Goal: Task Accomplishment & Management: Complete application form

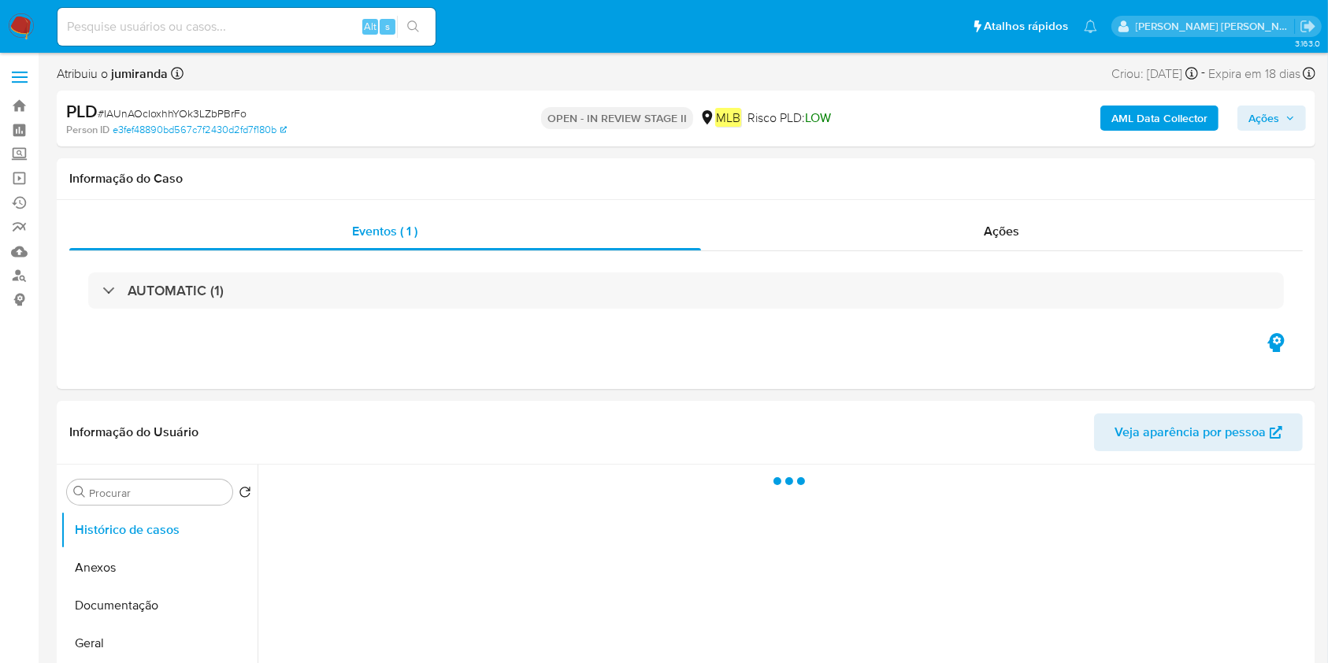
select select "10"
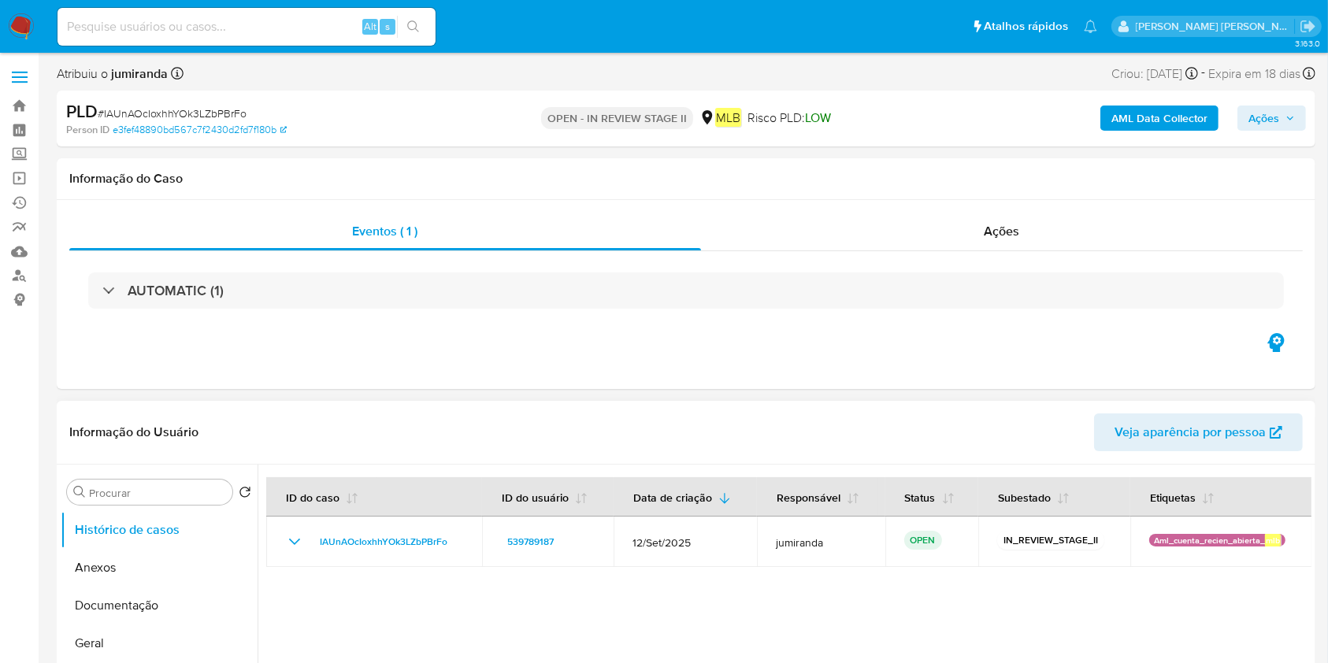
drag, startPoint x: 151, startPoint y: 569, endPoint x: 423, endPoint y: 436, distance: 302.6
click at [151, 567] on button "Anexos" at bounding box center [159, 568] width 197 height 38
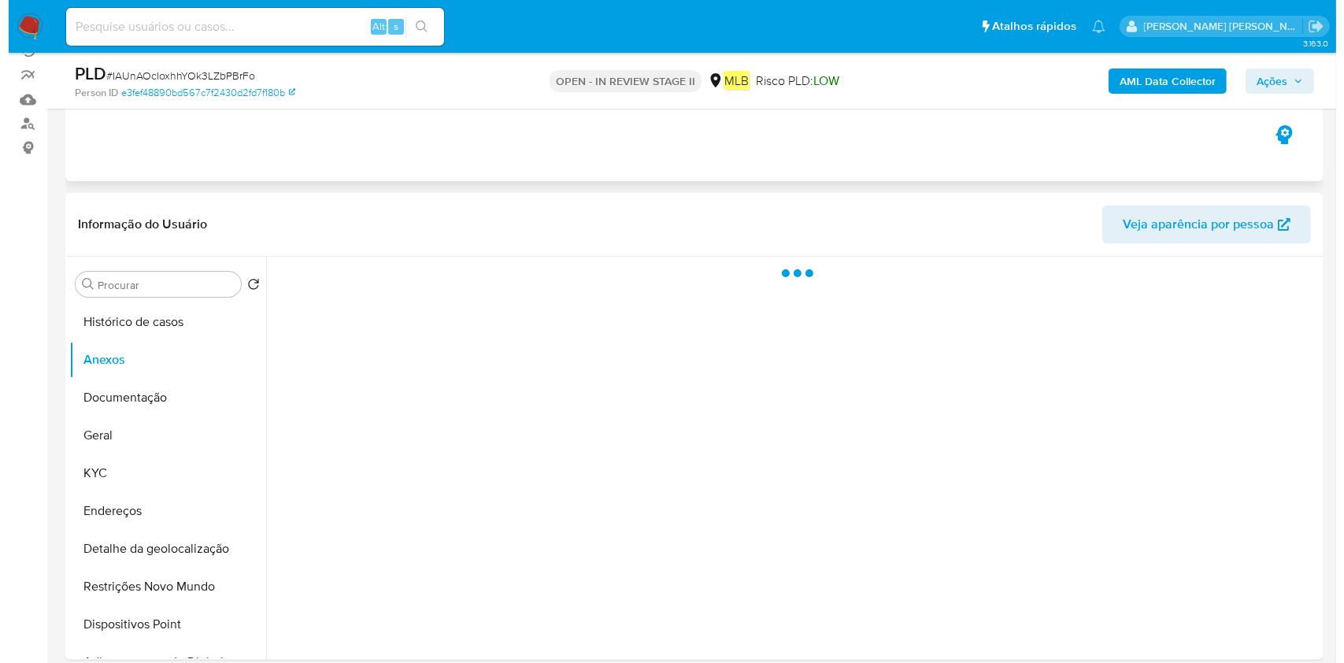
scroll to position [209, 0]
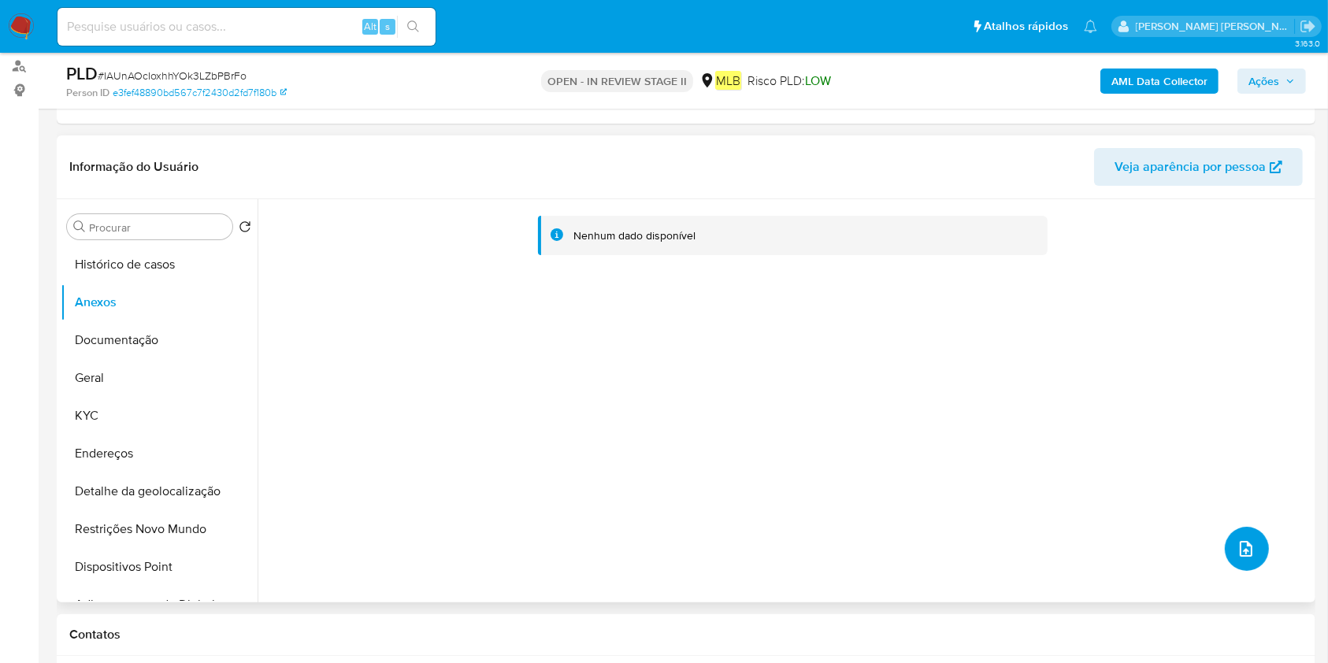
click at [1237, 561] on button "upload-file" at bounding box center [1247, 549] width 44 height 44
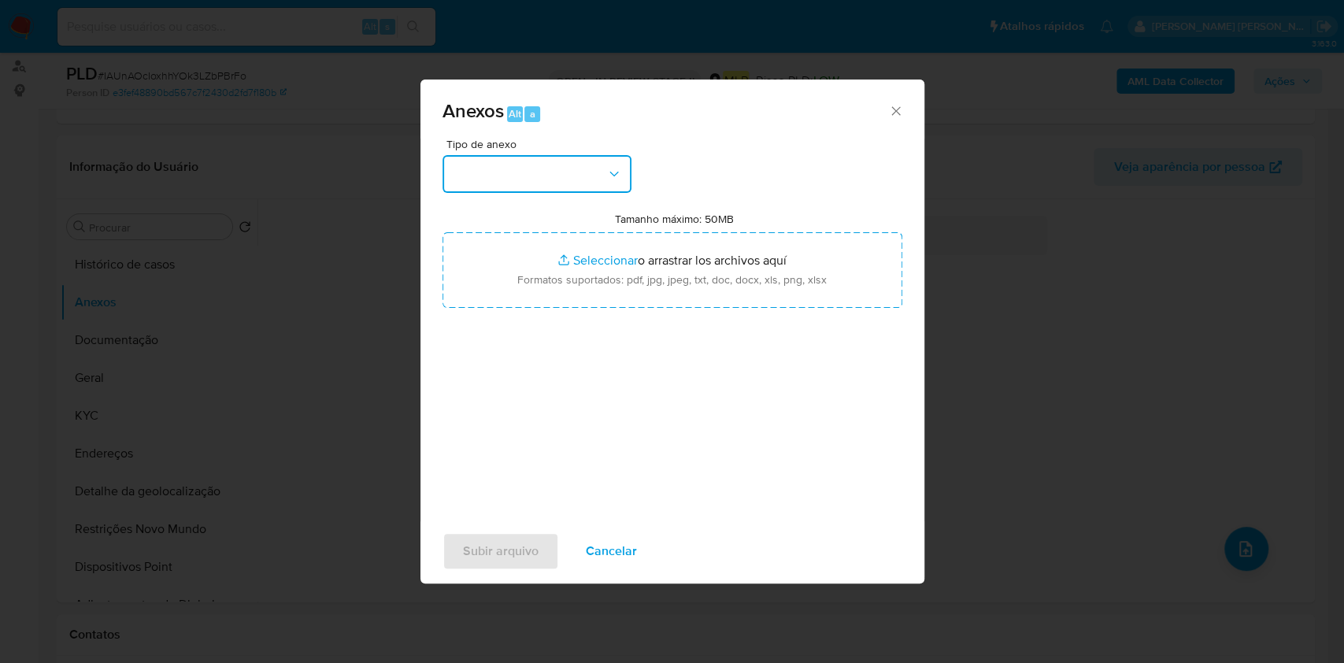
drag, startPoint x: 590, startPoint y: 164, endPoint x: 594, endPoint y: 186, distance: 22.4
click at [590, 161] on button "button" at bounding box center [537, 174] width 189 height 38
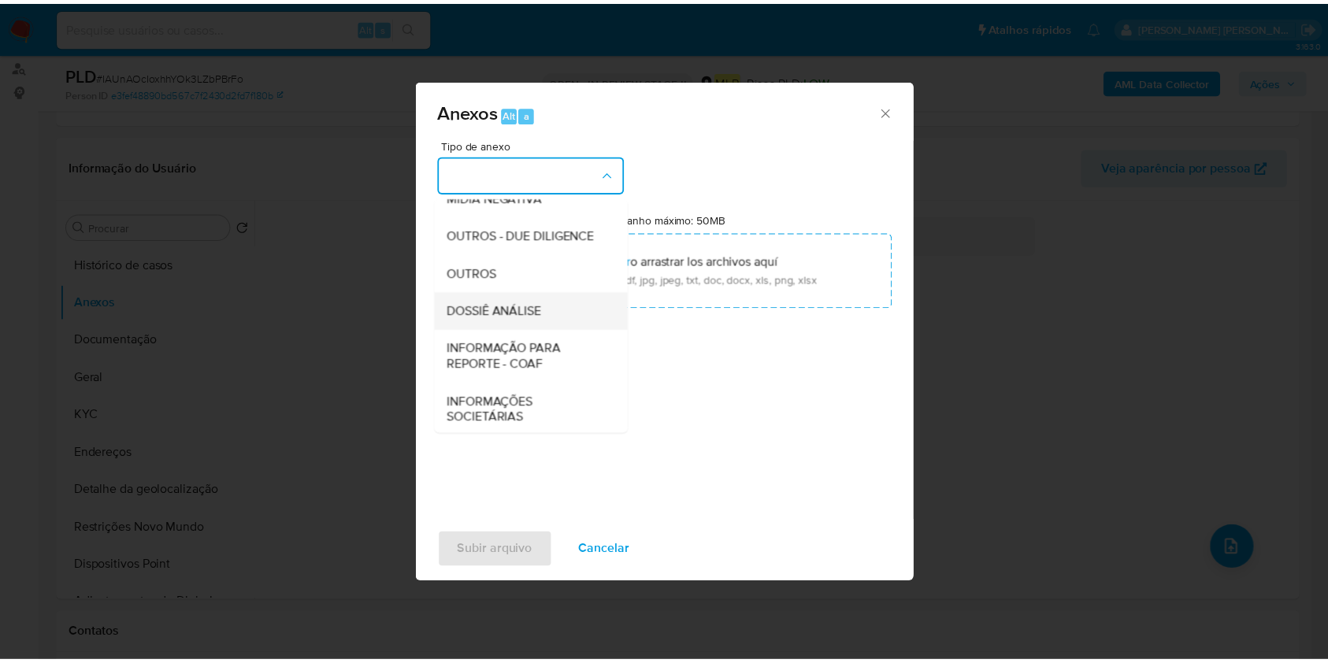
scroll to position [242, 0]
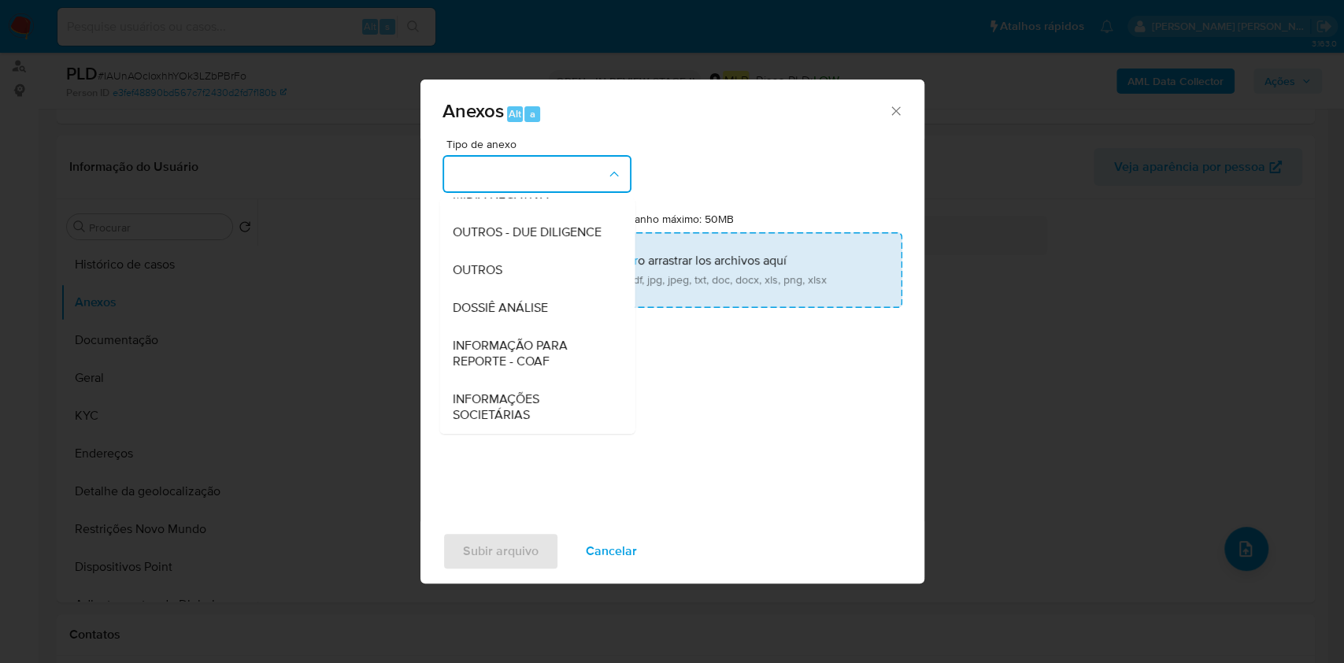
click at [553, 301] on div "DOSSIÊ ANÁLISE" at bounding box center [532, 308] width 161 height 38
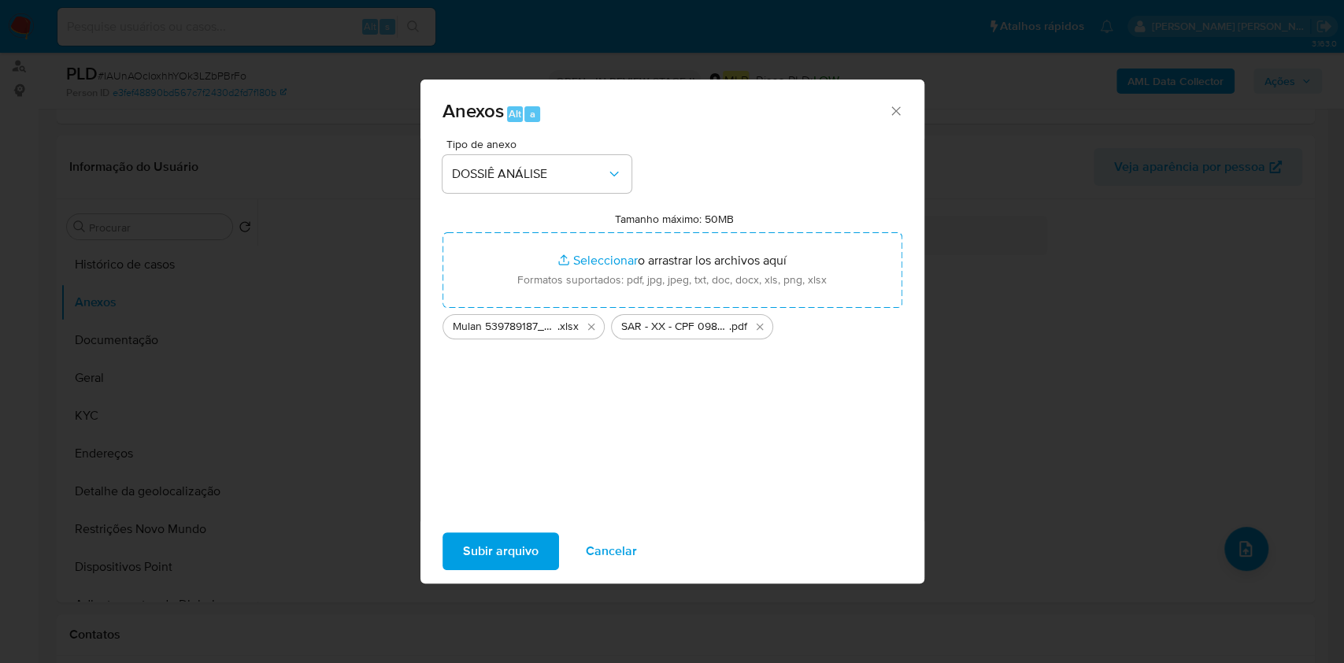
click at [536, 546] on span "Subir arquivo" at bounding box center [501, 551] width 76 height 35
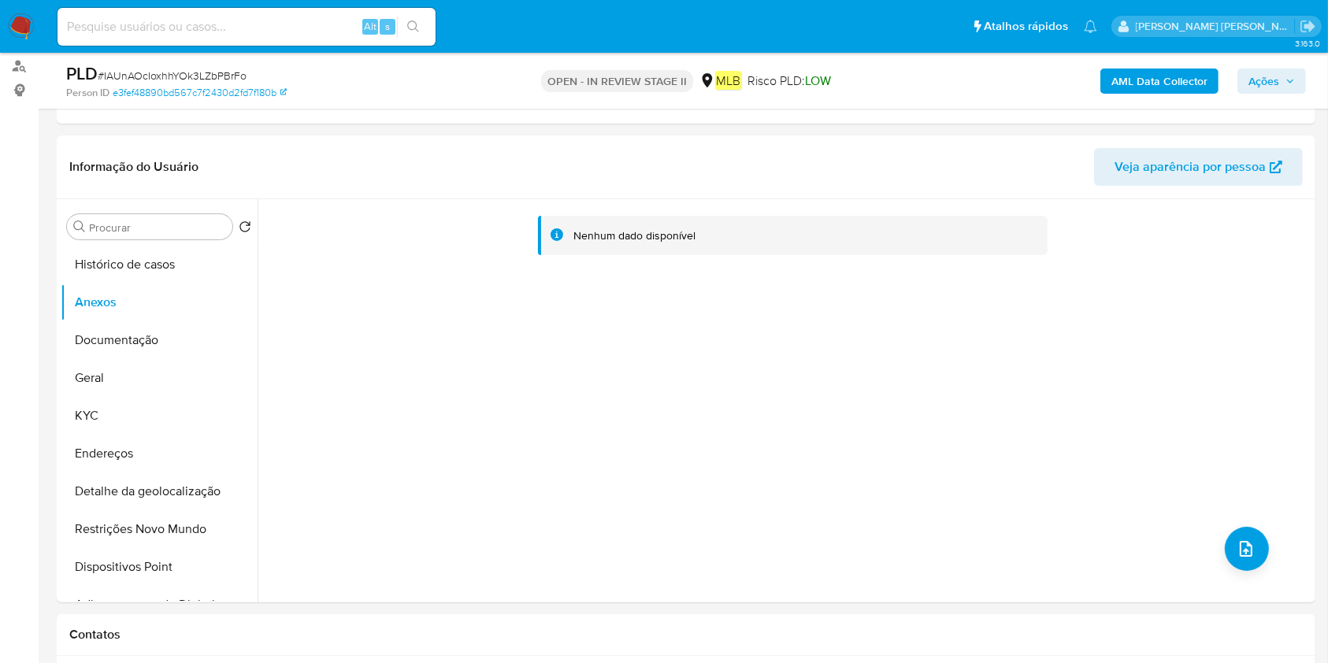
click at [1188, 72] on b "AML Data Collector" at bounding box center [1159, 81] width 96 height 25
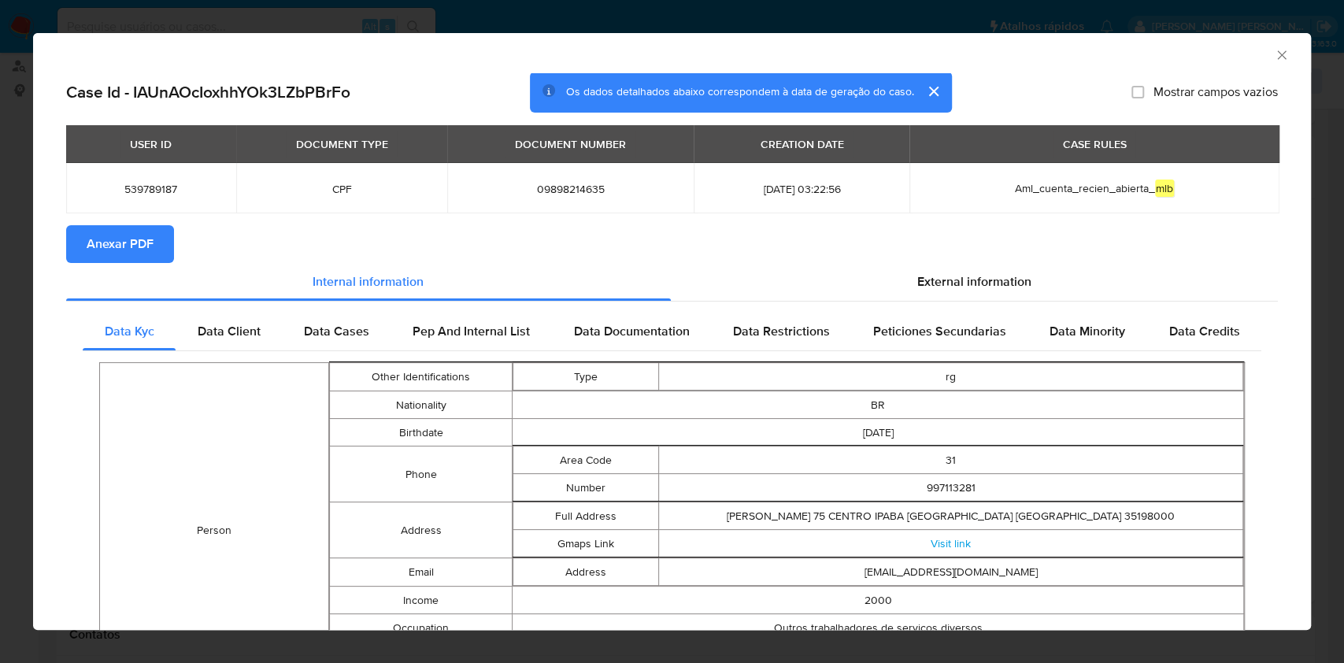
click at [150, 236] on span "Anexar PDF" at bounding box center [120, 244] width 67 height 35
click at [1259, 46] on div "AML Data Collector" at bounding box center [672, 52] width 1278 height 39
click at [1274, 54] on icon "Fechar a janela" at bounding box center [1282, 55] width 16 height 16
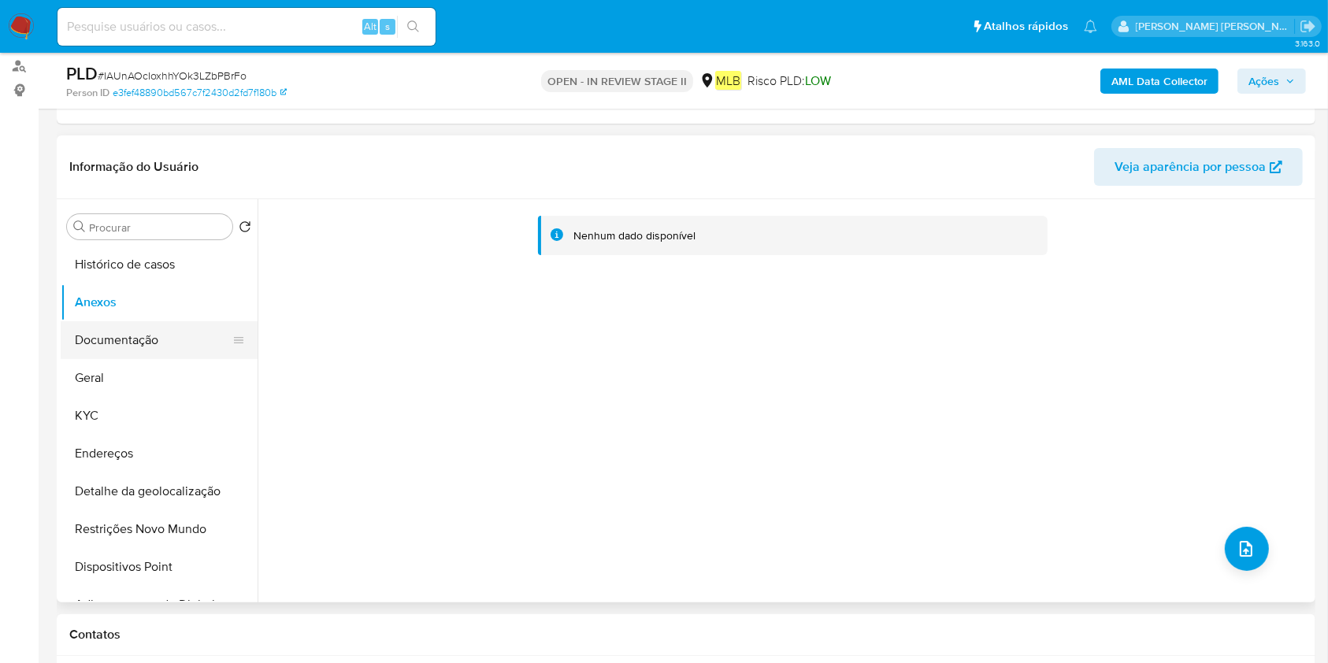
click at [101, 322] on button "Documentação" at bounding box center [153, 340] width 184 height 38
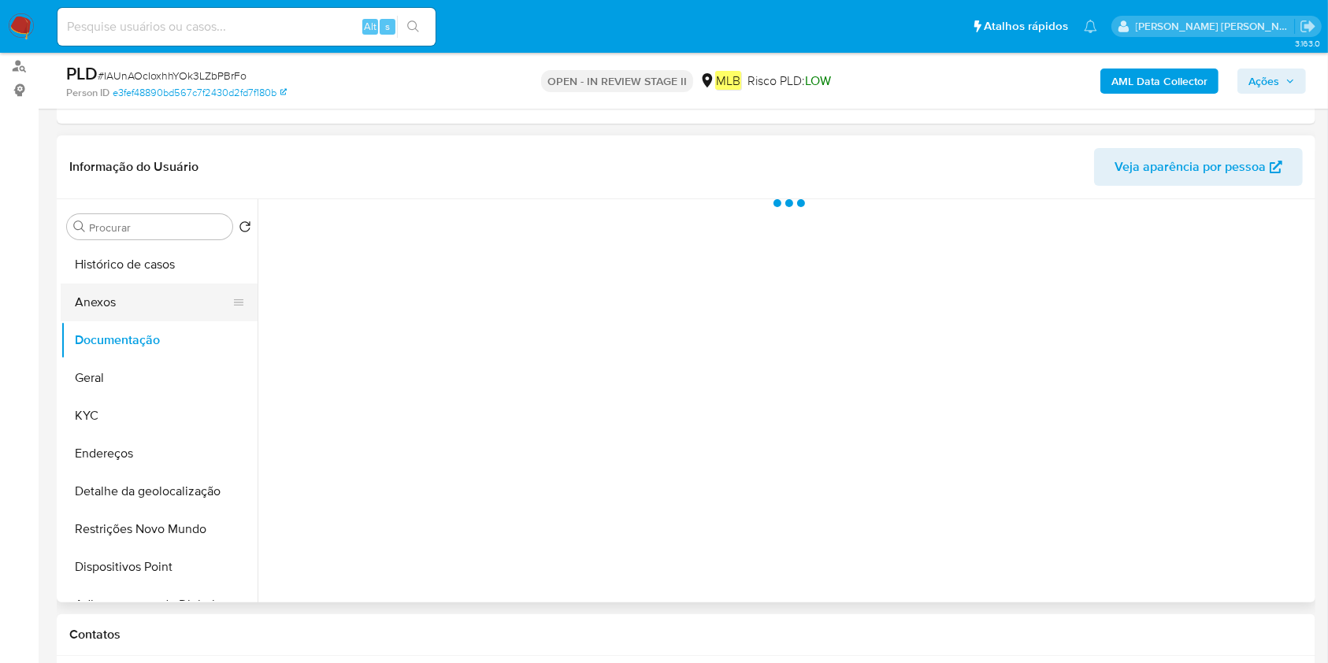
click at [120, 301] on button "Anexos" at bounding box center [153, 303] width 184 height 38
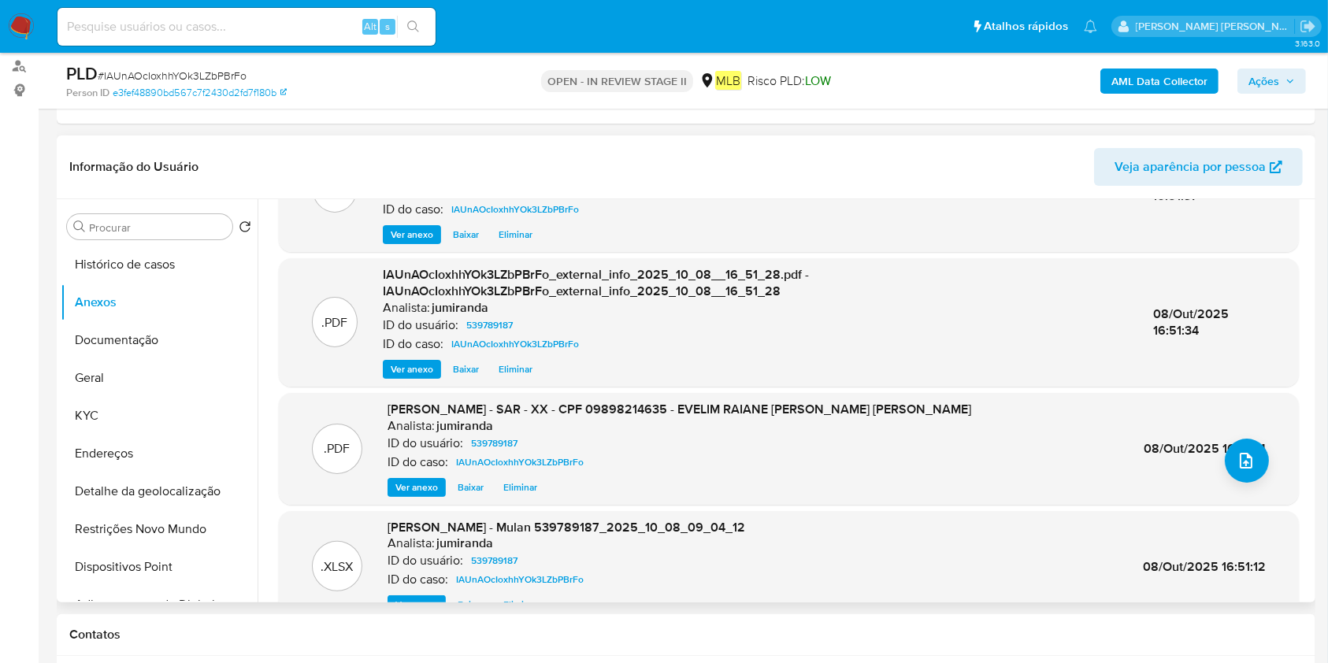
scroll to position [122, 0]
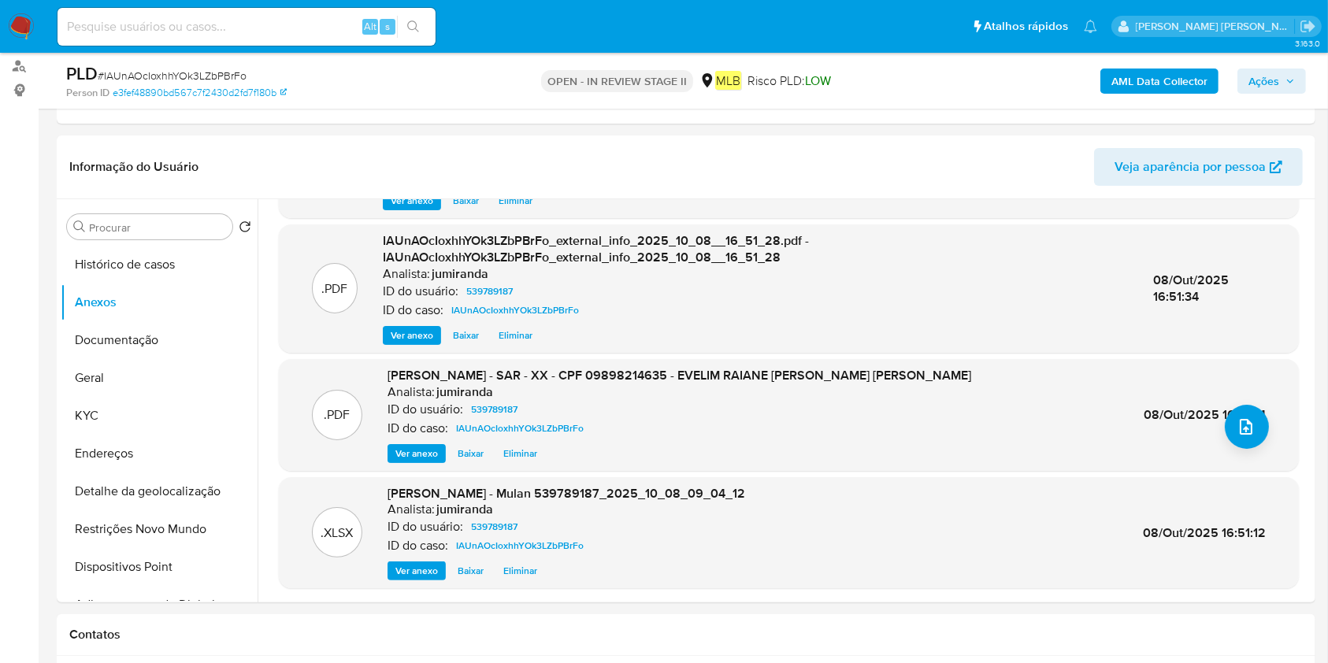
click at [1253, 65] on div "AML Data Collector Ações" at bounding box center [1101, 80] width 409 height 37
click at [1266, 78] on span "Ações" at bounding box center [1263, 81] width 31 height 25
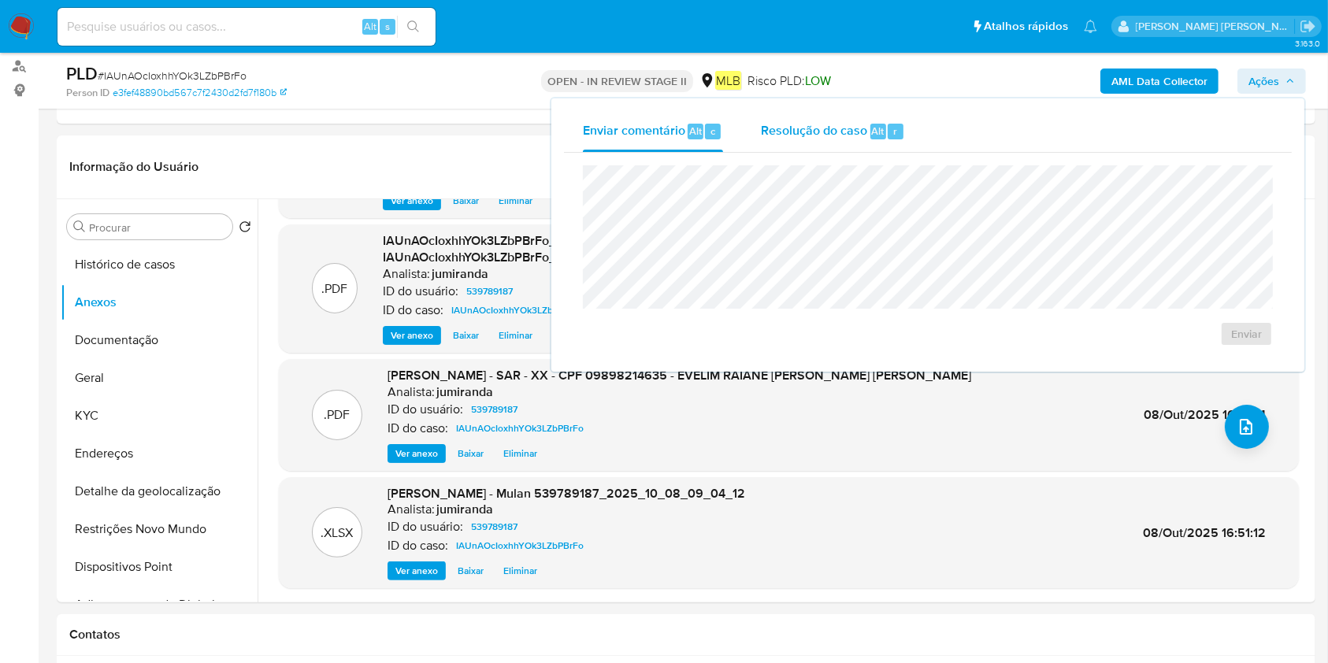
click at [798, 150] on div "Resolução do caso Alt r" at bounding box center [833, 131] width 144 height 41
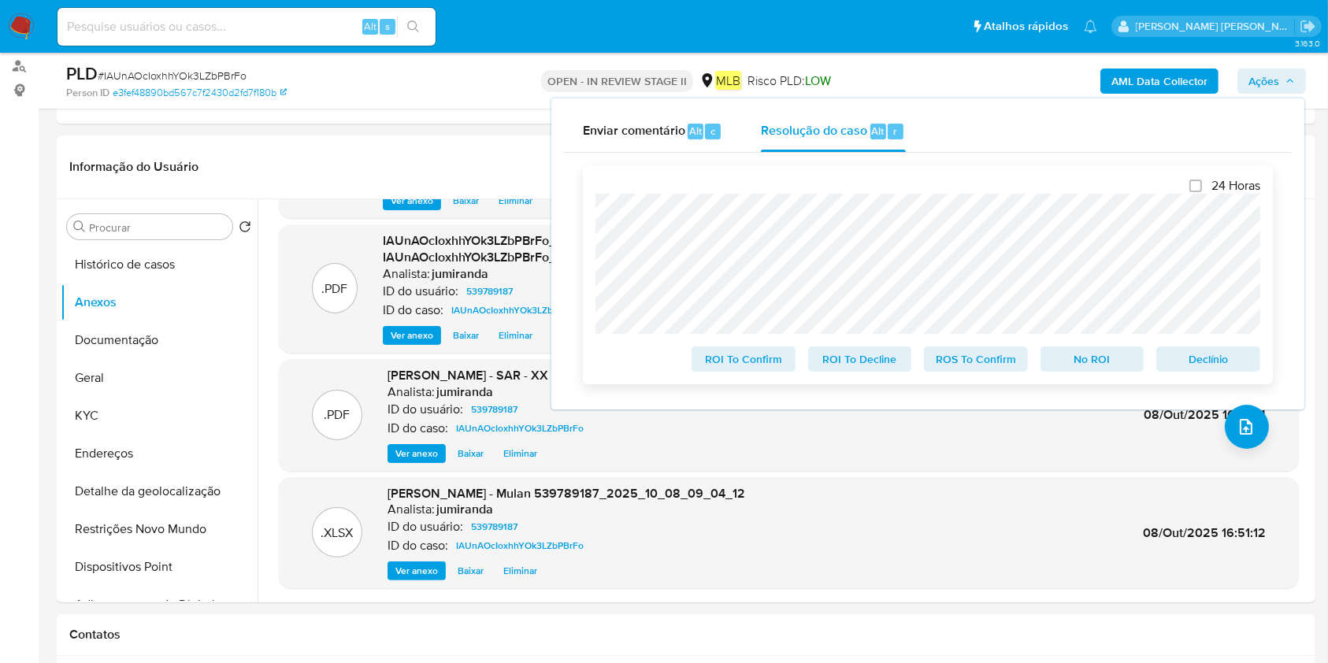
click at [999, 361] on span "ROS To Confirm" at bounding box center [976, 359] width 82 height 22
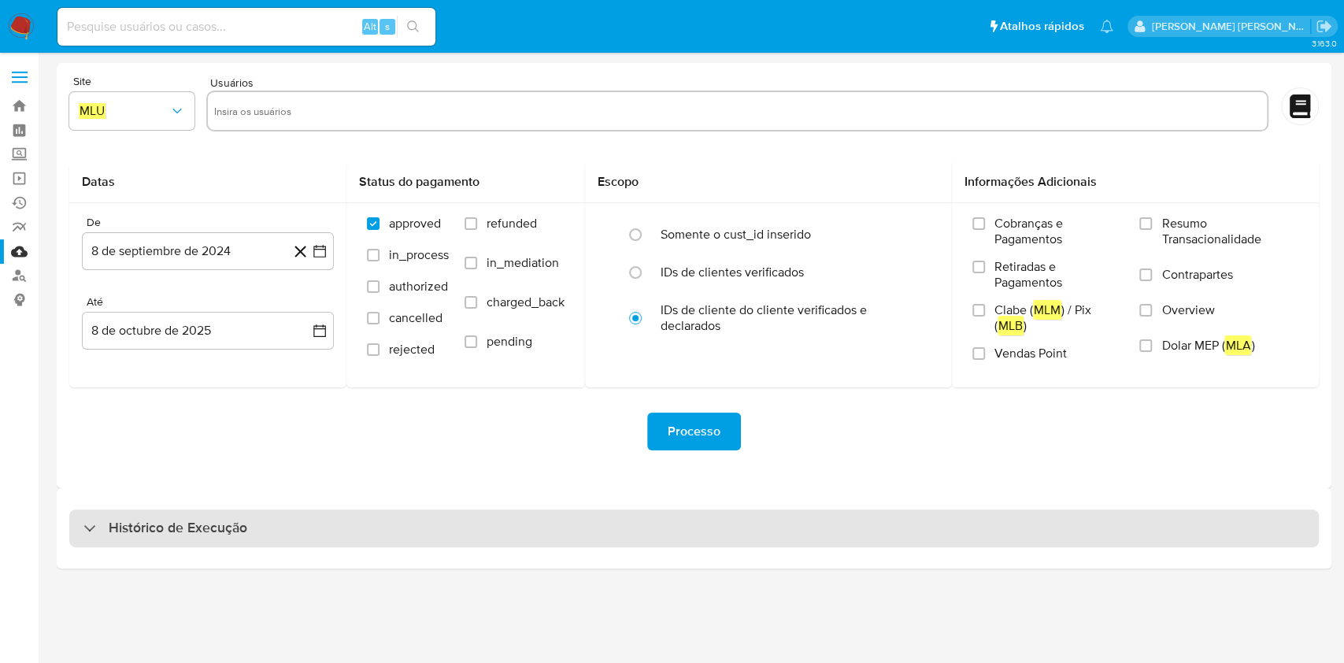
click at [419, 527] on div "Histórico de Execução" at bounding box center [694, 529] width 1250 height 38
select select "10"
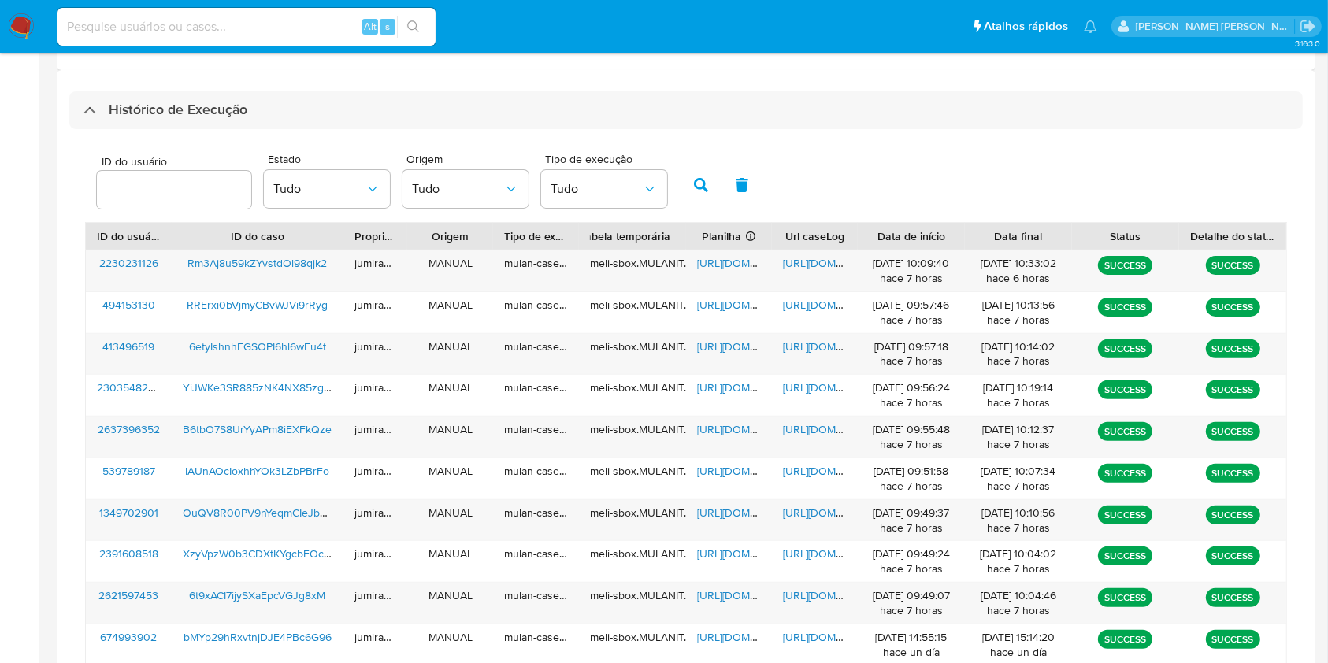
scroll to position [567, 0]
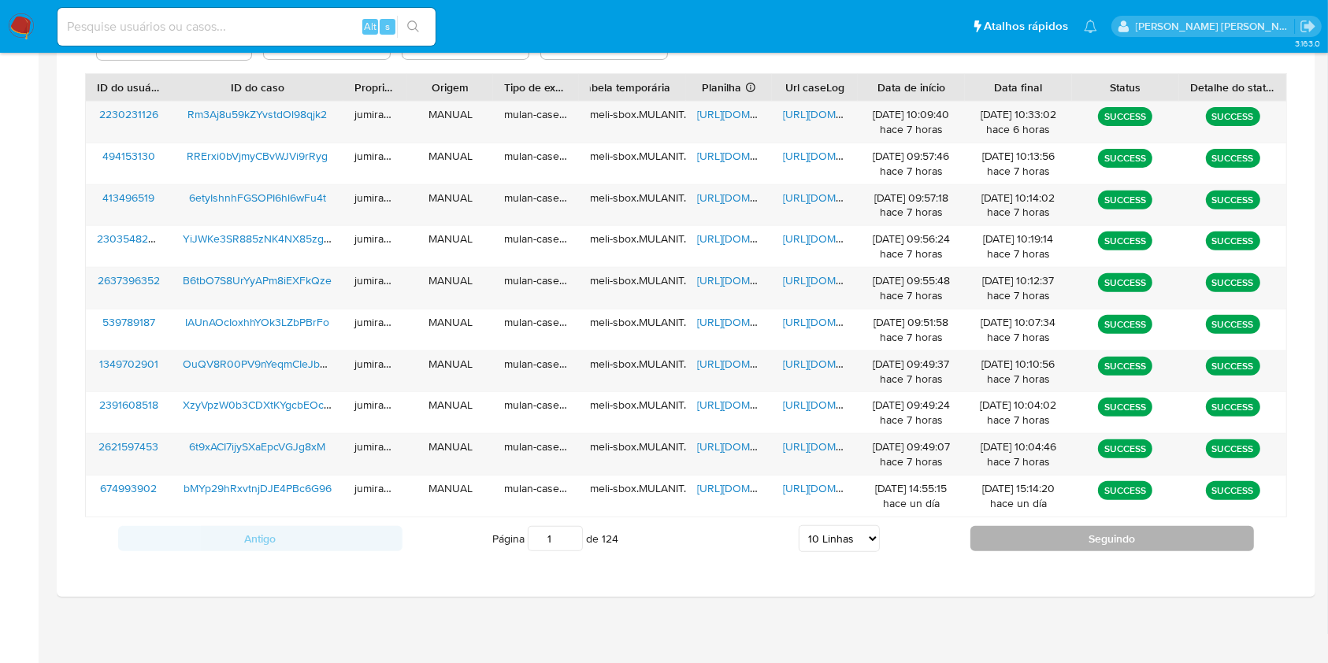
click at [1015, 542] on button "Seguindo" at bounding box center [1112, 538] width 284 height 25
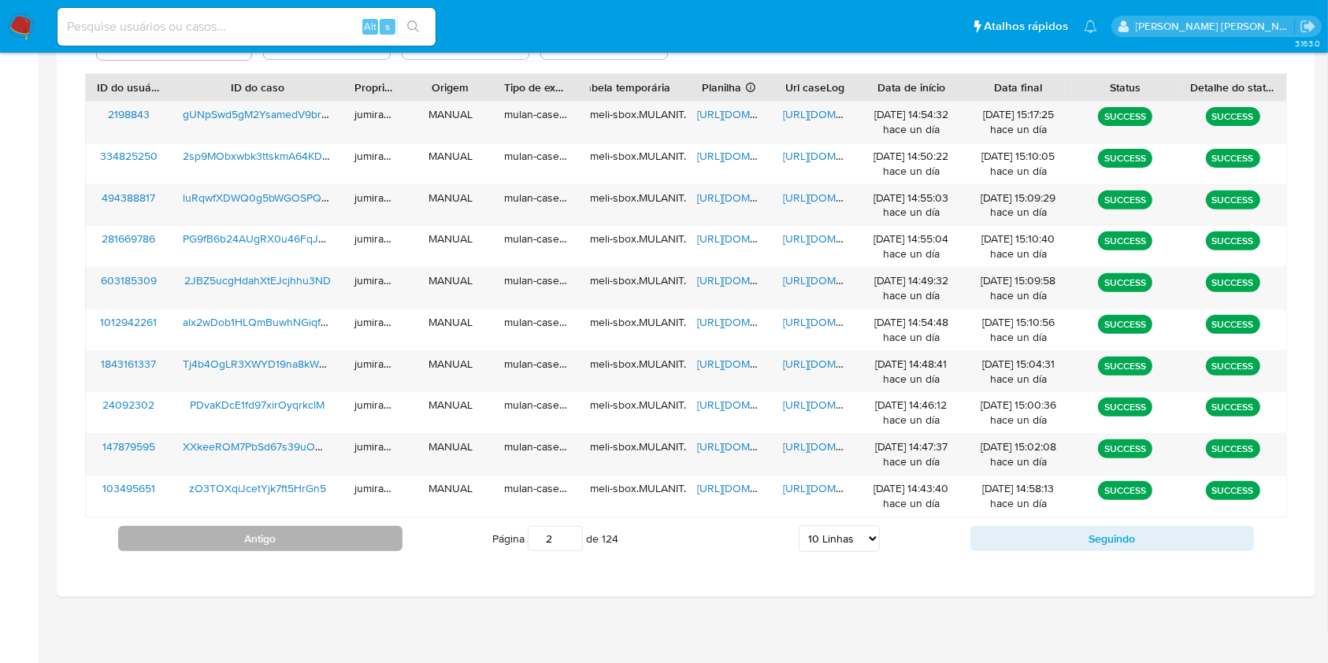
click at [240, 532] on button "Antigo" at bounding box center [260, 538] width 284 height 25
type input "1"
click at [736, 285] on span "https://docs.google.com/spreadsheets/d/1TGDOEY-q7OAyNI7qowIkP4DNZWD2o7M66N_4EG_…" at bounding box center [751, 281] width 109 height 16
click at [810, 287] on span "https://docs.google.com/document/d/1OoU8IOPpzDuZ3MjYdU8WVDr_WqMo95Tu0-_f_4jy8zE…" at bounding box center [837, 281] width 109 height 16
click at [290, 279] on span "B6tbO7S8UrYyAPm8iEXFkQze" at bounding box center [257, 281] width 149 height 16
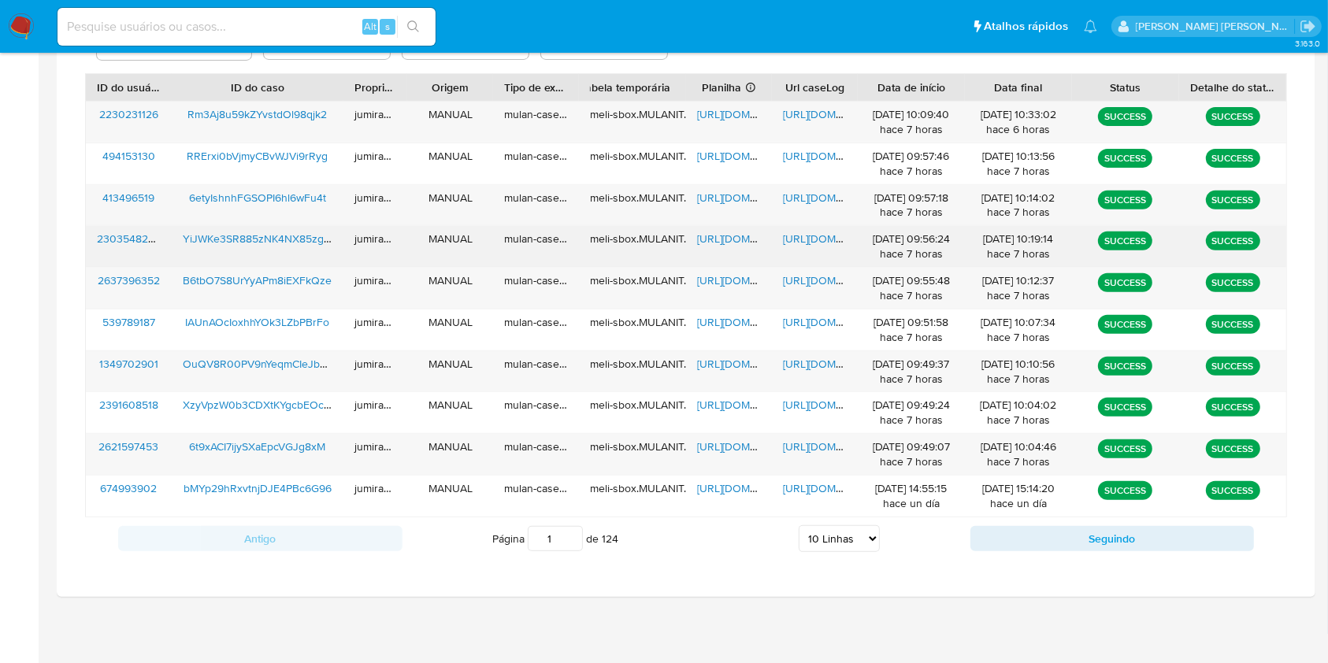
click at [743, 243] on span "https://docs.google.com/spreadsheets/d/1U6PZewDFTjfIr8ax1Y2sZzSSF-tOKGVDLVXU4u5…" at bounding box center [751, 239] width 109 height 16
click at [795, 239] on span "https://docs.google.com/document/d/1j2NPygzeY84itLxwcbH5yGY1JiXB-TuAVZAn0kaRXUI…" at bounding box center [837, 239] width 109 height 16
click at [280, 241] on span "YiJWKe3SR885zNK4NX85zgPU" at bounding box center [260, 239] width 155 height 16
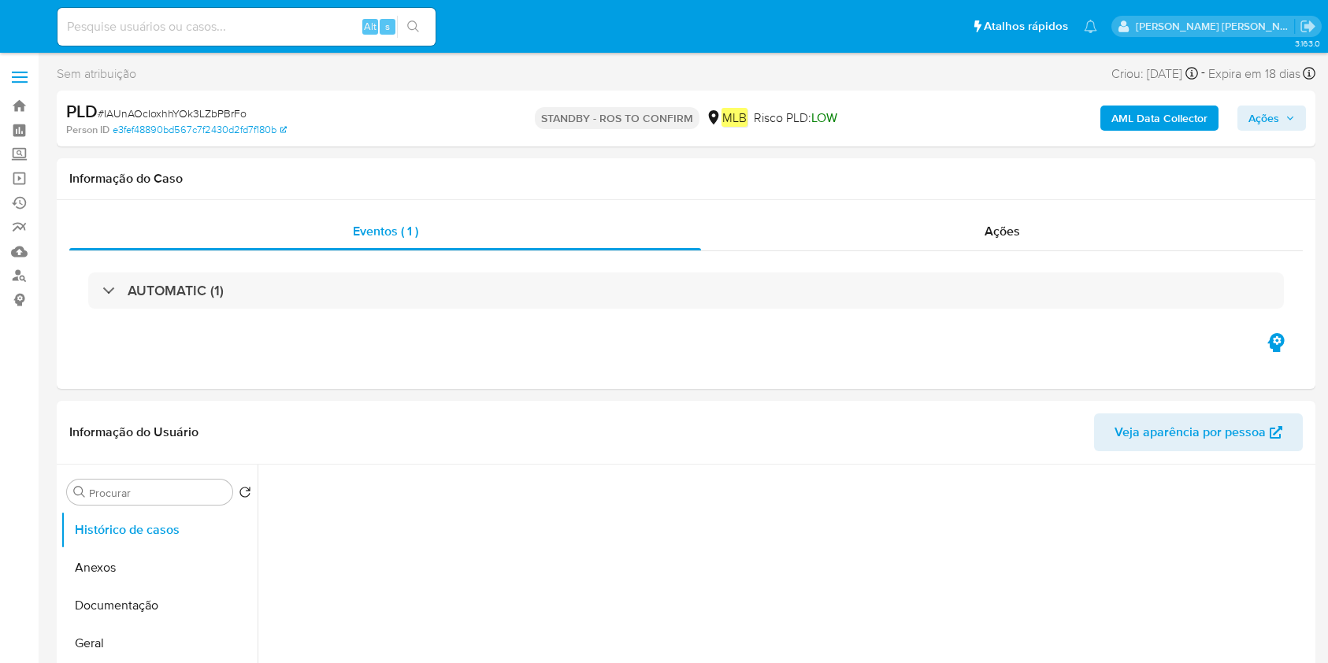
select select "10"
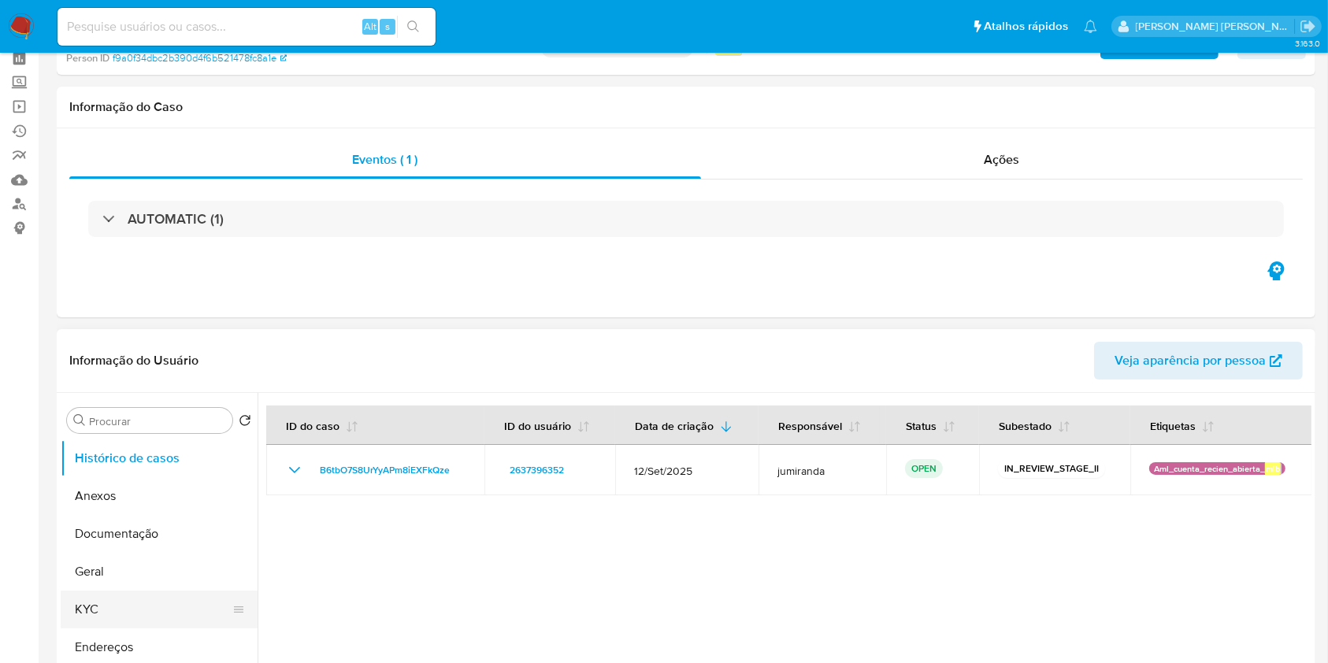
scroll to position [105, 0]
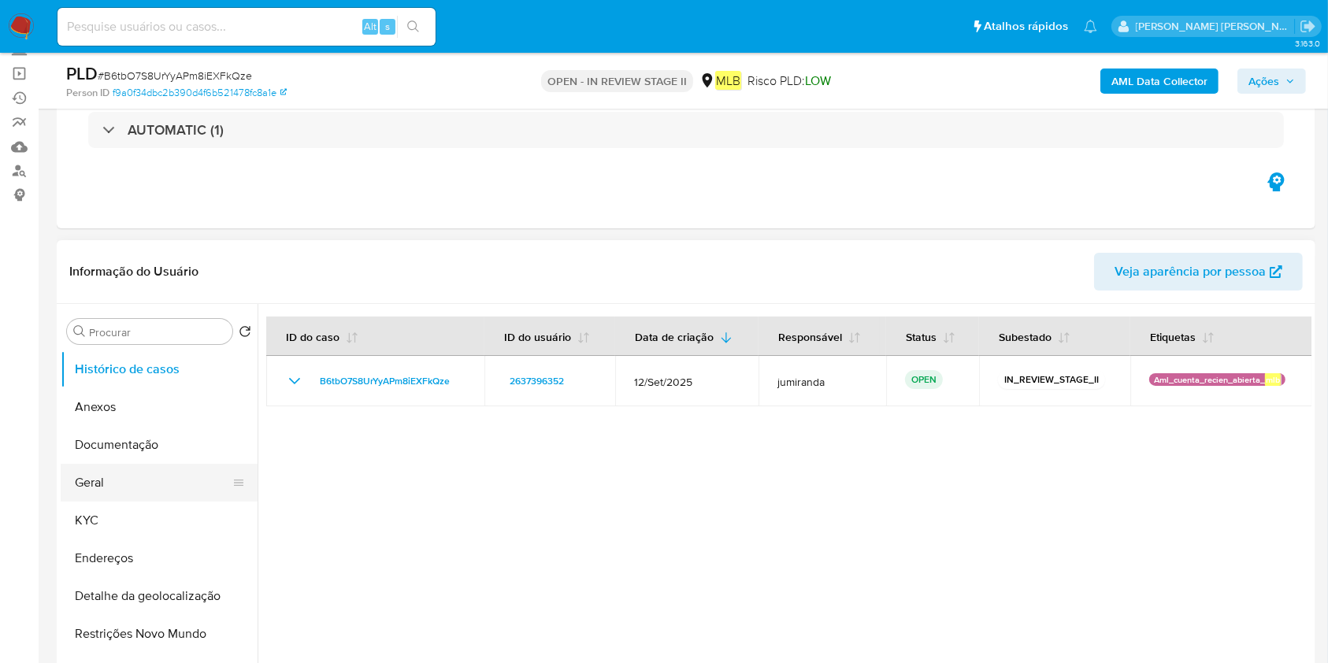
click at [164, 470] on button "Geral" at bounding box center [153, 483] width 184 height 38
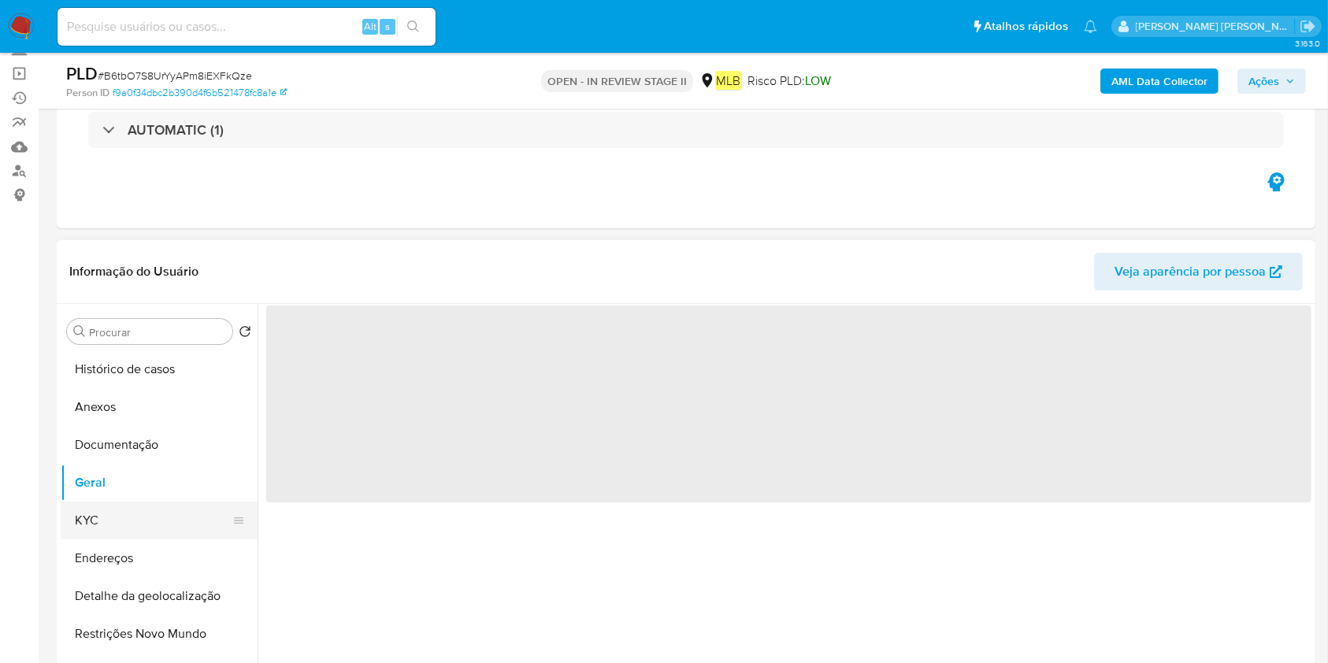
click at [139, 523] on button "KYC" at bounding box center [153, 521] width 184 height 38
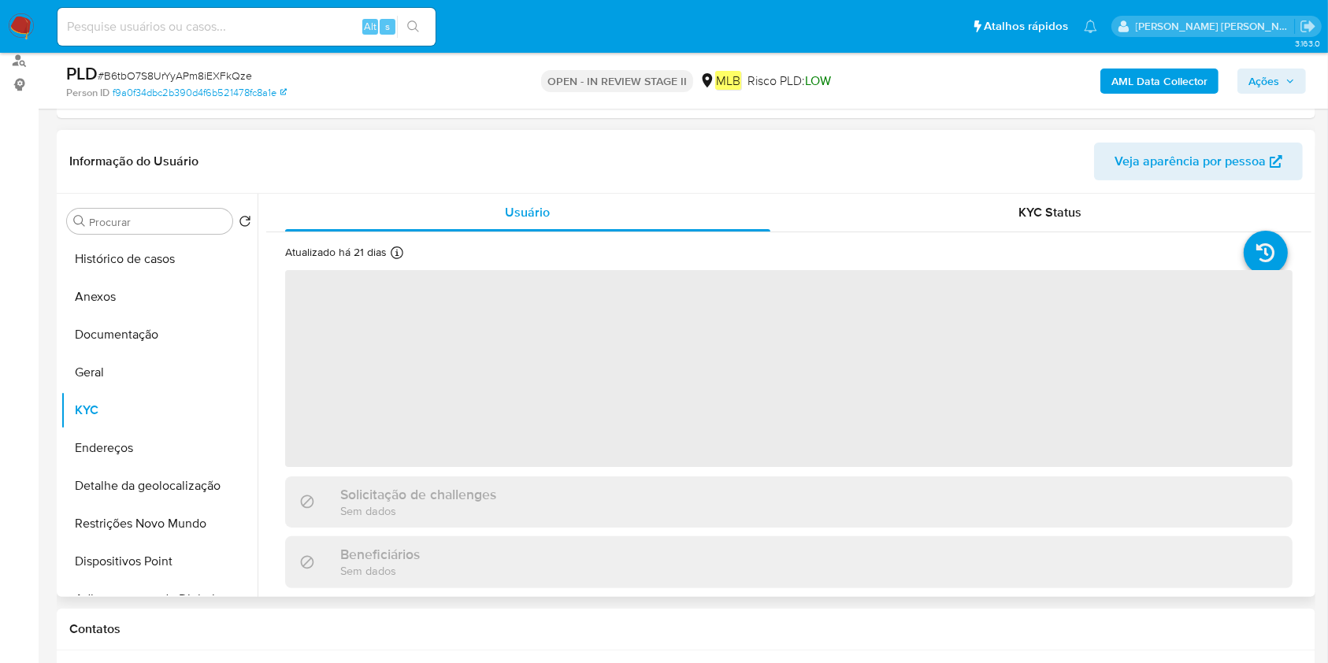
scroll to position [315, 0]
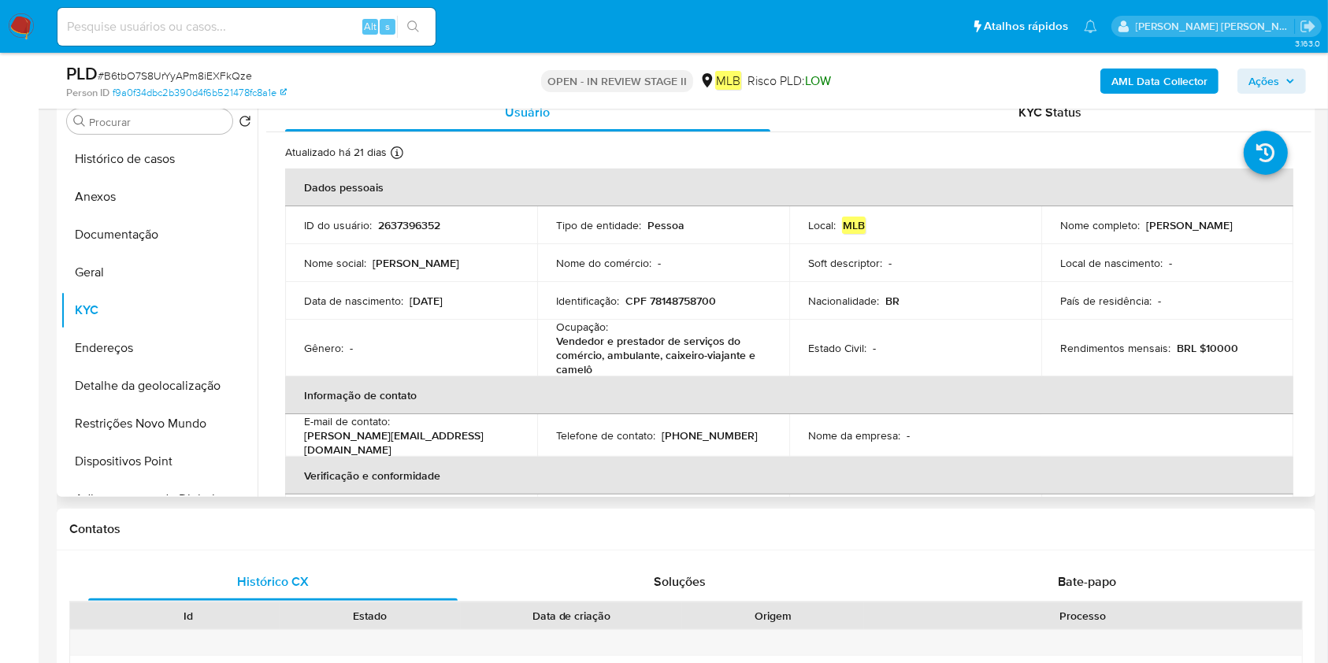
click at [606, 351] on p "Vendedor e prestador de serviços do comércio, ambulante, caixeiro-viajante e ca…" at bounding box center [660, 355] width 208 height 43
copy div "Ocupação : Vendedor e prestador de serviços do comércio, ambulante, caixeiro-vi…"
click at [143, 268] on button "Geral" at bounding box center [153, 273] width 184 height 38
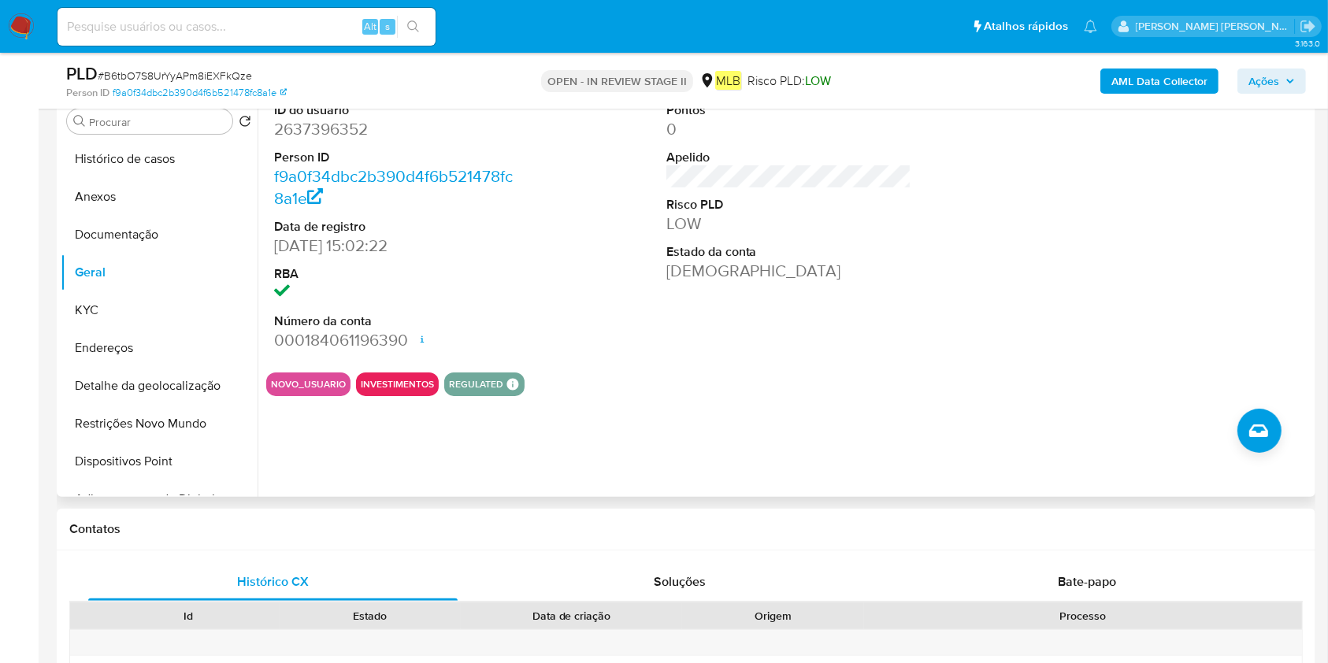
click at [547, 460] on div "ID do usuário 2637396352 Person ID f9a0f34dbc2b390d4f6b521478fc8a1e Data de reg…" at bounding box center [785, 295] width 1054 height 403
drag, startPoint x: 135, startPoint y: 318, endPoint x: 265, endPoint y: 275, distance: 136.2
click at [135, 318] on button "KYC" at bounding box center [159, 310] width 197 height 38
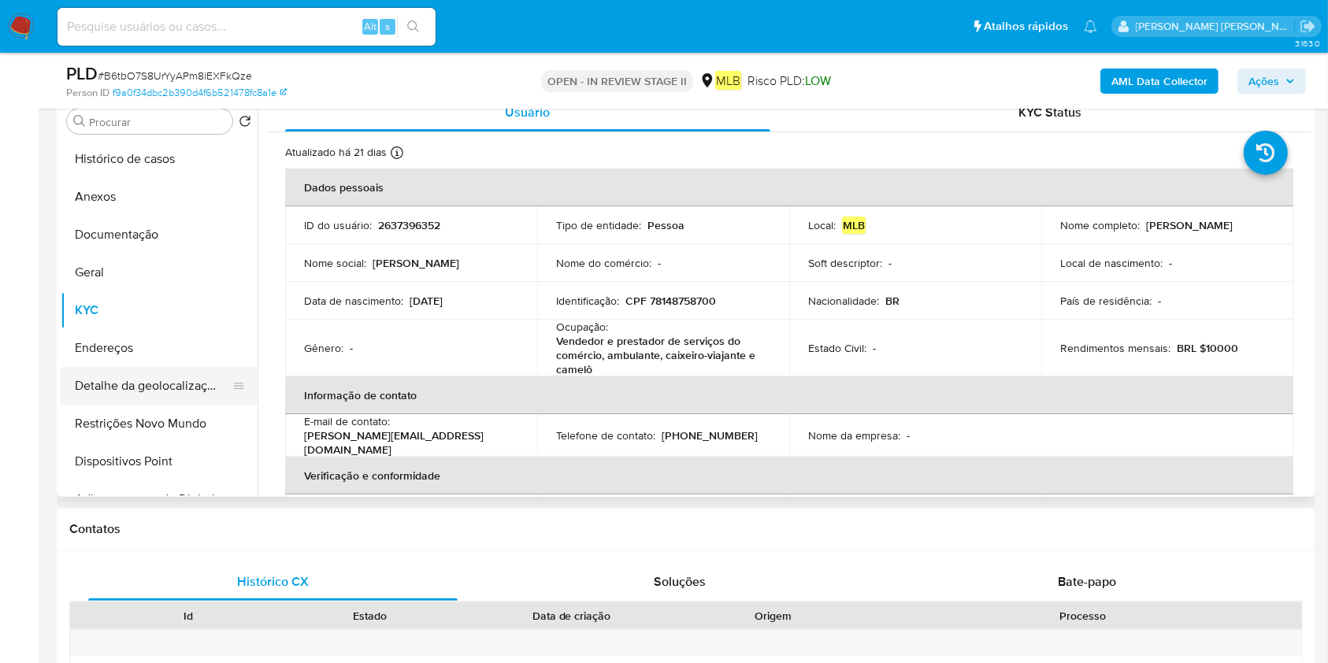
click at [127, 376] on button "Detalhe da geolocalização" at bounding box center [153, 386] width 184 height 38
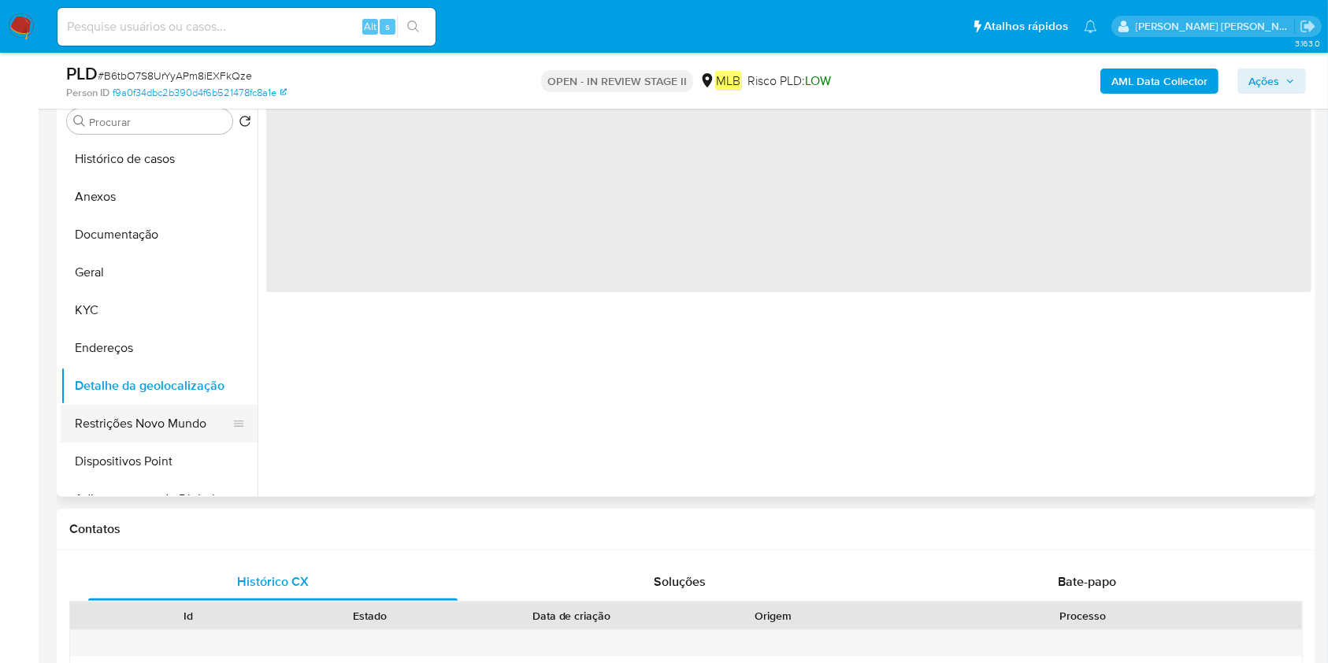
click at [142, 420] on button "Restrições Novo Mundo" at bounding box center [153, 424] width 184 height 38
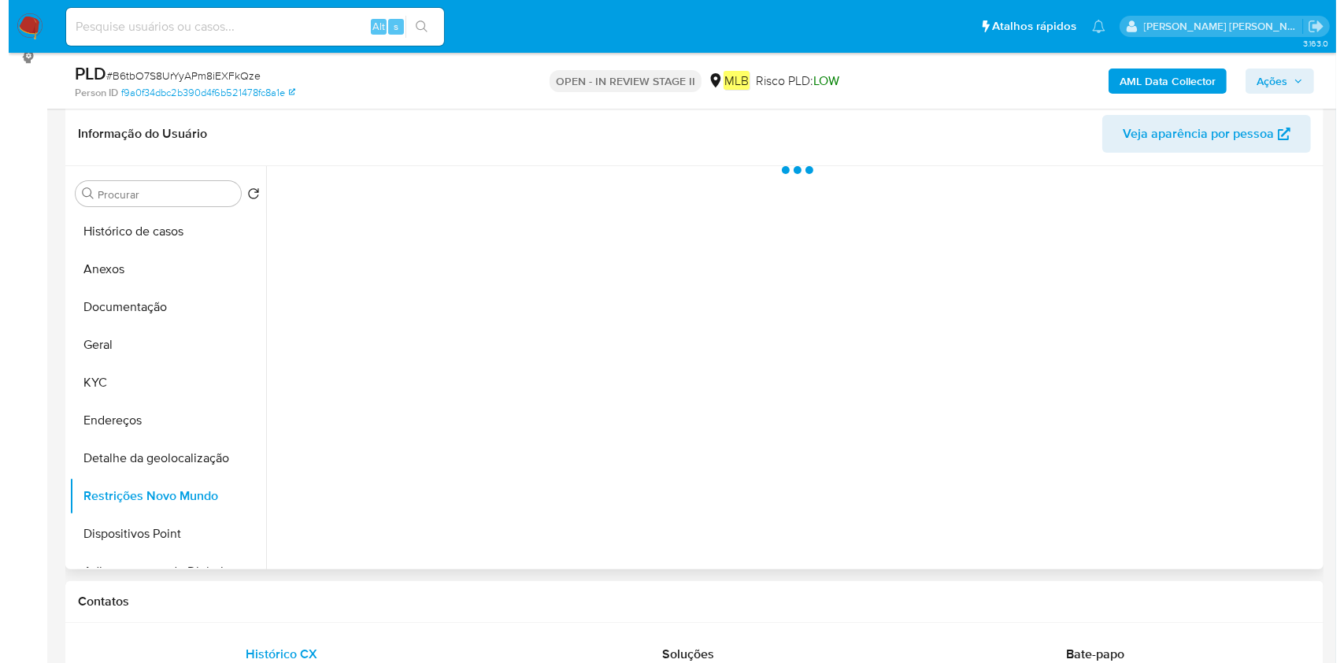
scroll to position [209, 0]
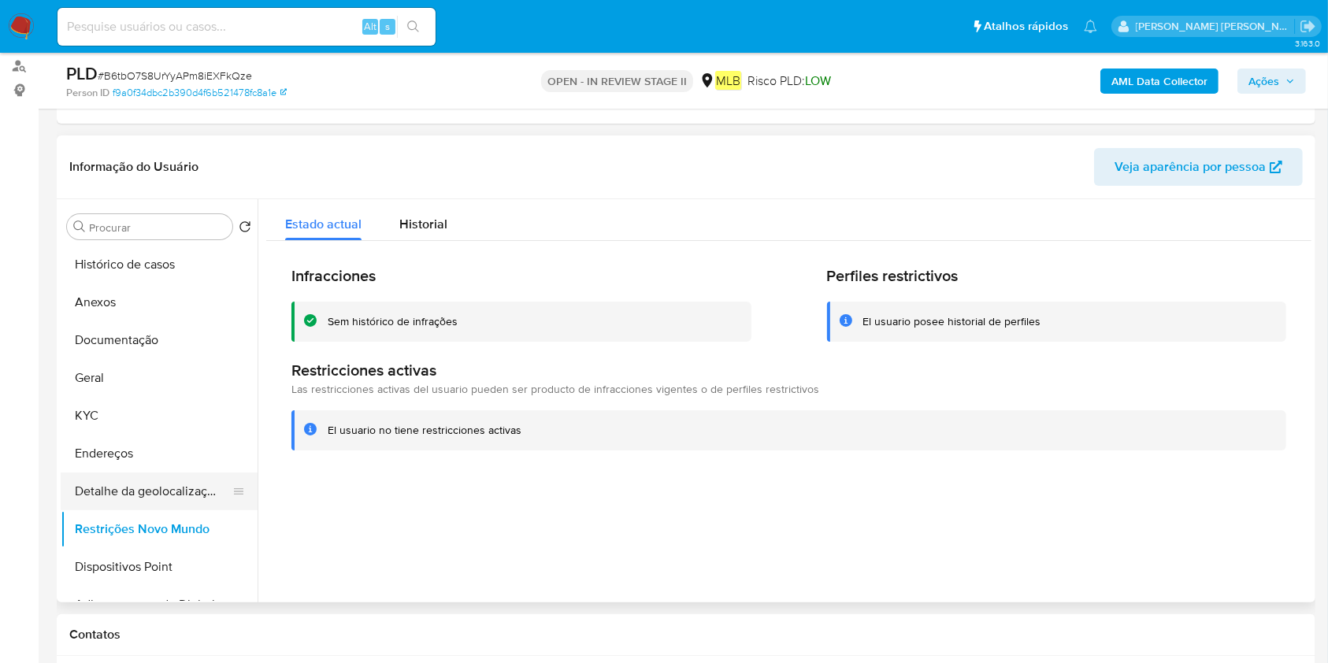
click at [105, 488] on button "Detalhe da geolocalização" at bounding box center [153, 492] width 184 height 38
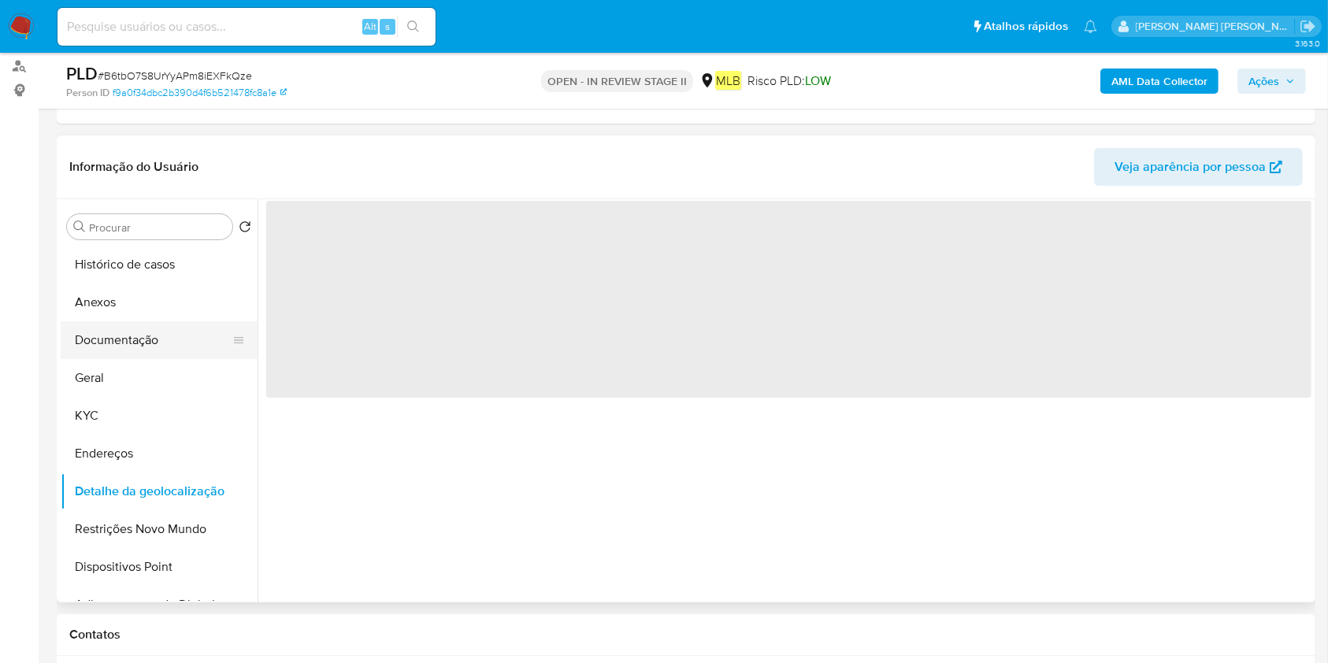
click at [165, 345] on button "Documentação" at bounding box center [153, 340] width 184 height 38
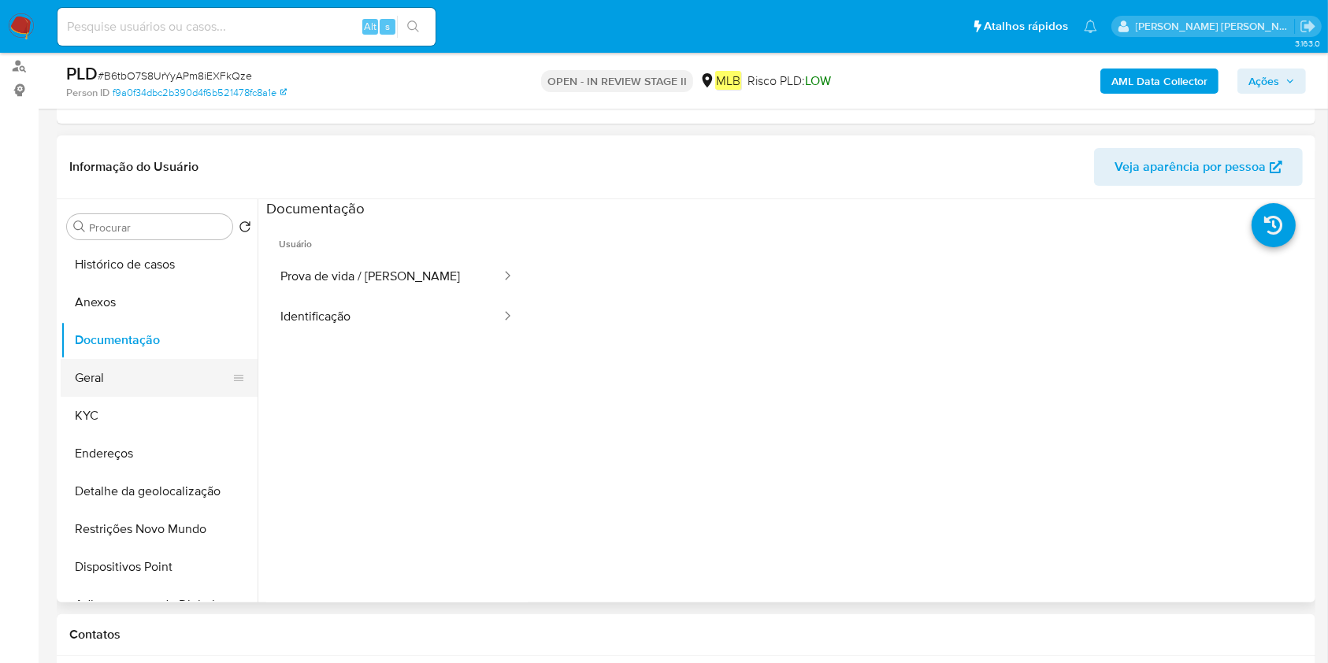
click at [110, 381] on button "Geral" at bounding box center [153, 378] width 184 height 38
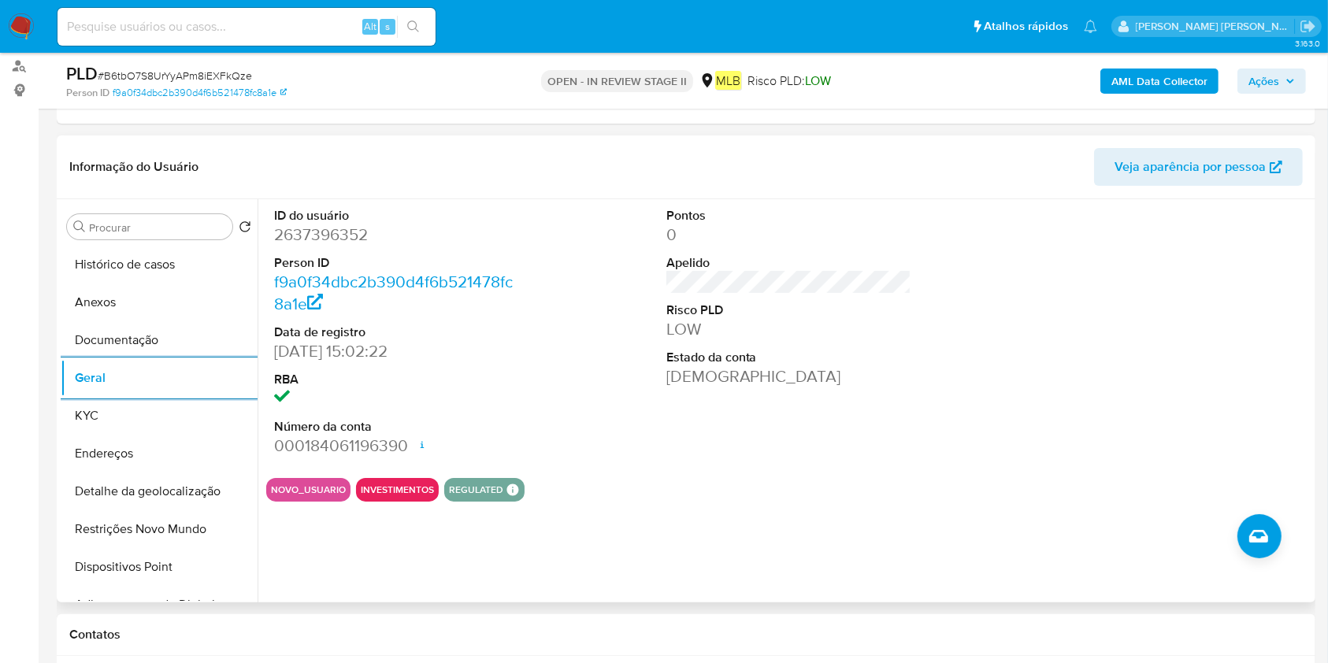
drag, startPoint x: 148, startPoint y: 416, endPoint x: 258, endPoint y: 441, distance: 112.3
click at [148, 416] on button "KYC" at bounding box center [159, 416] width 197 height 38
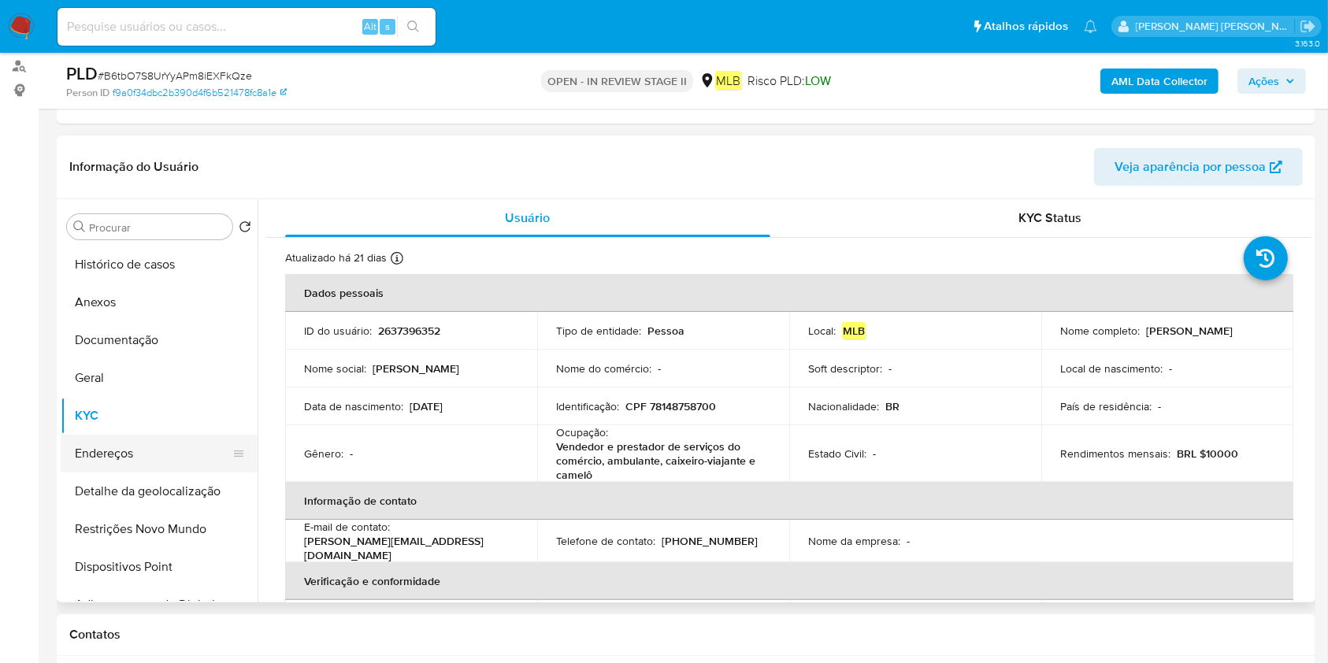
click at [145, 446] on button "Endereços" at bounding box center [153, 454] width 184 height 38
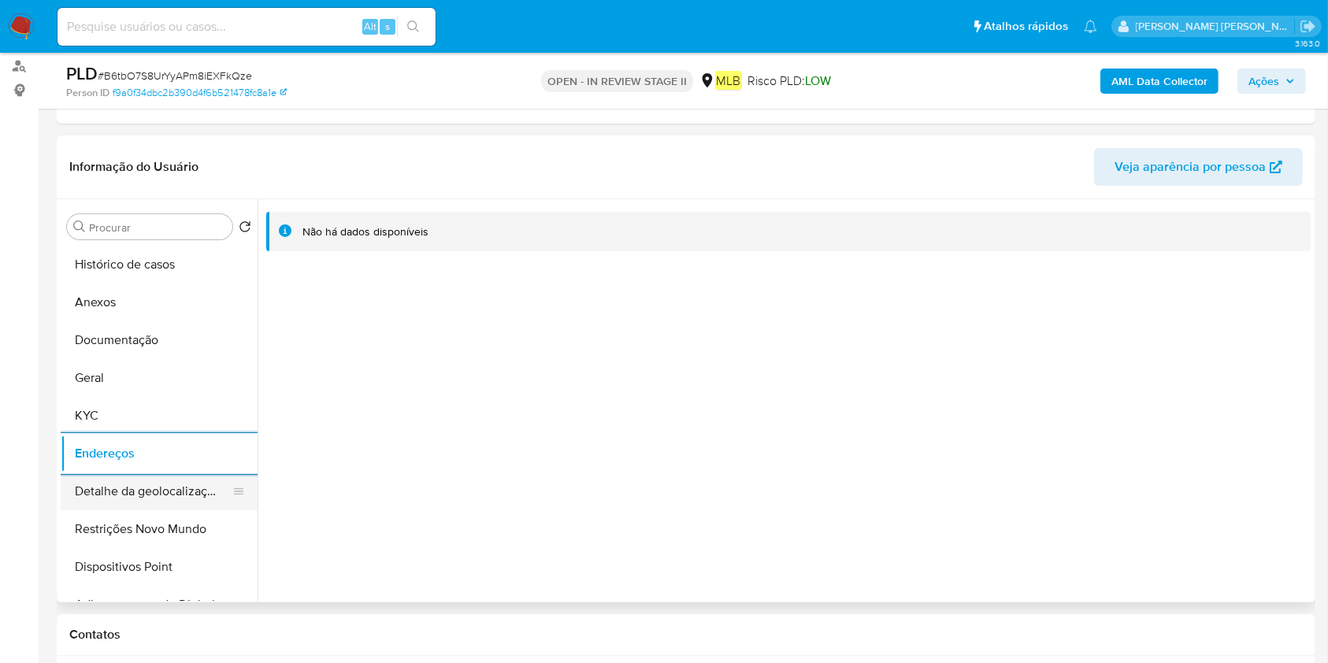
click at [98, 485] on button "Detalhe da geolocalização" at bounding box center [153, 492] width 184 height 38
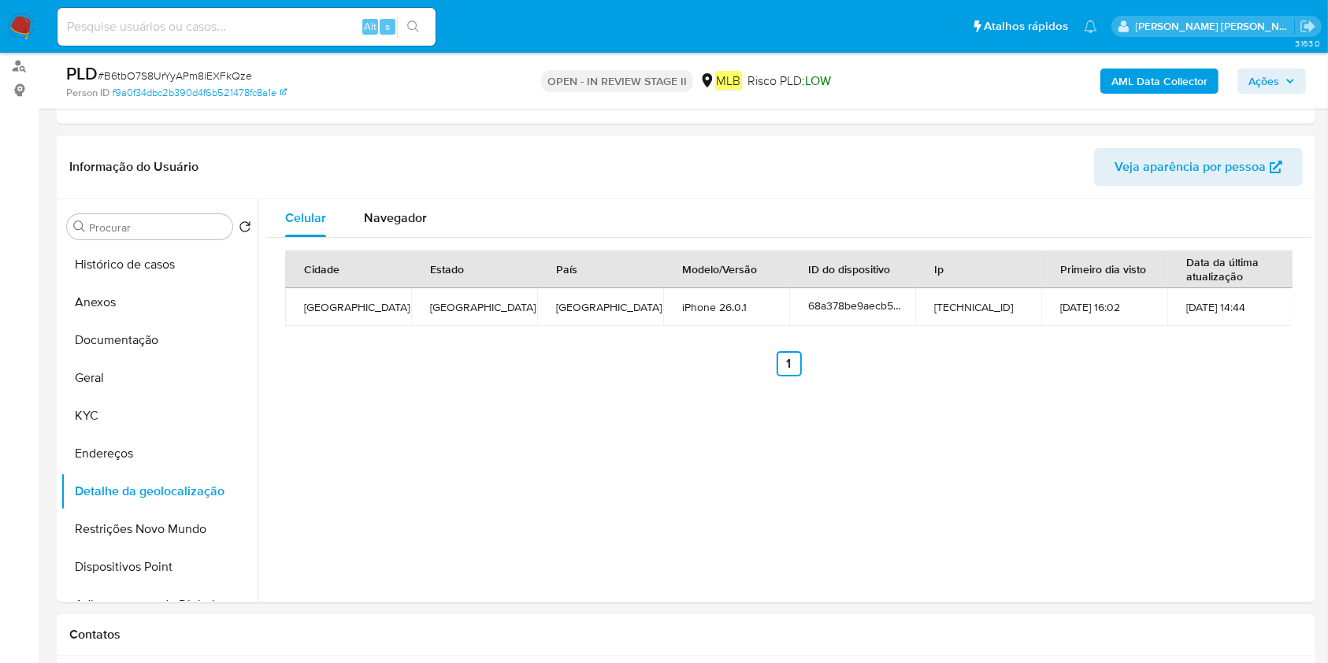
click at [1166, 19] on p "[PERSON_NAME] [PERSON_NAME]" at bounding box center [1215, 26] width 159 height 15
click at [109, 545] on button "Restrições Novo Mundo" at bounding box center [153, 529] width 184 height 38
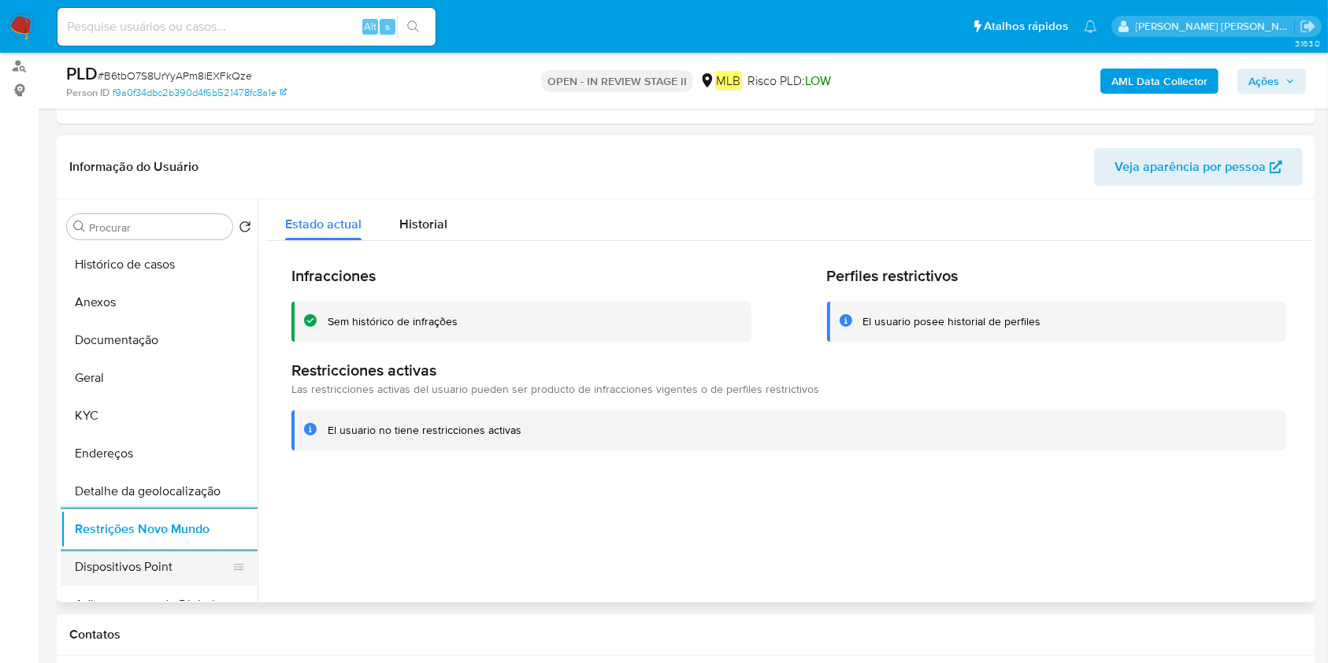
click at [136, 564] on button "Dispositivos Point" at bounding box center [153, 567] width 184 height 38
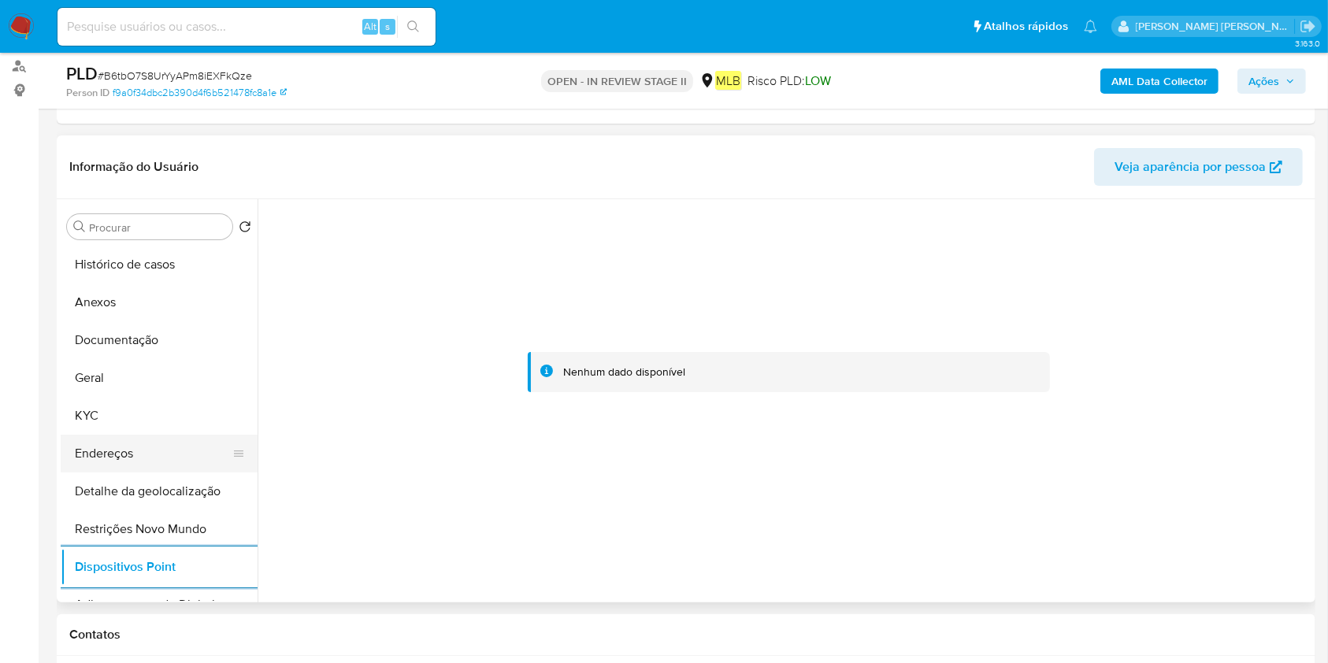
click at [135, 450] on button "Endereços" at bounding box center [153, 454] width 184 height 38
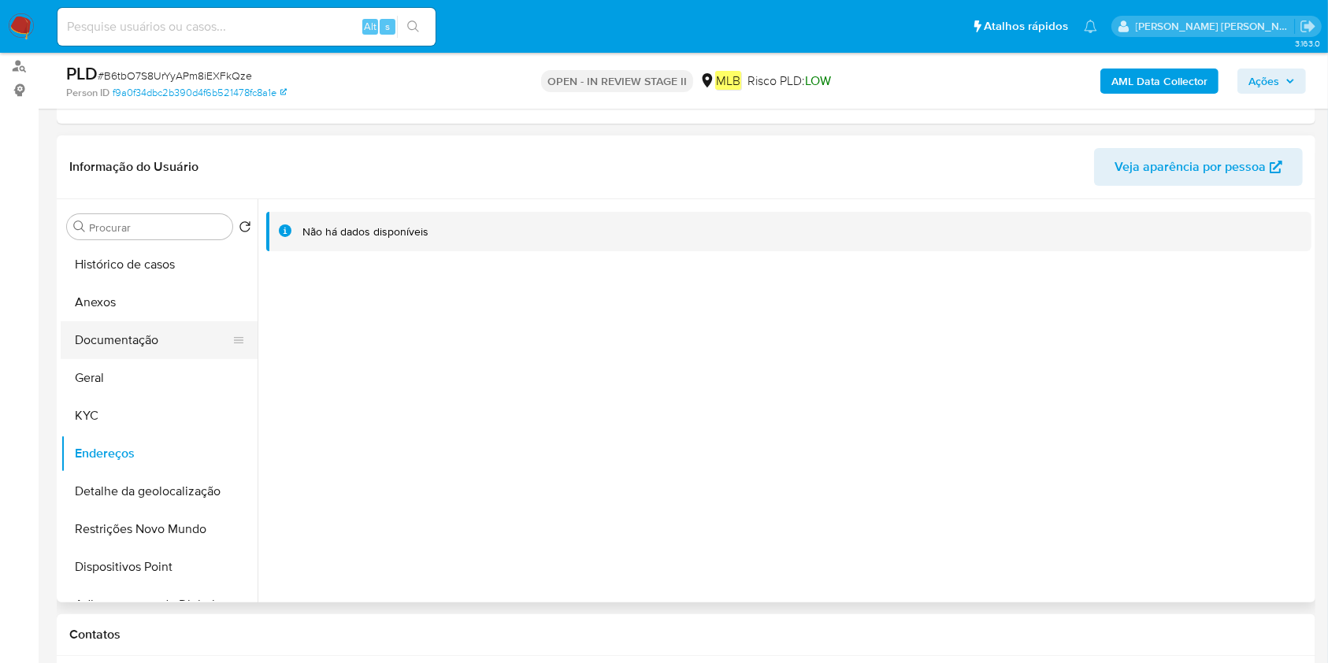
click at [152, 308] on button "Anexos" at bounding box center [159, 303] width 197 height 38
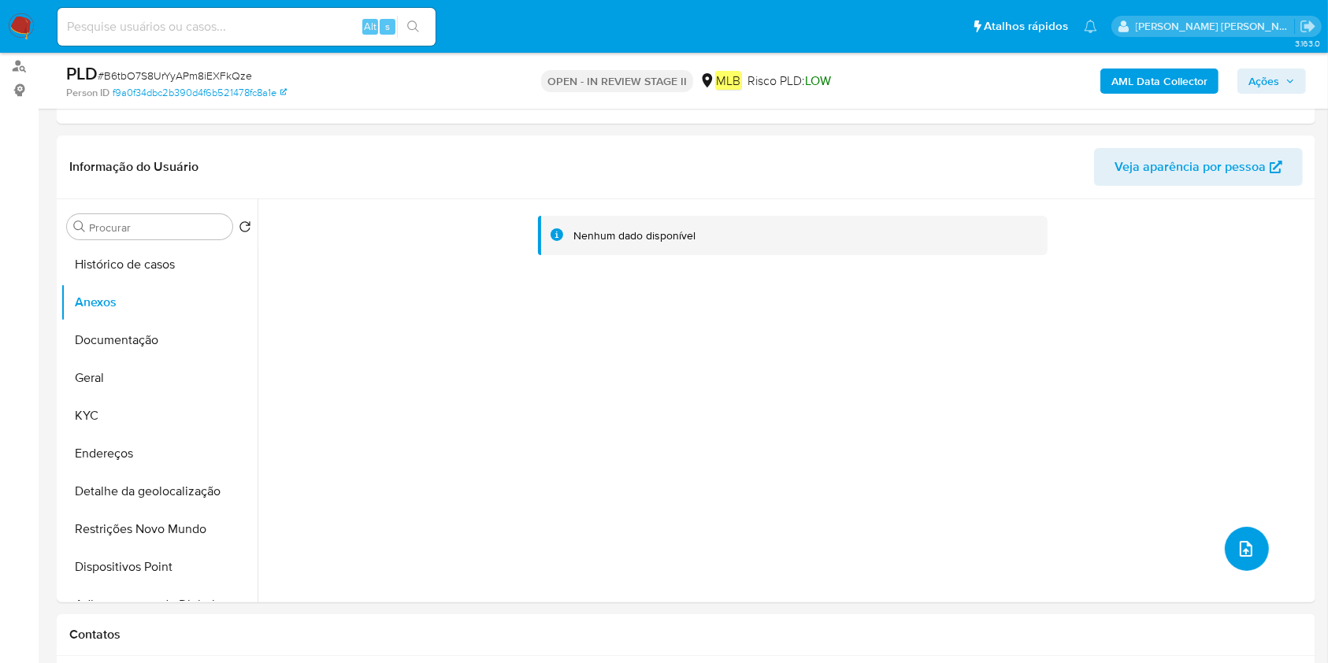
click at [1248, 545] on span "upload-file" at bounding box center [1246, 548] width 19 height 19
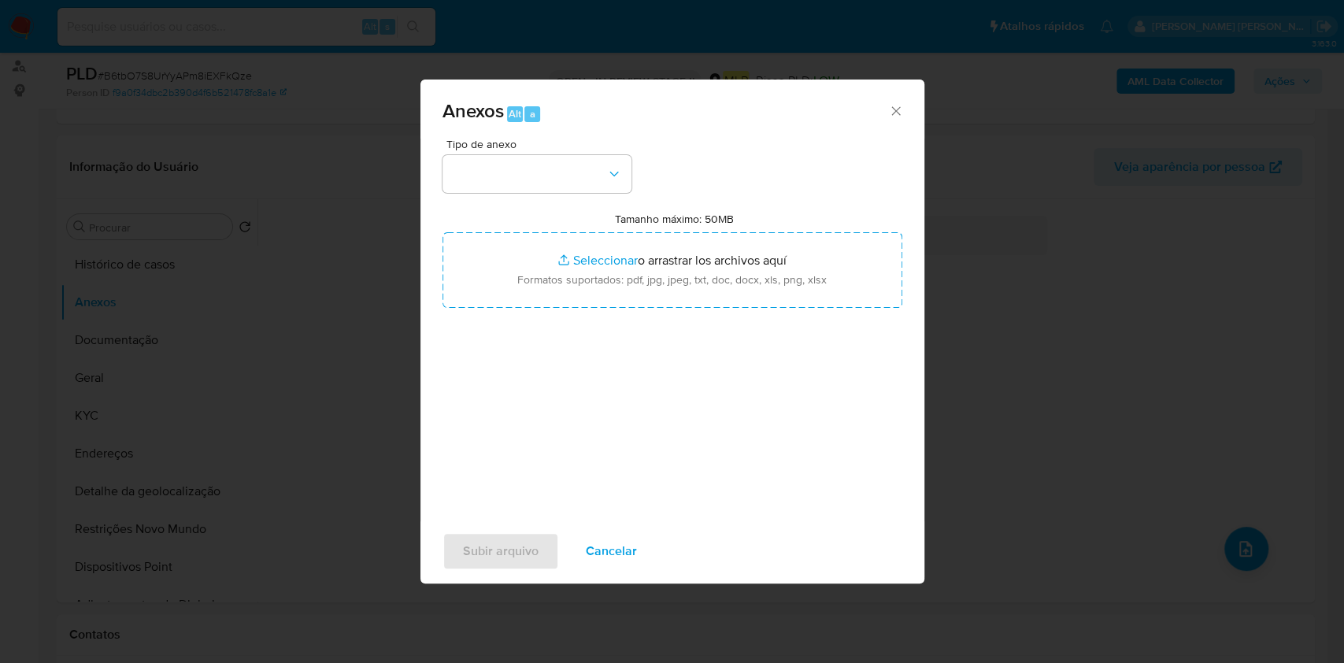
click at [945, 279] on div "Anexos Alt a Tipo de anexo Tamanho máximo: 50MB Seleccionar archivos Selecciona…" at bounding box center [672, 331] width 1344 height 663
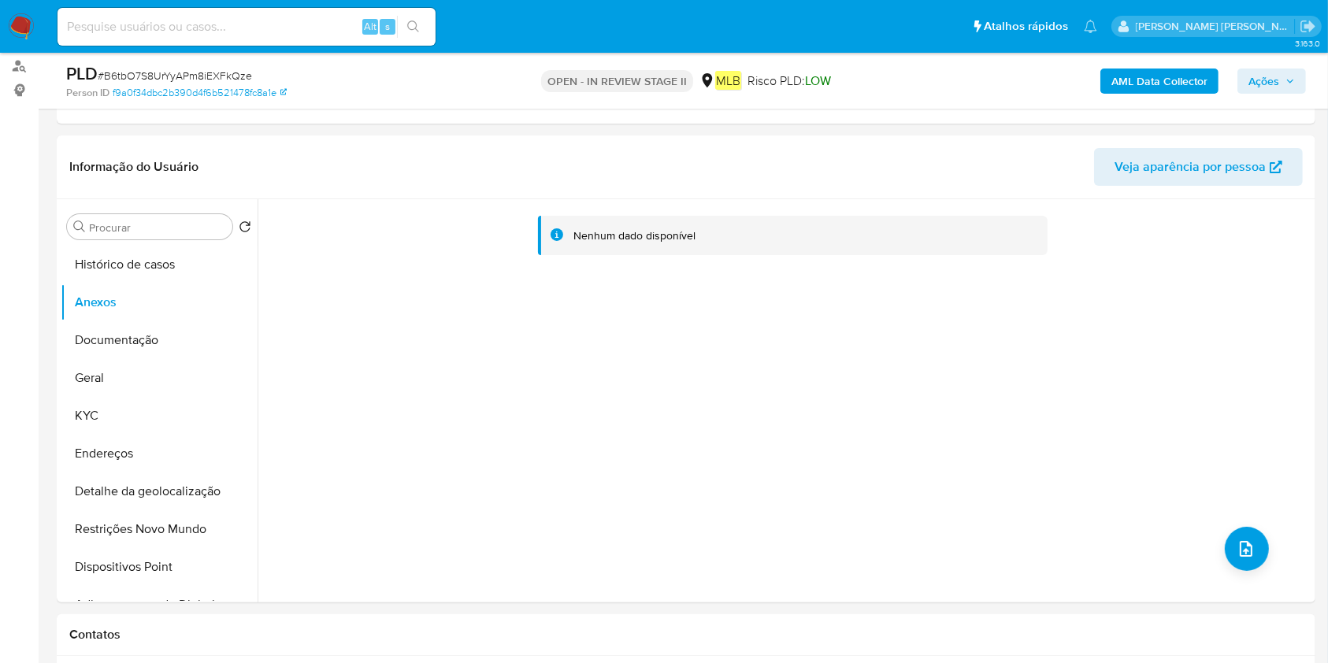
click at [1211, 73] on button "AML Data Collector" at bounding box center [1159, 81] width 118 height 25
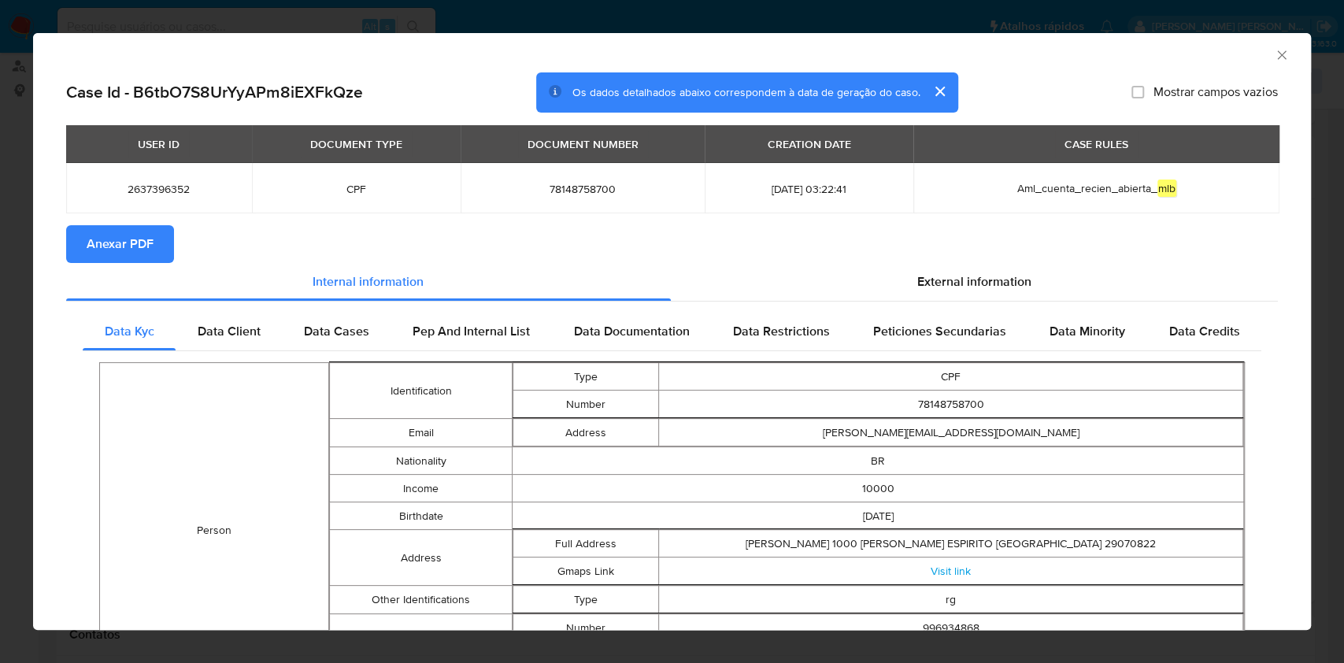
click at [143, 231] on span "Anexar PDF" at bounding box center [120, 244] width 67 height 35
click at [1274, 55] on icon "Fechar a janela" at bounding box center [1282, 55] width 16 height 16
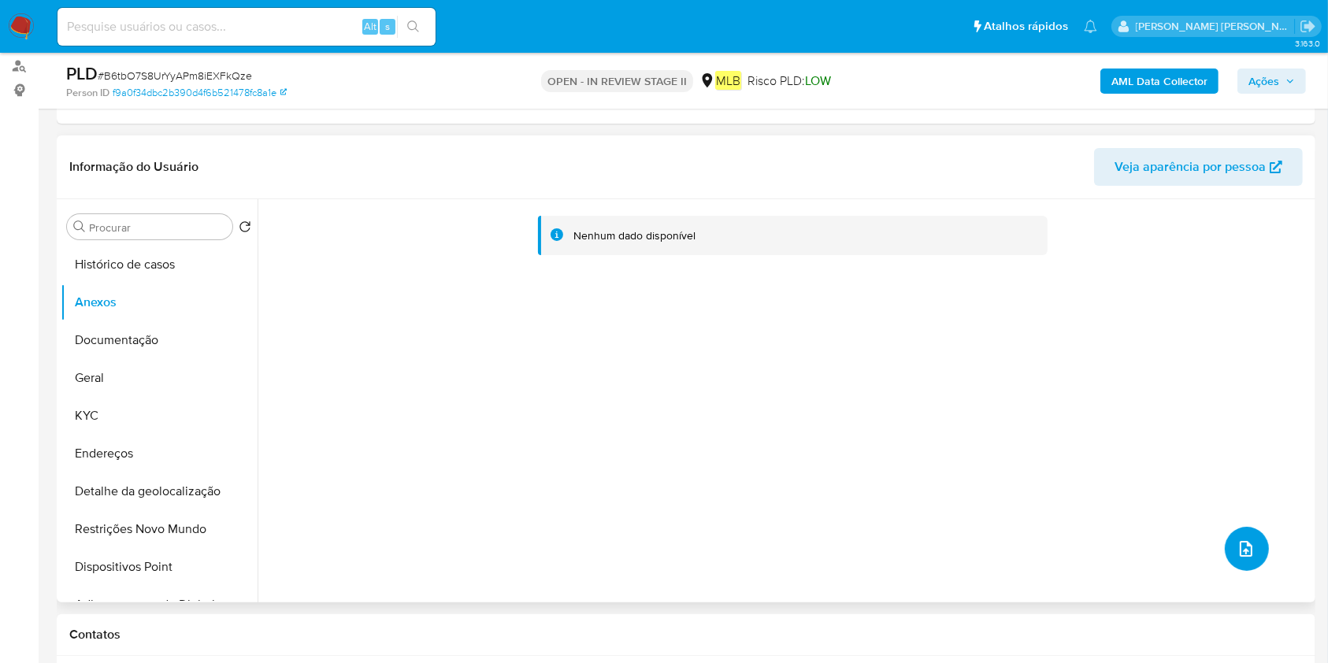
click at [1228, 532] on button "upload-file" at bounding box center [1247, 549] width 44 height 44
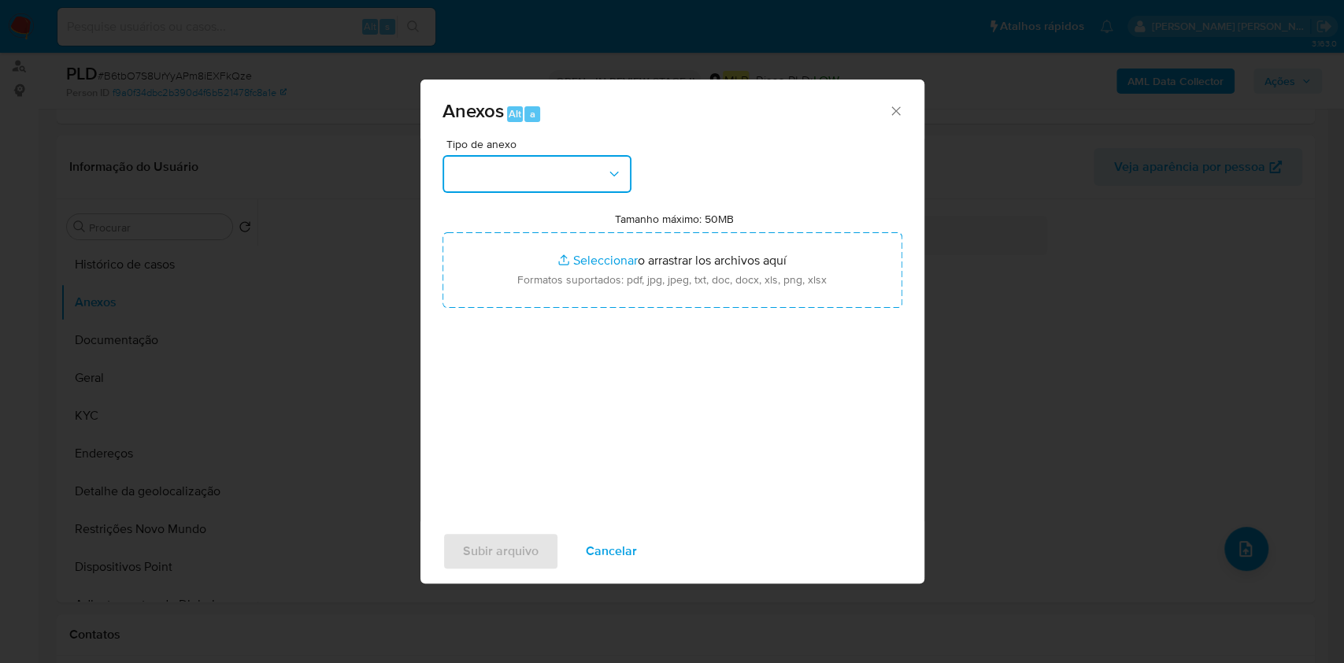
click at [493, 169] on button "button" at bounding box center [537, 174] width 189 height 38
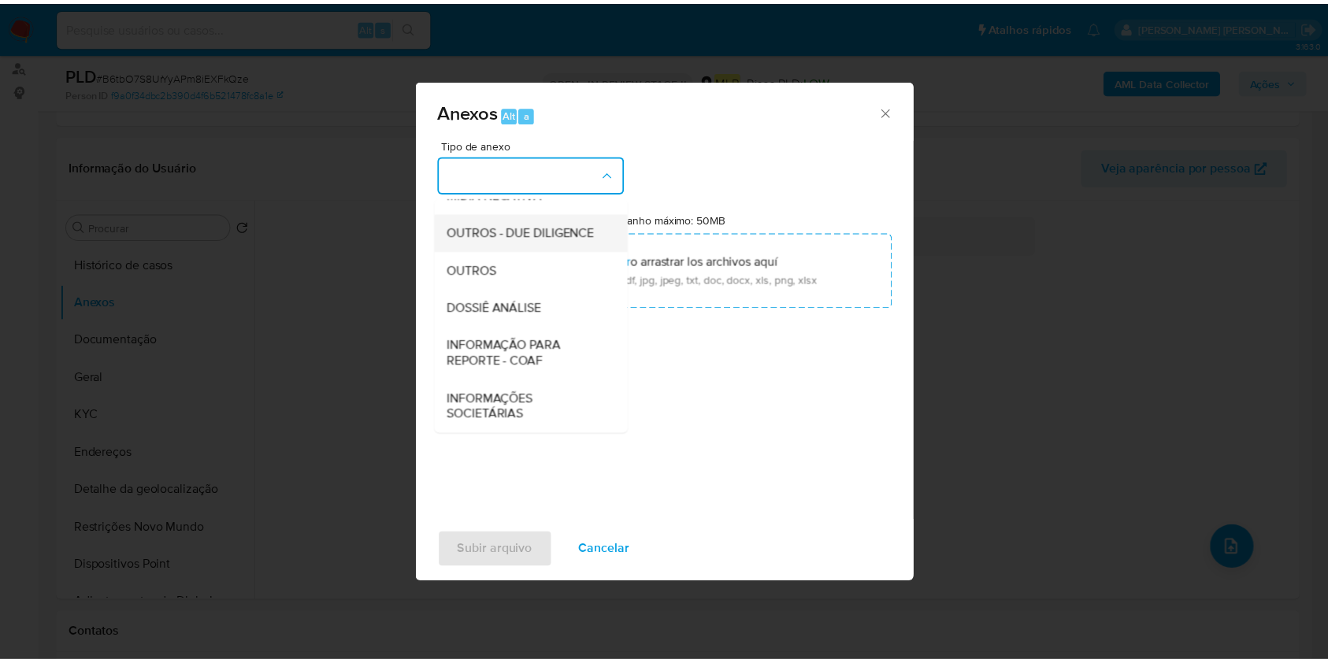
scroll to position [242, 0]
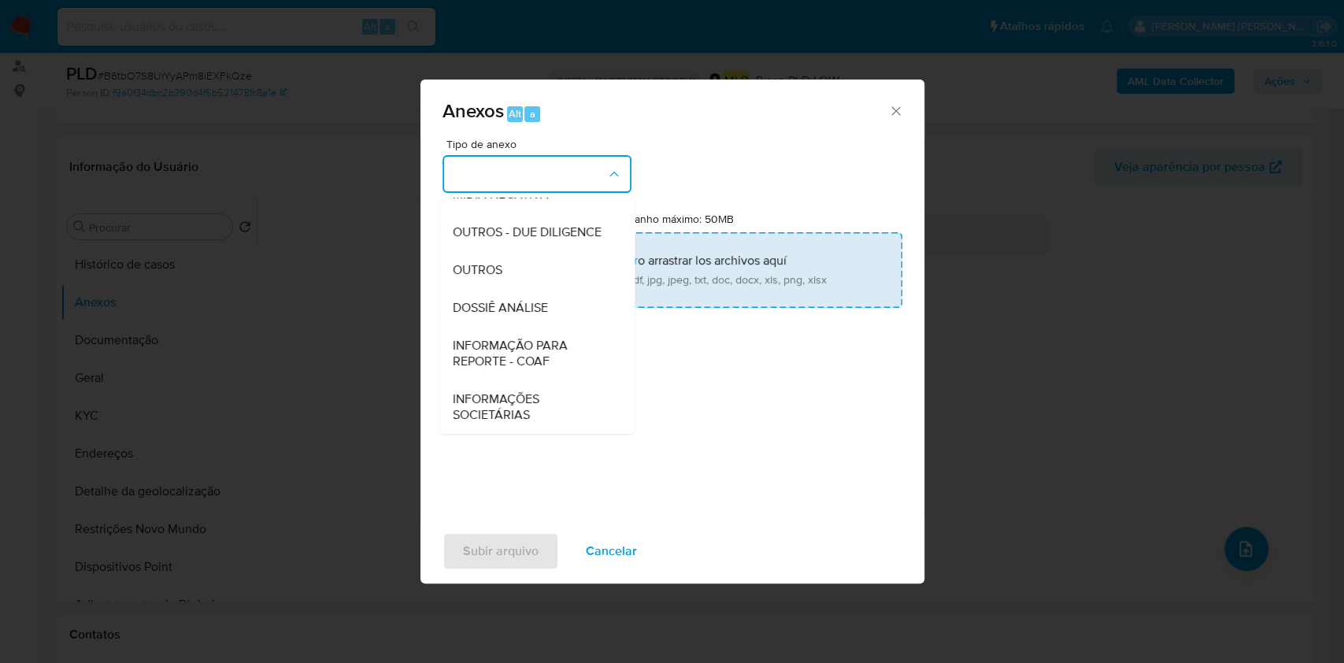
click at [580, 298] on div "DOSSIÊ ANÁLISE" at bounding box center [532, 308] width 161 height 38
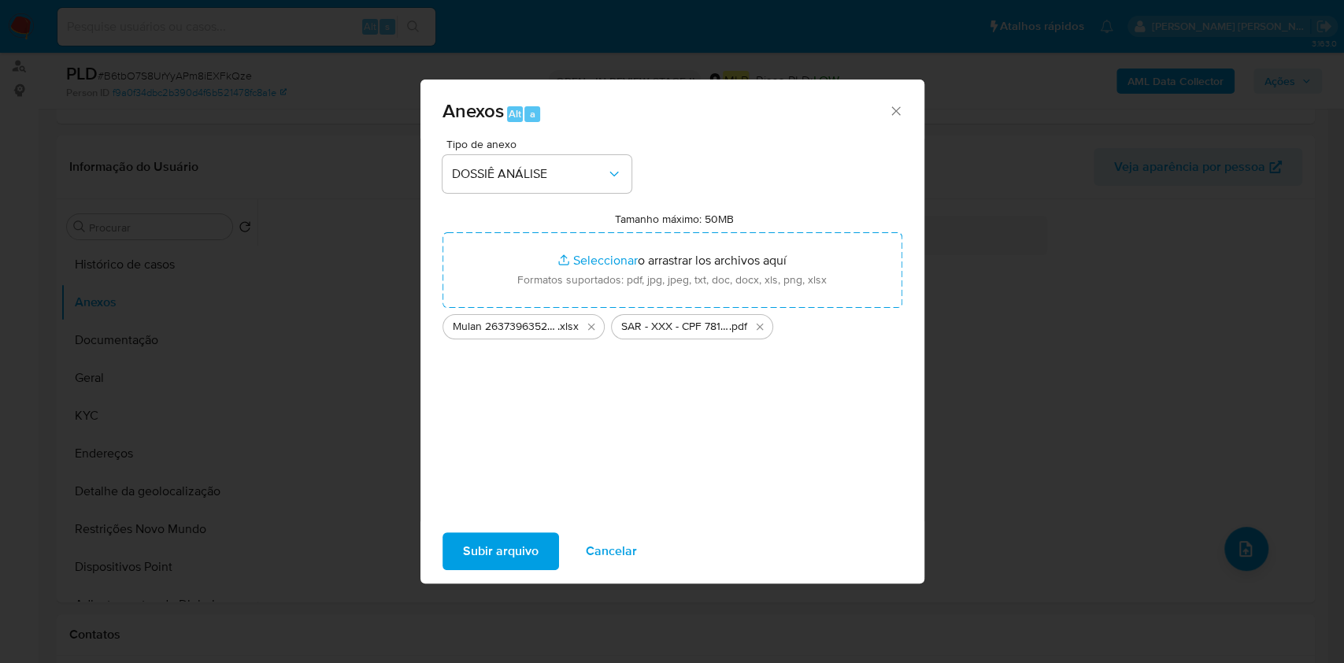
click at [527, 543] on span "Subir arquivo" at bounding box center [501, 551] width 76 height 35
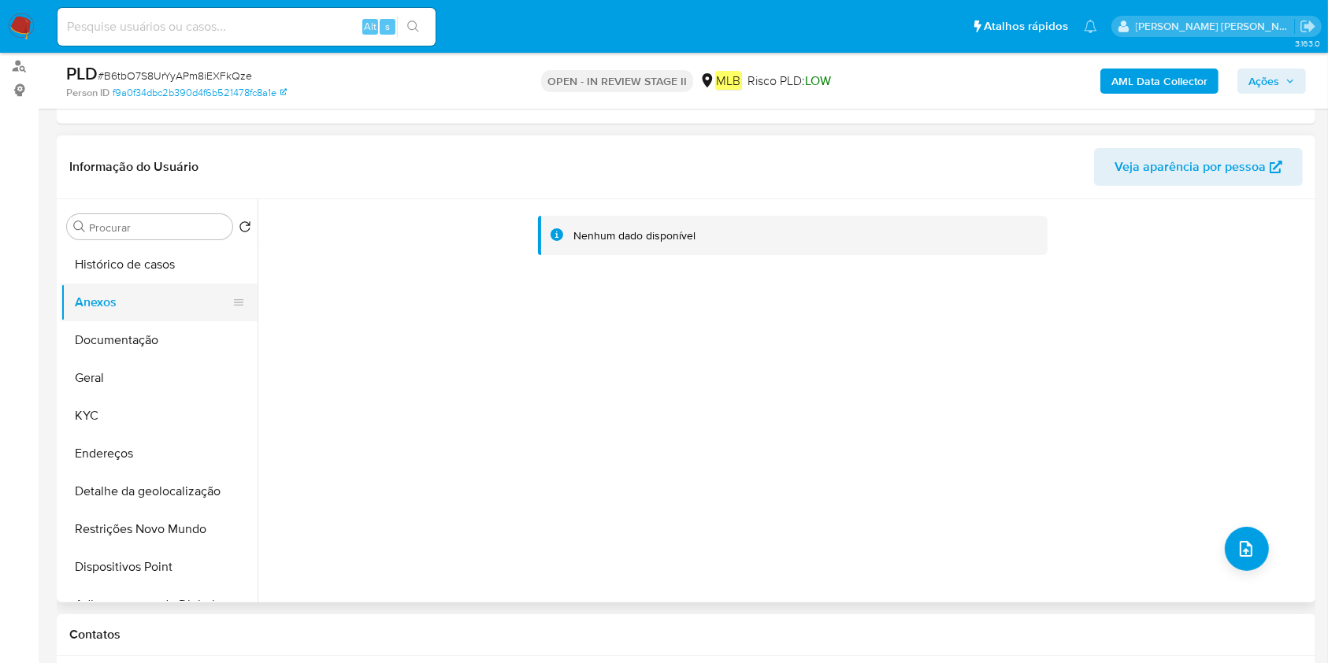
click at [102, 319] on button "Anexos" at bounding box center [153, 303] width 184 height 38
drag, startPoint x: 121, startPoint y: 328, endPoint x: 138, endPoint y: 318, distance: 20.1
click at [121, 328] on button "Documentação" at bounding box center [159, 340] width 197 height 38
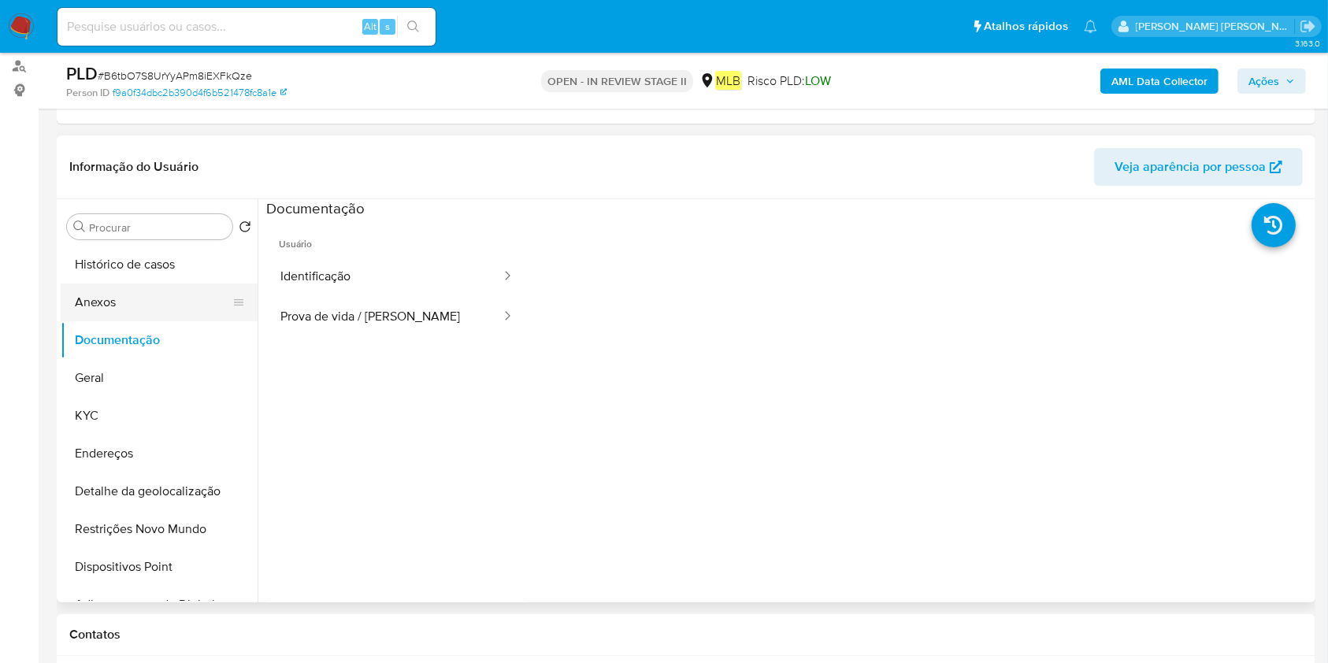
click at [150, 298] on button "Anexos" at bounding box center [153, 303] width 184 height 38
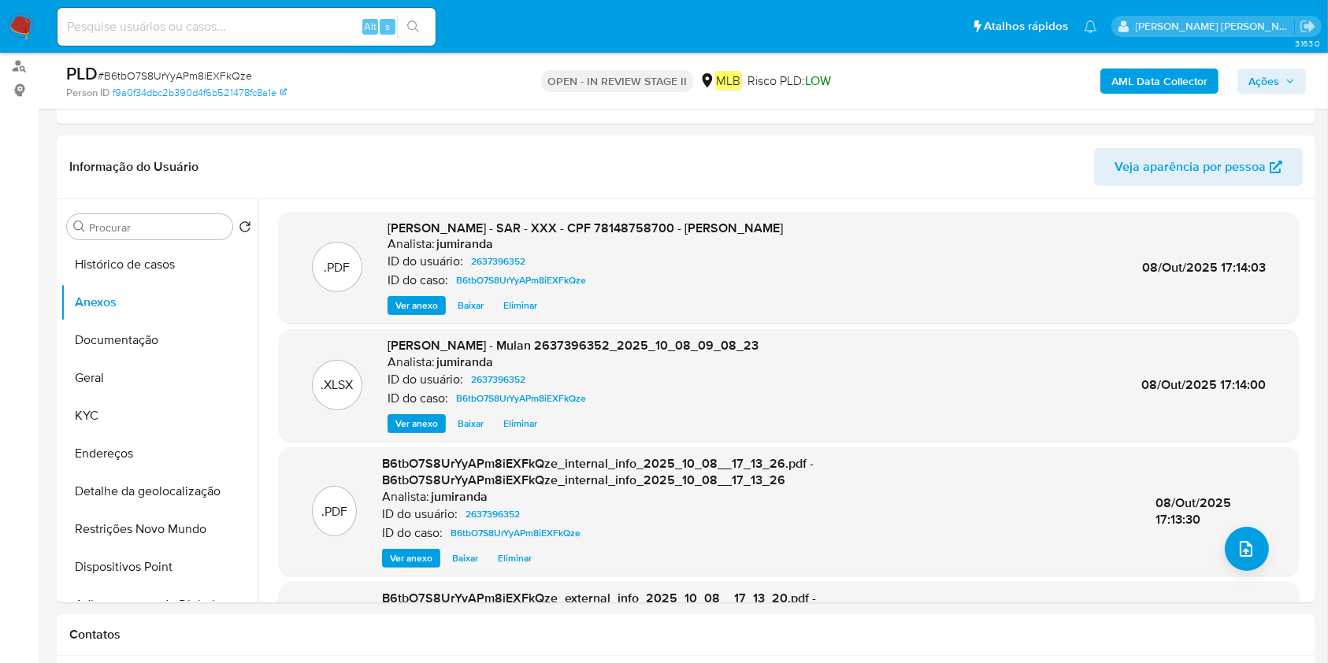
click at [1285, 83] on span "Ações" at bounding box center [1271, 81] width 46 height 22
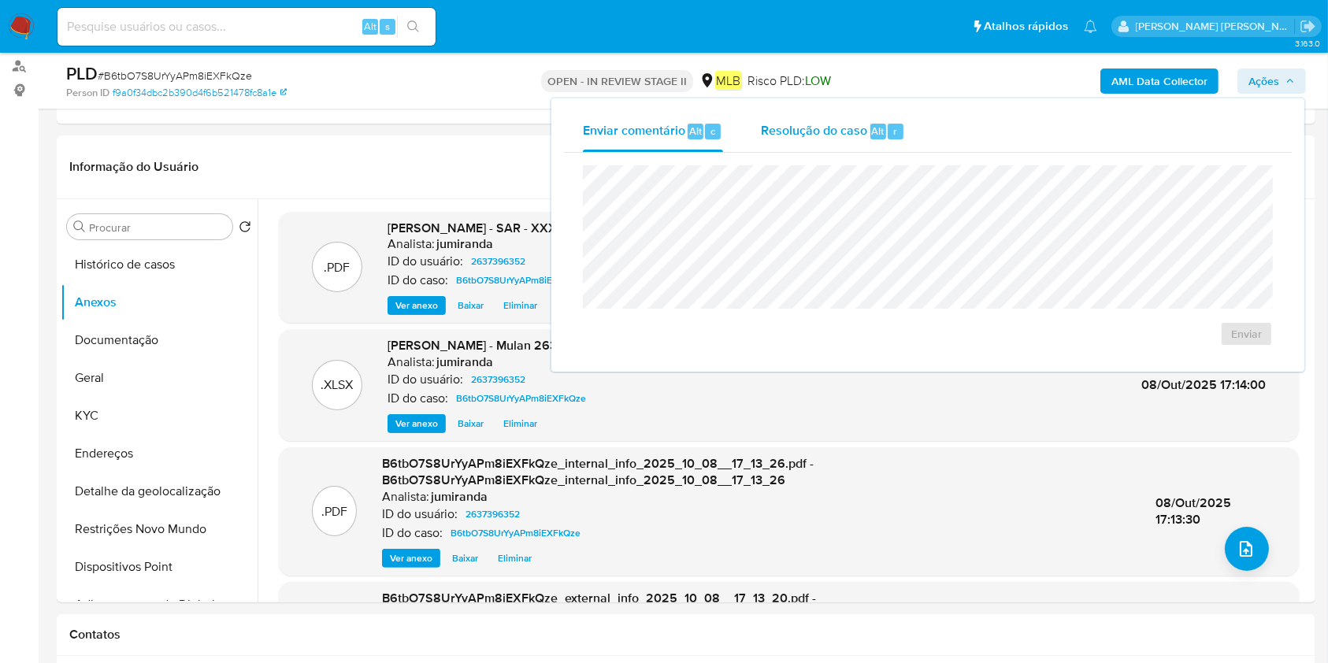
click at [814, 127] on span "Resolução do caso" at bounding box center [814, 130] width 106 height 18
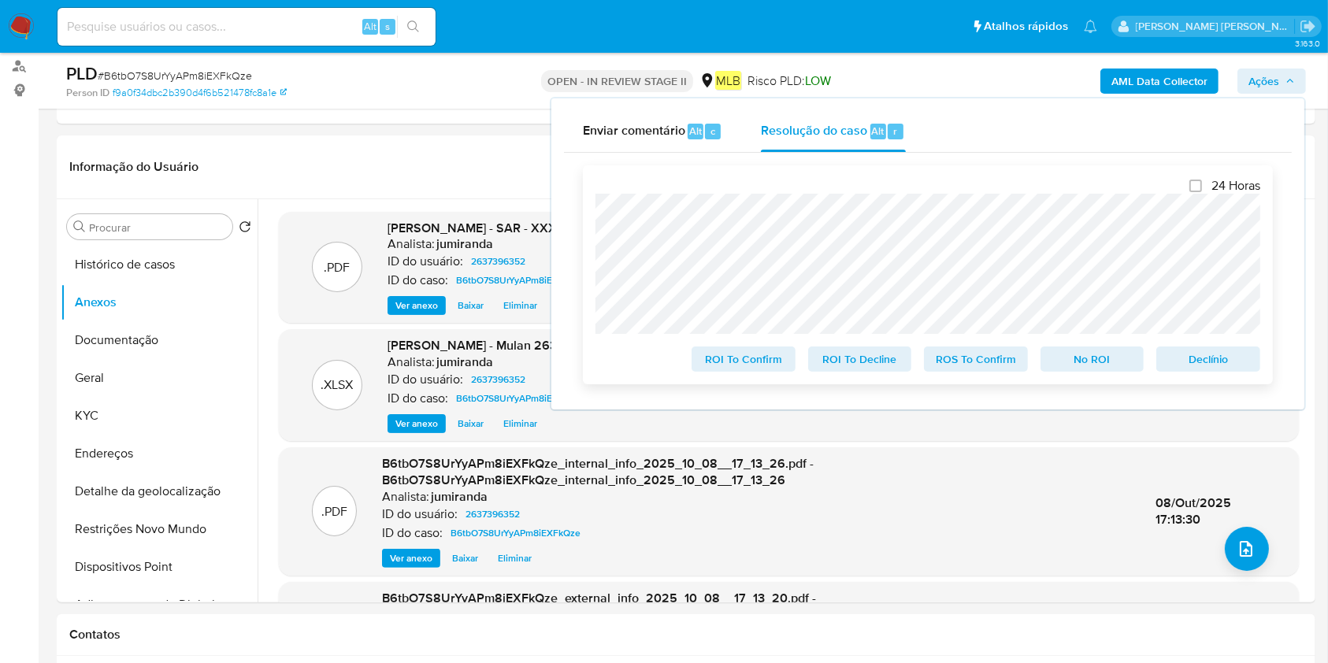
click at [962, 357] on span "ROS To Confirm" at bounding box center [976, 359] width 82 height 22
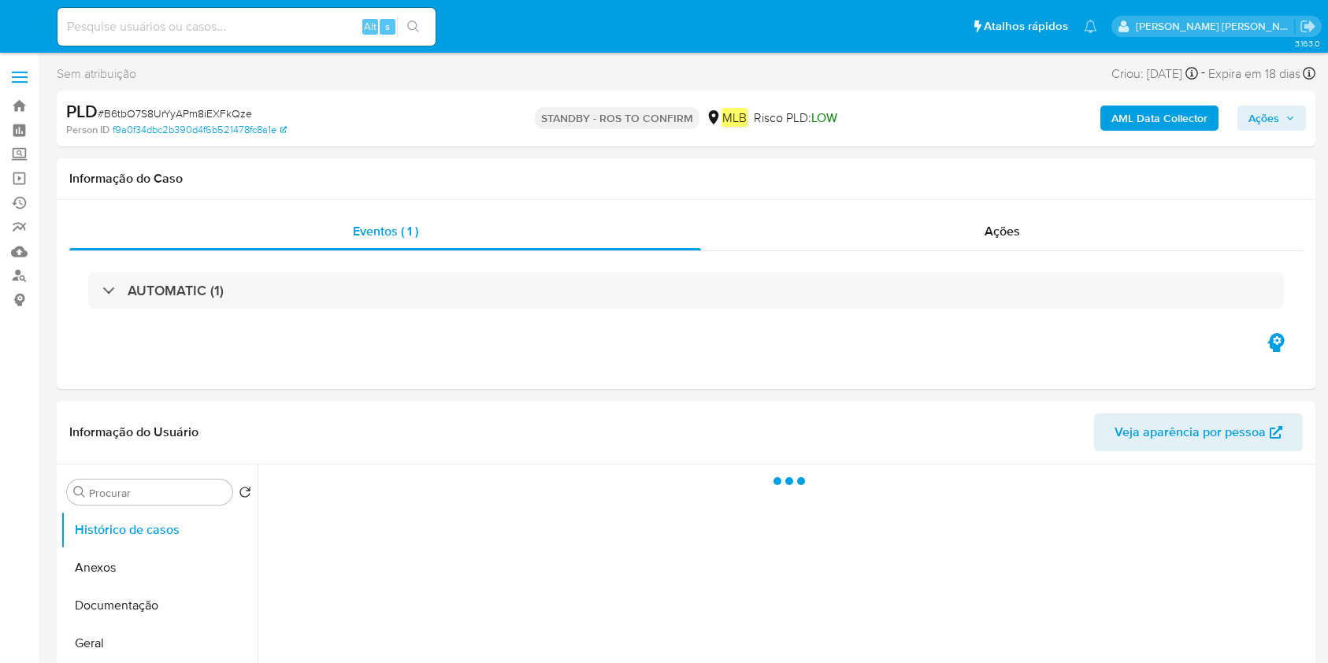
select select "10"
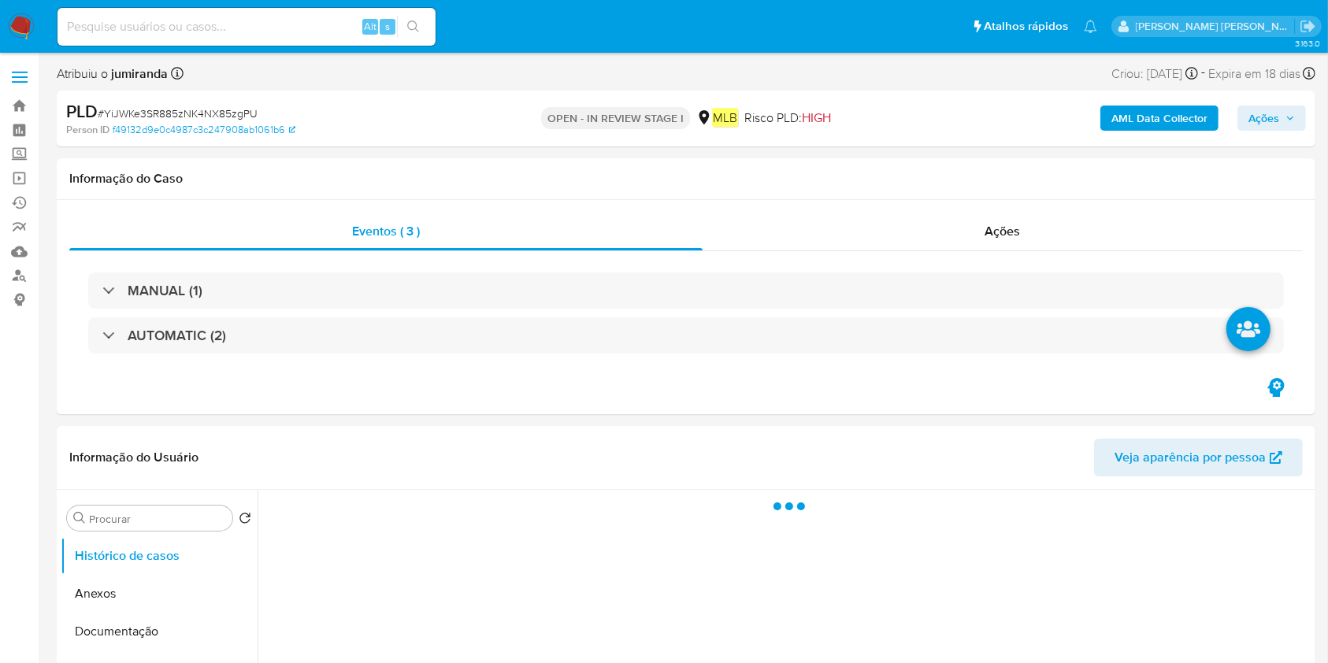
select select "10"
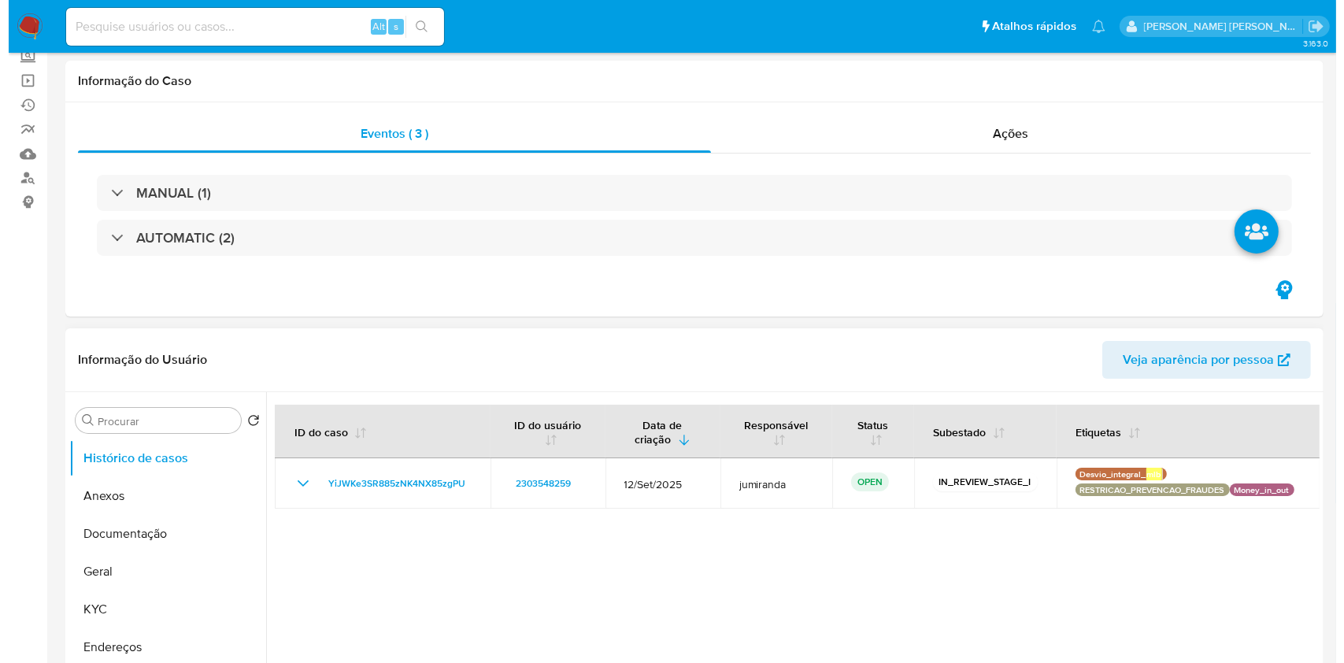
scroll to position [209, 0]
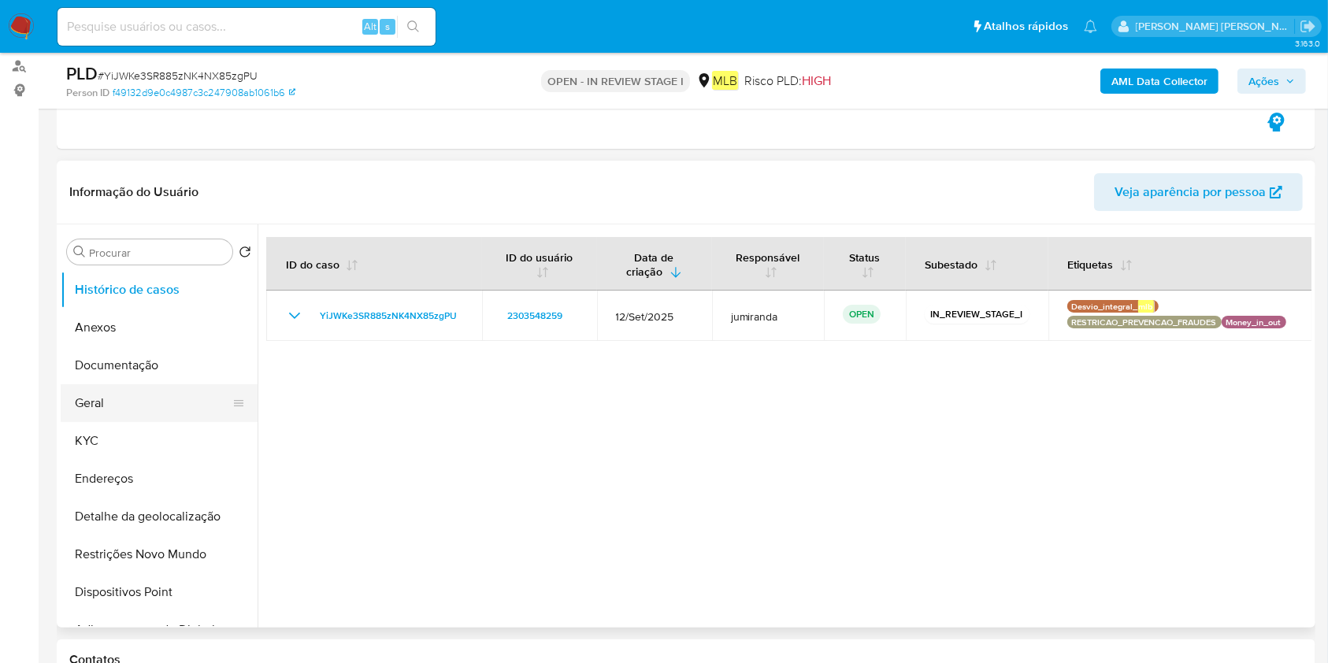
click at [154, 415] on button "Geral" at bounding box center [153, 403] width 184 height 38
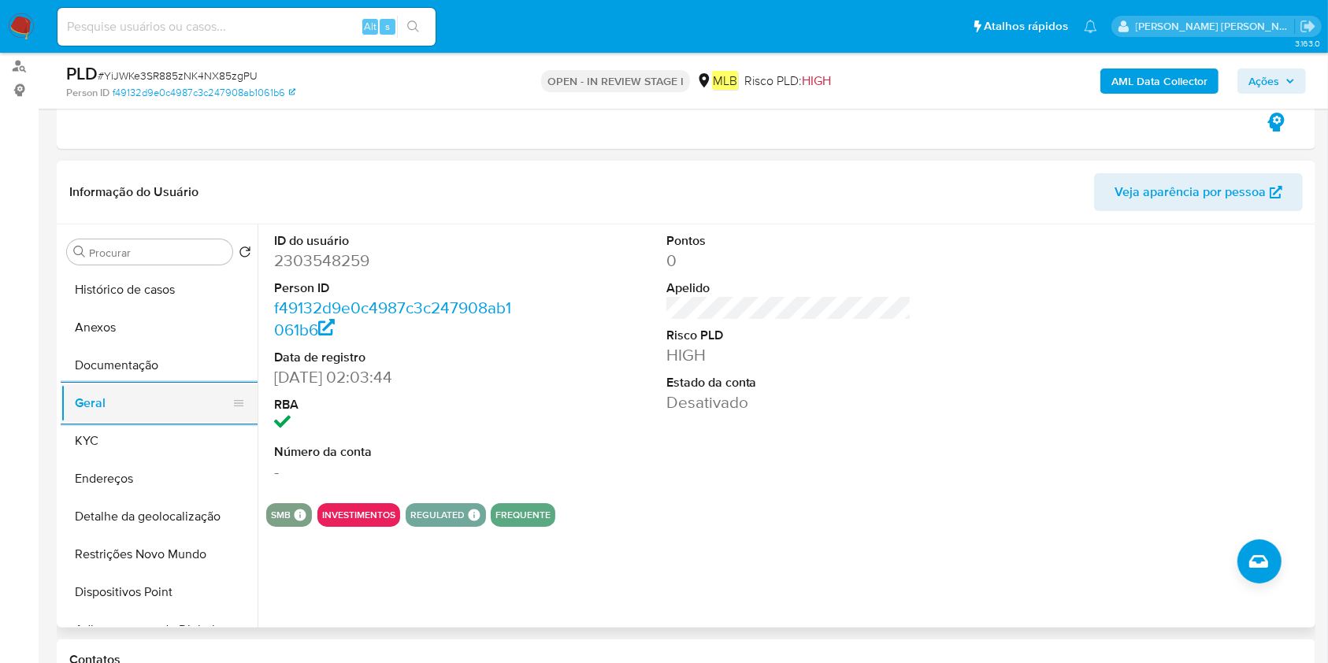
drag, startPoint x: 132, startPoint y: 445, endPoint x: 232, endPoint y: 387, distance: 115.4
click at [132, 445] on button "KYC" at bounding box center [159, 441] width 197 height 38
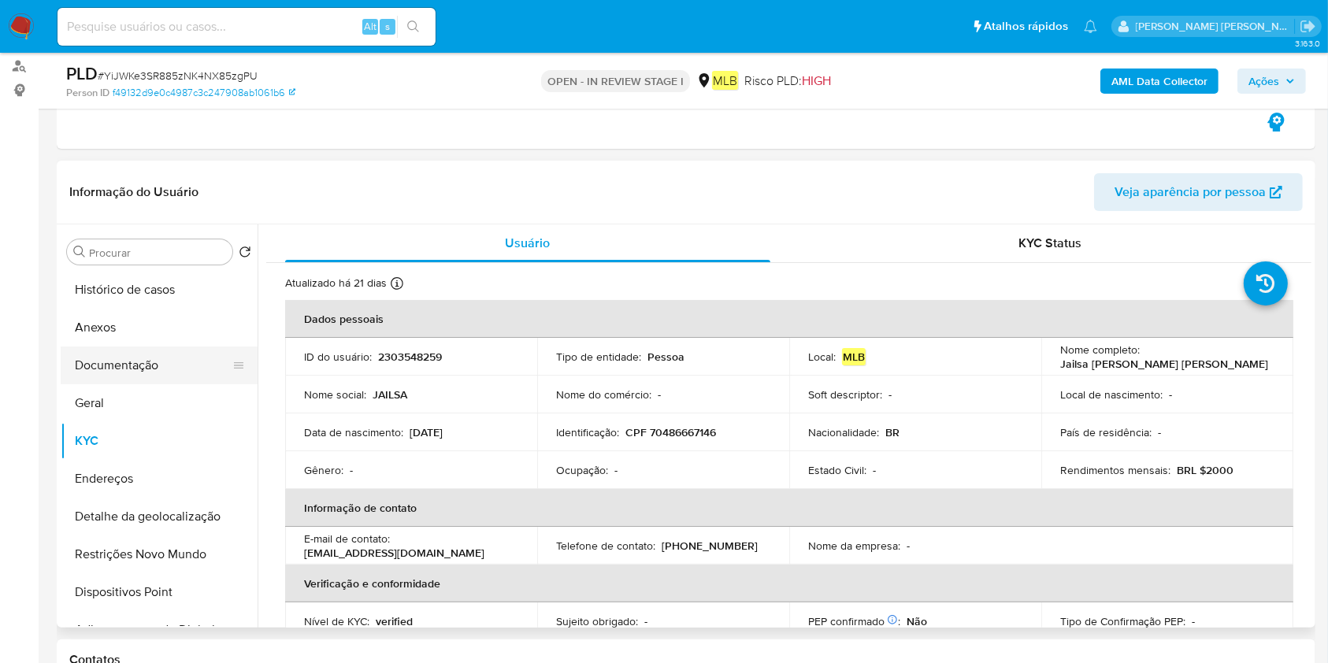
click at [109, 371] on button "Documentação" at bounding box center [153, 366] width 184 height 38
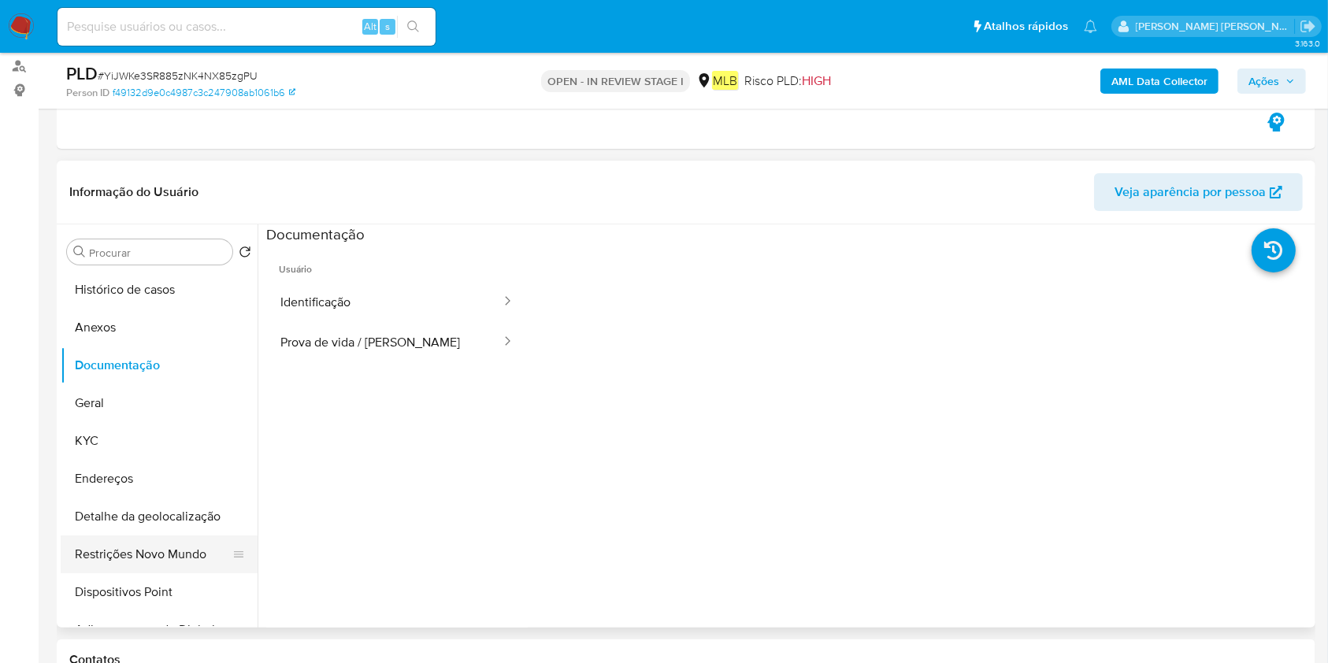
click at [149, 566] on button "Restrições Novo Mundo" at bounding box center [153, 555] width 184 height 38
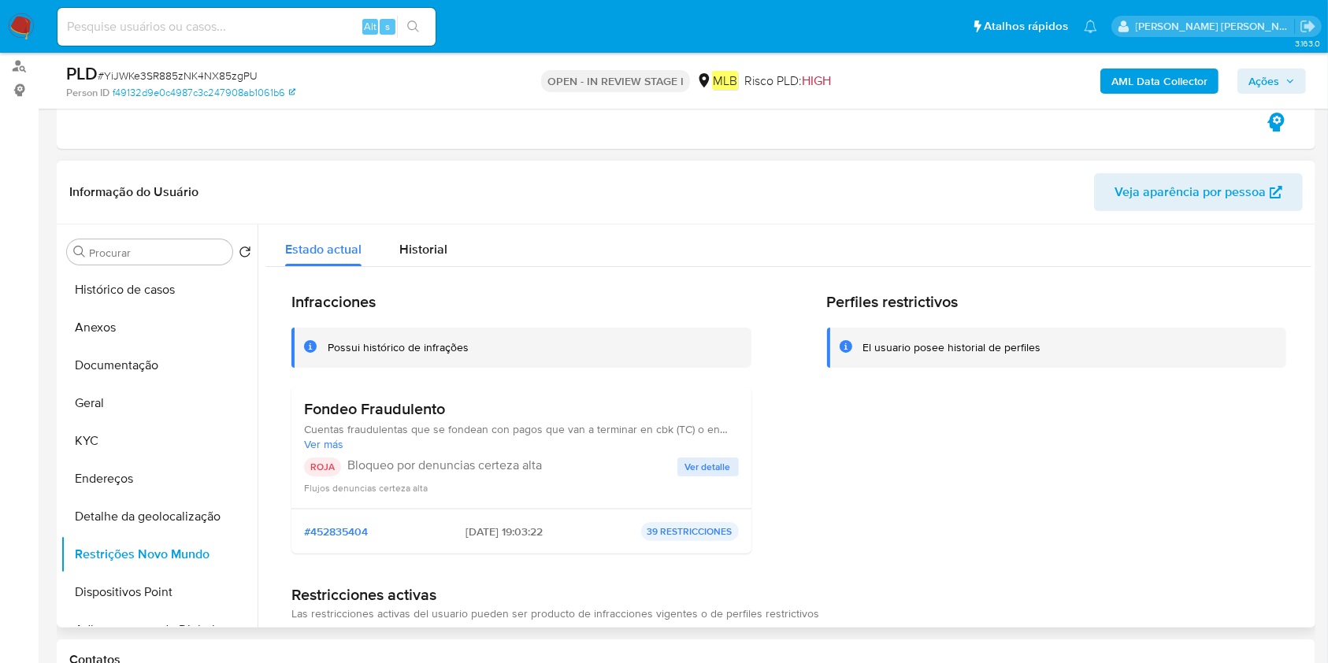
click at [505, 468] on p "Bloqueo por denuncias certeza alta" at bounding box center [512, 466] width 330 height 16
click at [538, 430] on span "Cuentas fraudulentas que se fondean con pagos que van a terminar en cbk (TC) o …" at bounding box center [521, 429] width 435 height 14
click at [329, 438] on span "Ver más" at bounding box center [521, 444] width 435 height 14
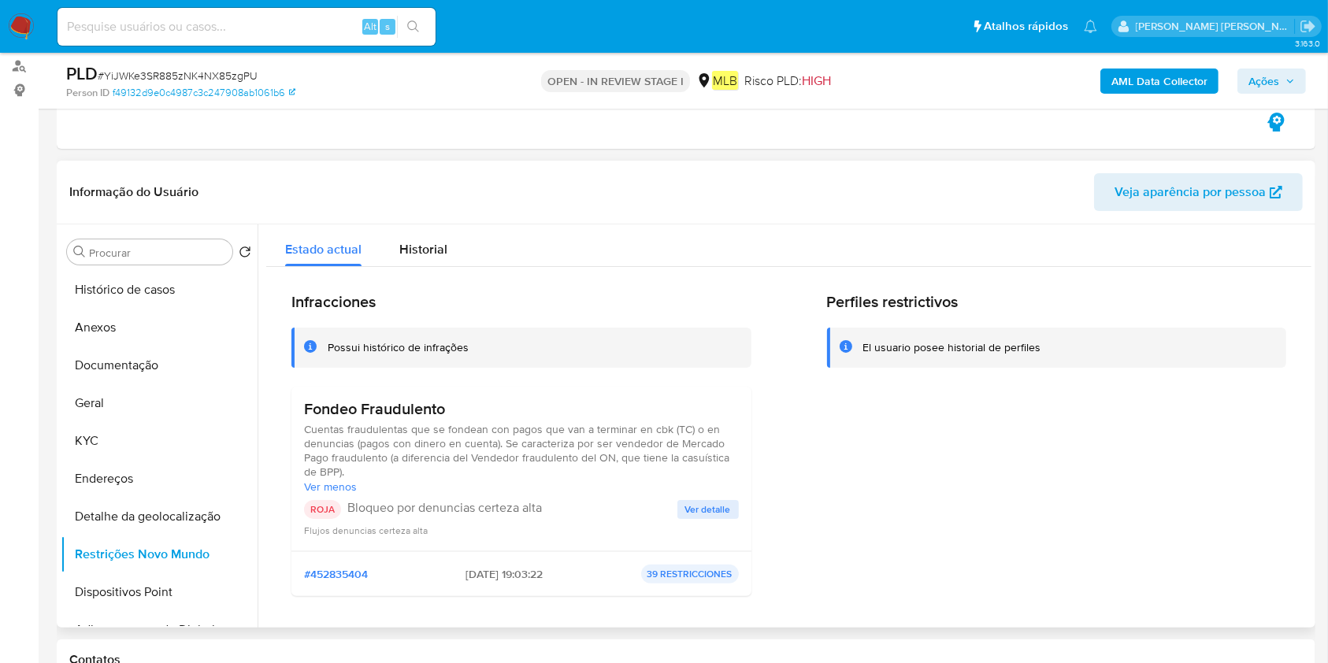
click at [432, 432] on span "Cuentas fraudulentas que se fondean con pagos que van a terminar en cbk (TC) o …" at bounding box center [521, 450] width 435 height 57
click at [169, 354] on button "Documentação" at bounding box center [153, 366] width 184 height 38
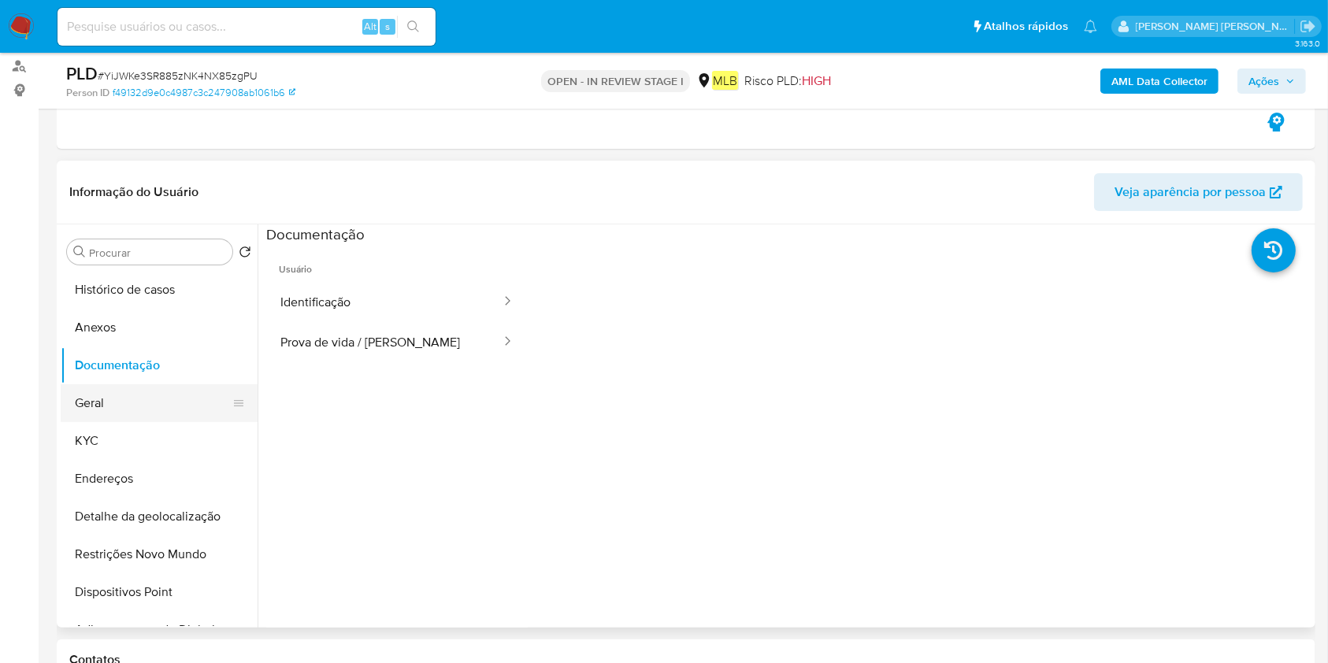
click at [109, 400] on button "Geral" at bounding box center [153, 403] width 184 height 38
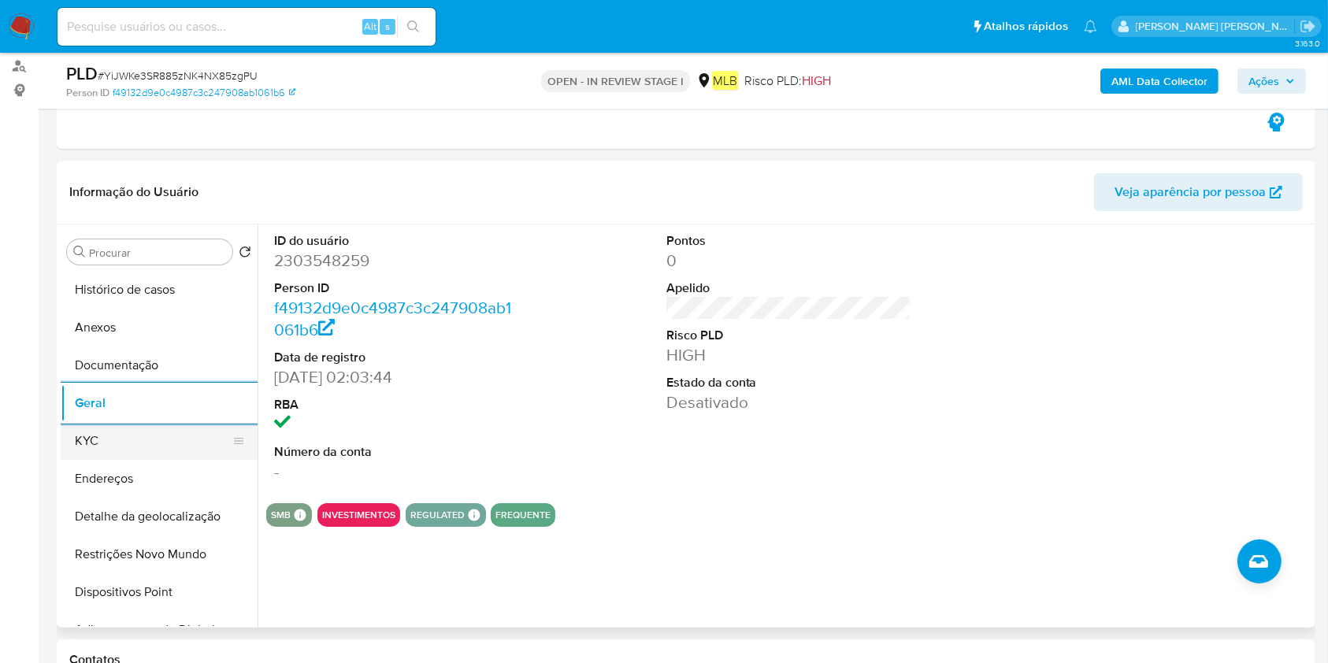
click at [156, 424] on button "KYC" at bounding box center [153, 441] width 184 height 38
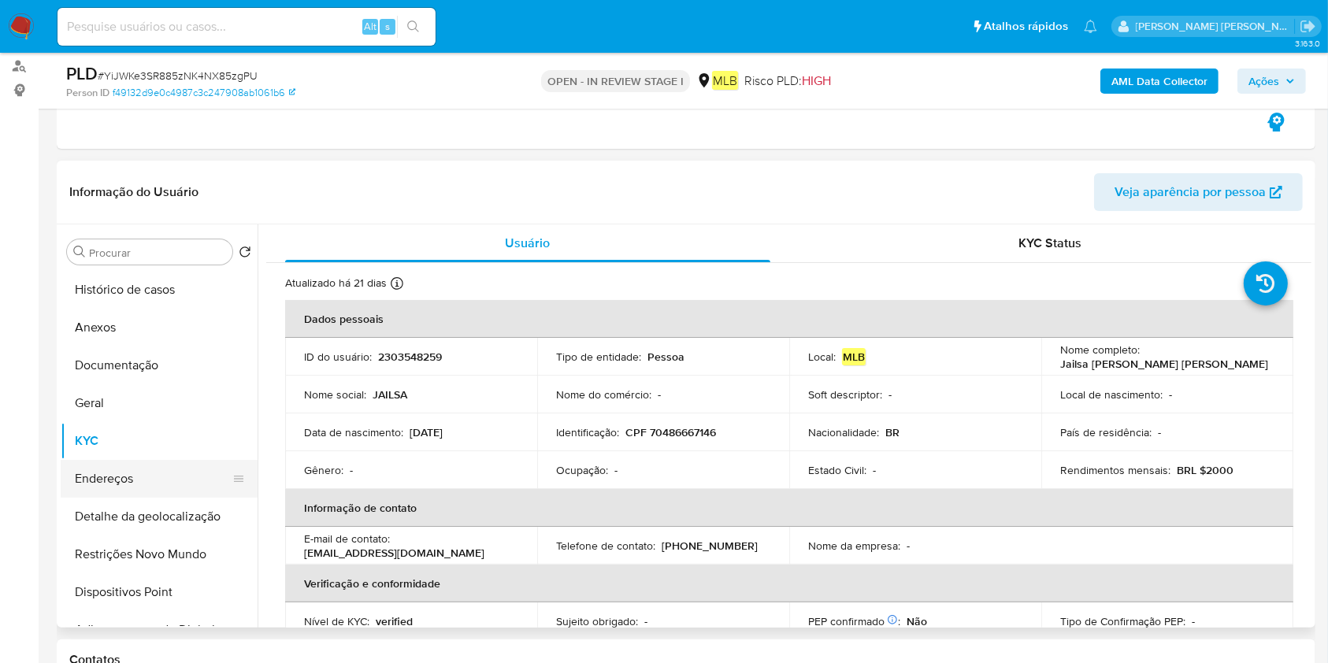
click at [170, 476] on button "Endereços" at bounding box center [153, 479] width 184 height 38
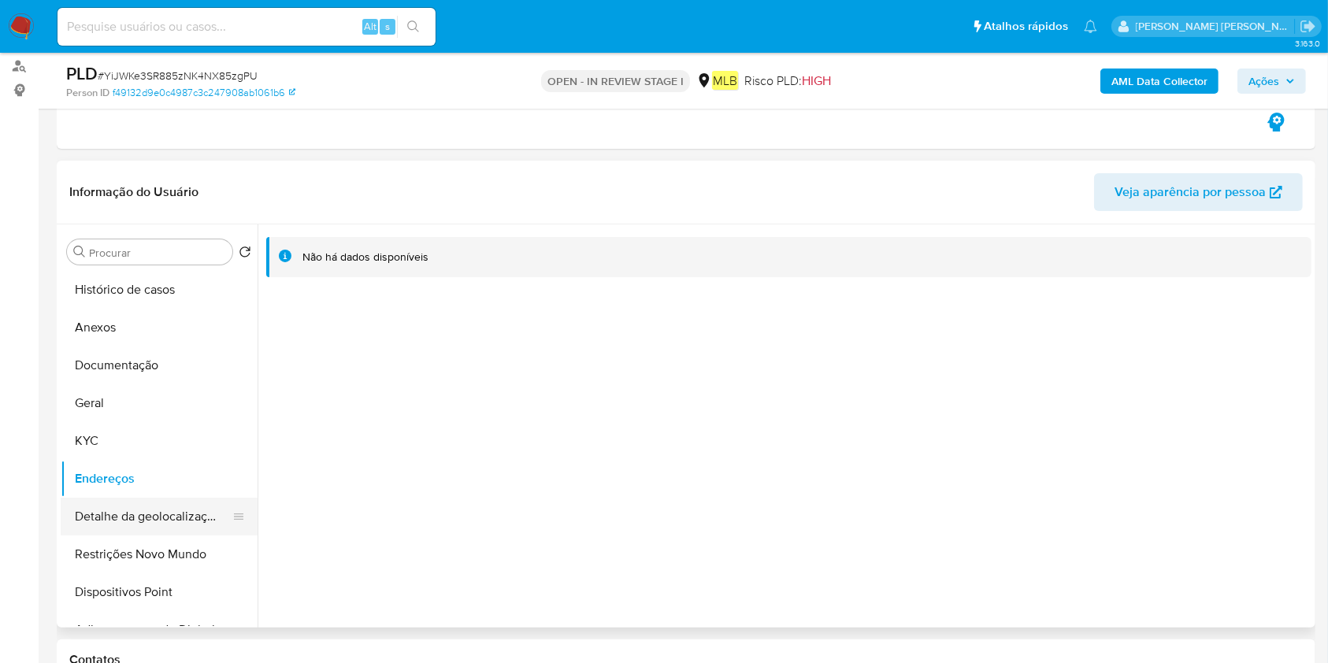
click at [96, 518] on button "Detalhe da geolocalização" at bounding box center [153, 517] width 184 height 38
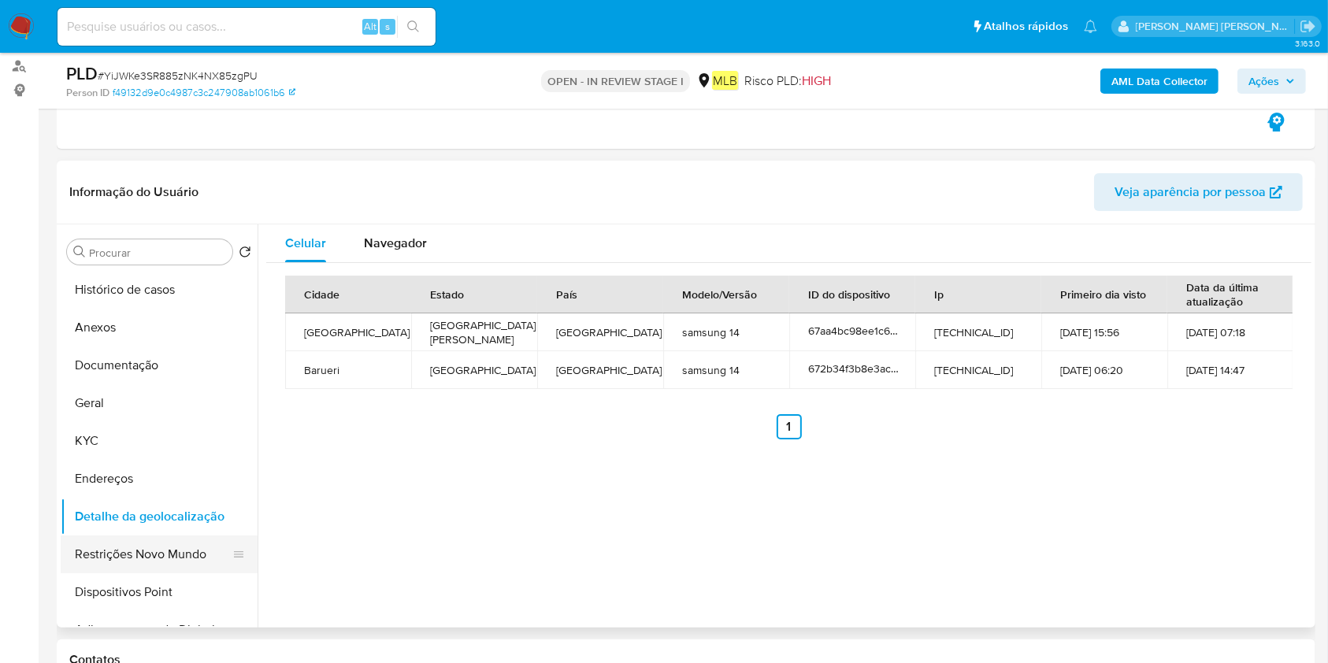
click at [126, 548] on button "Restrições Novo Mundo" at bounding box center [153, 555] width 184 height 38
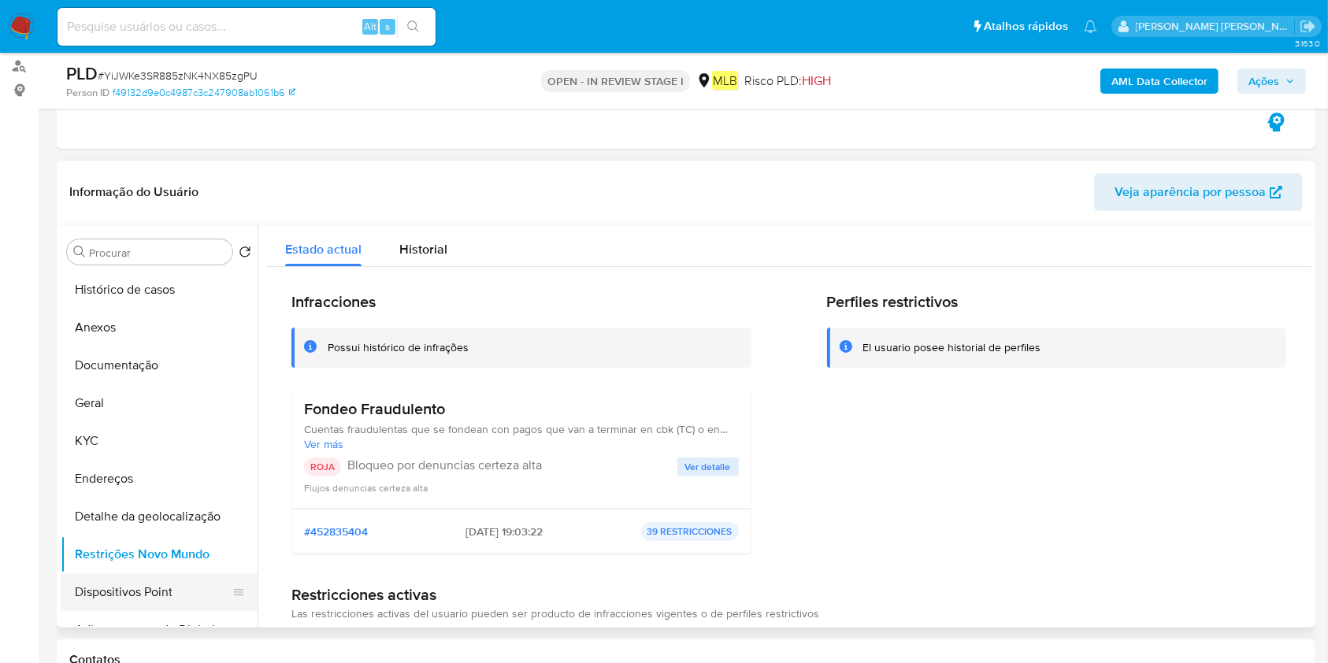
click at [158, 589] on button "Dispositivos Point" at bounding box center [153, 592] width 184 height 38
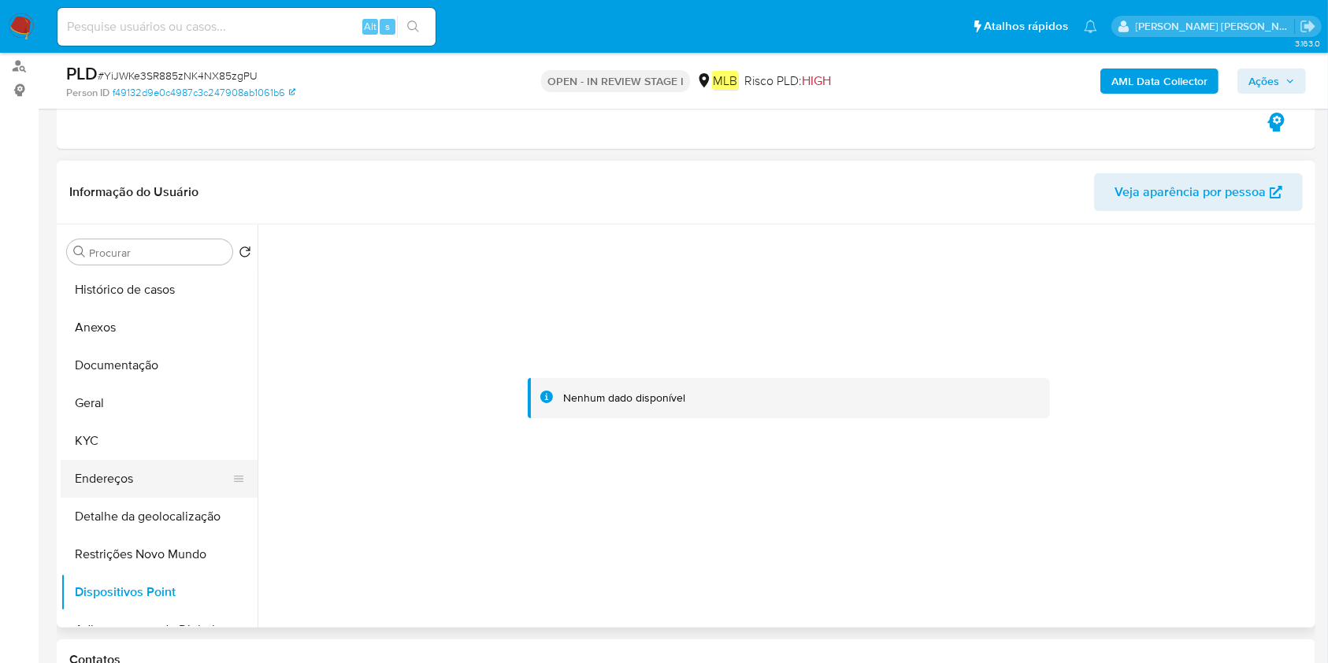
click at [87, 465] on button "Endereços" at bounding box center [153, 479] width 184 height 38
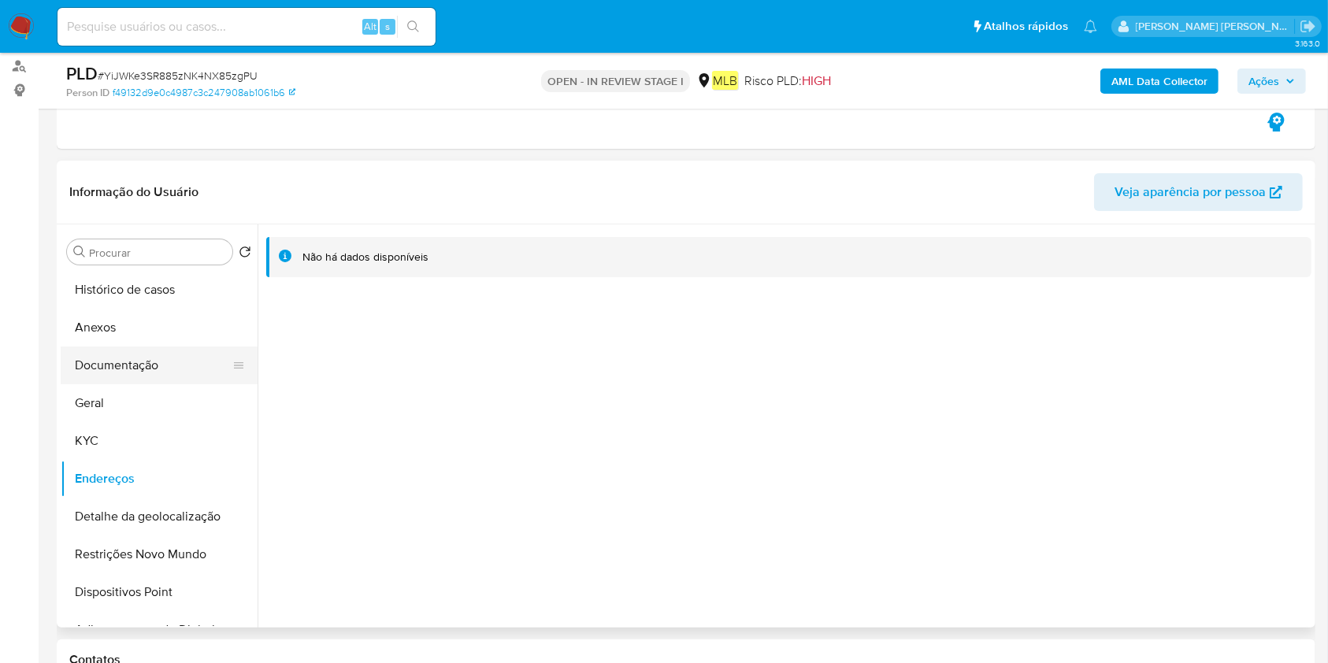
click at [120, 368] on button "Documentação" at bounding box center [153, 366] width 184 height 38
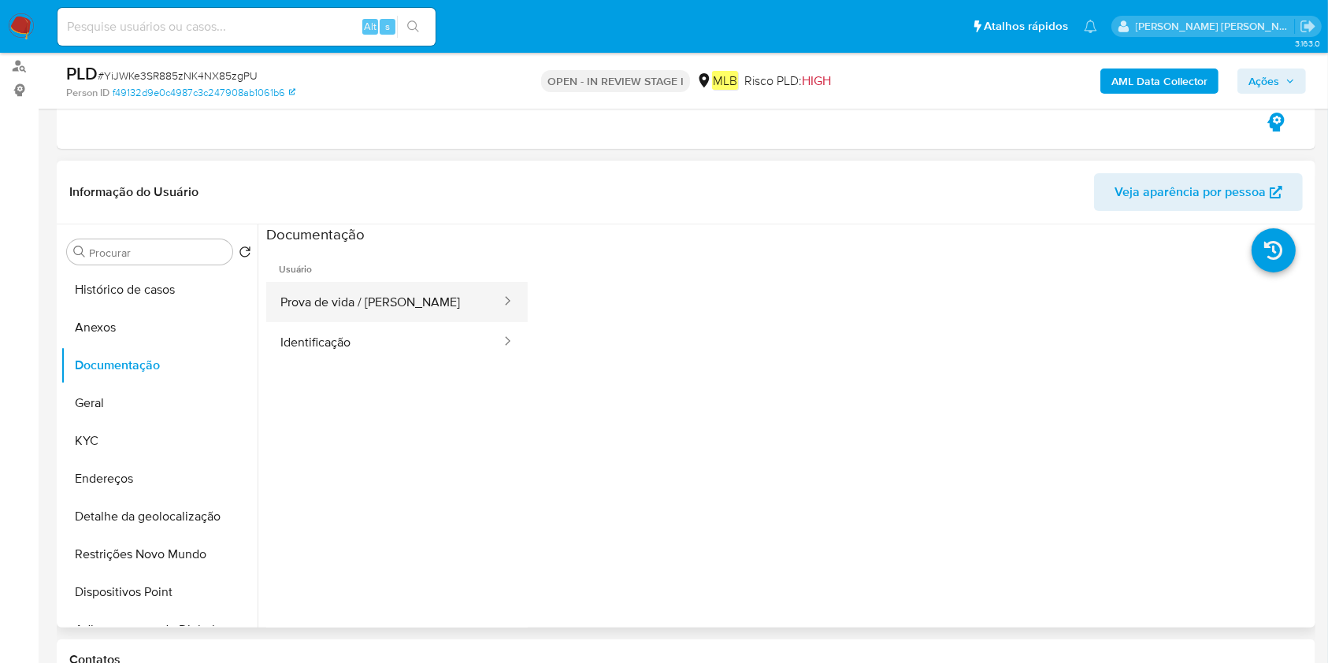
click at [369, 295] on button "Prova de vida / Selfie" at bounding box center [384, 302] width 236 height 40
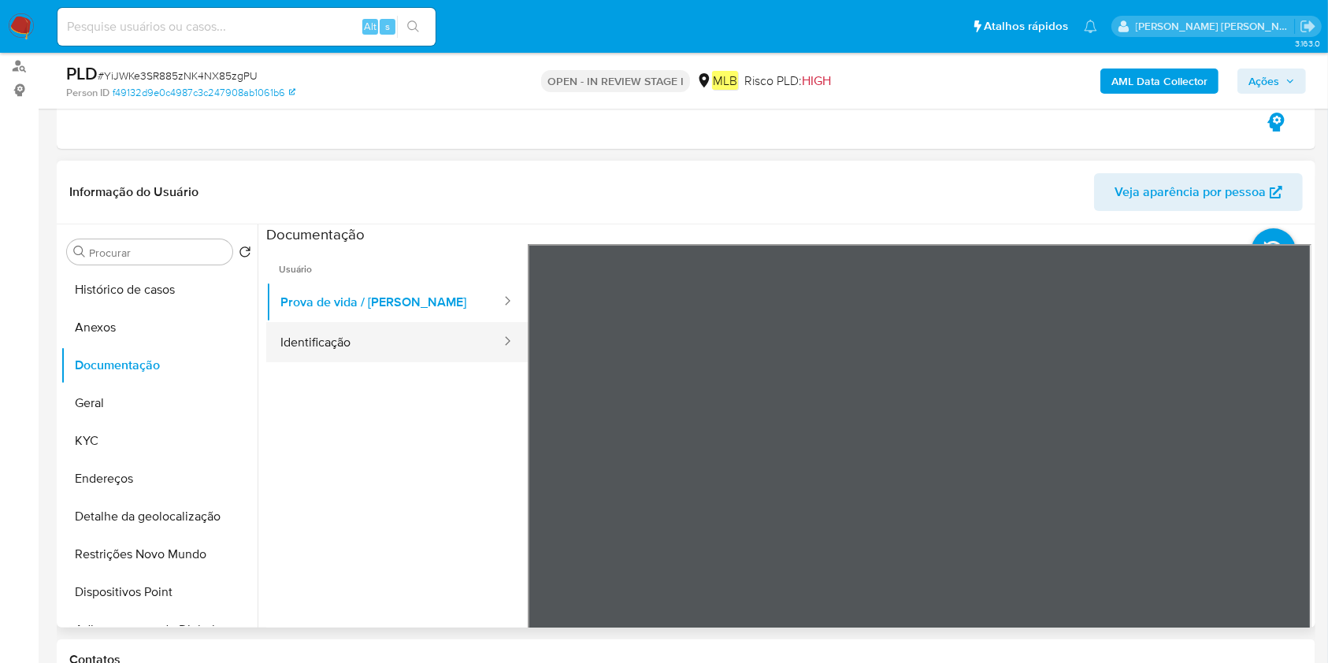
click at [378, 339] on button "Identificação" at bounding box center [384, 342] width 236 height 40
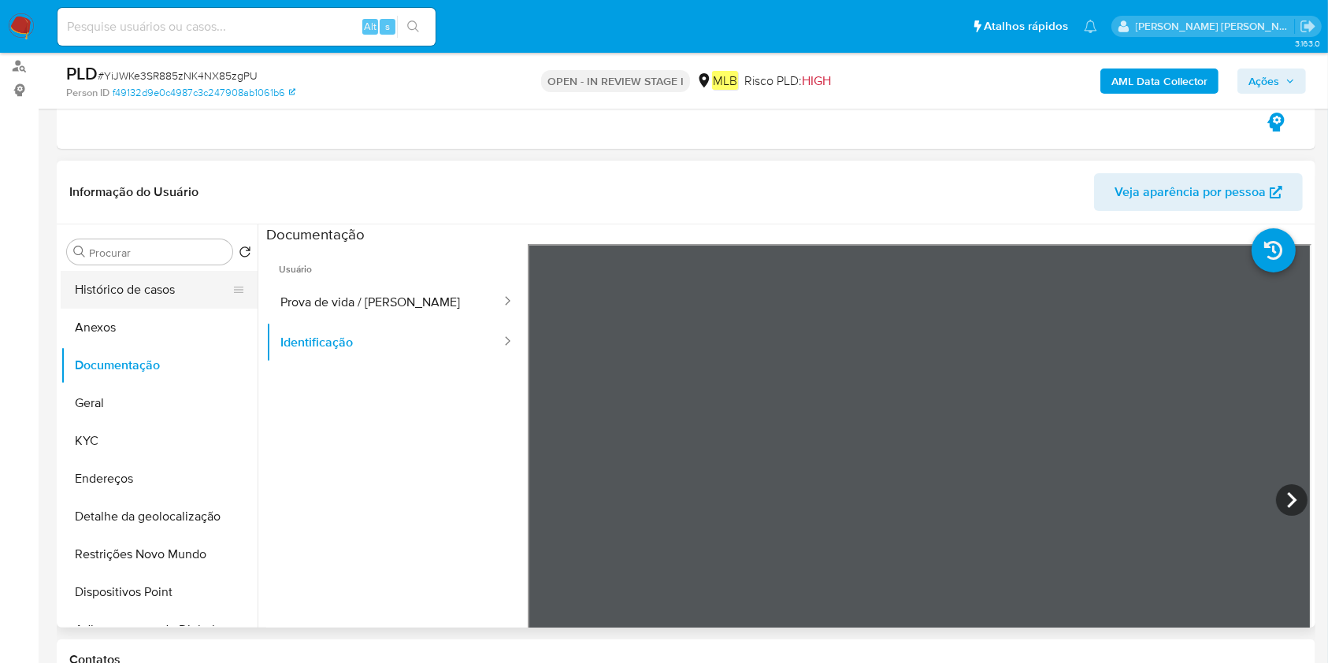
click at [148, 296] on button "Histórico de casos" at bounding box center [153, 290] width 184 height 38
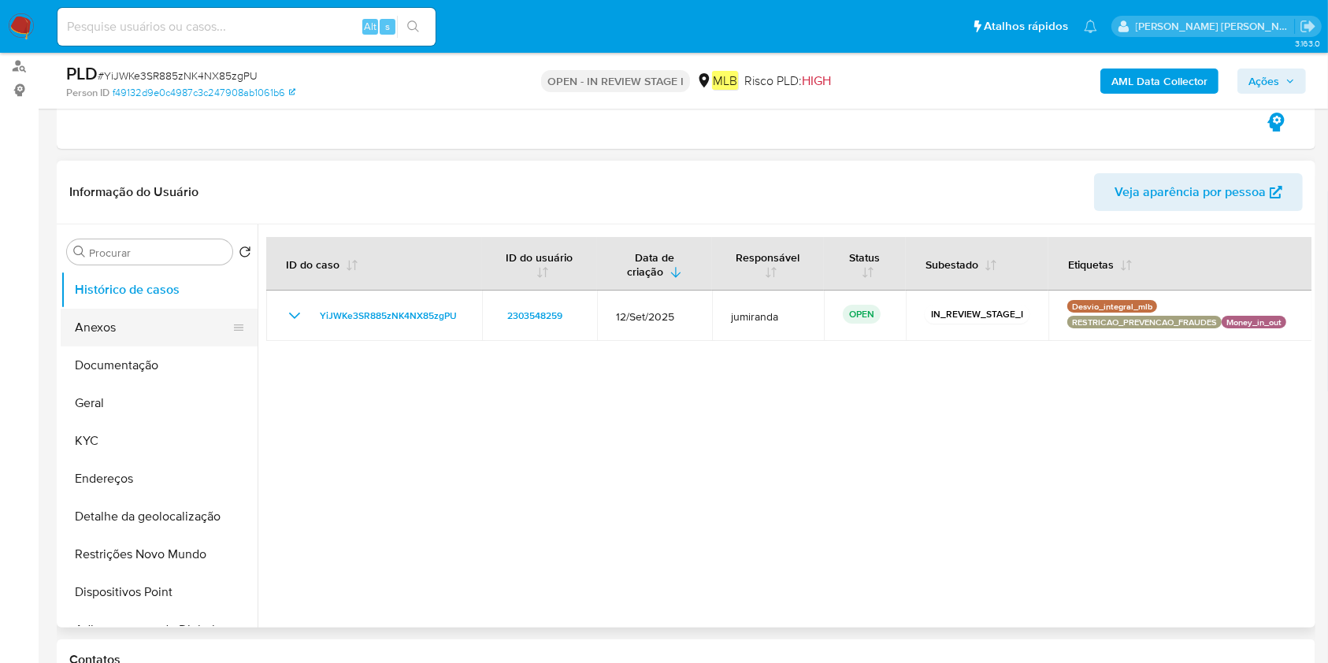
click at [134, 324] on button "Anexos" at bounding box center [153, 328] width 184 height 38
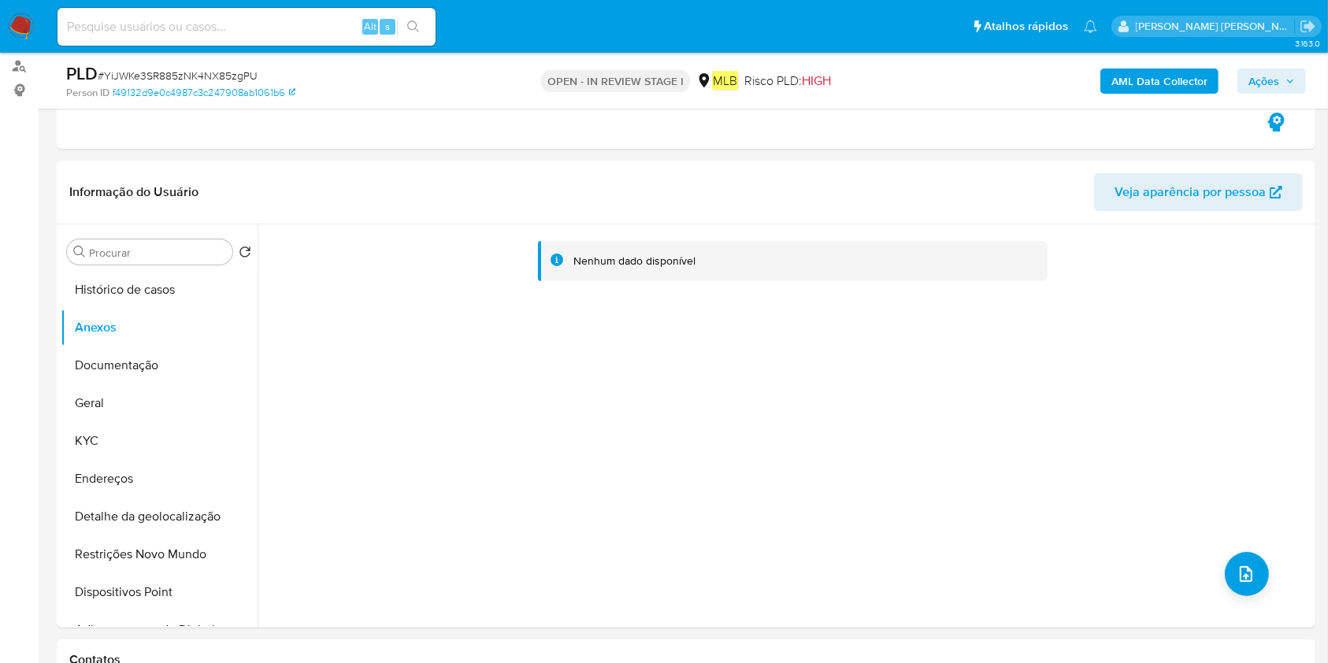
click at [1181, 87] on b "AML Data Collector" at bounding box center [1159, 81] width 96 height 25
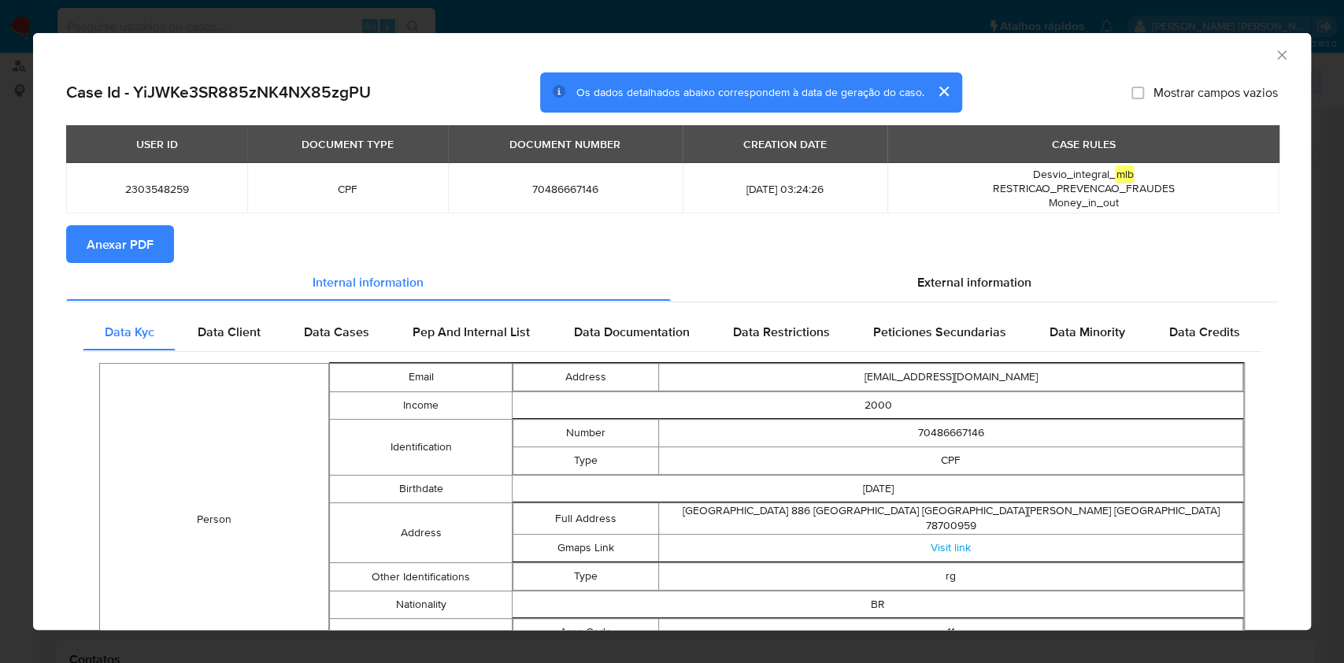
click at [156, 227] on button "Anexar PDF" at bounding box center [120, 244] width 108 height 38
click at [1277, 50] on icon "Fechar a janela" at bounding box center [1281, 54] width 9 height 9
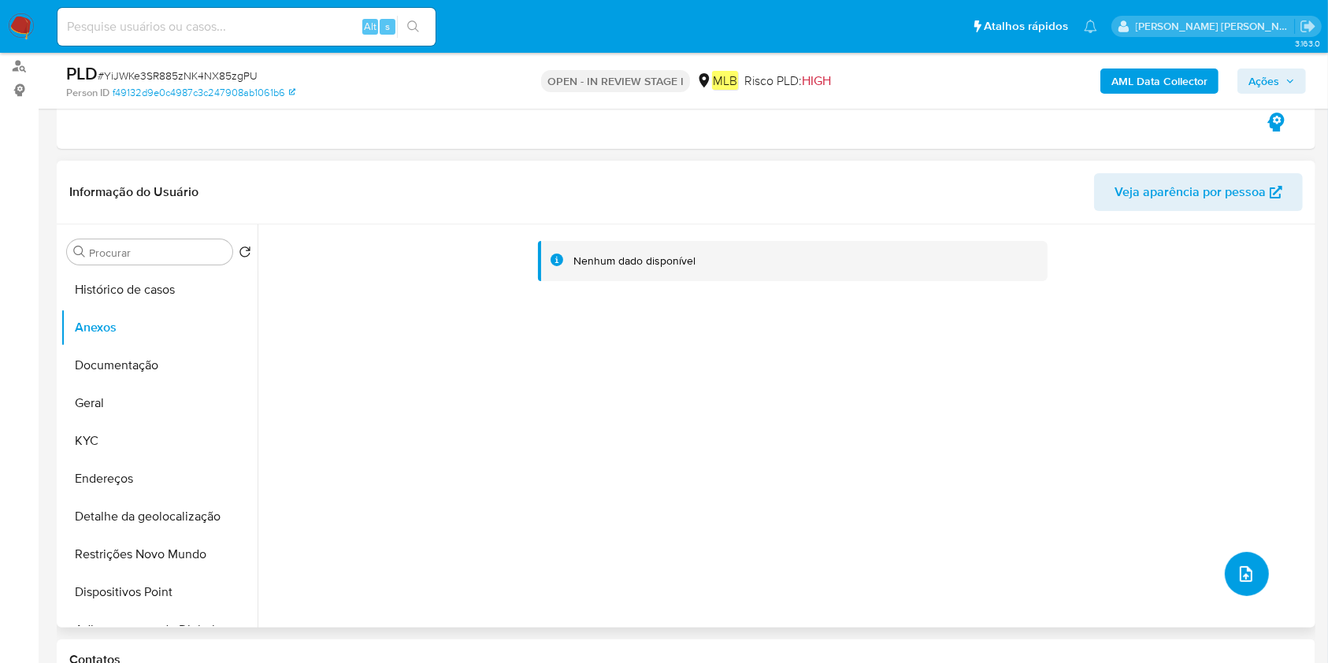
click at [1237, 565] on icon "upload-file" at bounding box center [1246, 574] width 19 height 19
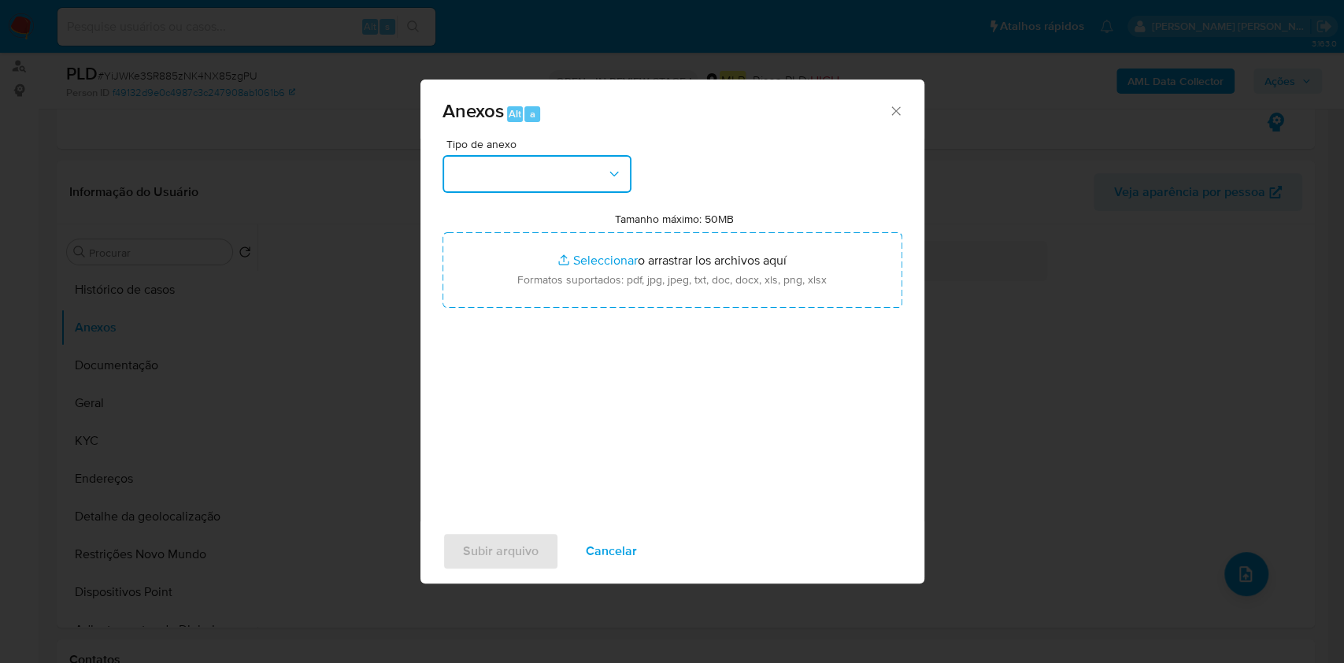
click at [552, 174] on button "button" at bounding box center [537, 174] width 189 height 38
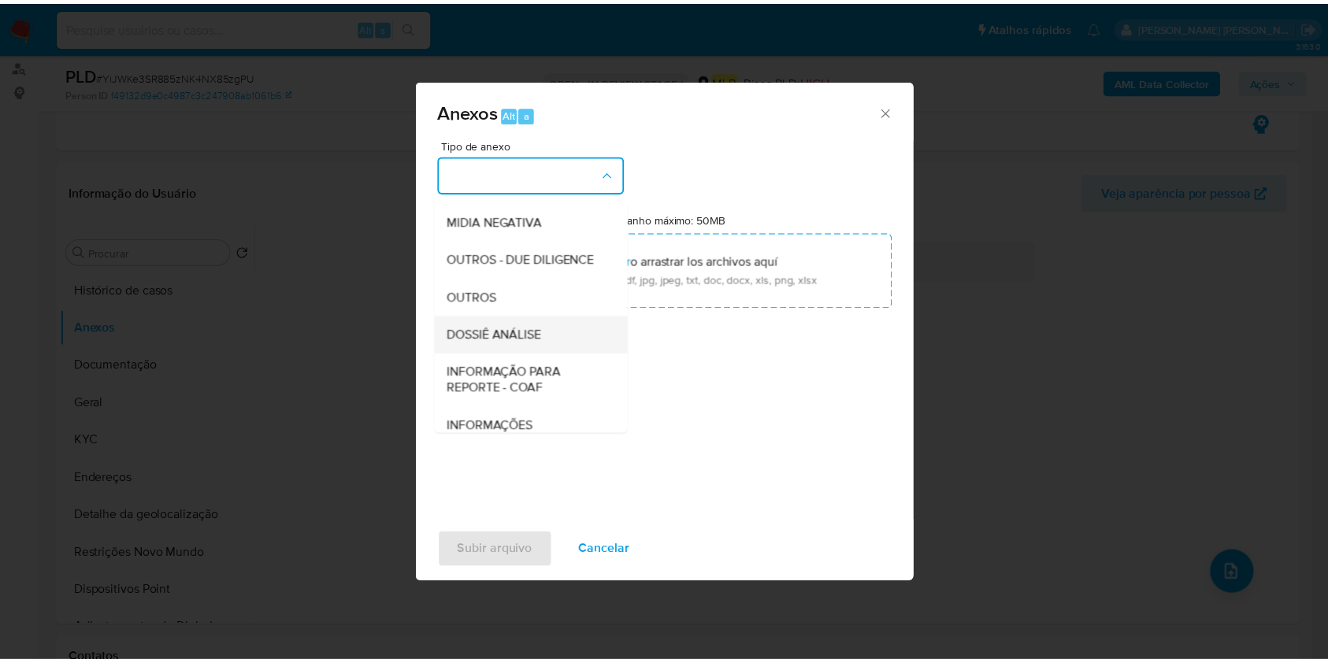
scroll to position [242, 0]
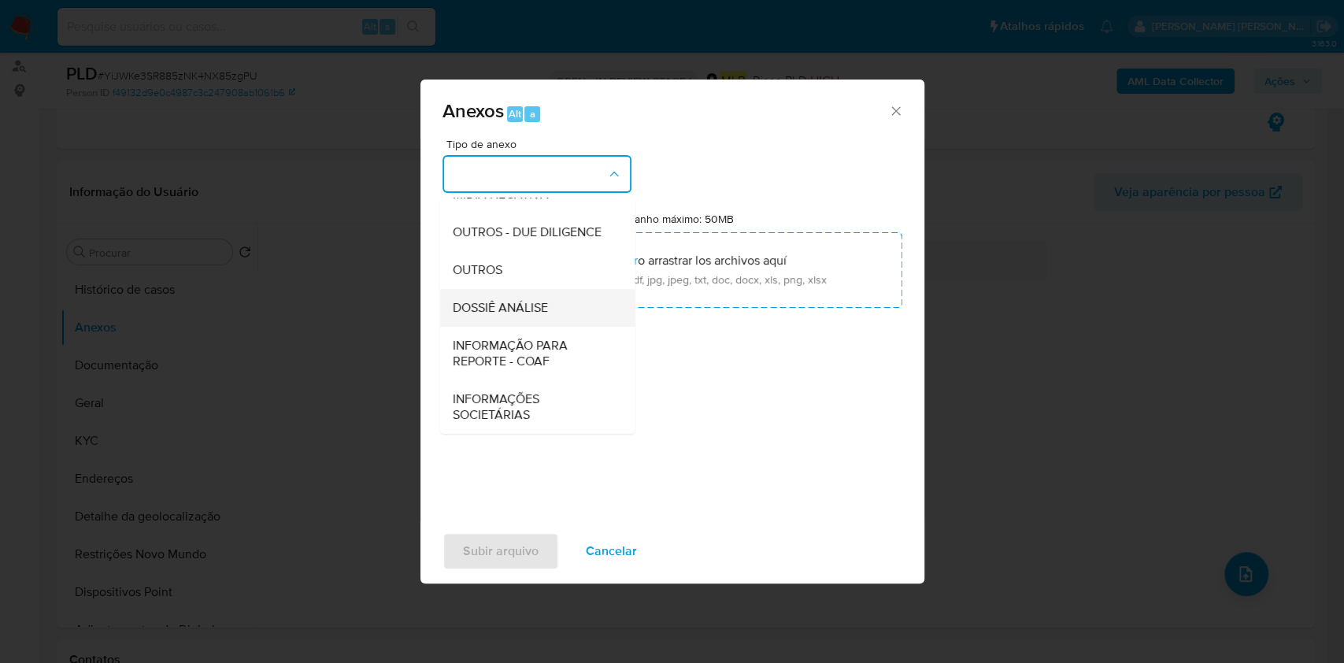
click at [532, 305] on span "DOSSIÊ ANÁLISE" at bounding box center [499, 308] width 95 height 16
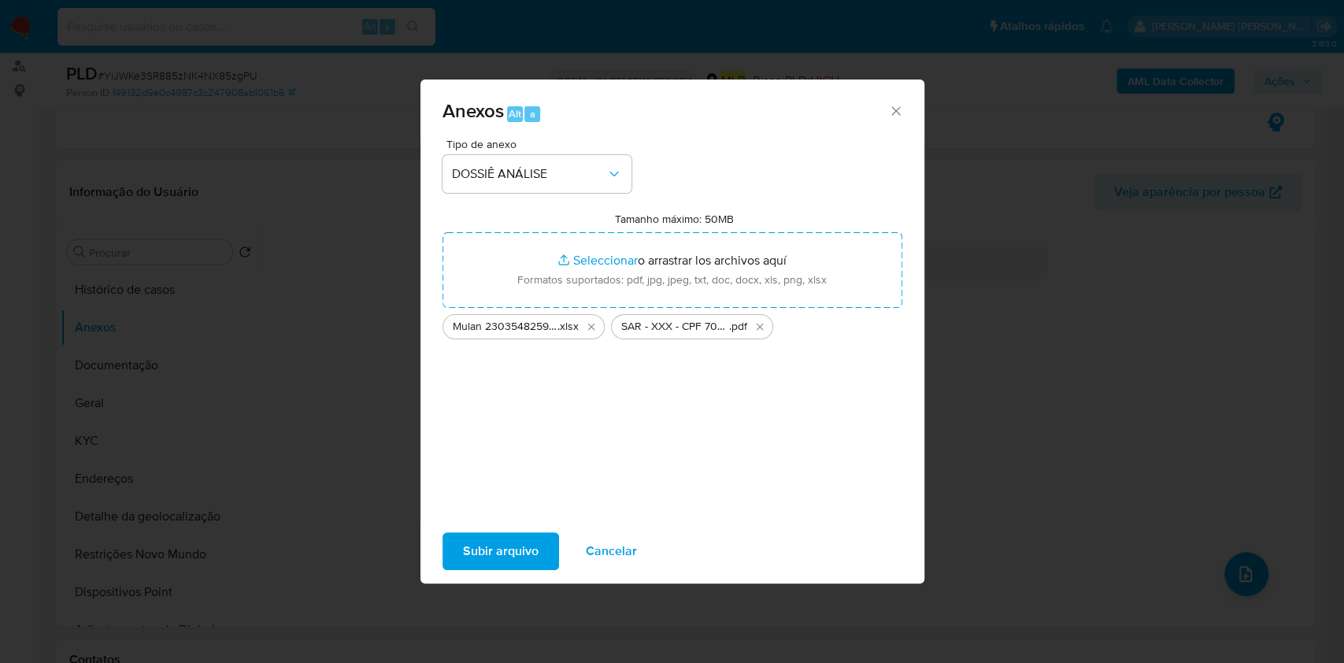
click at [537, 539] on button "Subir arquivo" at bounding box center [501, 551] width 117 height 38
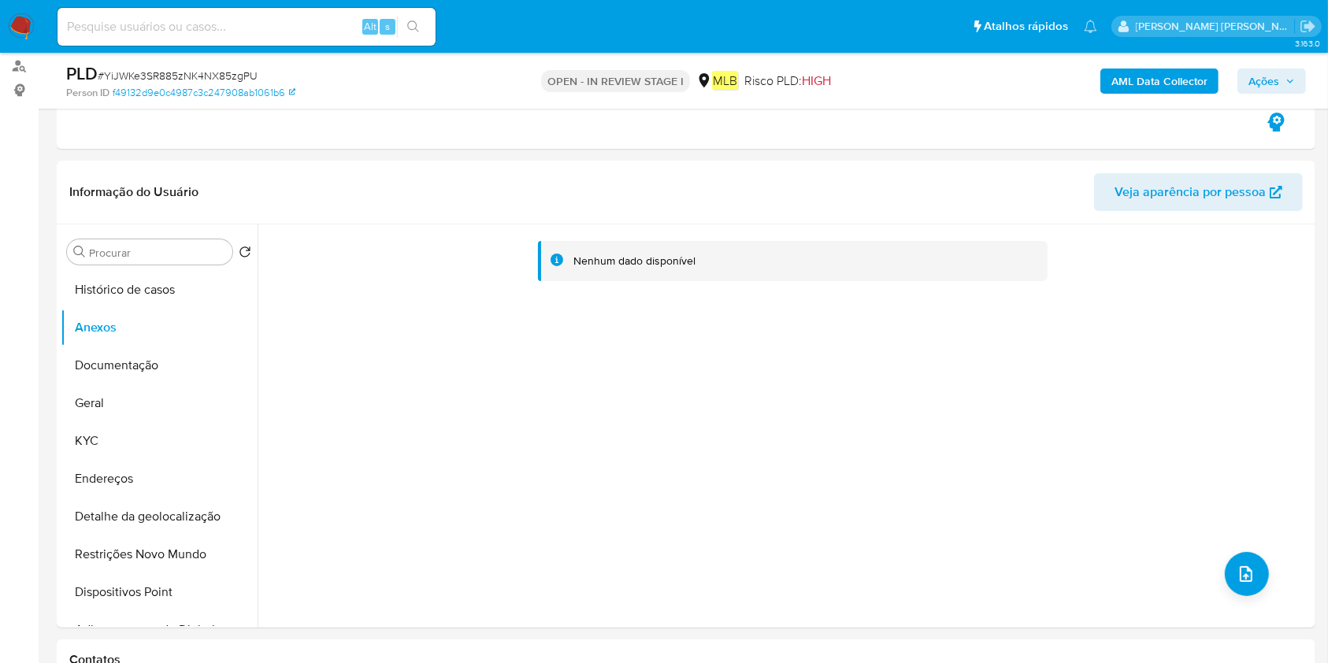
click at [1266, 80] on span "Ações" at bounding box center [1263, 81] width 31 height 25
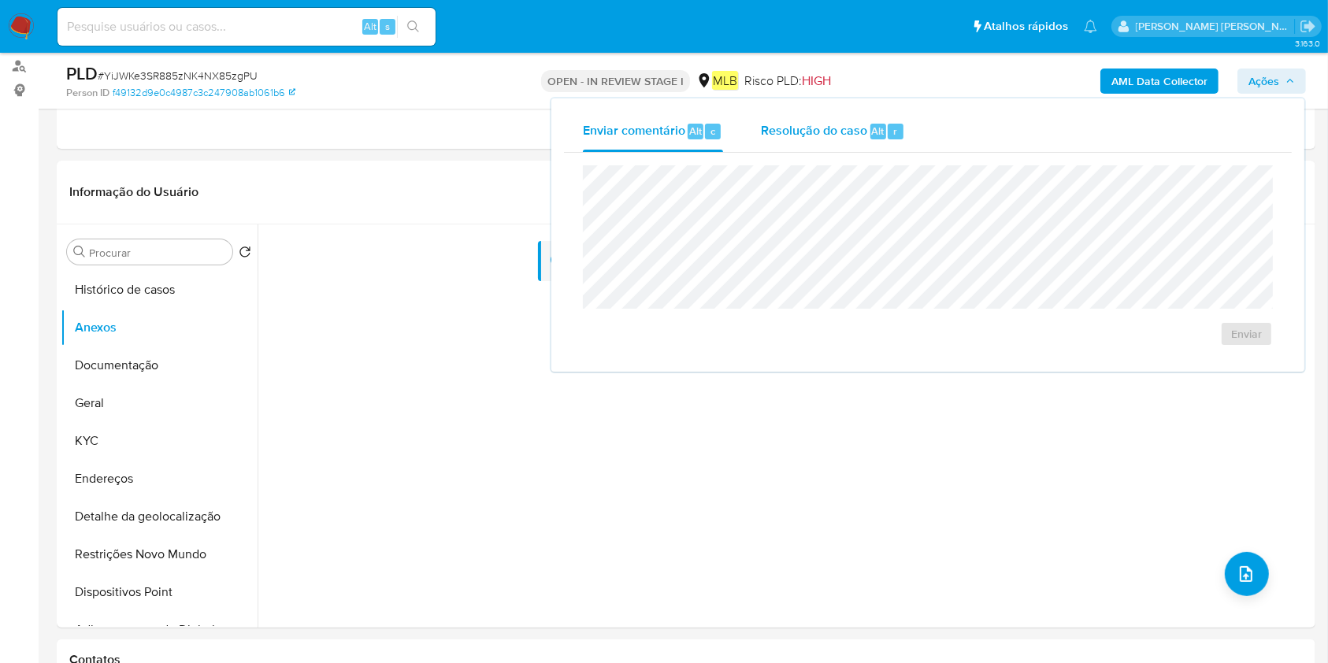
click at [838, 132] on span "Resolução do caso" at bounding box center [814, 130] width 106 height 18
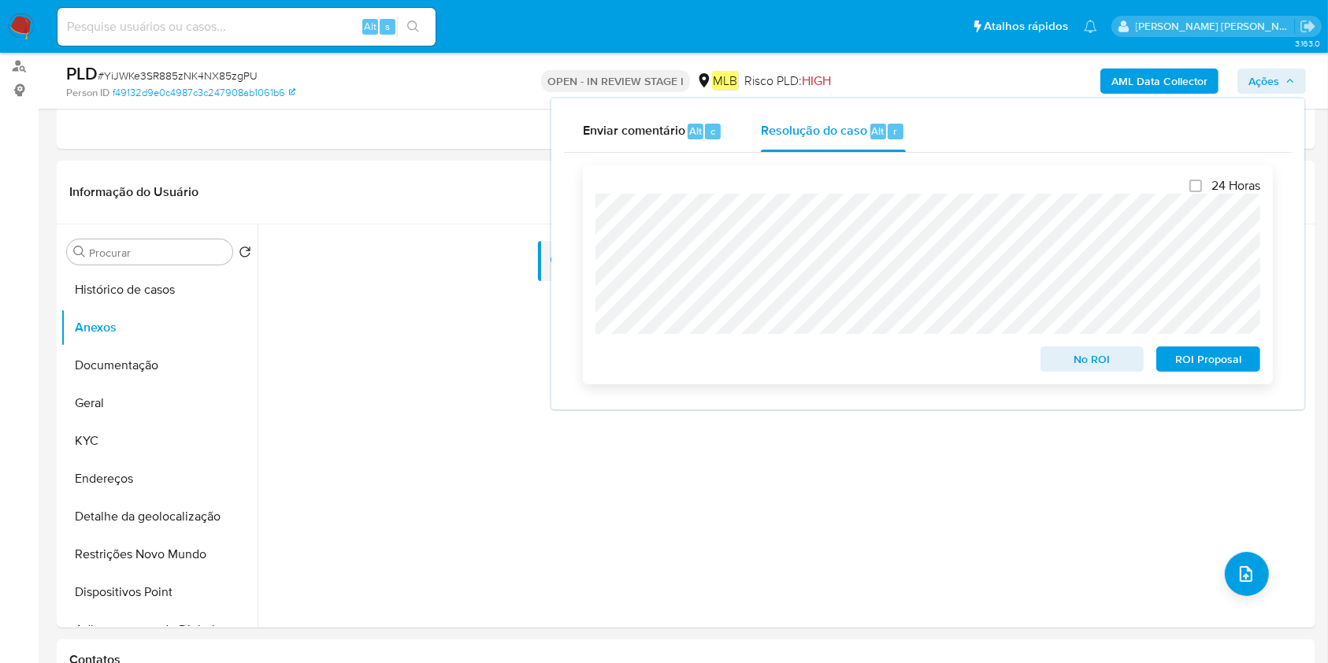
click at [1219, 357] on span "ROI Proposal" at bounding box center [1208, 359] width 82 height 22
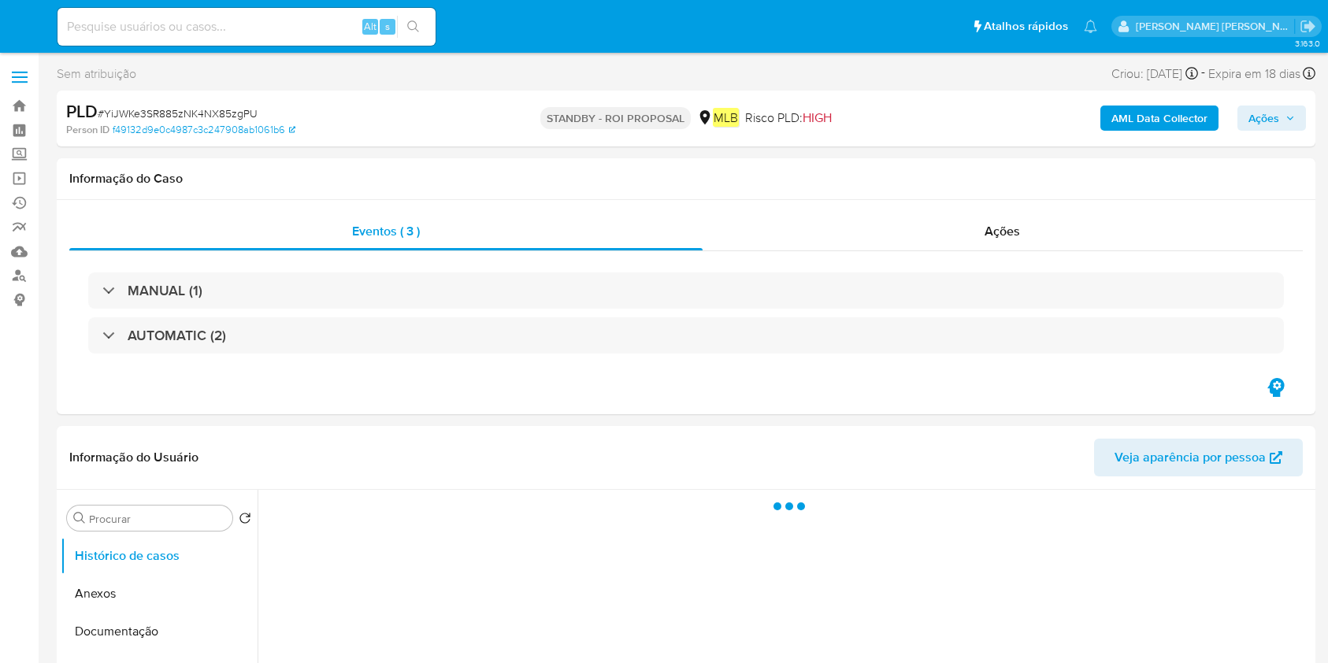
select select "10"
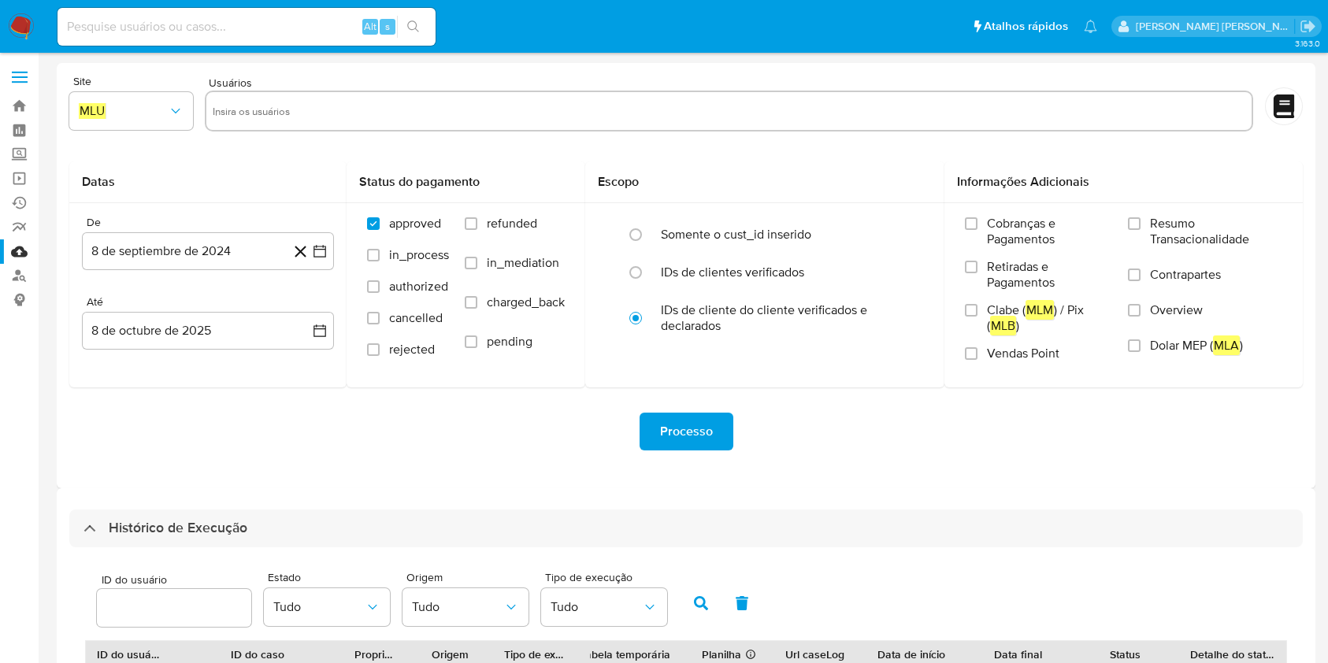
select select "10"
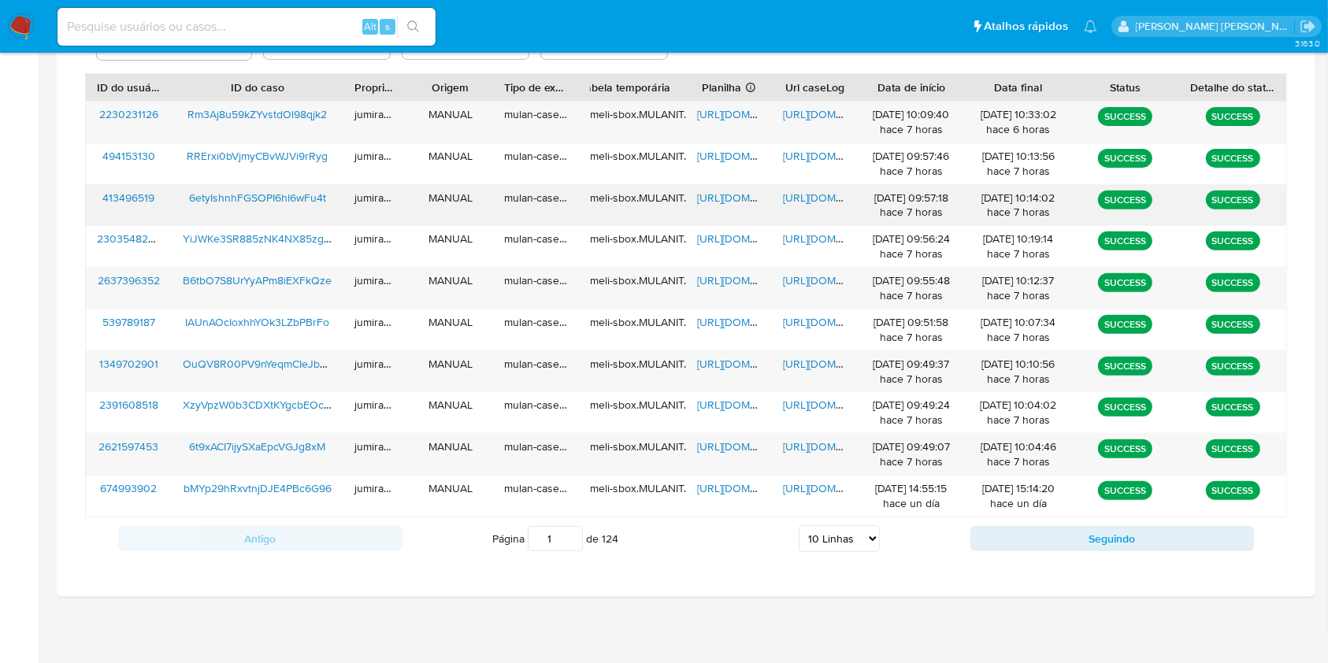
drag, startPoint x: 725, startPoint y: 196, endPoint x: 761, endPoint y: 196, distance: 36.2
click at [725, 195] on span "https://docs.google.com/spreadsheets/d/1ElqZ24rfoxsvLGQcn3uzI2rw0umu5VP46o1i_Iq…" at bounding box center [751, 198] width 109 height 16
click at [792, 194] on span "https://docs.google.com/document/d/1t3oT0nYtZ8zhCa8B-8oSnpeIg8PCuXS2hEUK8MqsRlA…" at bounding box center [837, 198] width 109 height 16
click at [272, 196] on span "6etyIshnhFGSOPI6hl6wFu4t" at bounding box center [257, 198] width 137 height 16
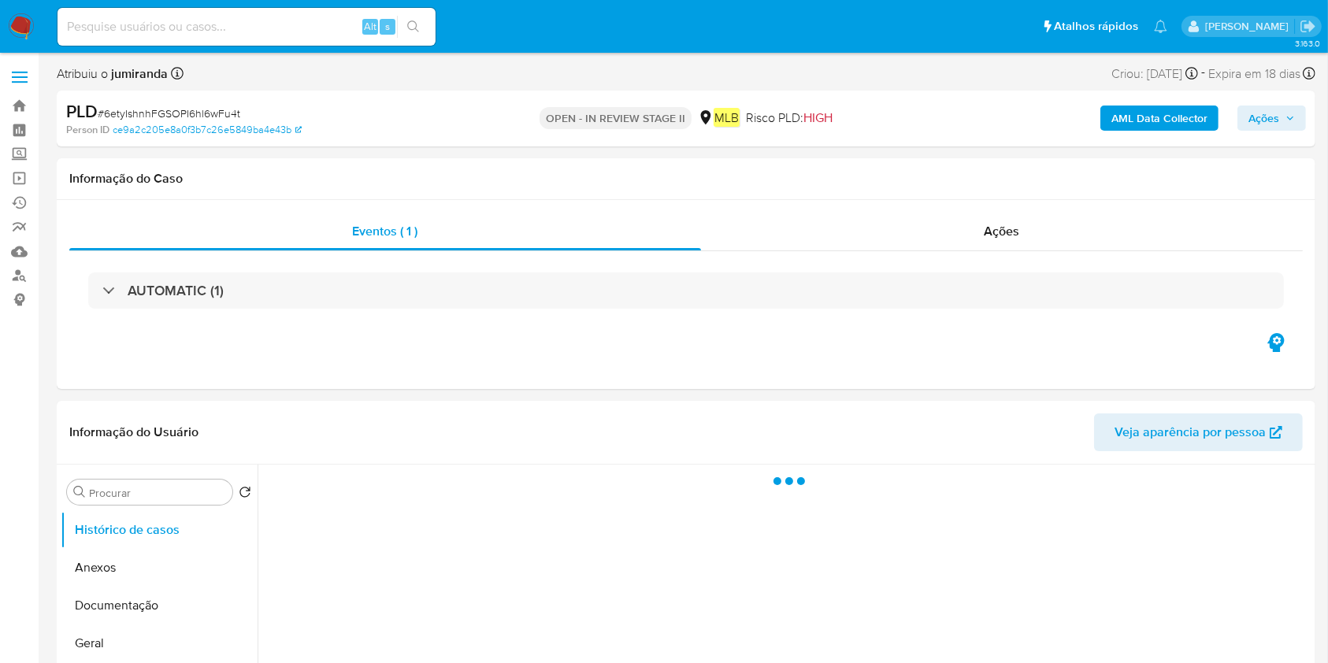
select select "10"
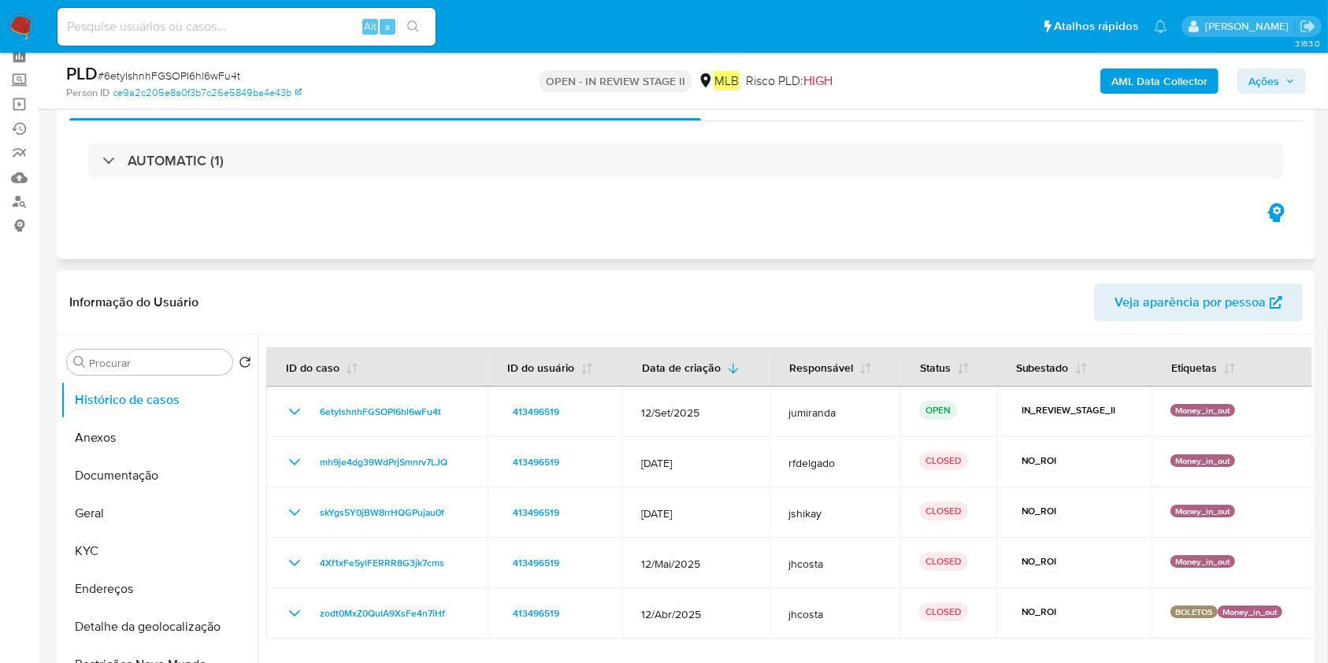
scroll to position [105, 0]
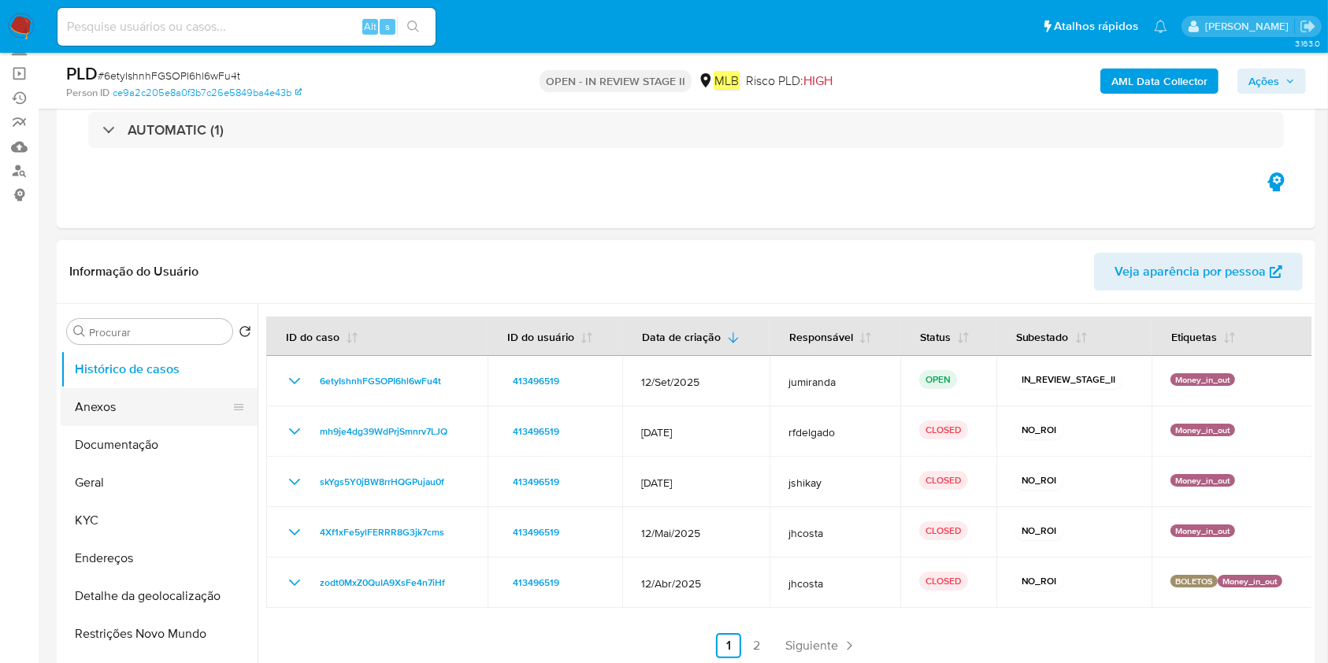
click at [143, 405] on button "Anexos" at bounding box center [153, 407] width 184 height 38
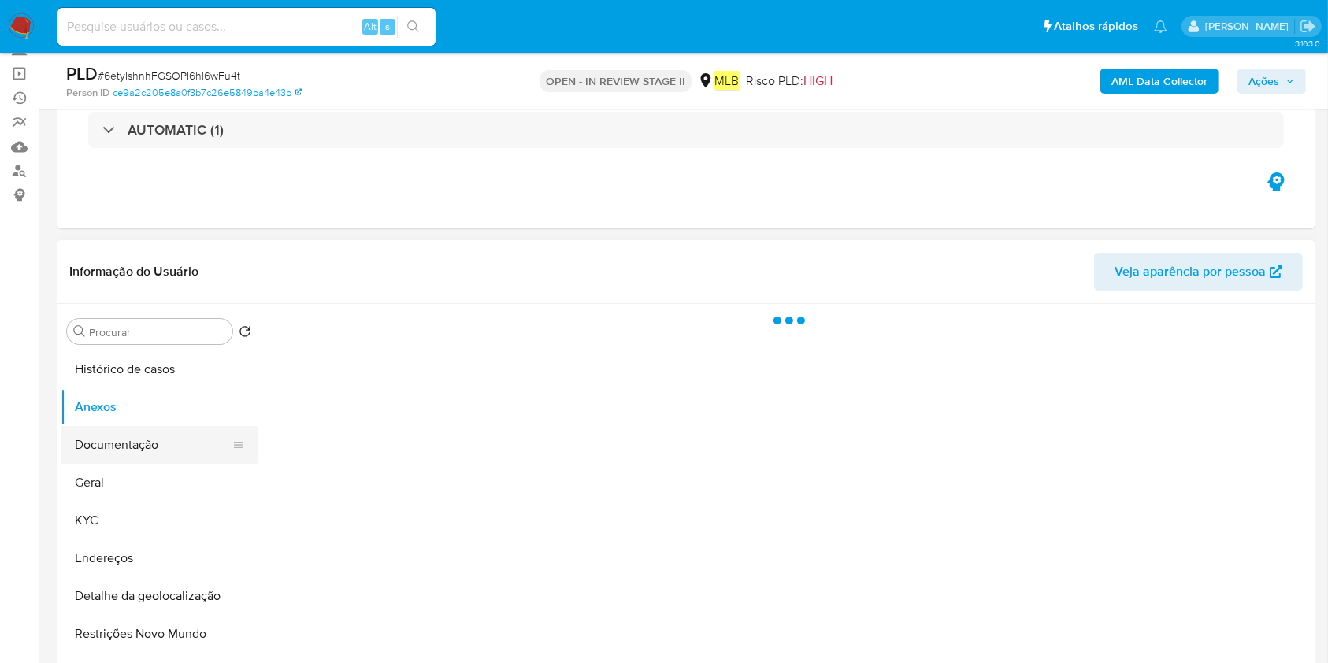
click at [135, 433] on button "Documentação" at bounding box center [153, 445] width 184 height 38
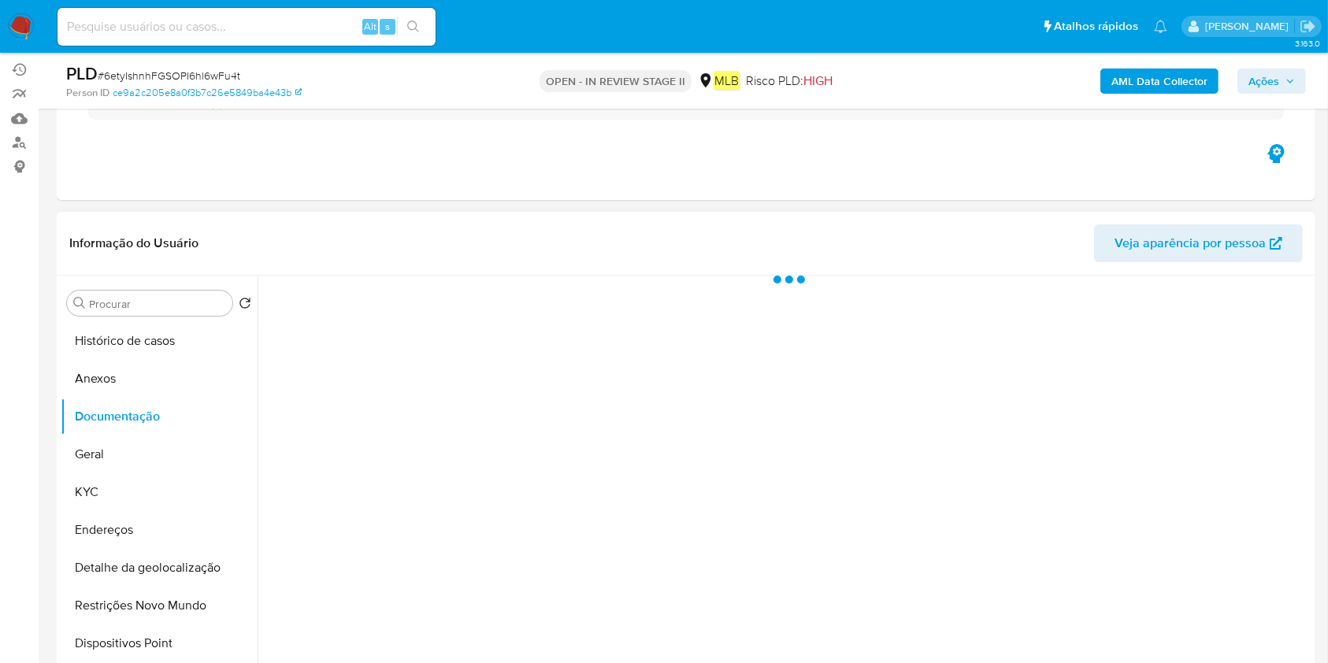
scroll to position [315, 0]
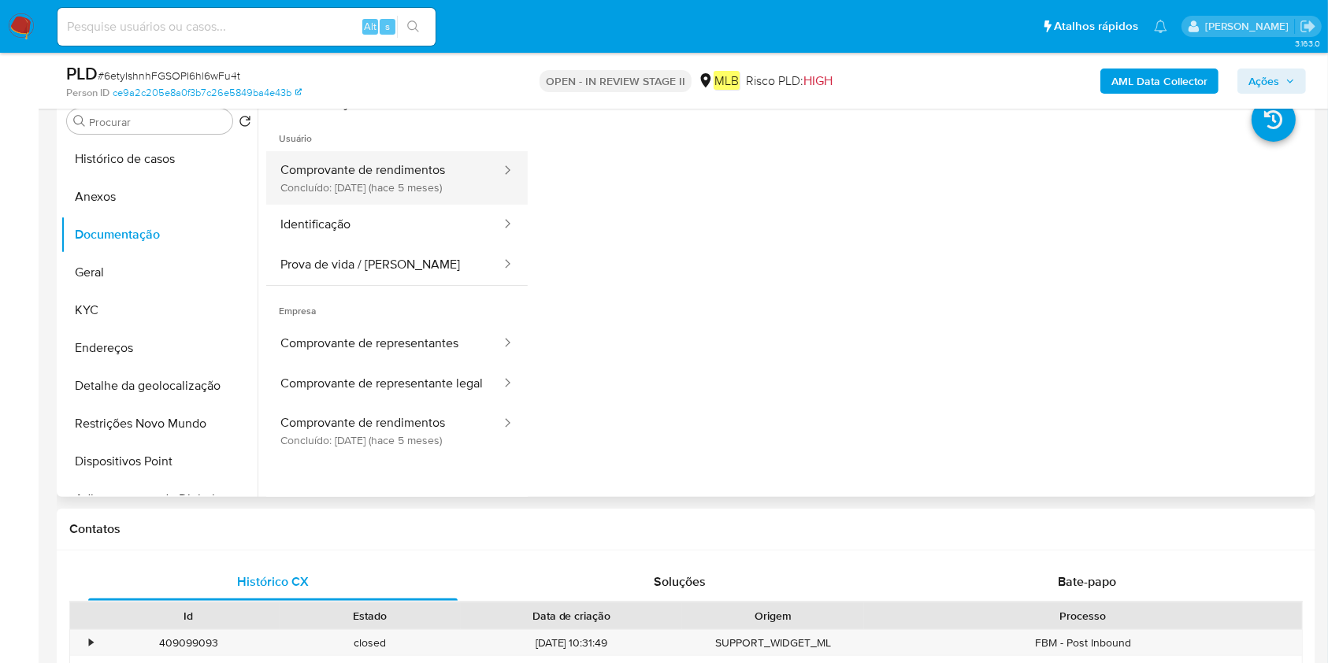
click at [415, 170] on button "Comprovante de rendimentos Concluído: [DATE] (hace 5 meses)" at bounding box center [384, 178] width 236 height 54
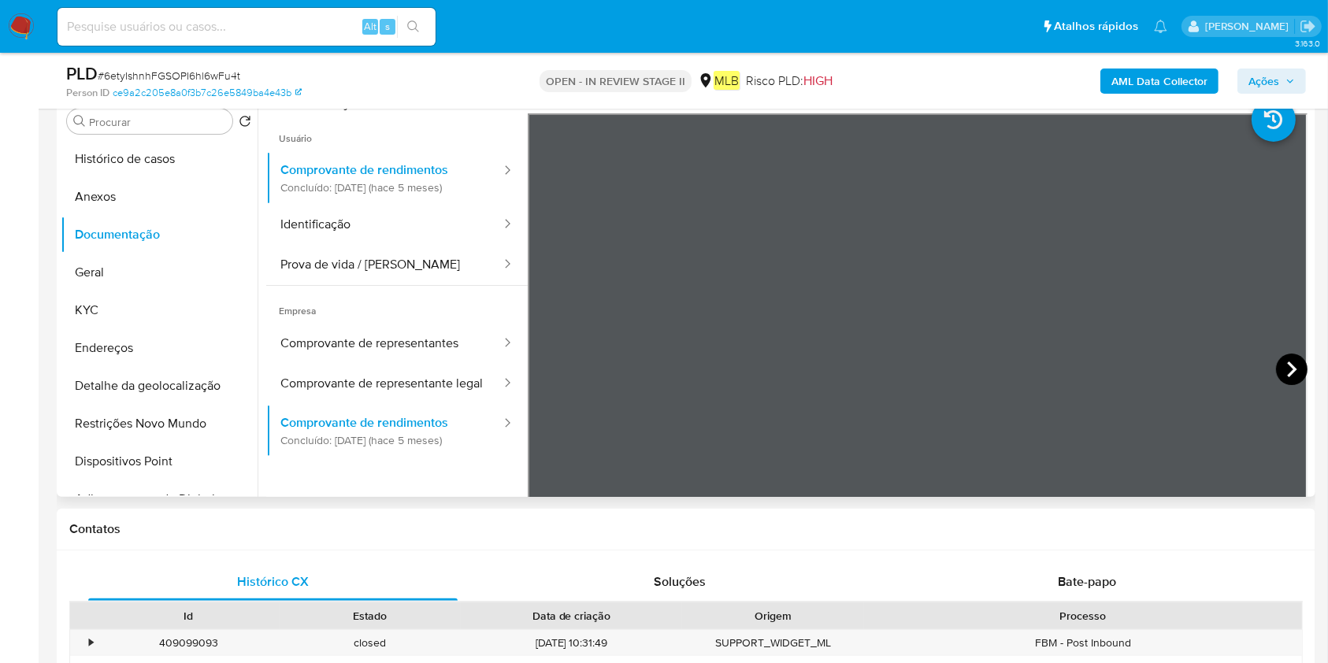
click at [1285, 362] on icon at bounding box center [1292, 370] width 32 height 32
click at [543, 364] on icon at bounding box center [548, 370] width 32 height 32
click at [134, 276] on button "Geral" at bounding box center [153, 273] width 184 height 38
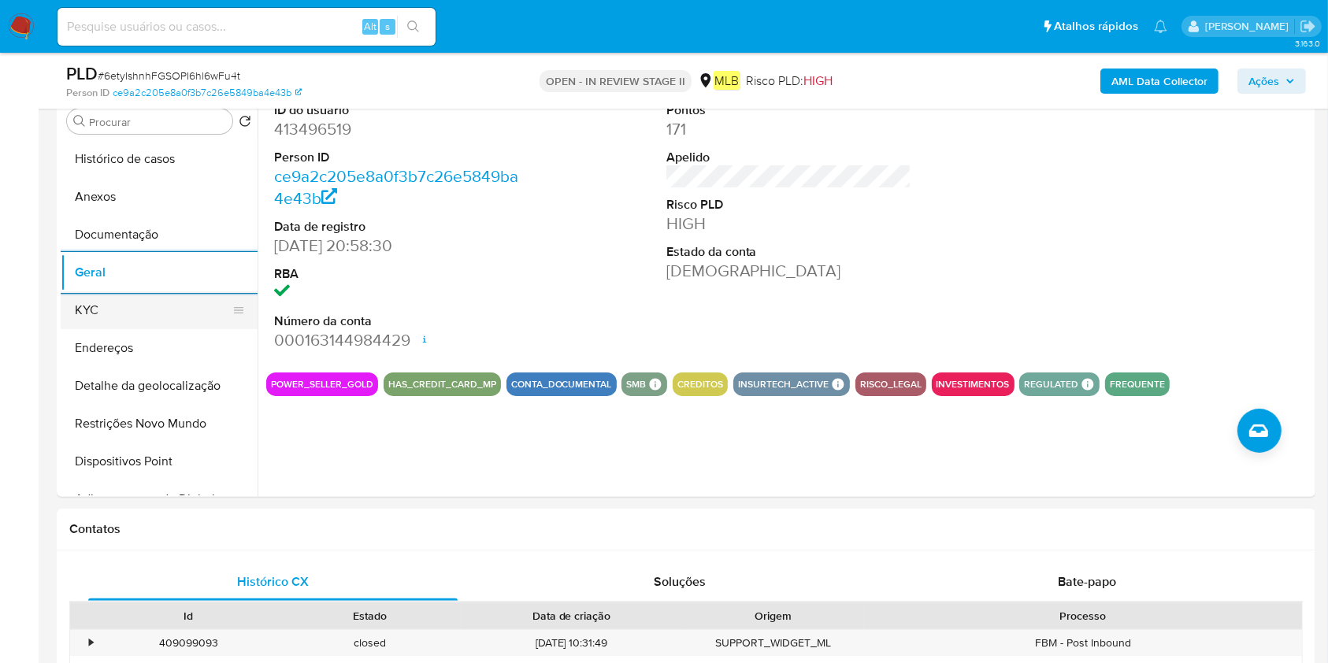
click at [149, 306] on button "KYC" at bounding box center [153, 310] width 184 height 38
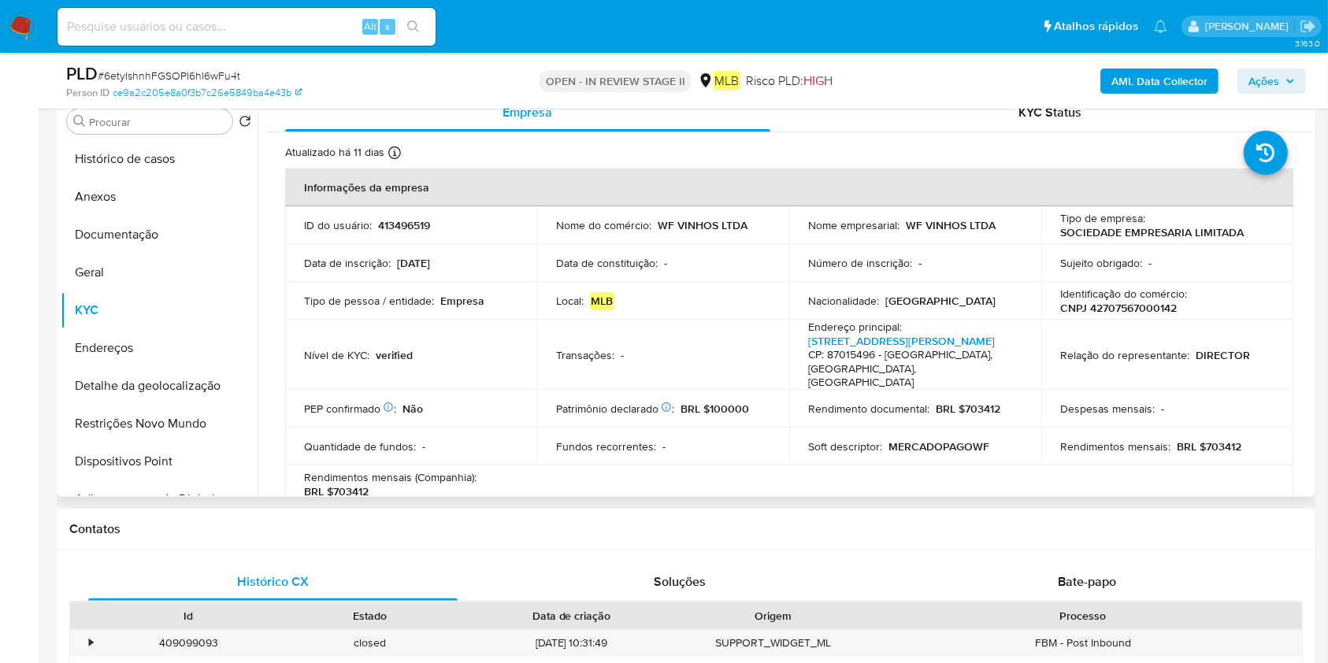
click at [156, 421] on button "Restrições Novo Mundo" at bounding box center [159, 424] width 197 height 38
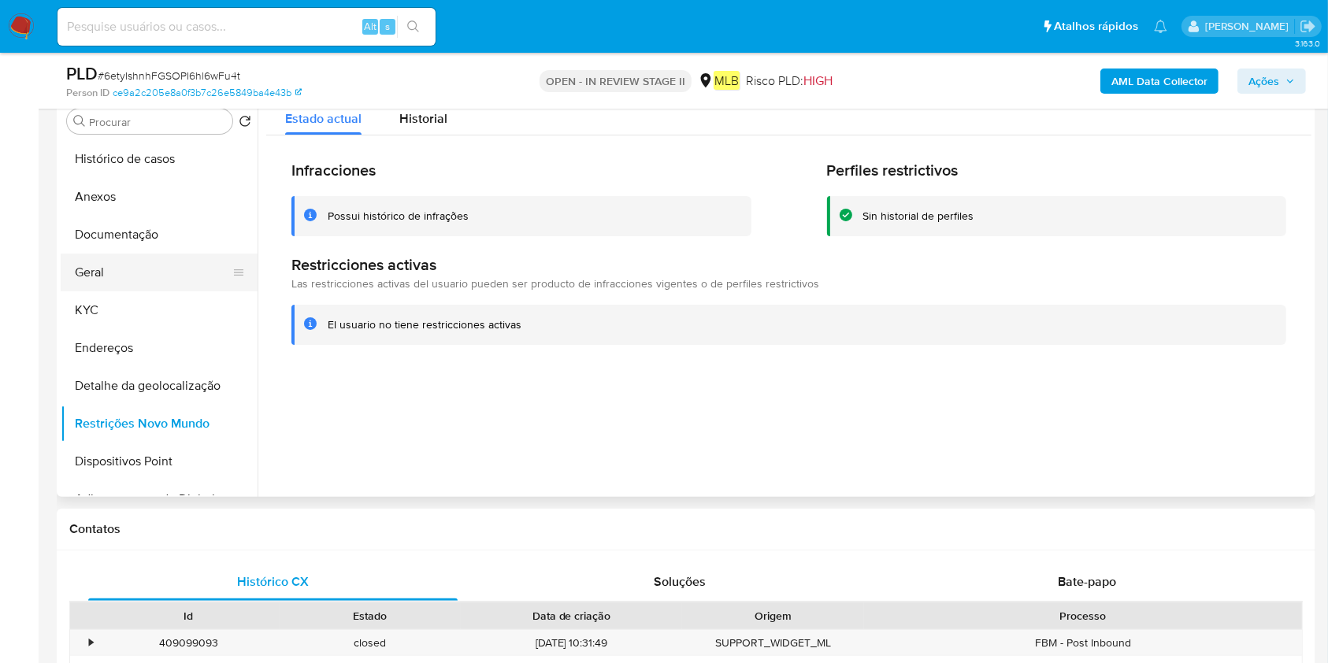
click at [131, 280] on button "Geral" at bounding box center [153, 273] width 184 height 38
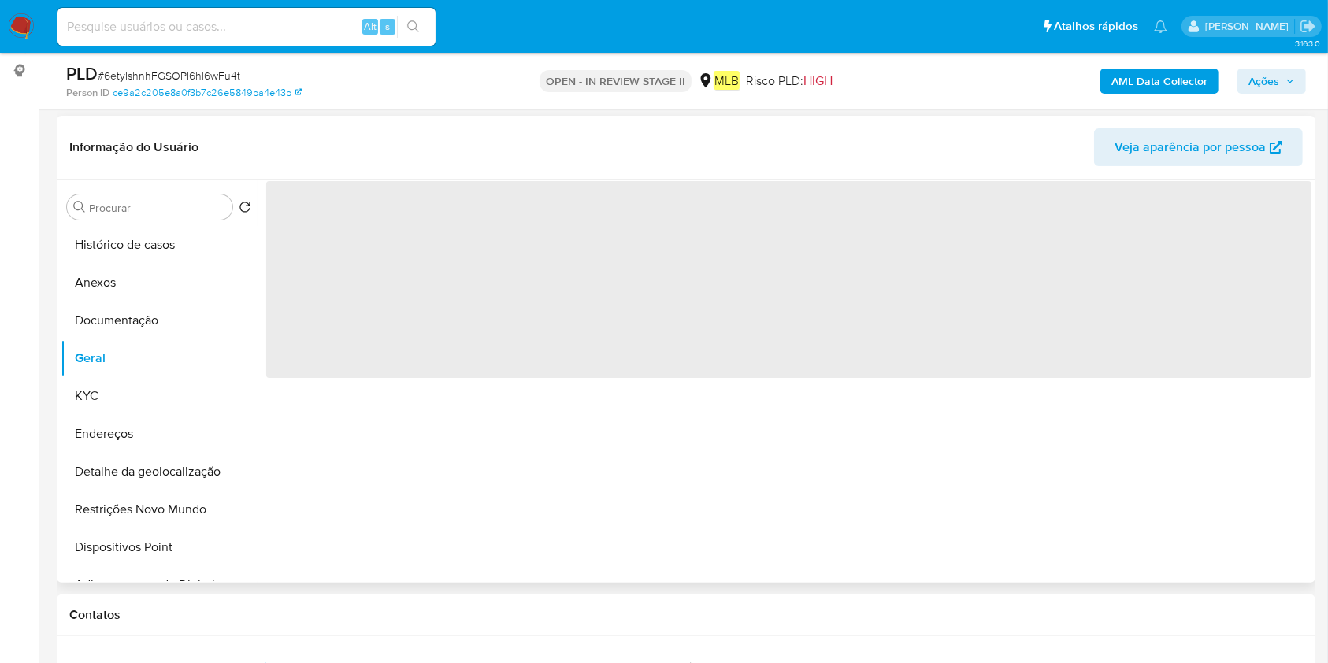
scroll to position [209, 0]
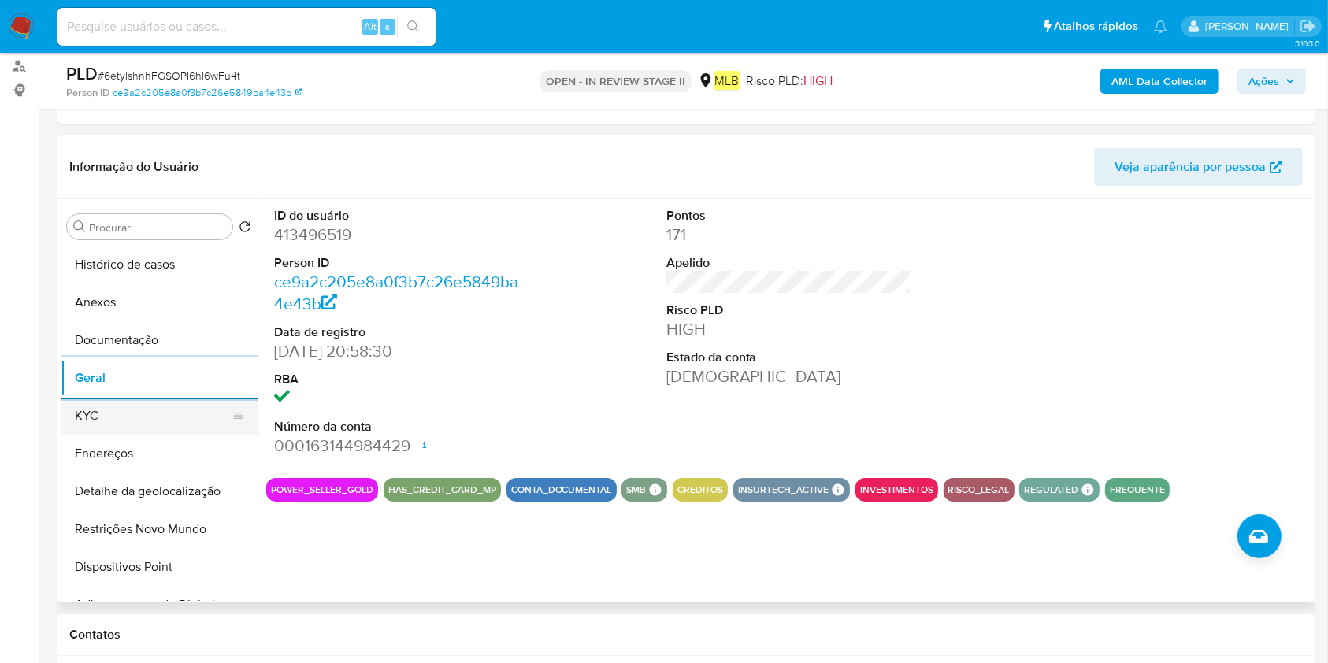
click at [102, 416] on button "KYC" at bounding box center [153, 416] width 184 height 38
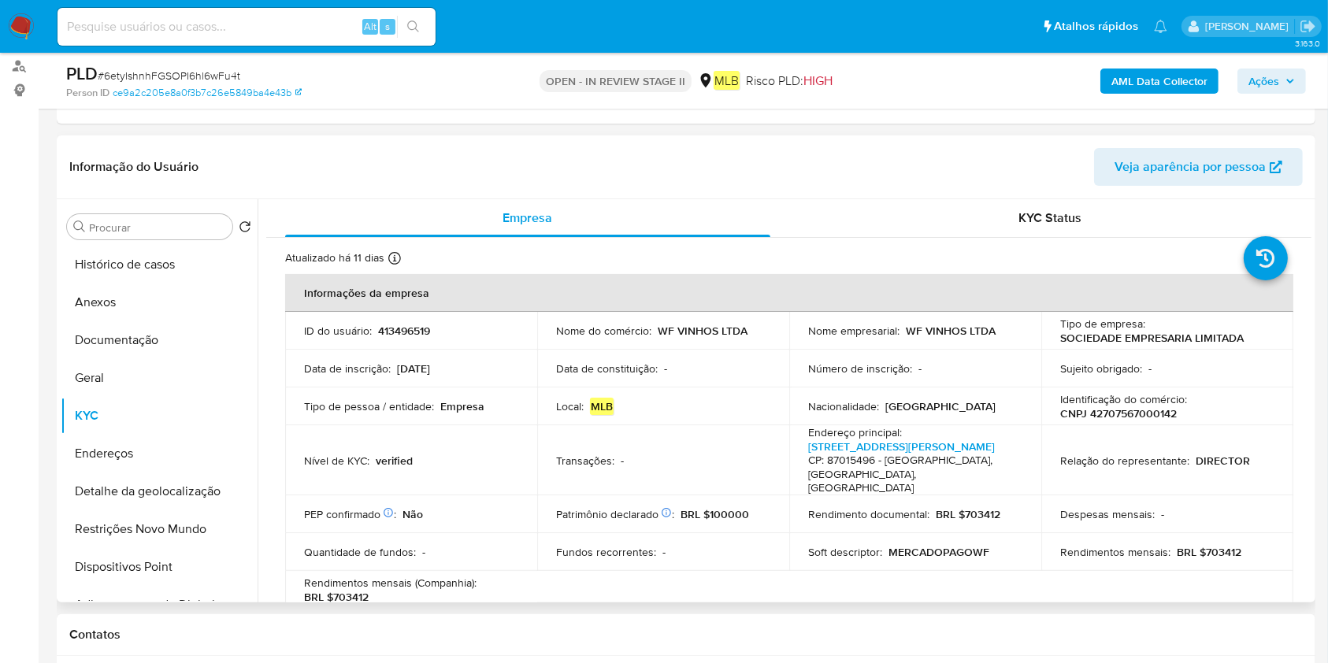
drag, startPoint x: 132, startPoint y: 449, endPoint x: 922, endPoint y: 463, distance: 790.1
click at [132, 449] on button "Endereços" at bounding box center [159, 454] width 197 height 38
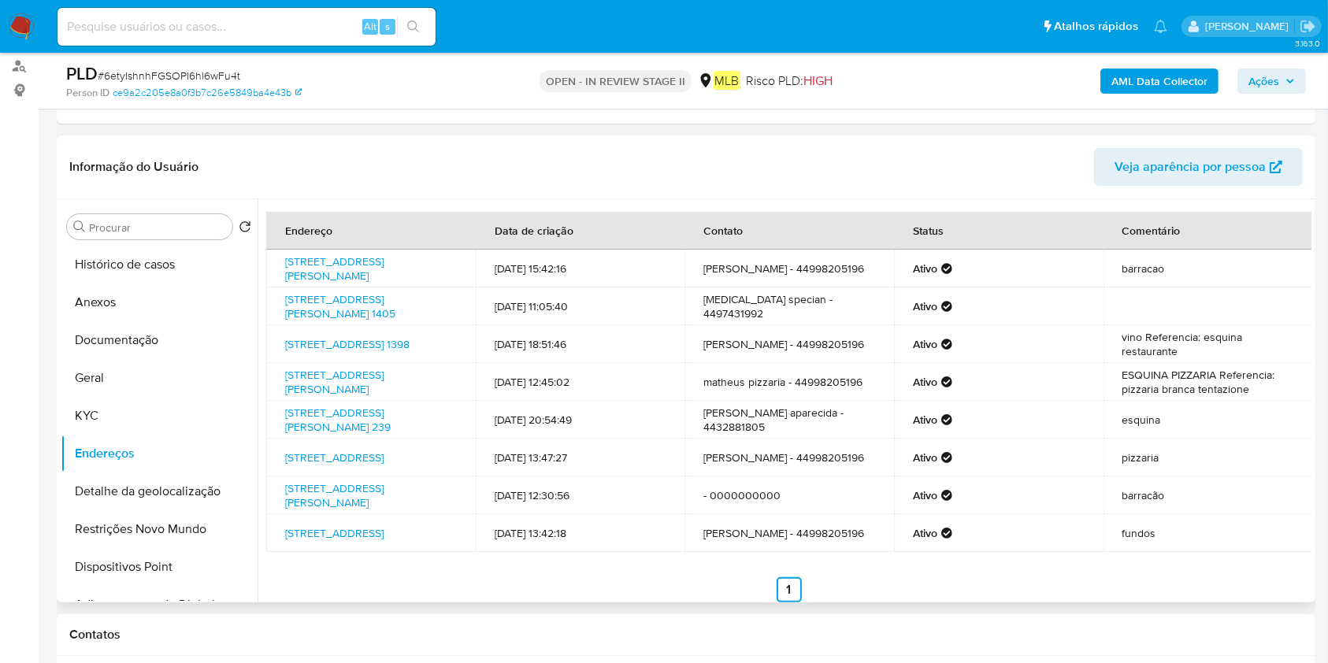
click at [95, 488] on button "Detalhe da geolocalização" at bounding box center [159, 492] width 197 height 38
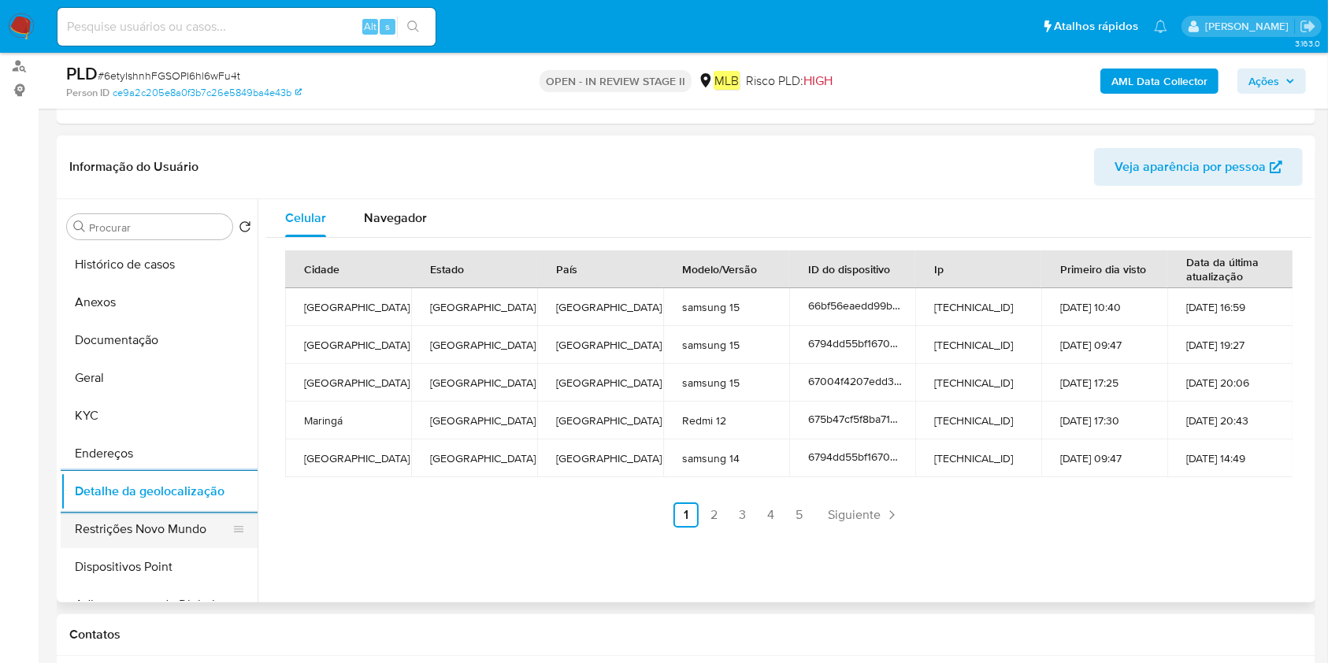
click at [176, 518] on button "Restrições Novo Mundo" at bounding box center [153, 529] width 184 height 38
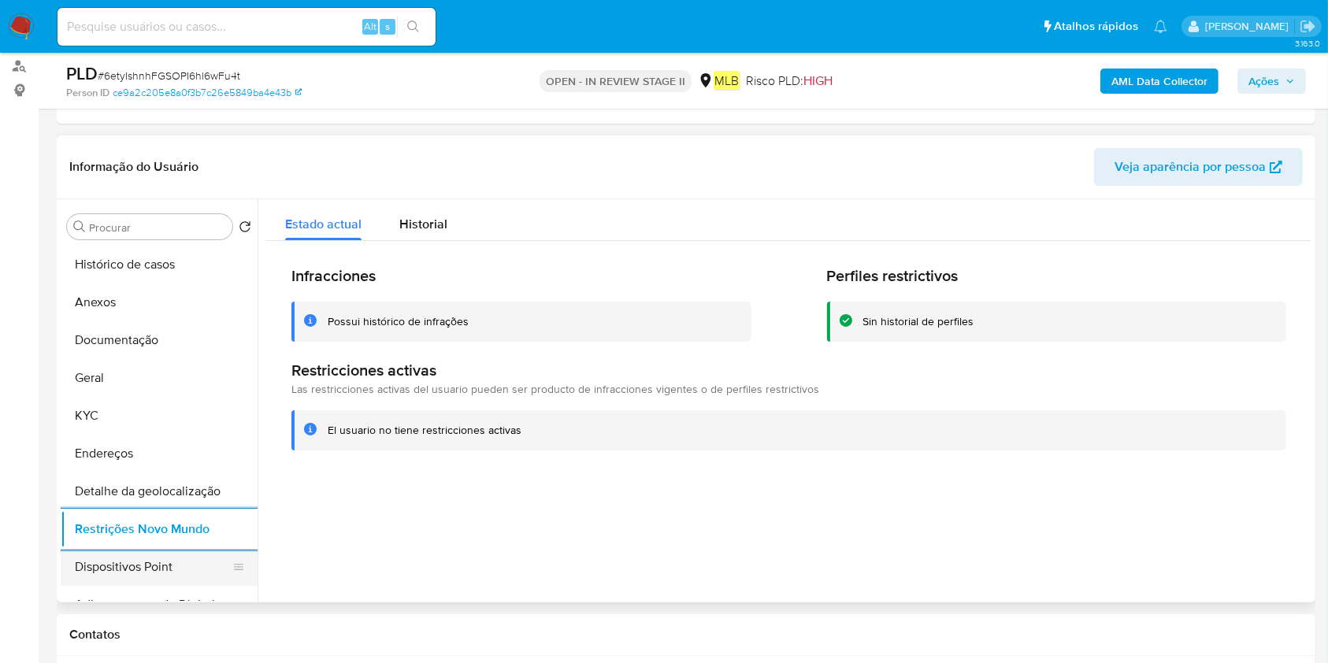
click at [138, 565] on button "Dispositivos Point" at bounding box center [153, 567] width 184 height 38
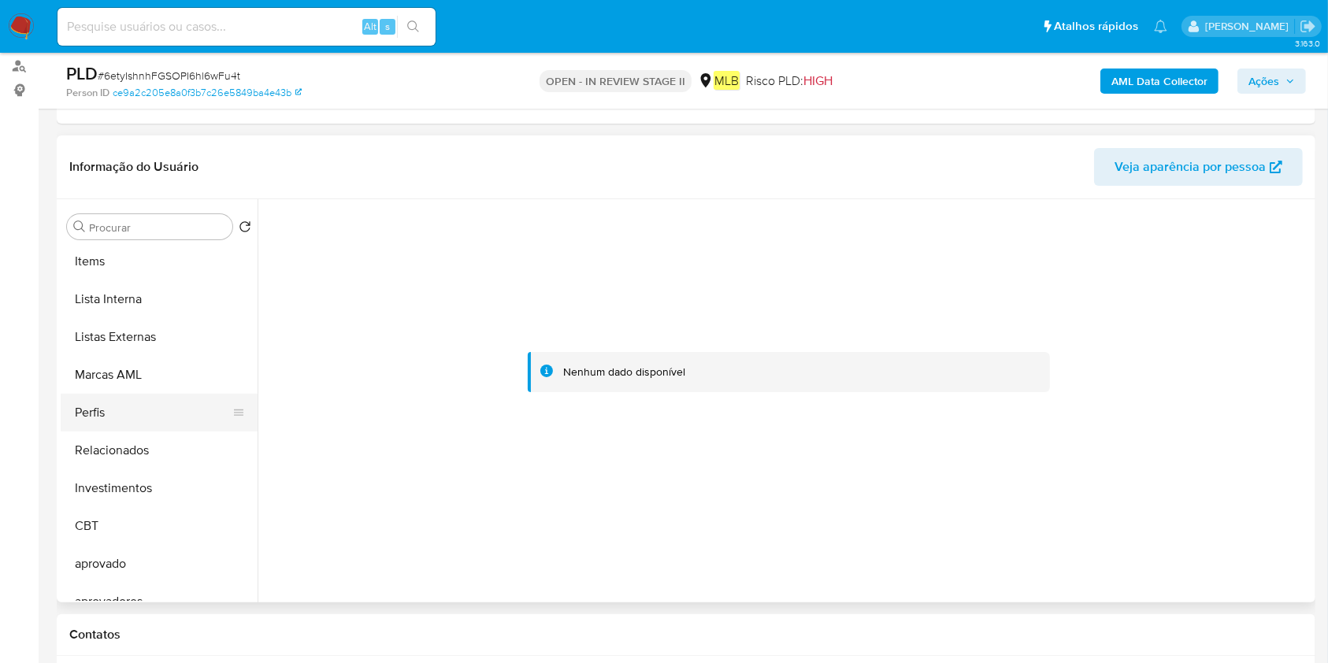
scroll to position [750, 0]
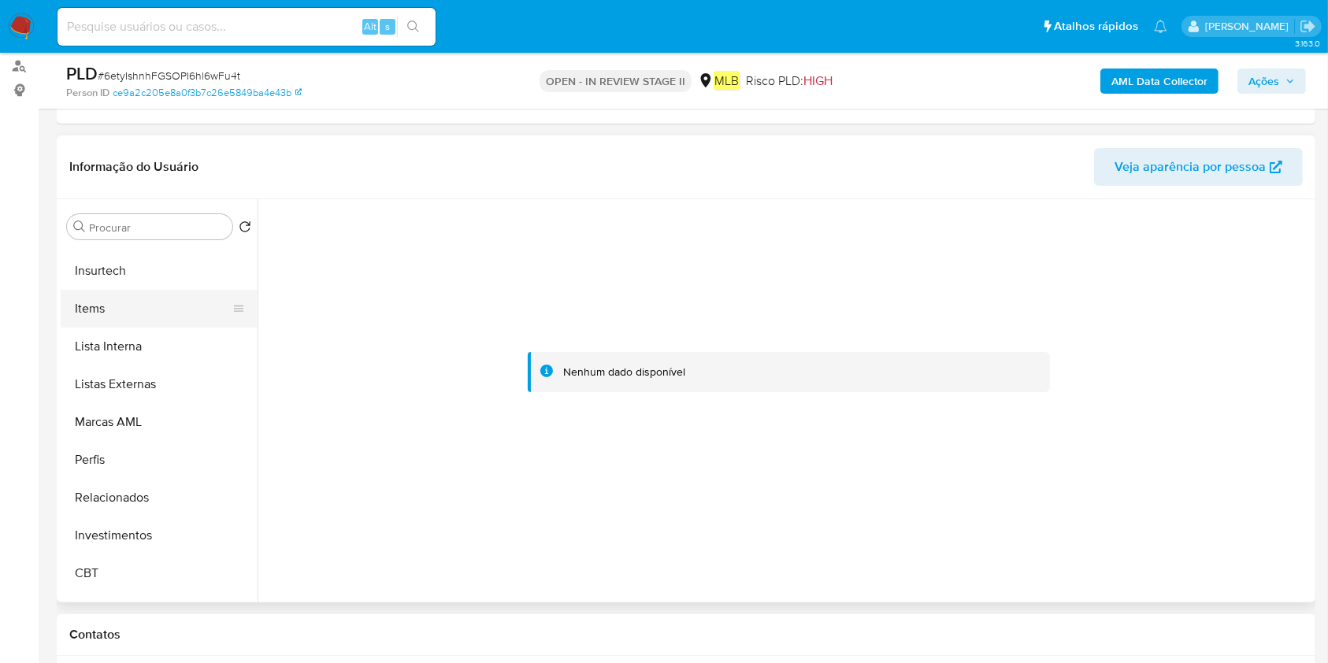
click at [124, 306] on button "Items" at bounding box center [153, 309] width 184 height 38
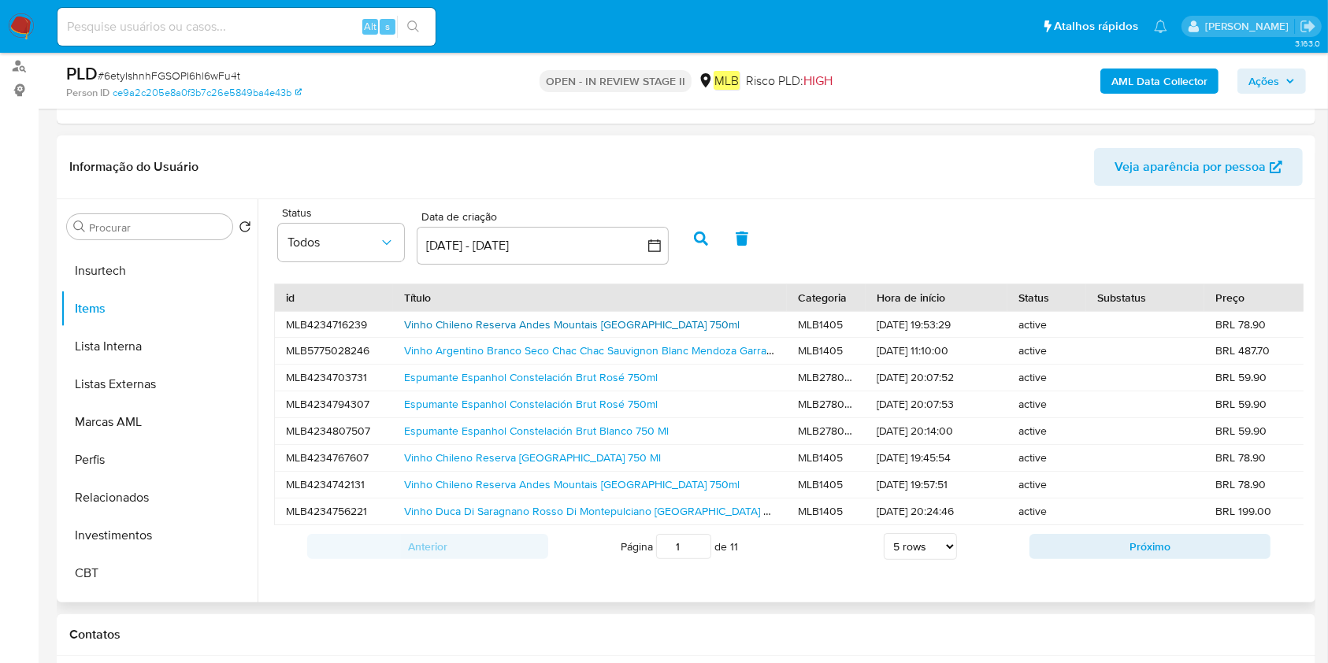
click at [488, 321] on link "Vinho Chileno Reserva Andes Mountais Casa Silva Merlot 750ml" at bounding box center [572, 325] width 336 height 16
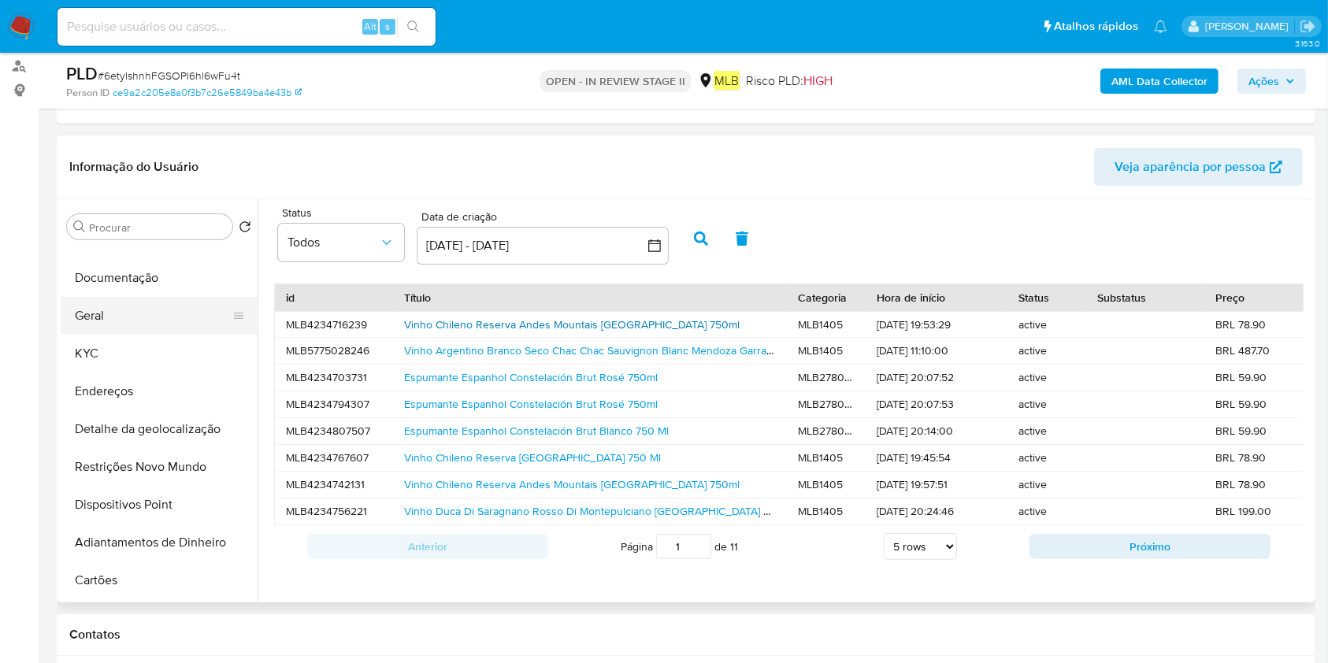
scroll to position [0, 0]
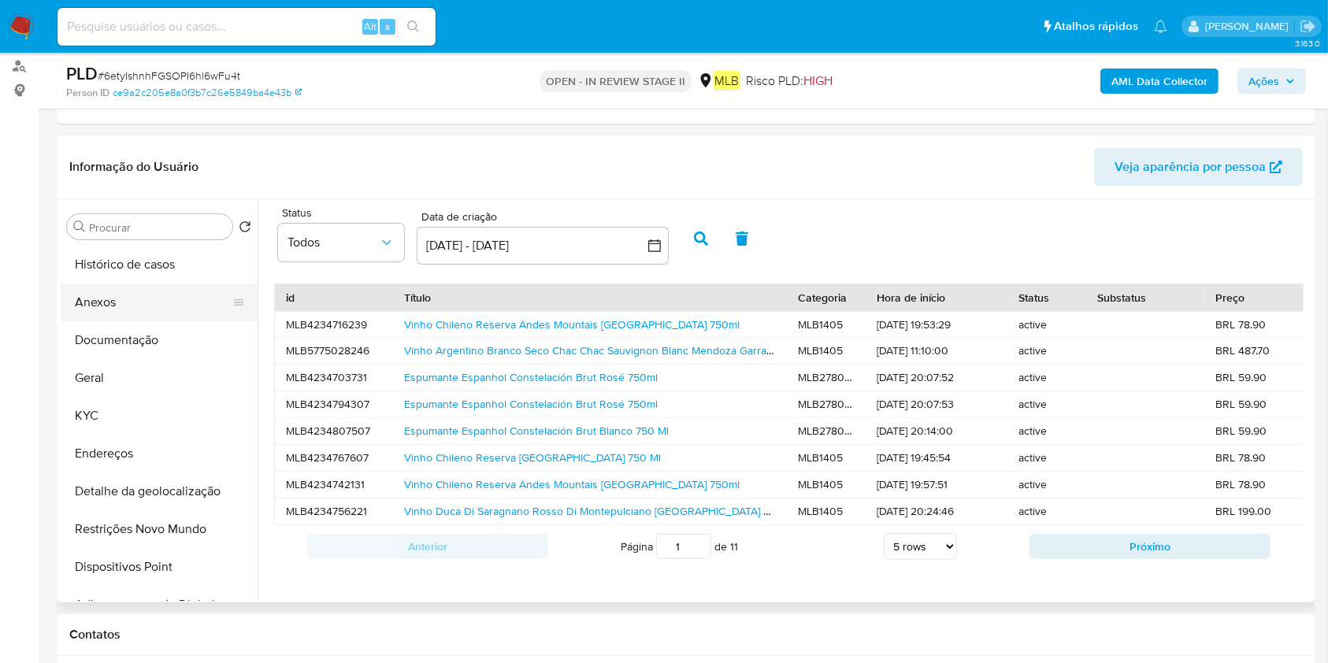
click at [152, 298] on button "Anexos" at bounding box center [153, 303] width 184 height 38
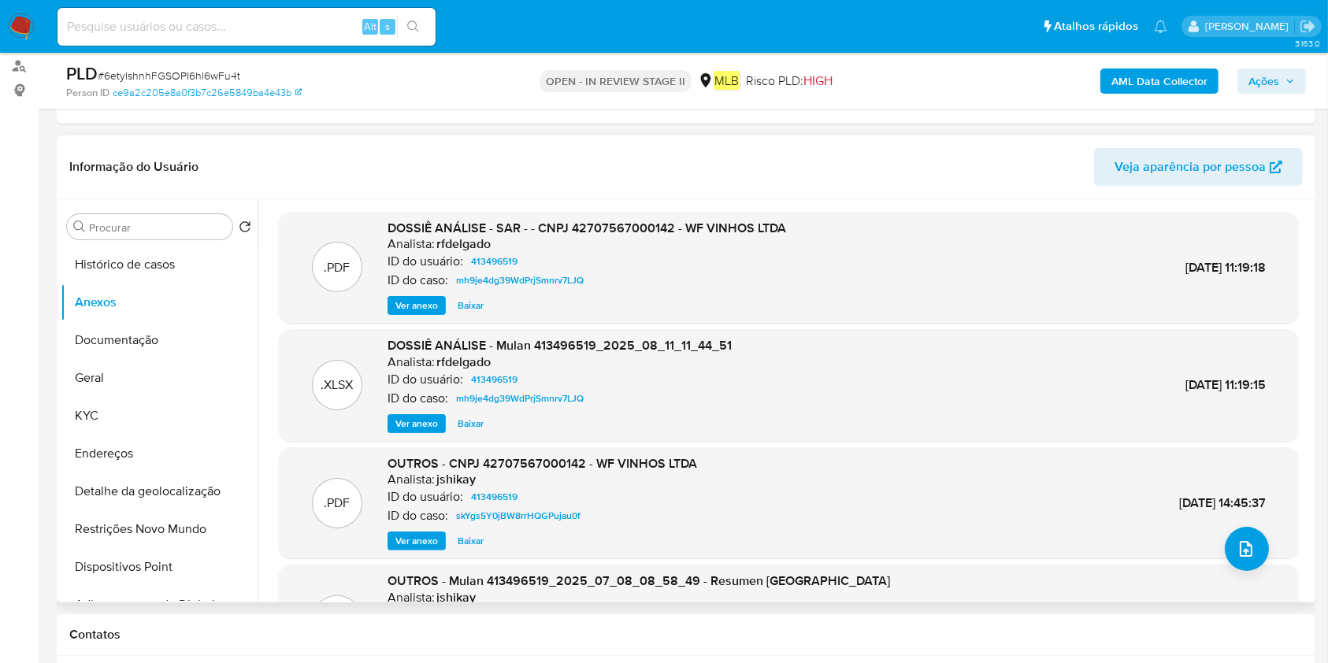
click at [420, 301] on span "Ver anexo" at bounding box center [416, 306] width 43 height 16
click at [410, 302] on span "Ver anexo" at bounding box center [416, 306] width 43 height 16
click at [423, 539] on span "Ver anexo" at bounding box center [416, 541] width 43 height 16
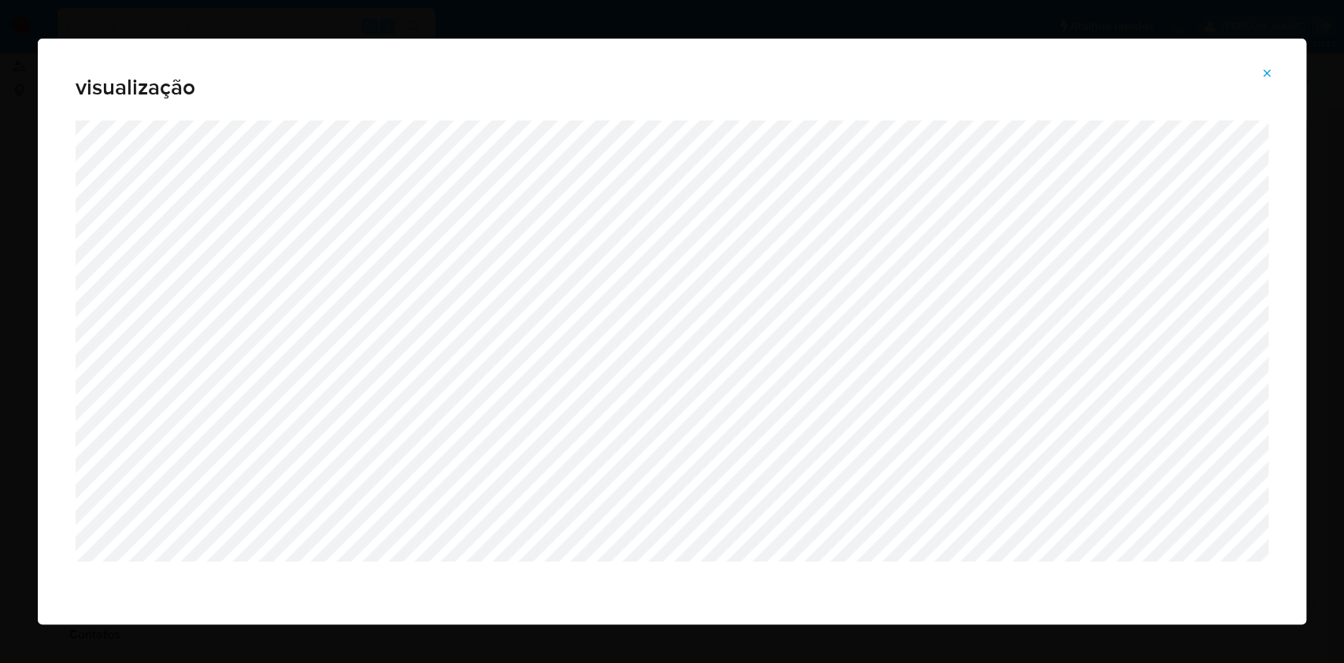
click at [1266, 73] on icon "Attachment preview" at bounding box center [1267, 72] width 7 height 7
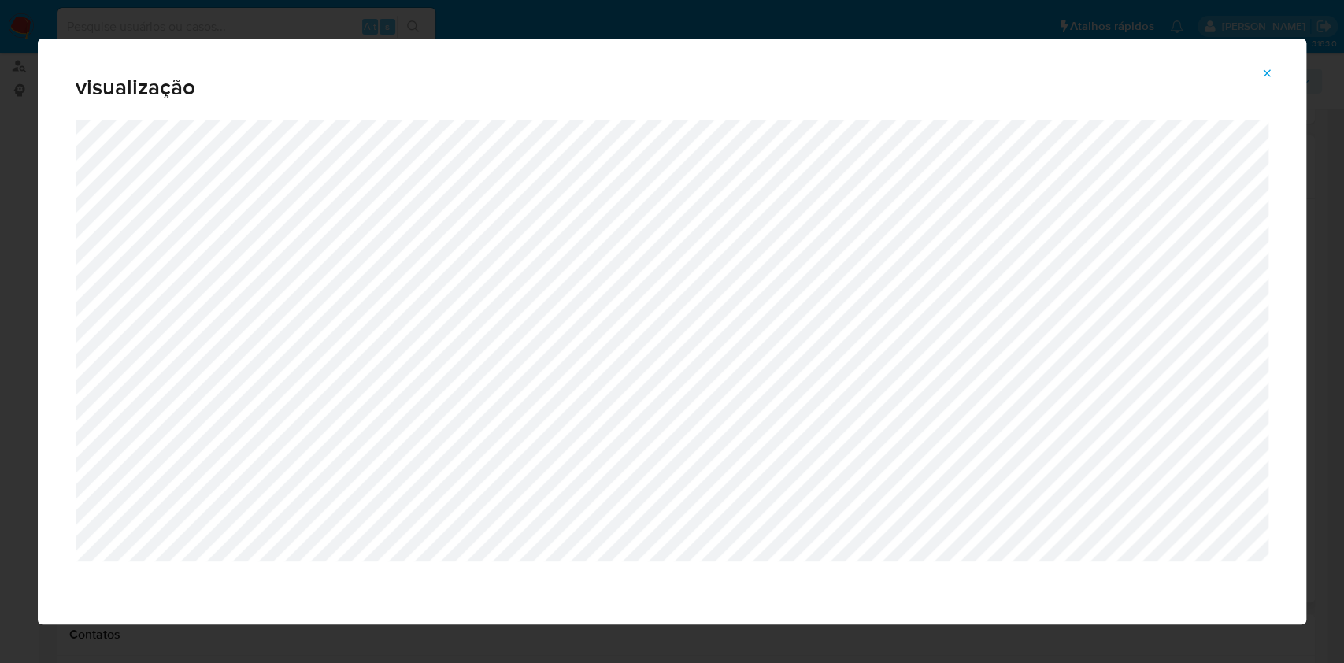
click at [1272, 72] on icon "Attachment preview" at bounding box center [1267, 73] width 13 height 13
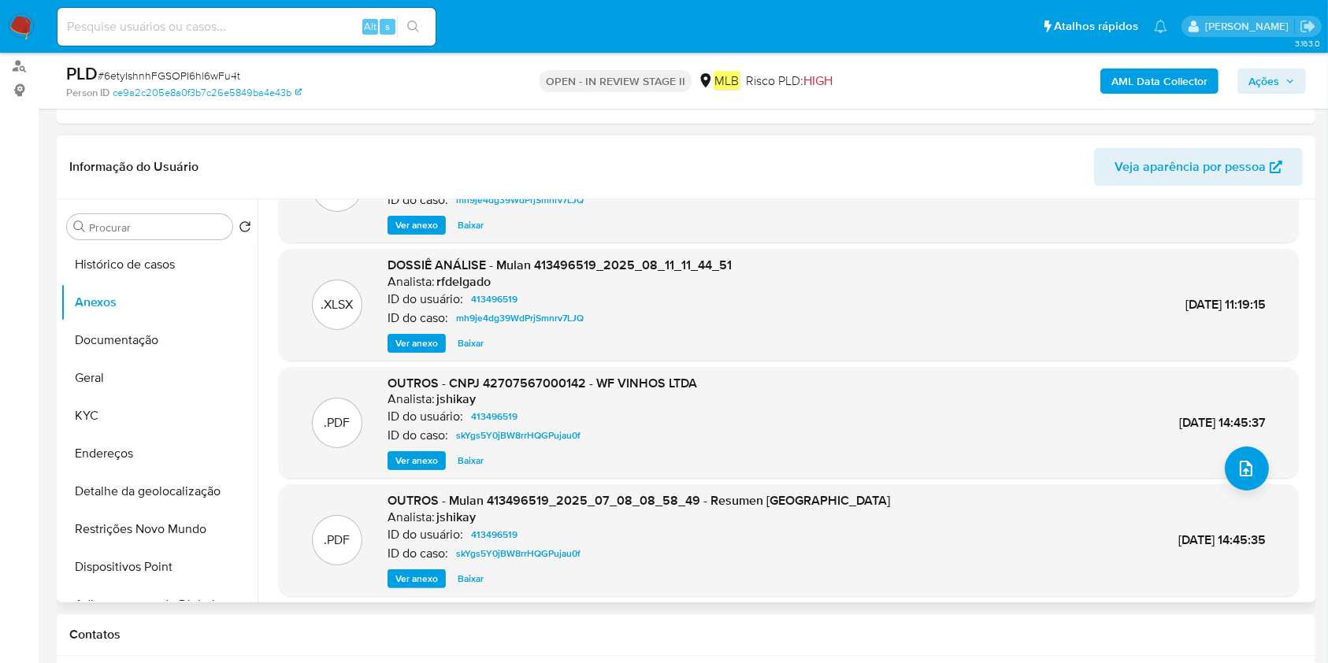
scroll to position [132, 0]
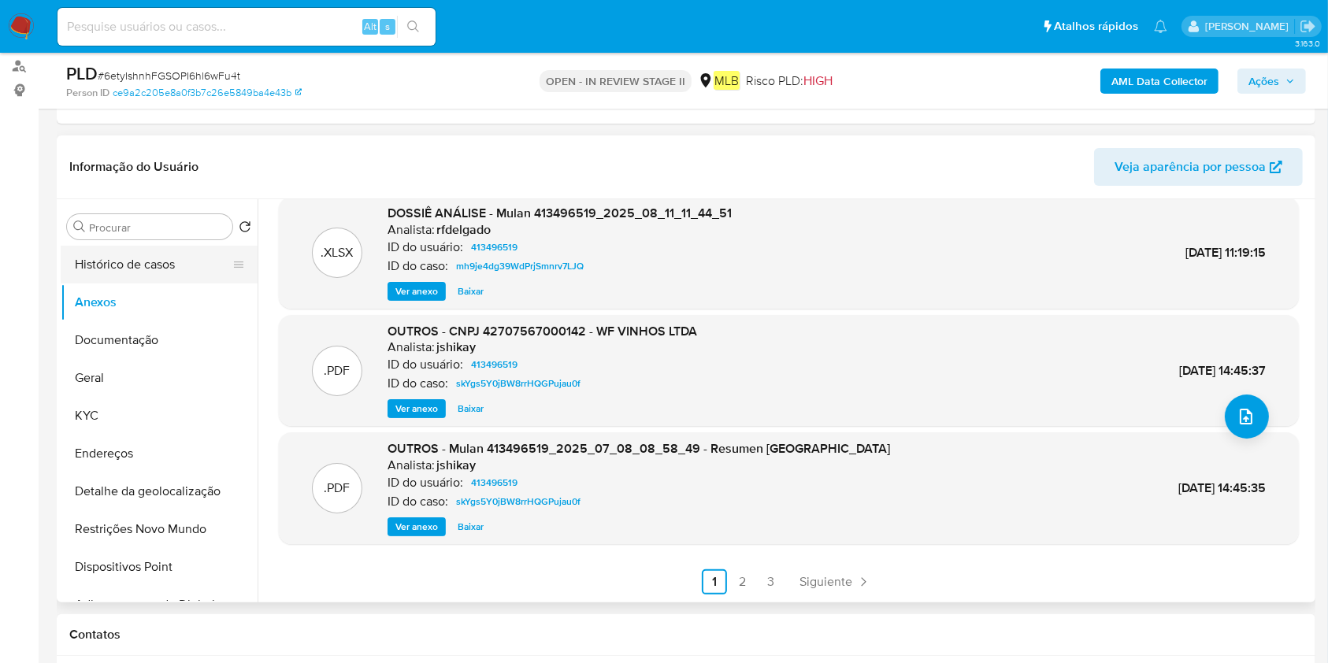
click at [139, 251] on button "Histórico de casos" at bounding box center [153, 265] width 184 height 38
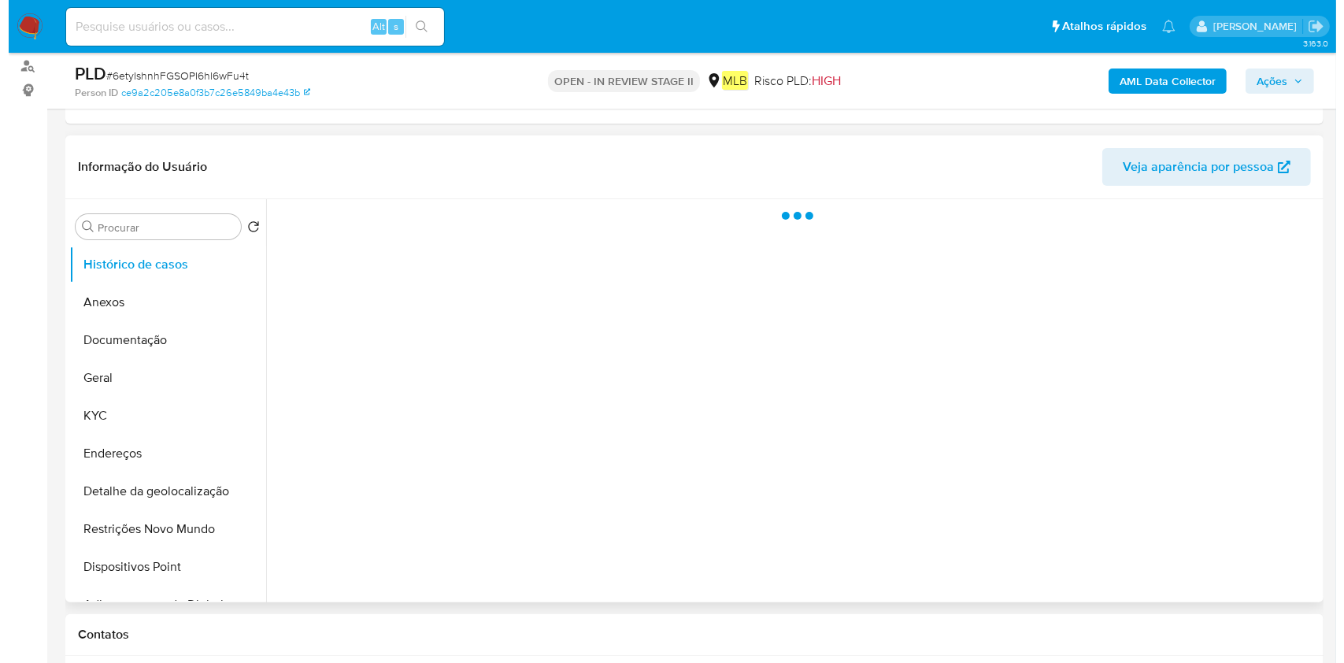
scroll to position [0, 0]
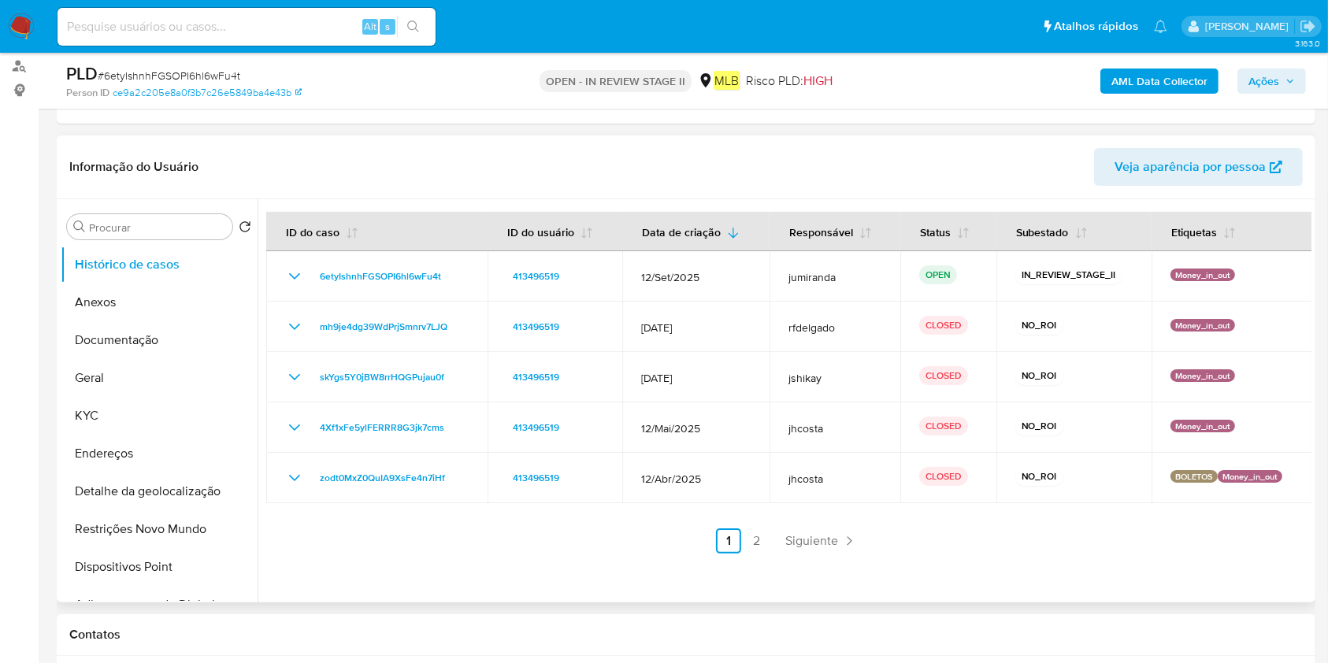
click at [761, 545] on link "2" at bounding box center [756, 540] width 25 height 25
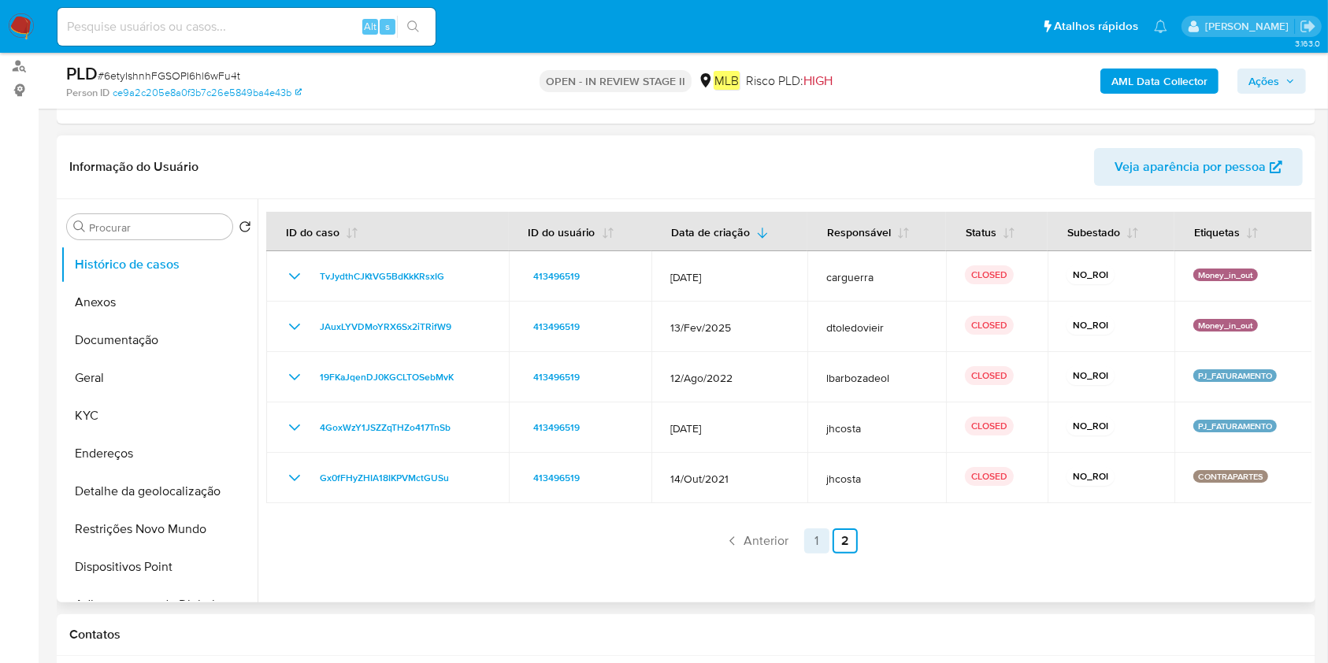
click at [814, 536] on link "1" at bounding box center [816, 540] width 25 height 25
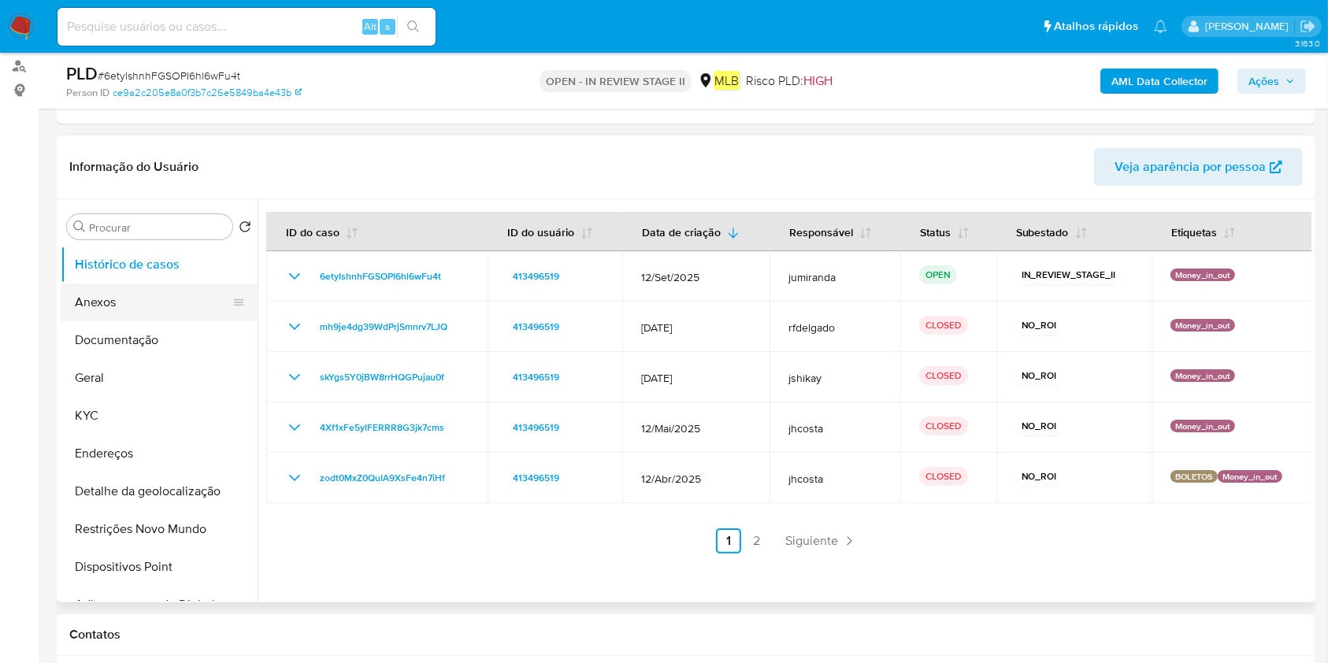
click at [135, 308] on button "Anexos" at bounding box center [153, 303] width 184 height 38
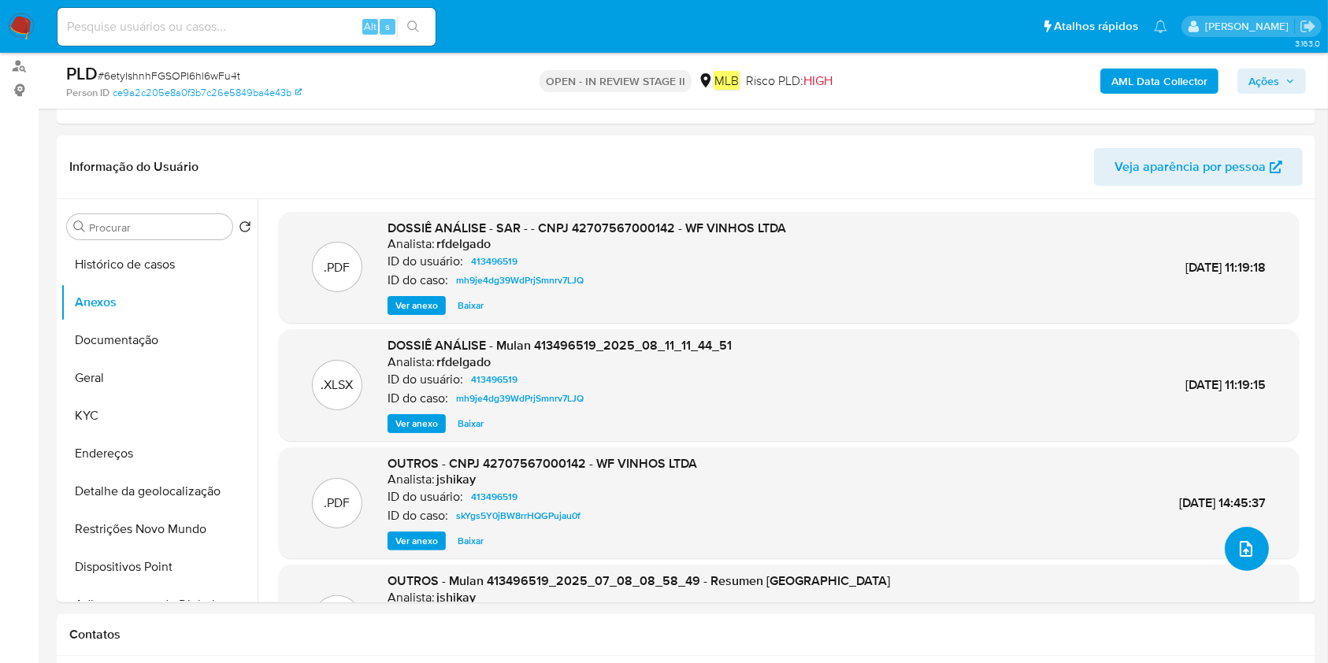
click at [1237, 554] on span "upload-file" at bounding box center [1246, 548] width 19 height 19
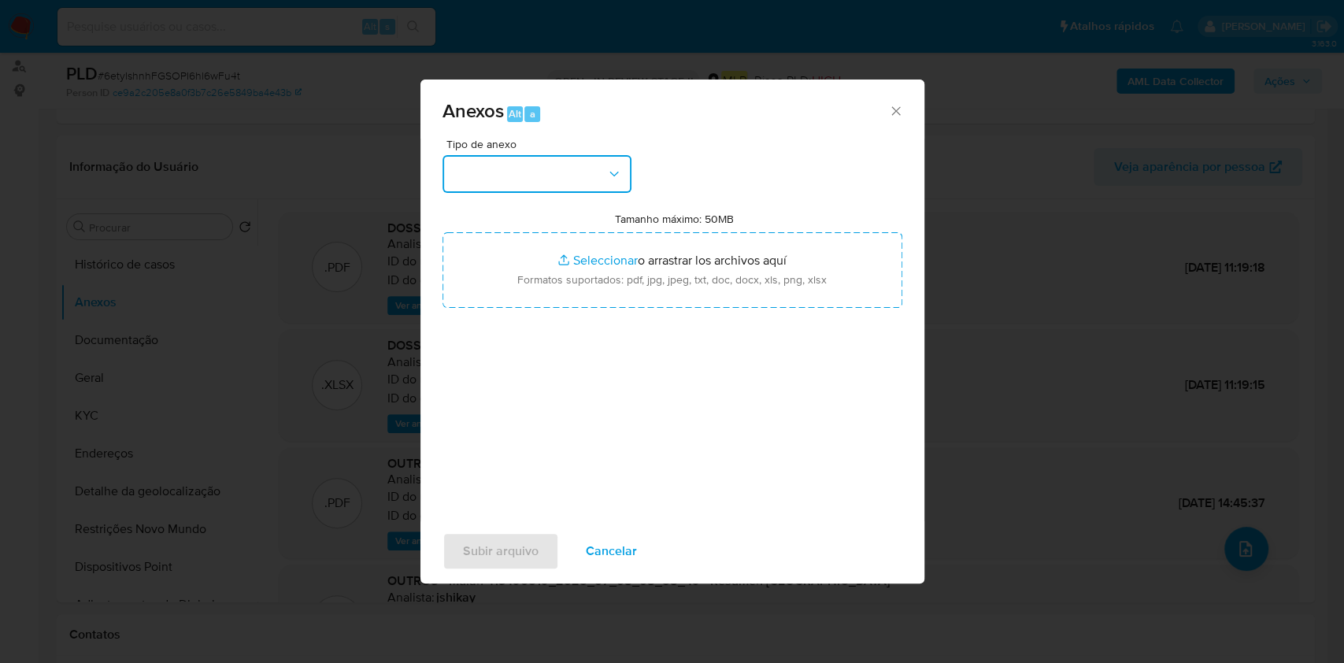
click at [513, 169] on button "button" at bounding box center [537, 174] width 189 height 38
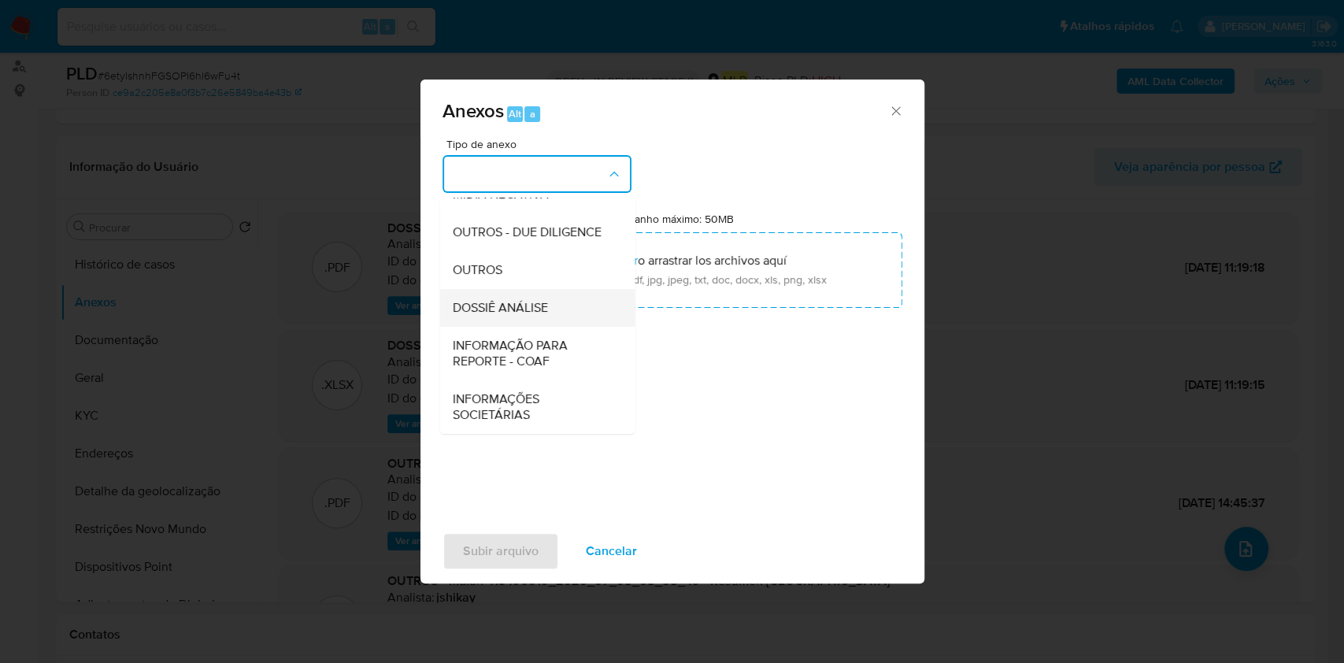
scroll to position [242, 0]
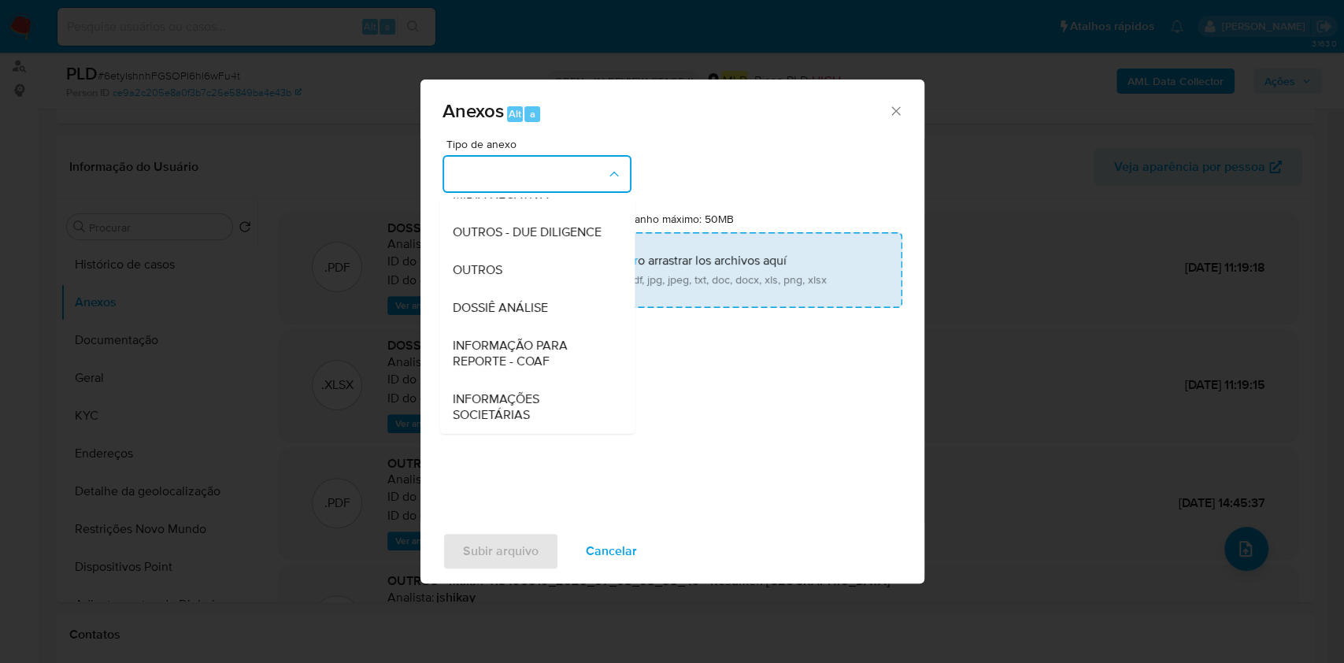
click at [528, 312] on span "DOSSIÊ ANÁLISE" at bounding box center [499, 308] width 95 height 16
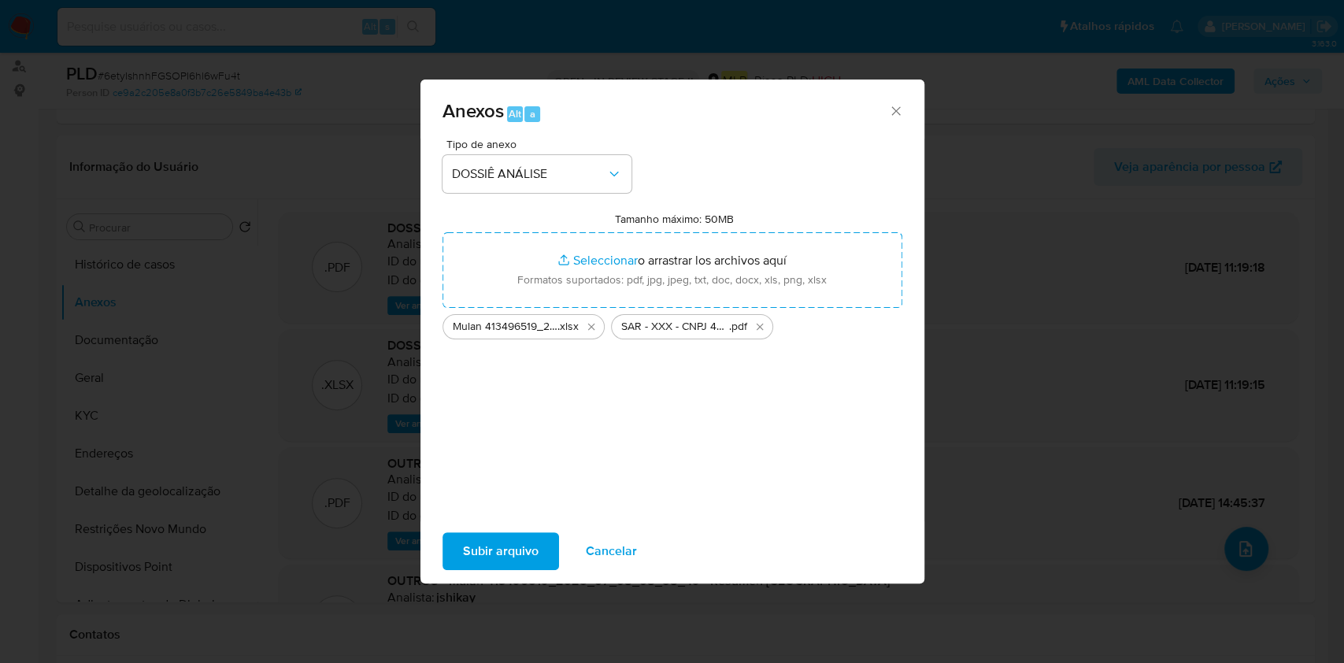
click at [491, 548] on span "Subir arquivo" at bounding box center [501, 551] width 76 height 35
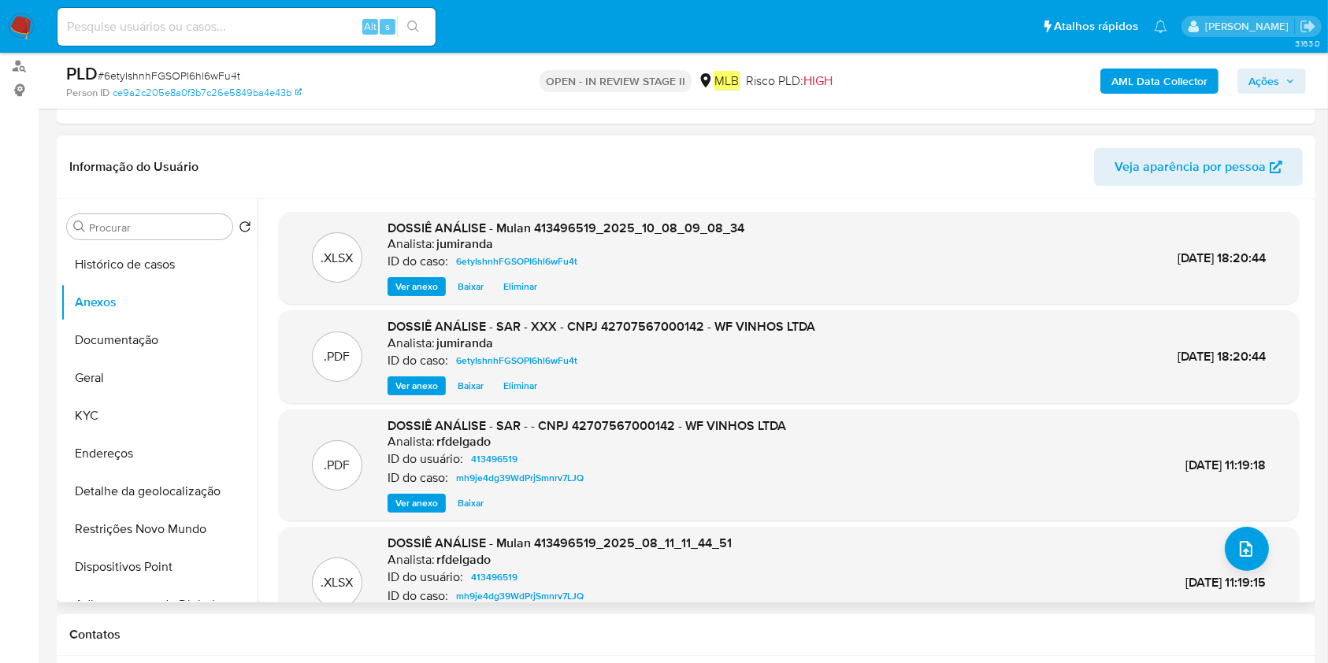
click at [519, 390] on span "Eliminar" at bounding box center [520, 386] width 34 height 16
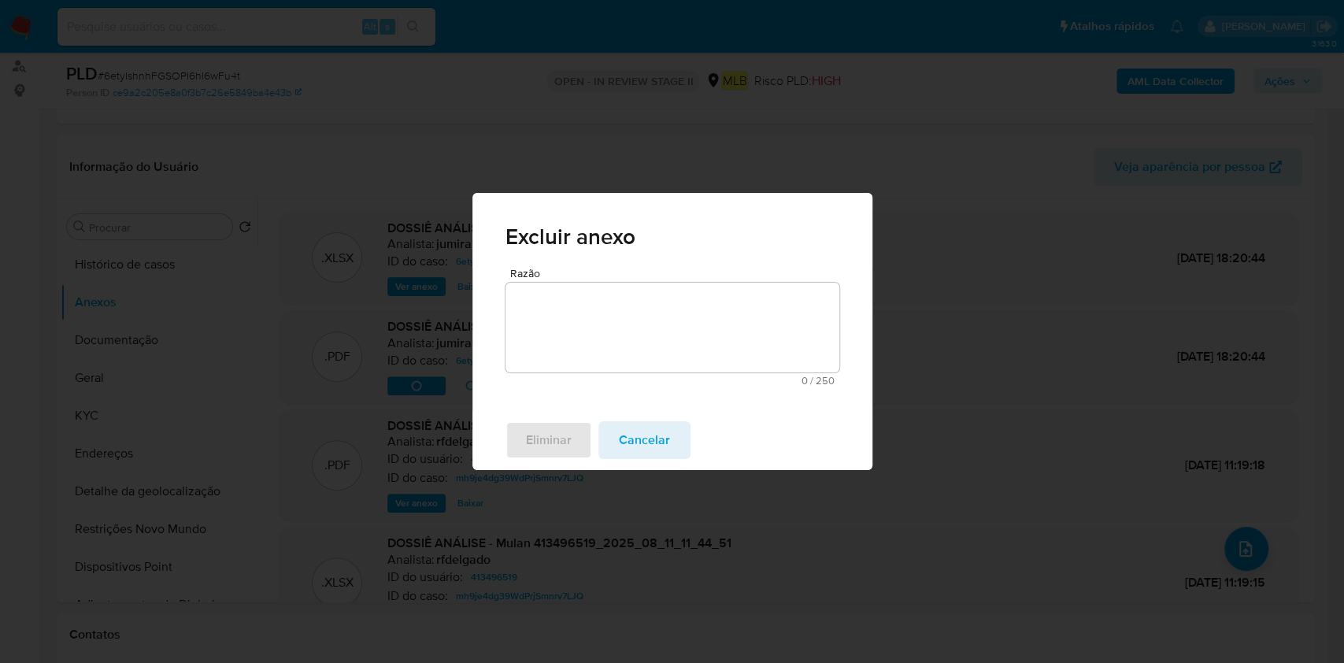
click at [601, 358] on textarea "Razão" at bounding box center [673, 328] width 334 height 90
click at [555, 436] on span "Eliminar" at bounding box center [549, 440] width 46 height 35
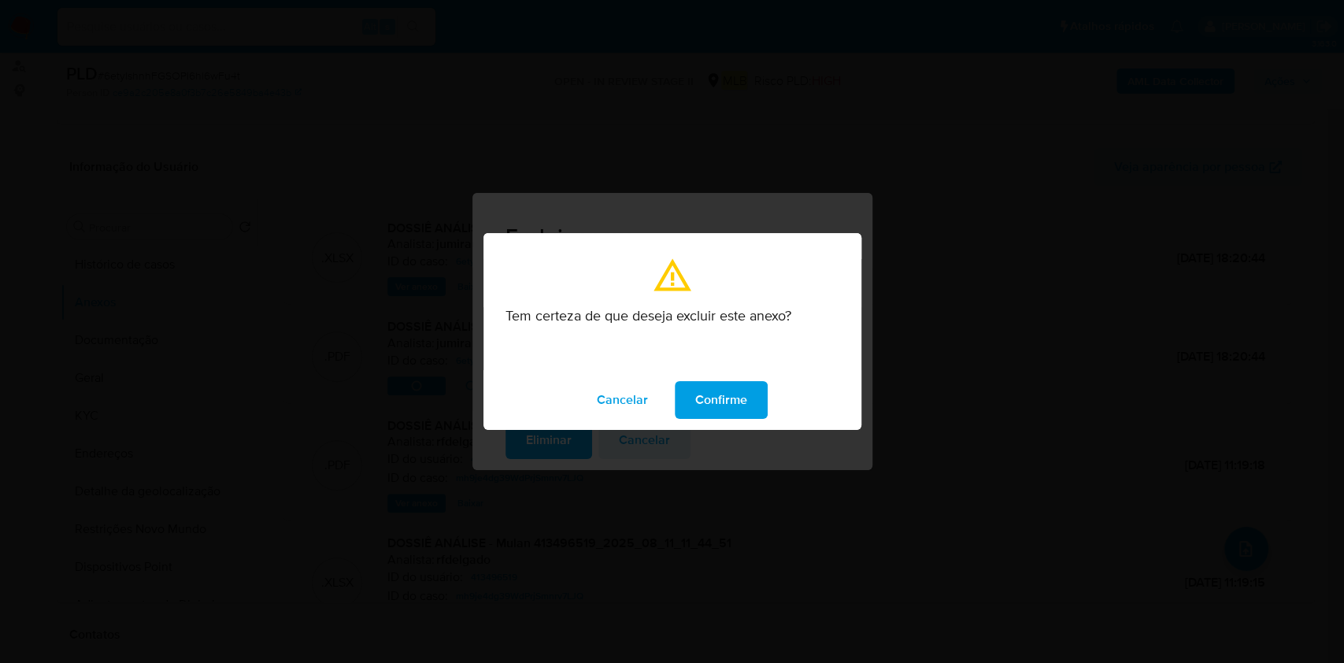
click at [686, 401] on button "Confirme" at bounding box center [721, 400] width 93 height 38
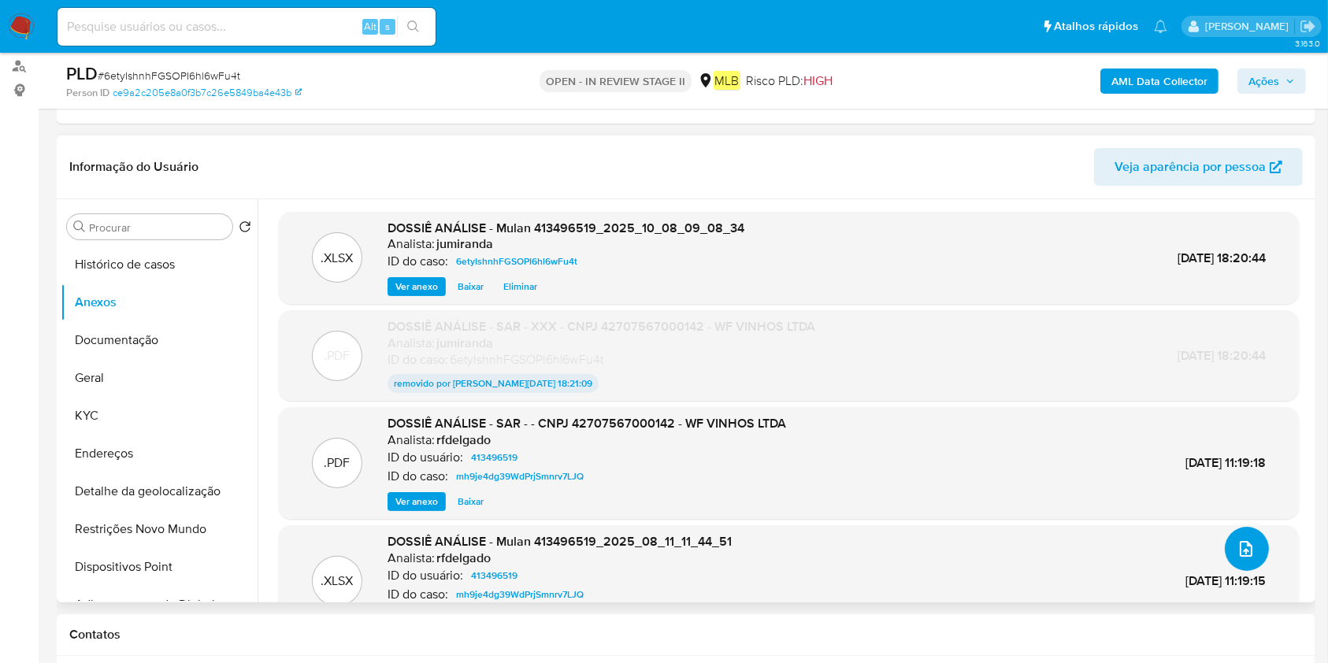
click at [1244, 551] on icon "upload-file" at bounding box center [1246, 548] width 19 height 19
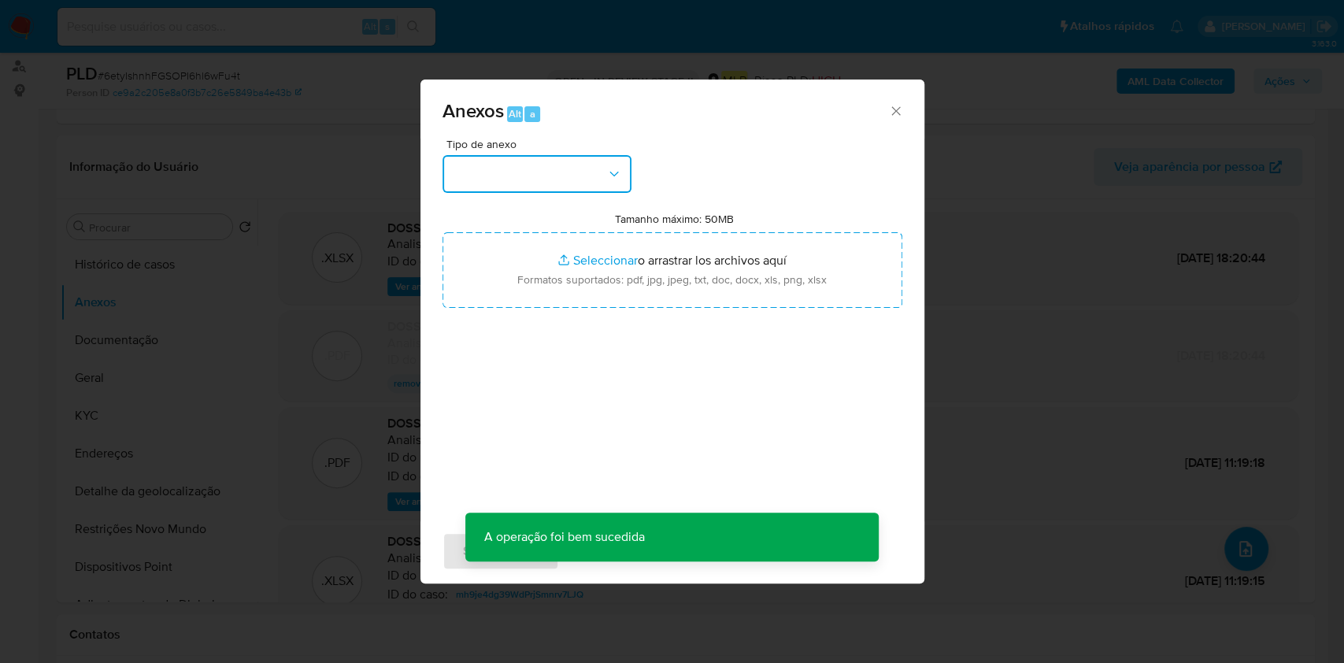
drag, startPoint x: 536, startPoint y: 170, endPoint x: 536, endPoint y: 186, distance: 15.8
click at [536, 172] on button "button" at bounding box center [537, 174] width 189 height 38
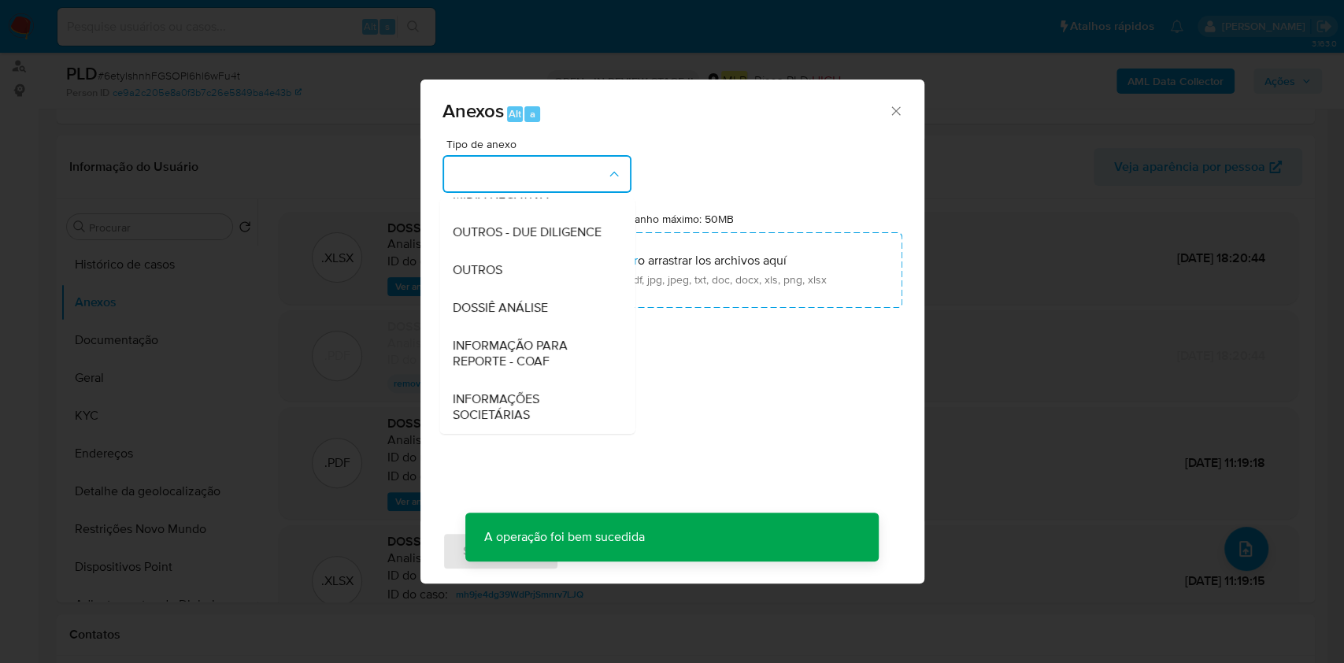
click at [529, 310] on span "DOSSIÊ ANÁLISE" at bounding box center [499, 308] width 95 height 16
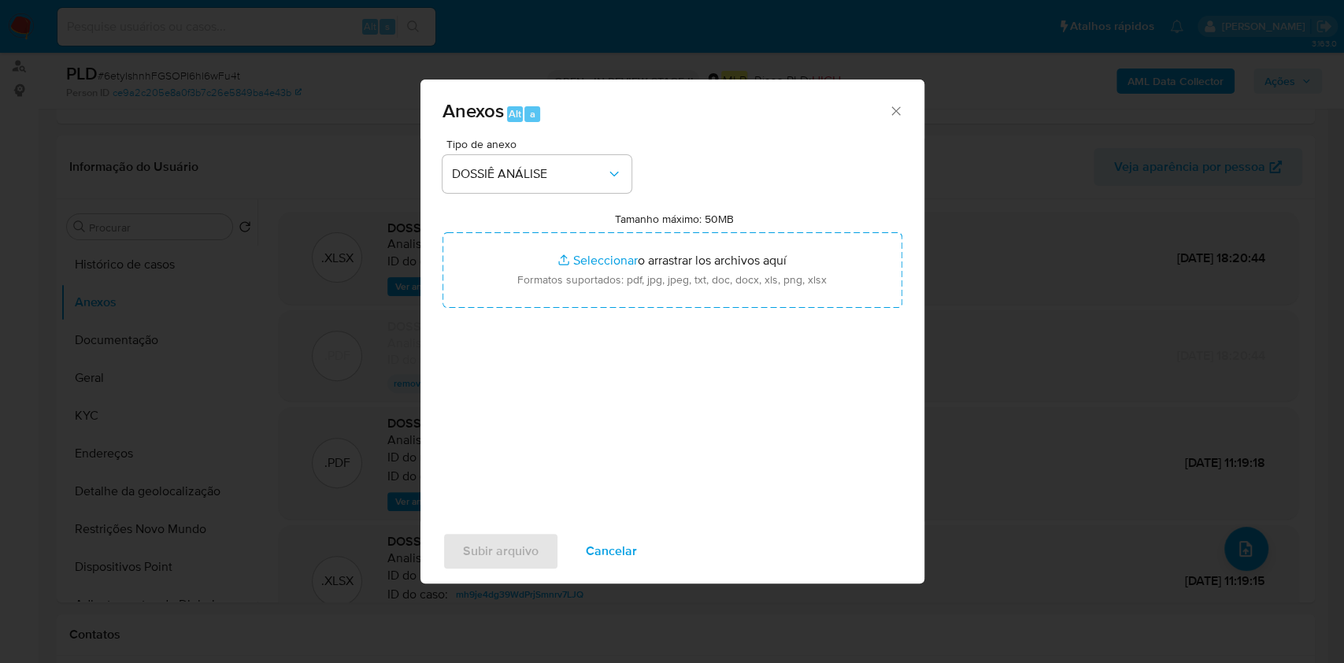
click at [601, 548] on span "Cancelar" at bounding box center [611, 551] width 51 height 35
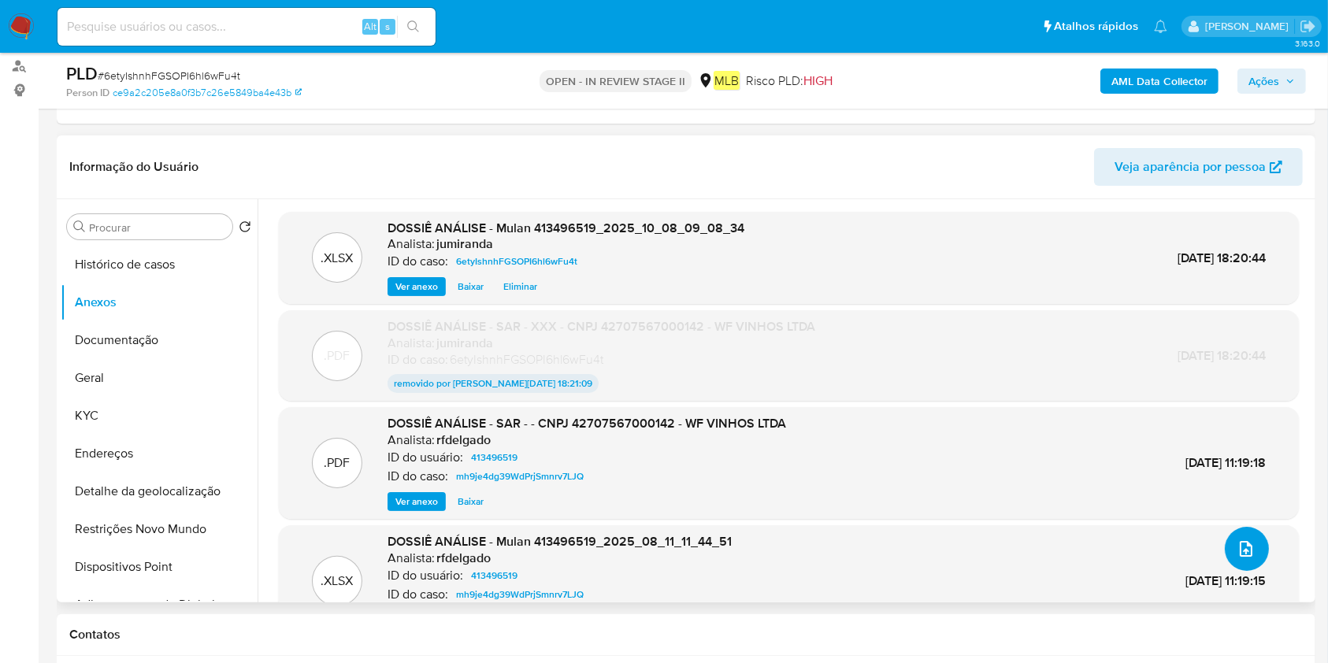
click at [1239, 539] on icon "upload-file" at bounding box center [1246, 548] width 19 height 19
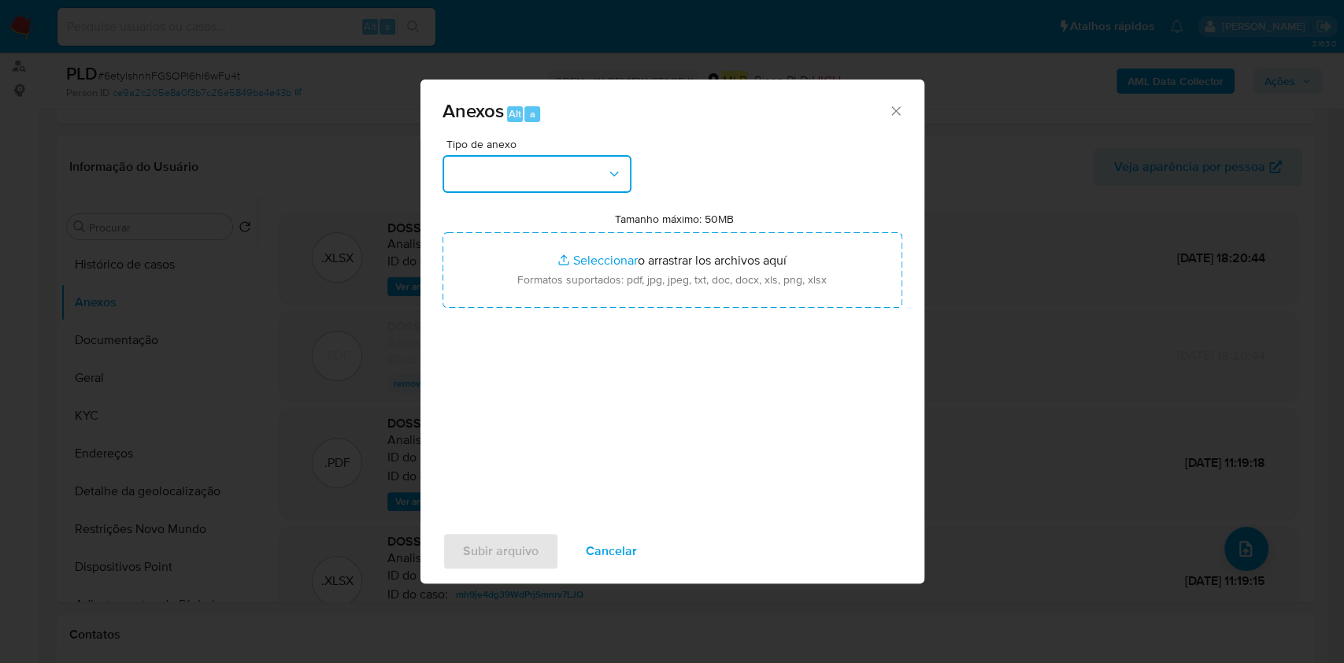
click at [544, 174] on button "button" at bounding box center [537, 174] width 189 height 38
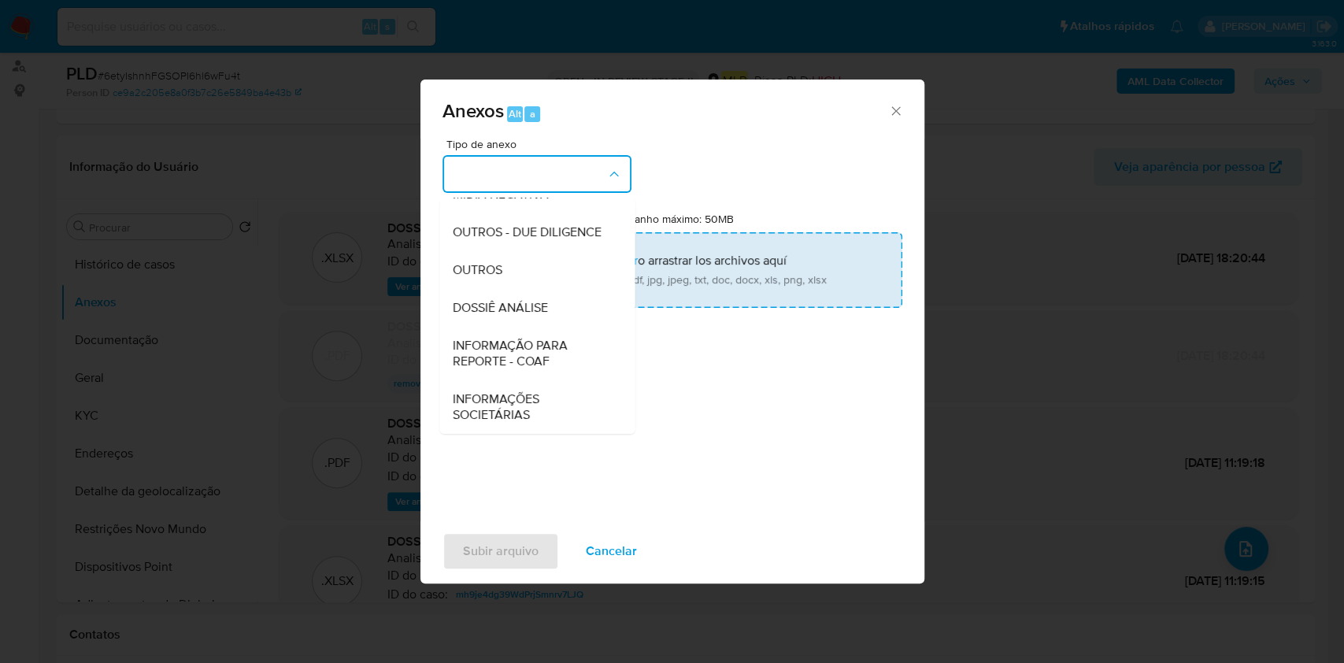
click at [546, 300] on div "DOSSIÊ ANÁLISE" at bounding box center [532, 308] width 161 height 38
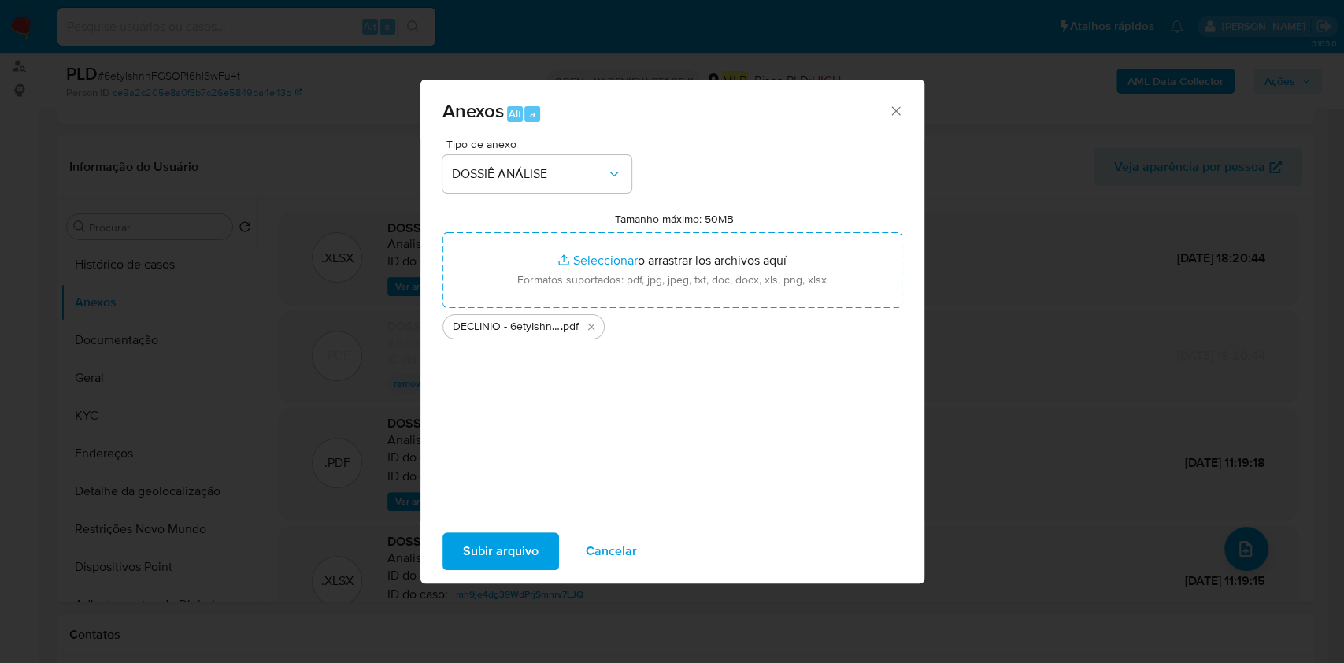
click at [503, 558] on span "Subir arquivo" at bounding box center [501, 551] width 76 height 35
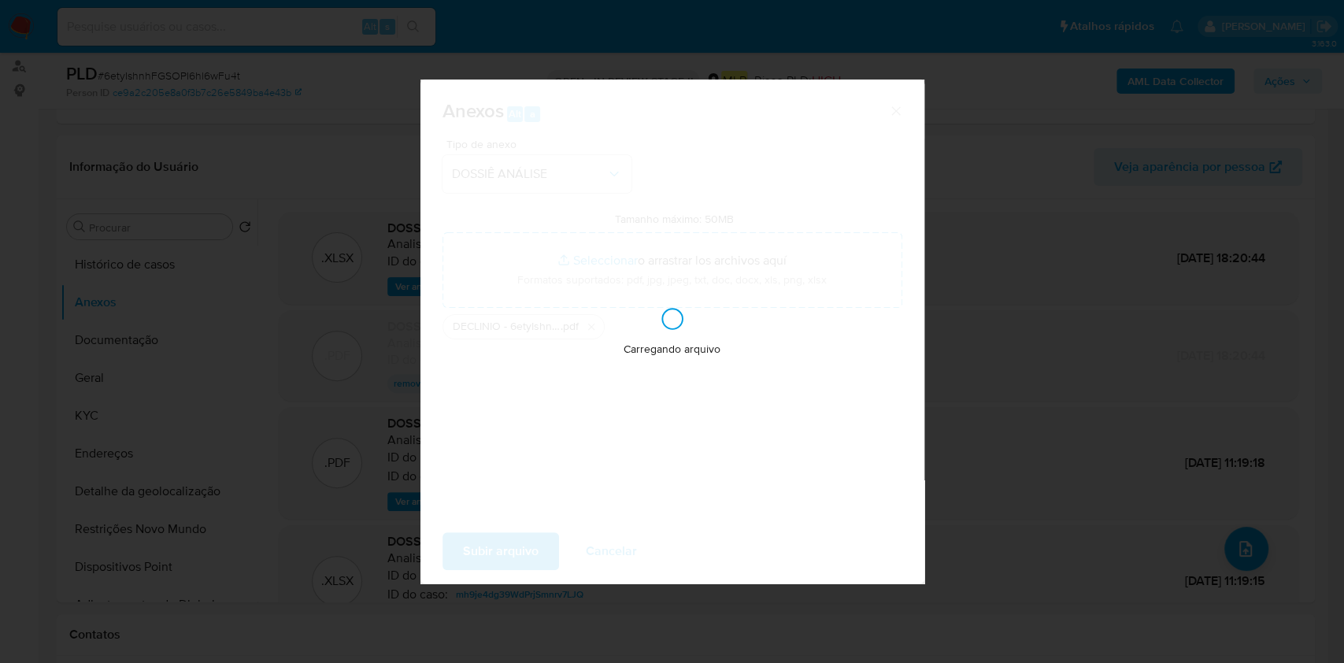
click at [961, 472] on div "Anexos Alt a Tipo de anexo DOSSIÊ ANÁLISE Tamanho máximo: 50MB Seleccionar arch…" at bounding box center [672, 331] width 1344 height 663
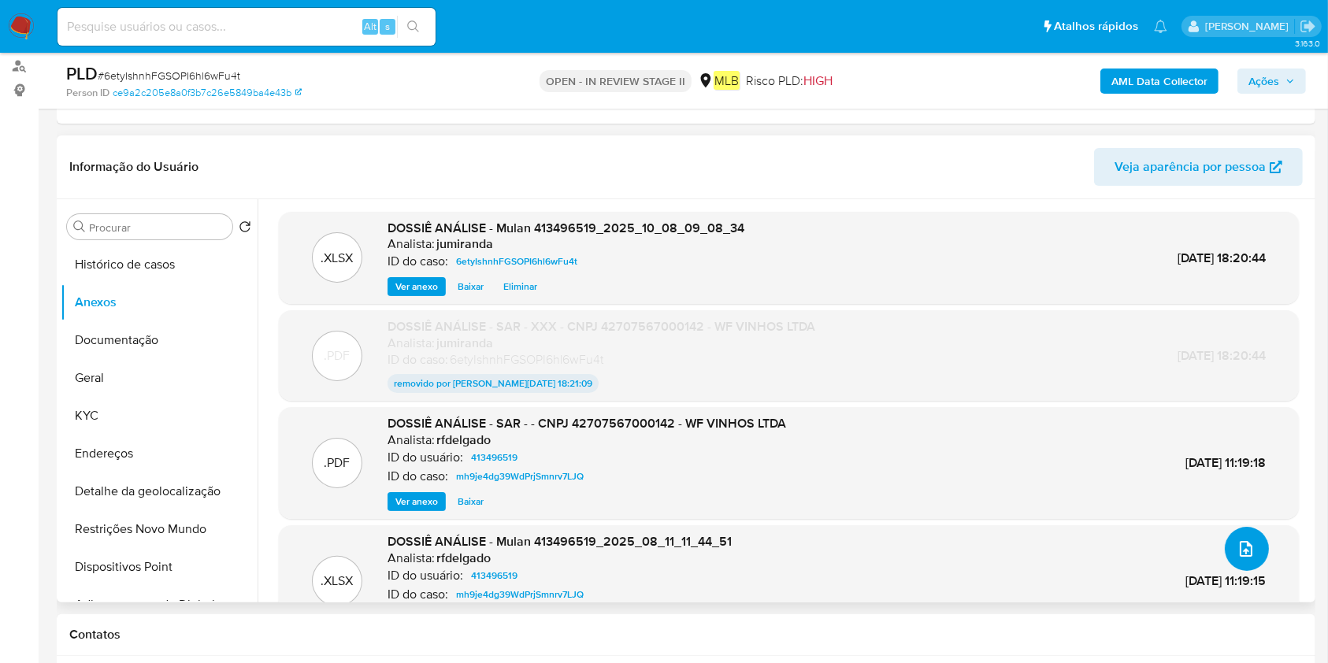
click at [1237, 551] on icon "upload-file" at bounding box center [1246, 548] width 19 height 19
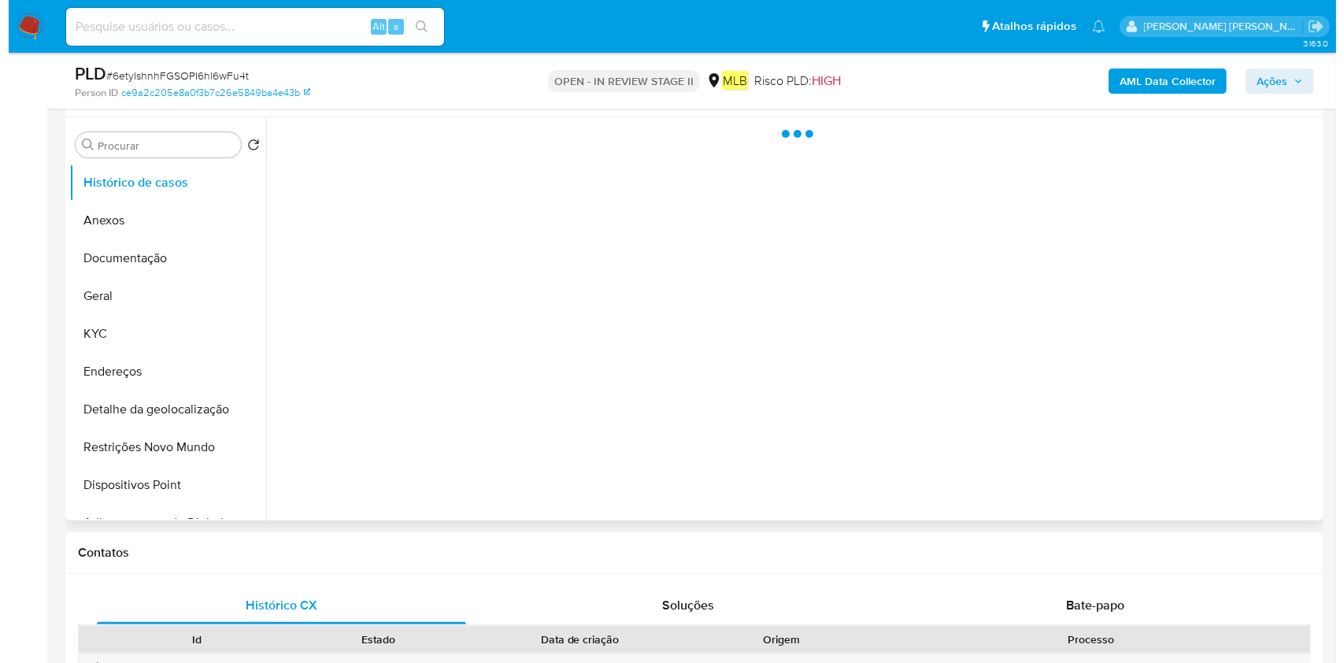
scroll to position [315, 0]
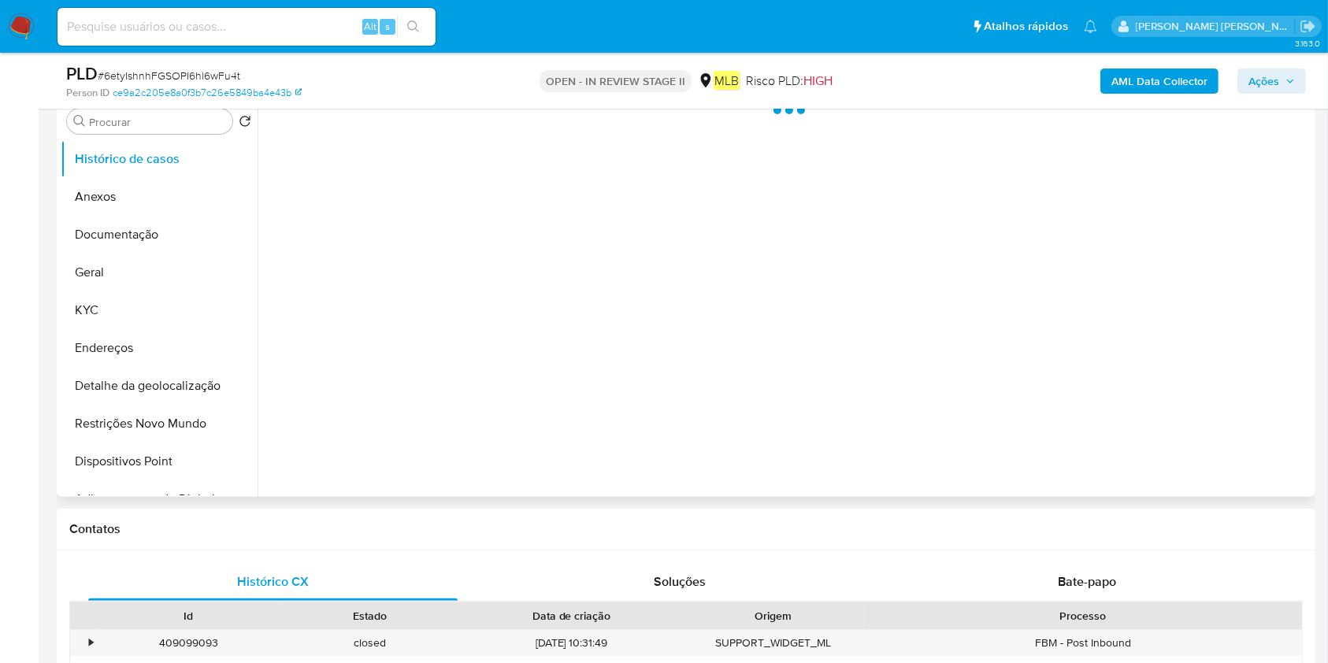
select select "10"
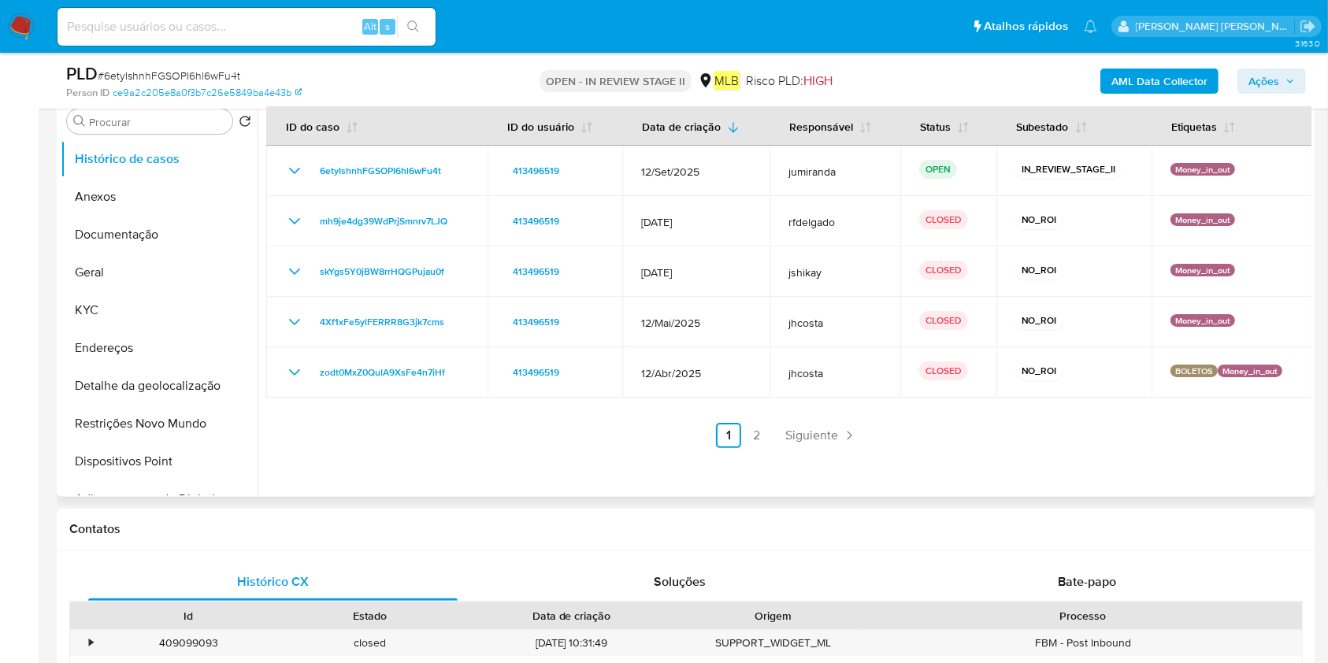
drag, startPoint x: 117, startPoint y: 194, endPoint x: 434, endPoint y: 197, distance: 316.6
click at [113, 198] on button "Anexos" at bounding box center [159, 197] width 197 height 38
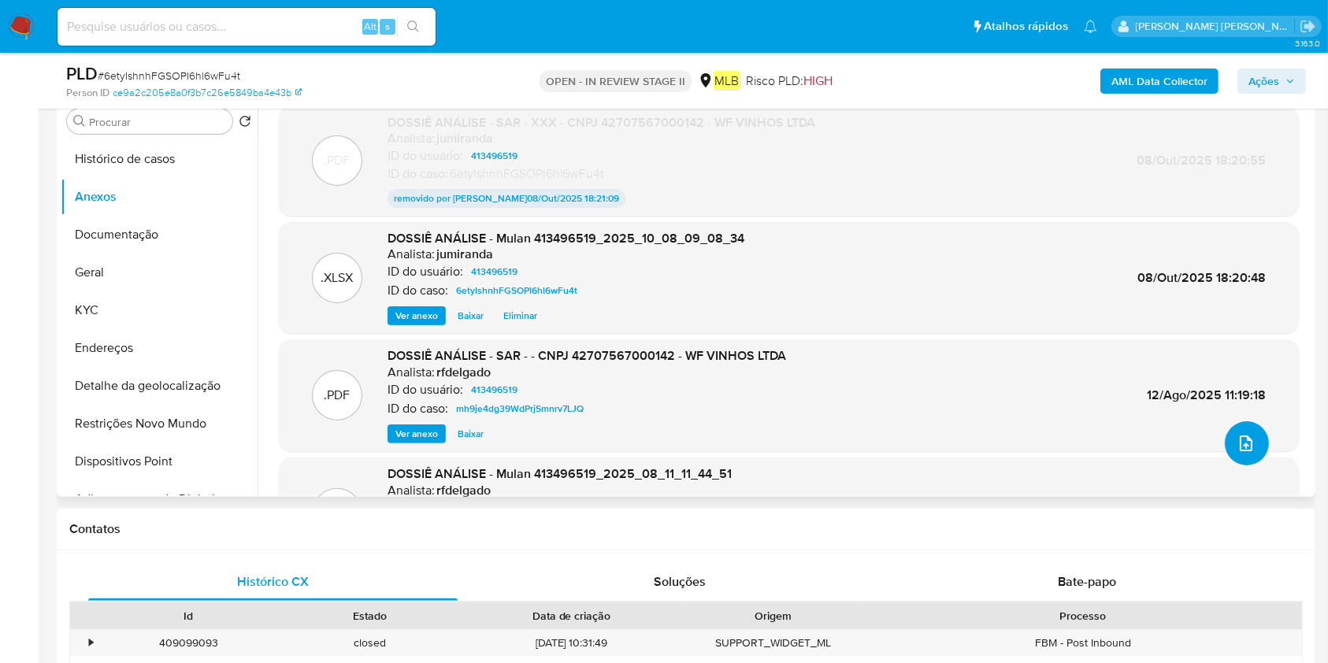
click at [1237, 442] on icon "upload-file" at bounding box center [1246, 443] width 19 height 19
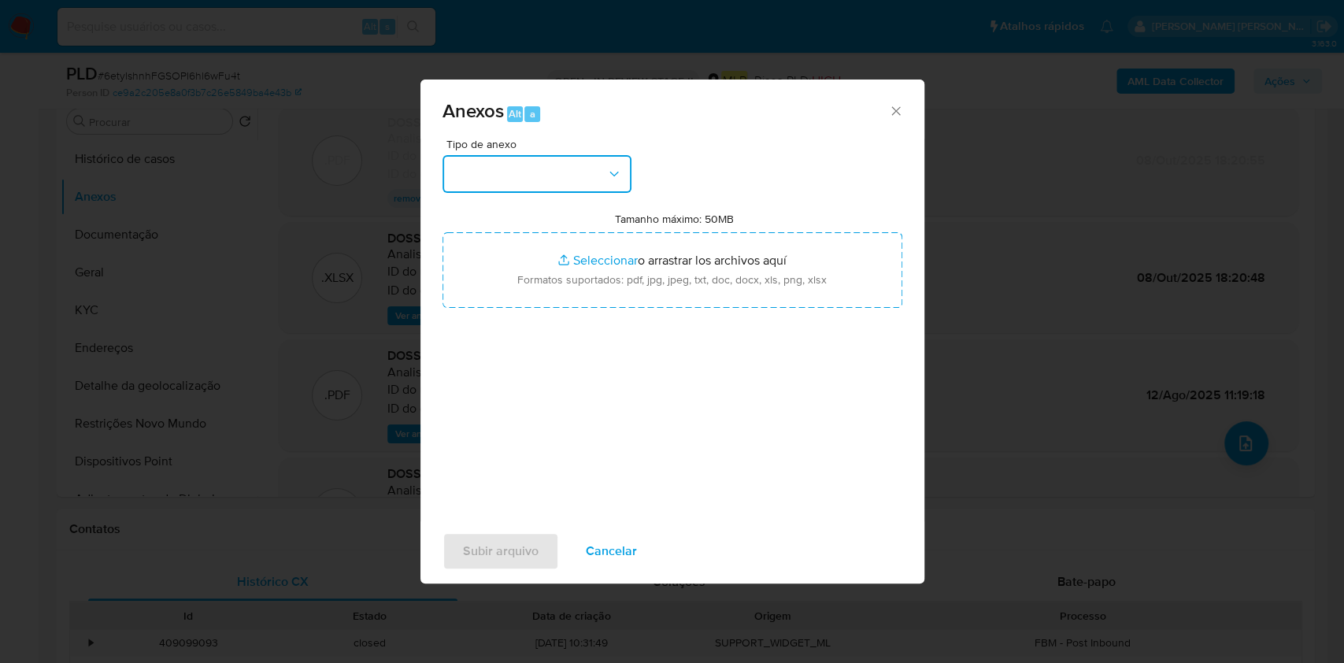
click at [580, 179] on button "button" at bounding box center [537, 174] width 189 height 38
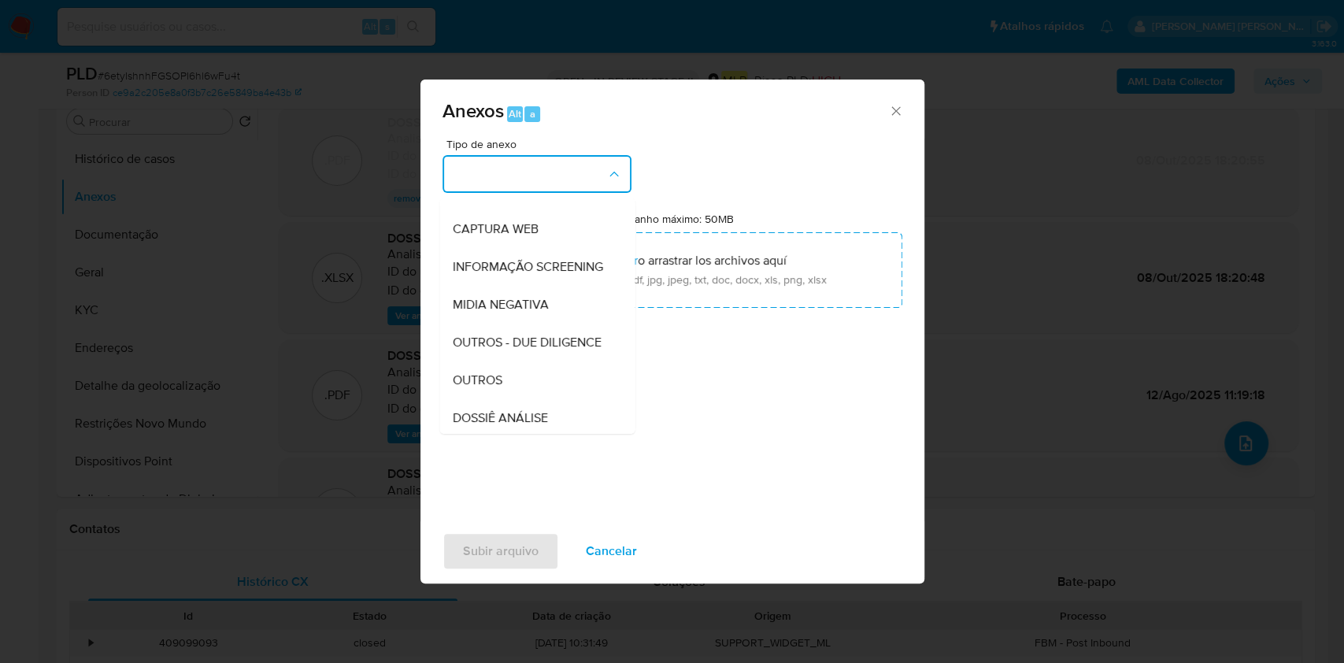
scroll to position [242, 0]
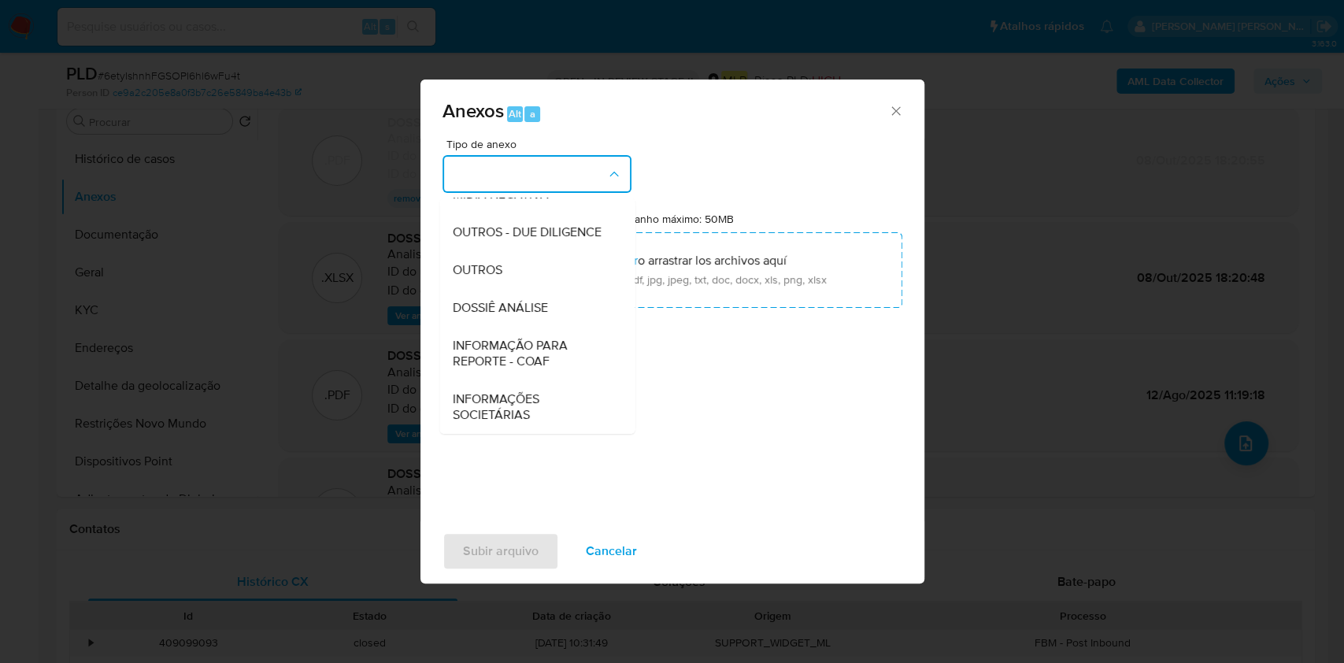
drag, startPoint x: 532, startPoint y: 303, endPoint x: 747, endPoint y: 198, distance: 238.8
click at [531, 306] on span "DOSSIÊ ANÁLISE" at bounding box center [499, 308] width 95 height 16
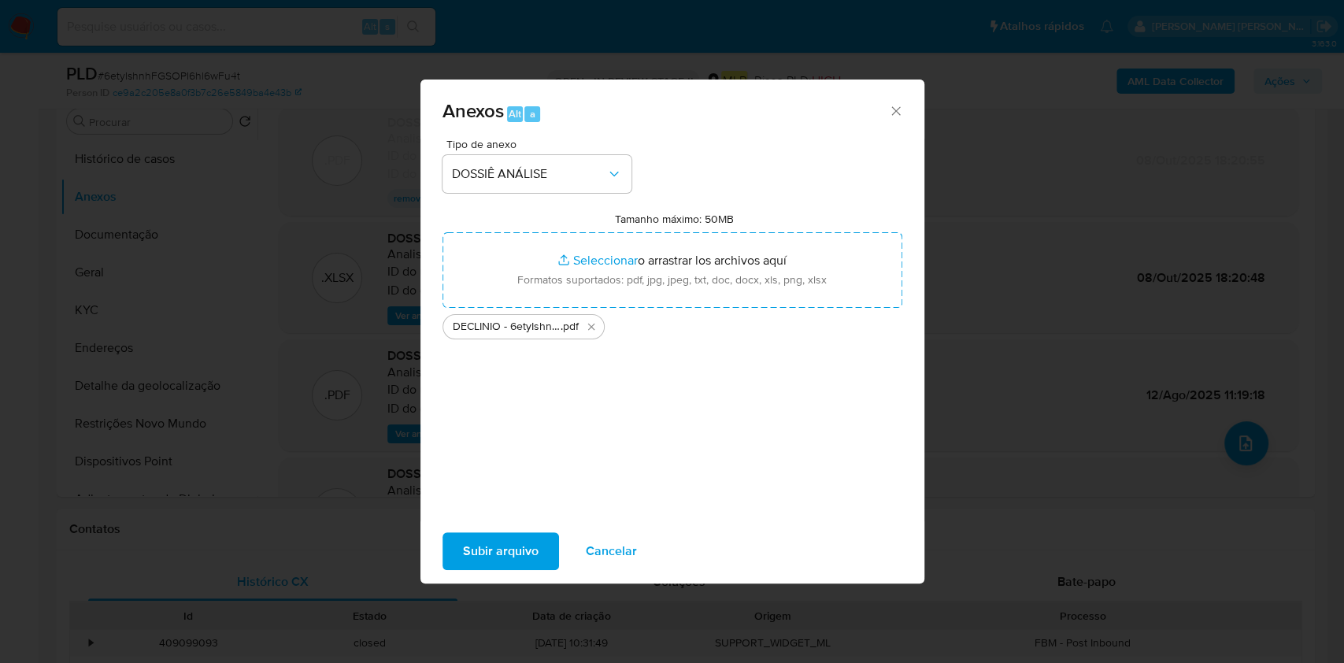
click at [527, 553] on span "Subir arquivo" at bounding box center [501, 551] width 76 height 35
click at [521, 553] on span "Subir arquivo" at bounding box center [501, 551] width 76 height 35
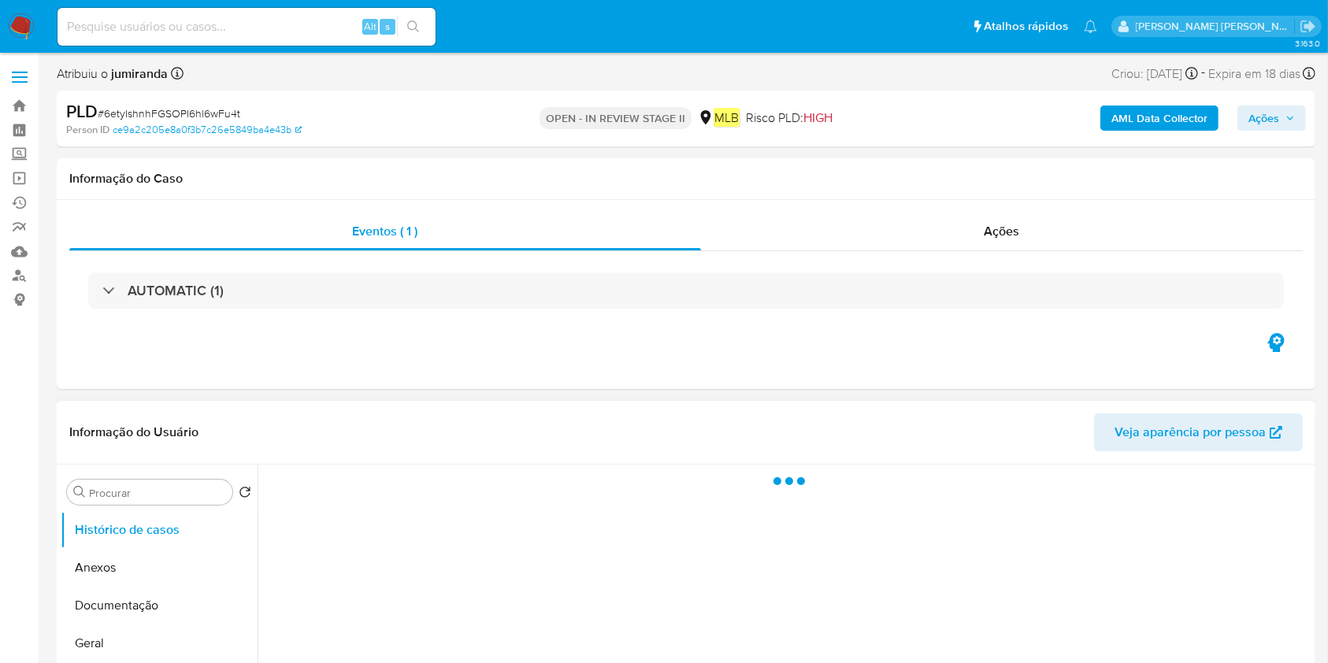
select select "10"
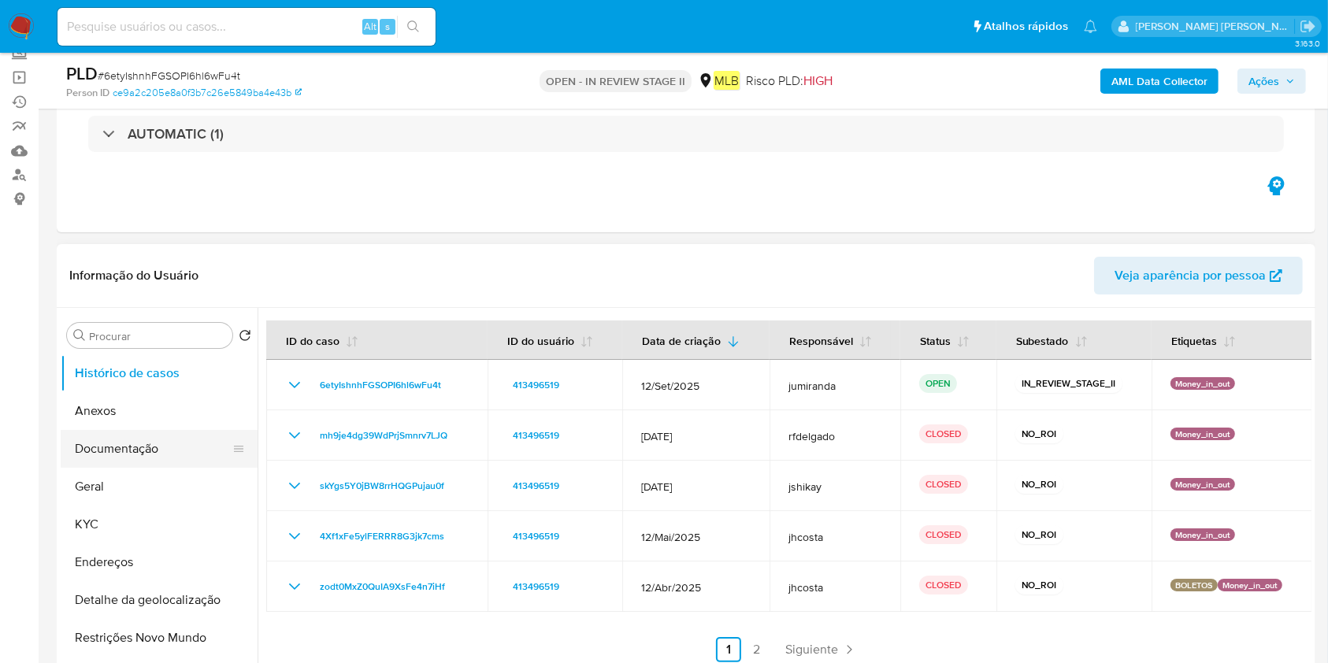
scroll to position [105, 0]
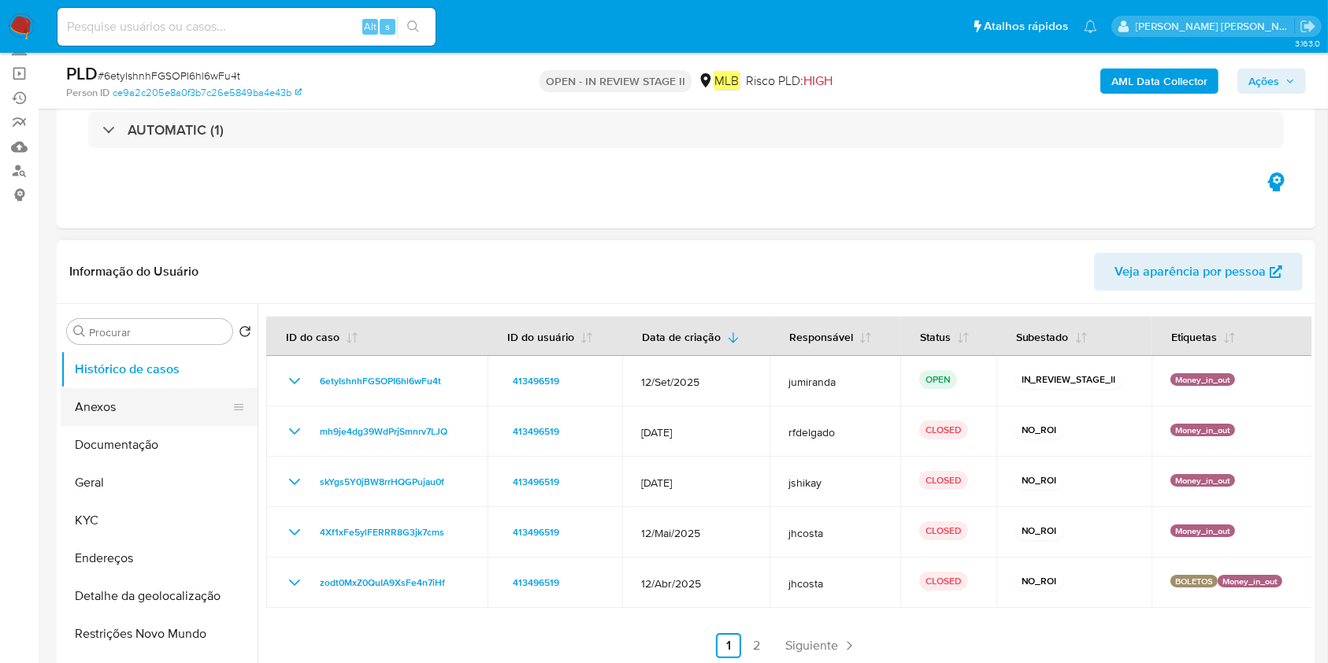
click at [128, 398] on button "Anexos" at bounding box center [153, 407] width 184 height 38
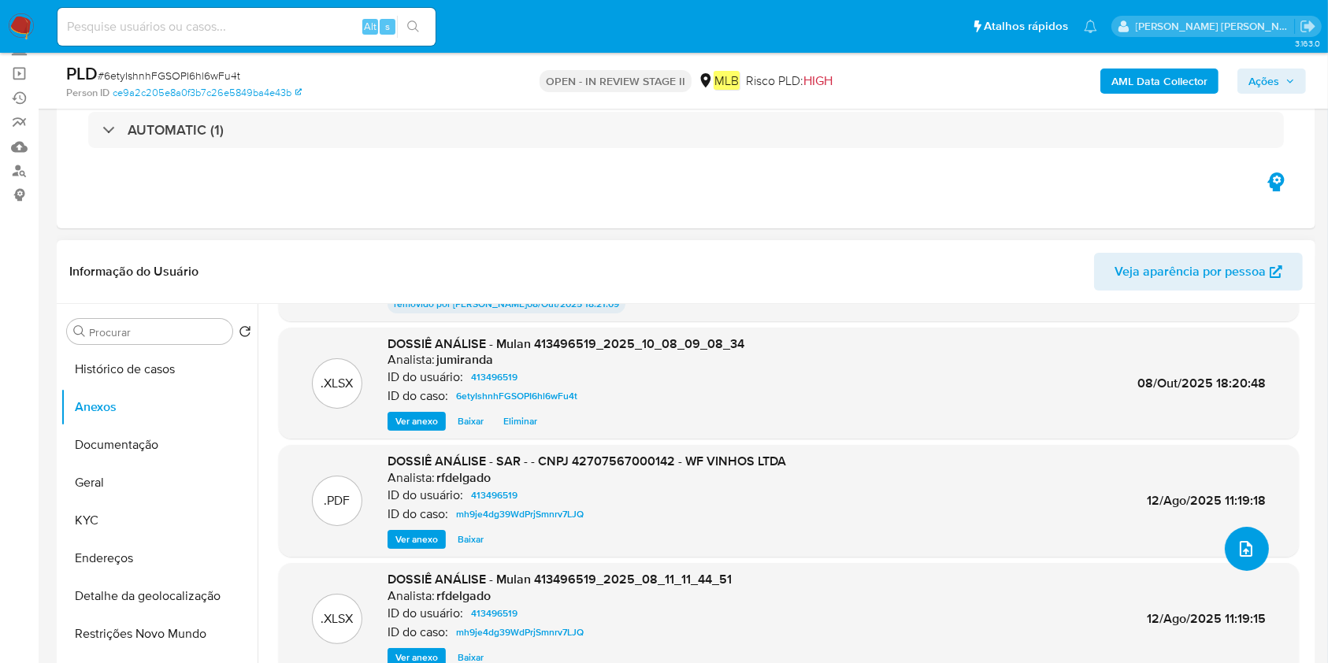
click at [1237, 544] on icon "upload-file" at bounding box center [1246, 548] width 19 height 19
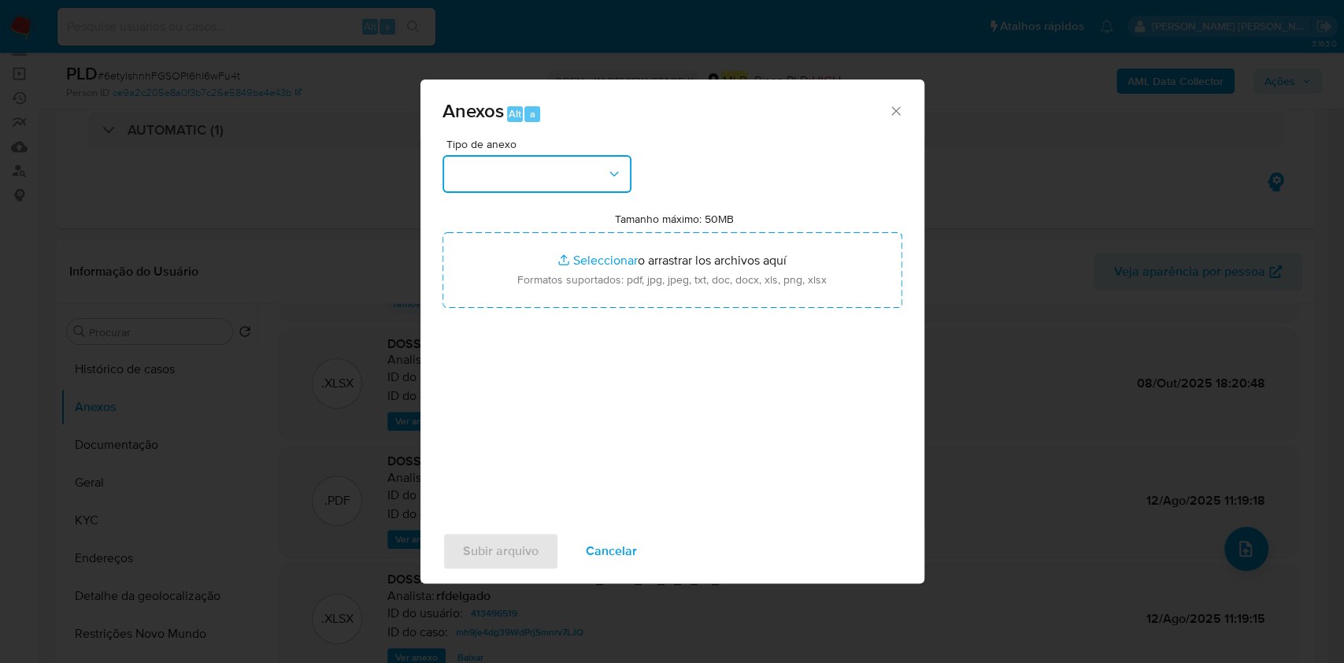
click at [552, 172] on button "button" at bounding box center [537, 174] width 189 height 38
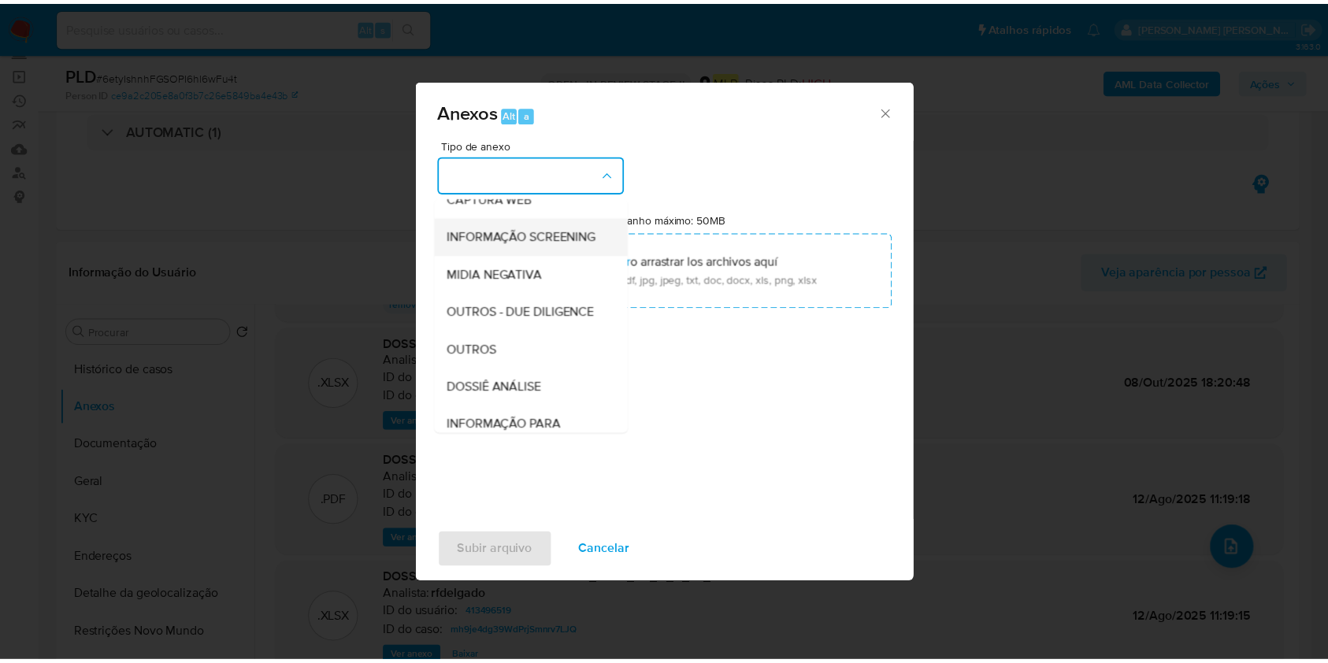
scroll to position [242, 0]
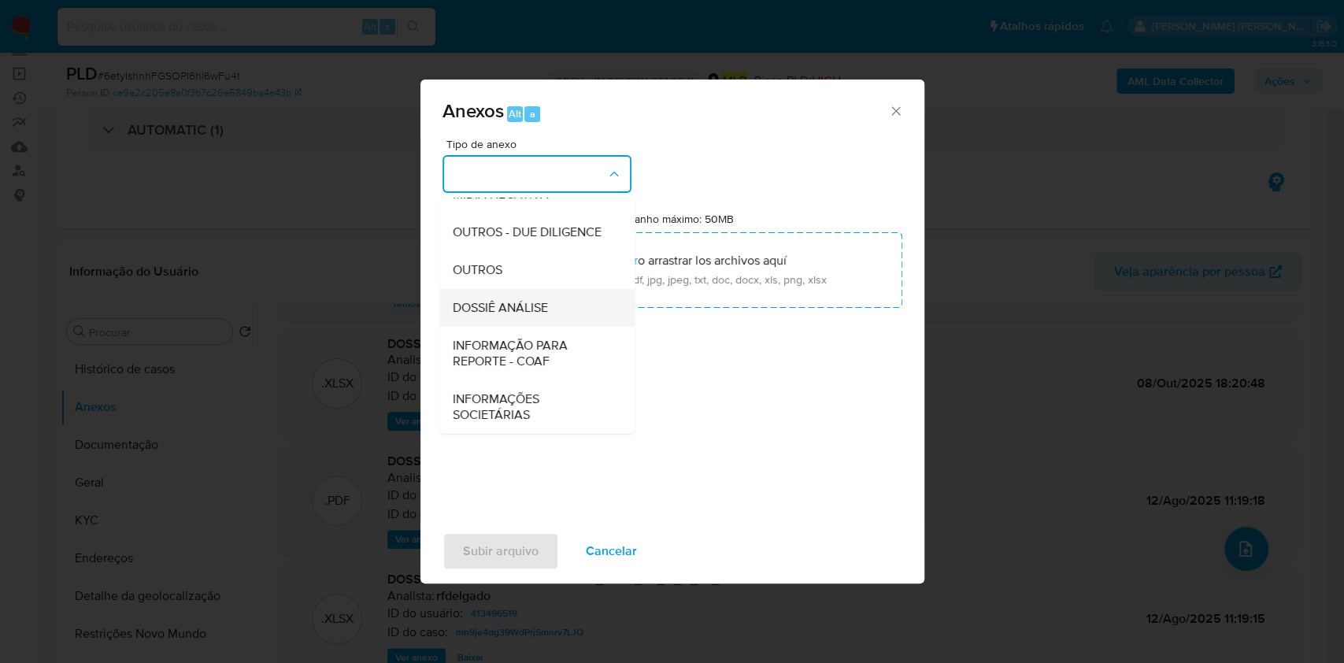
click at [536, 310] on span "DOSSIÊ ANÁLISE" at bounding box center [499, 308] width 95 height 16
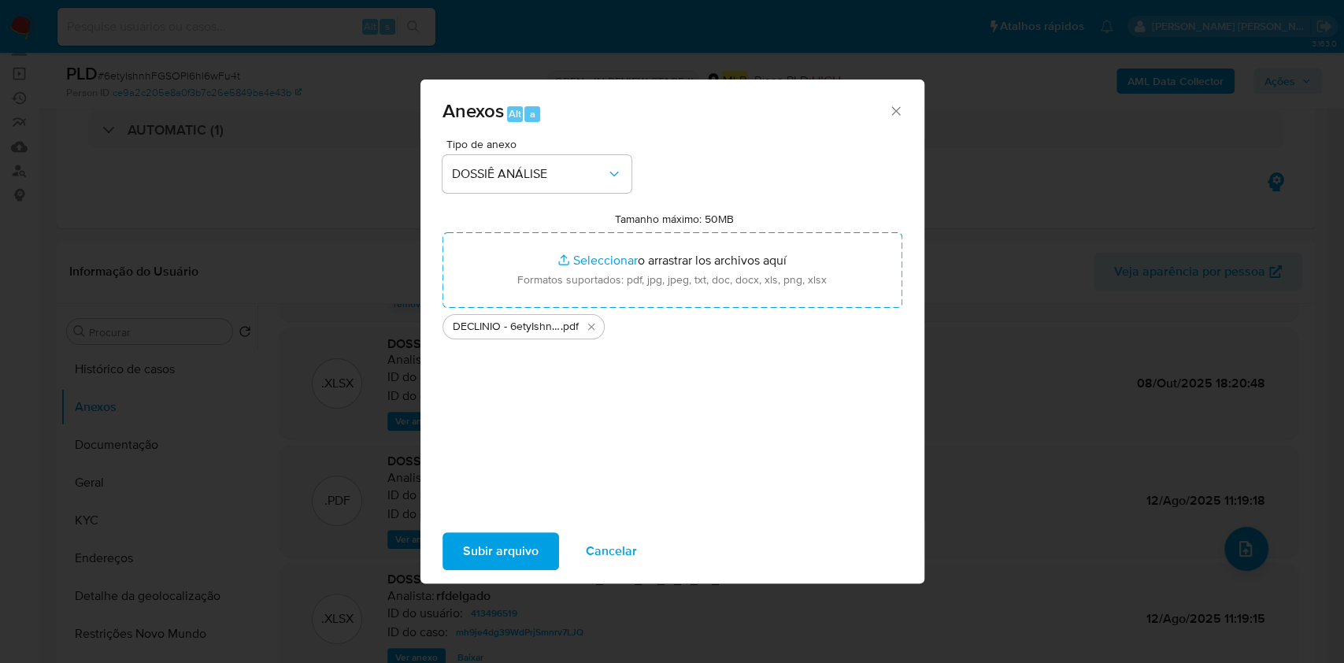
click at [491, 551] on span "Subir arquivo" at bounding box center [501, 551] width 76 height 35
click at [591, 324] on icon "Eliminar DECLINIO - 6etyIshnhFGSOPI6hl6wFu4t - CNPJ 42707567000142 - WF VINHOS …" at bounding box center [591, 327] width 13 height 13
click at [484, 560] on span "Subir arquivo" at bounding box center [501, 551] width 76 height 35
click at [625, 539] on span "Cancelar" at bounding box center [611, 551] width 51 height 35
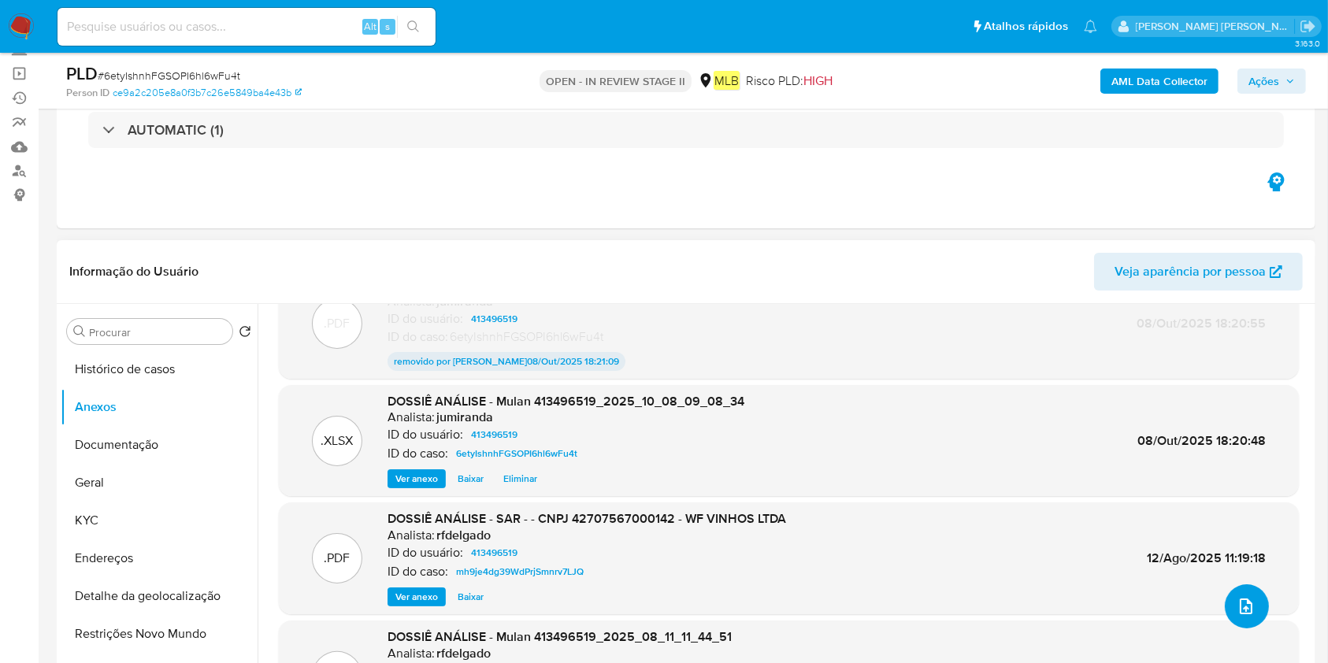
scroll to position [0, 0]
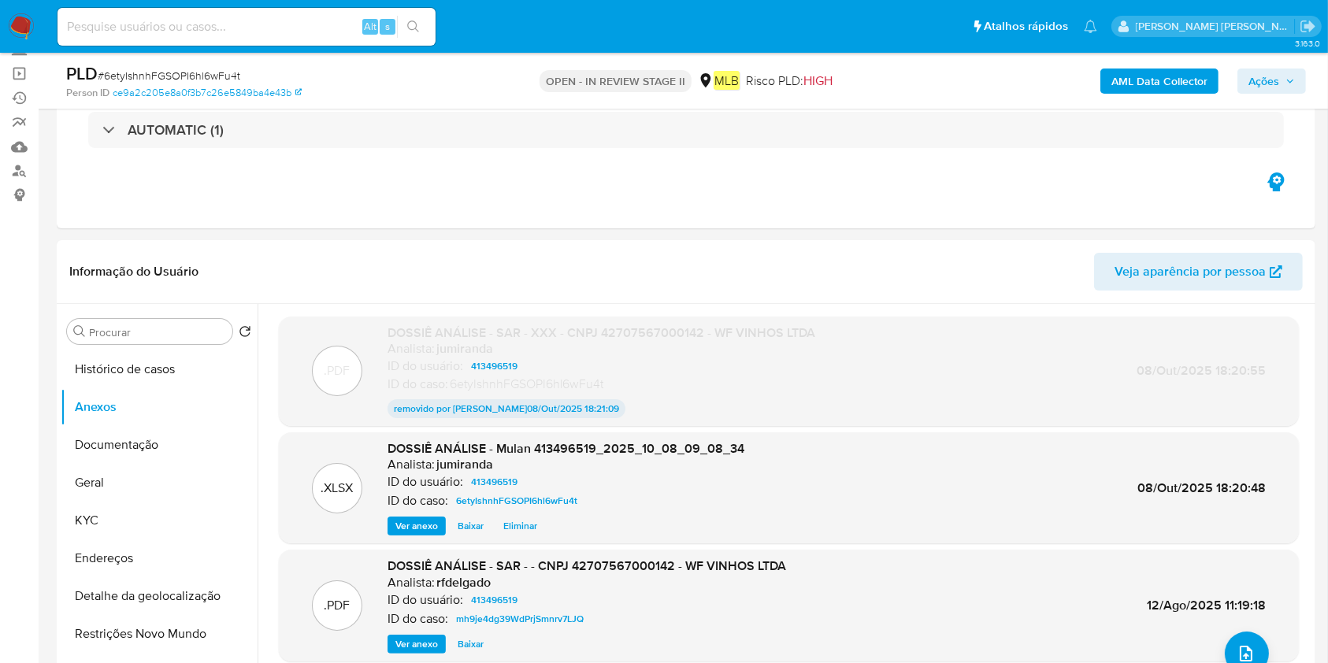
click at [1262, 79] on span "Ações" at bounding box center [1263, 81] width 31 height 25
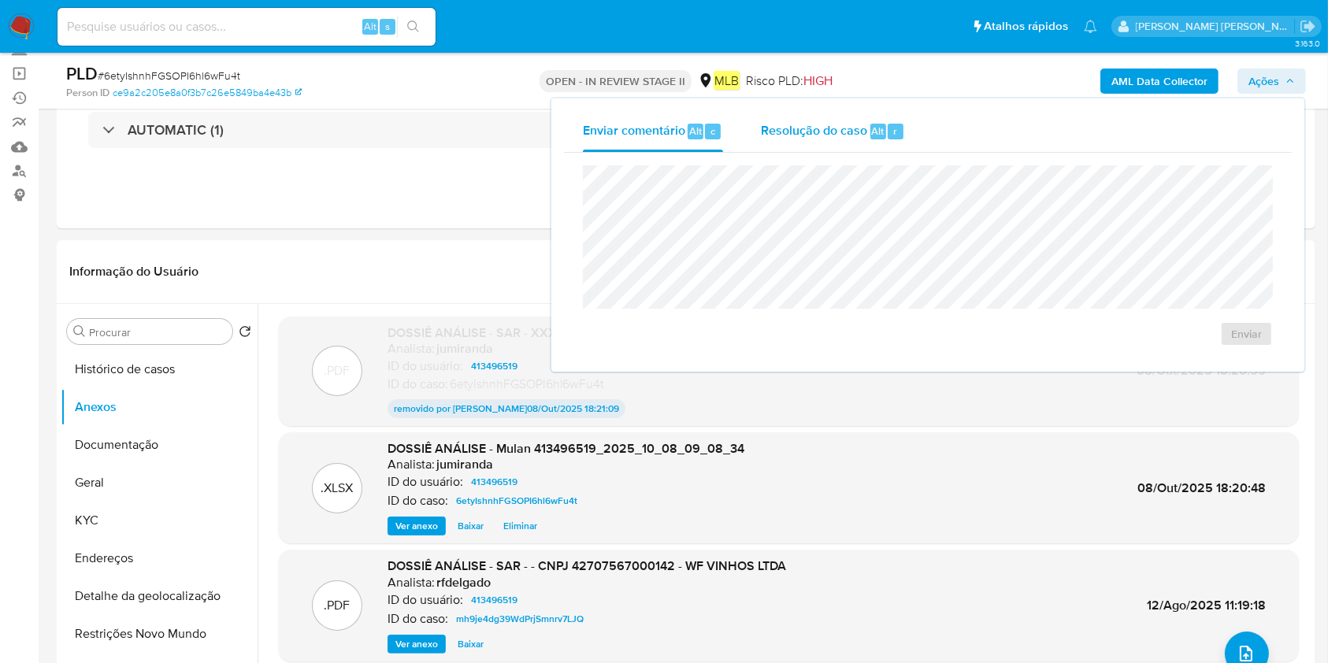
click at [903, 128] on div "Resolução do caso Alt r" at bounding box center [833, 131] width 144 height 41
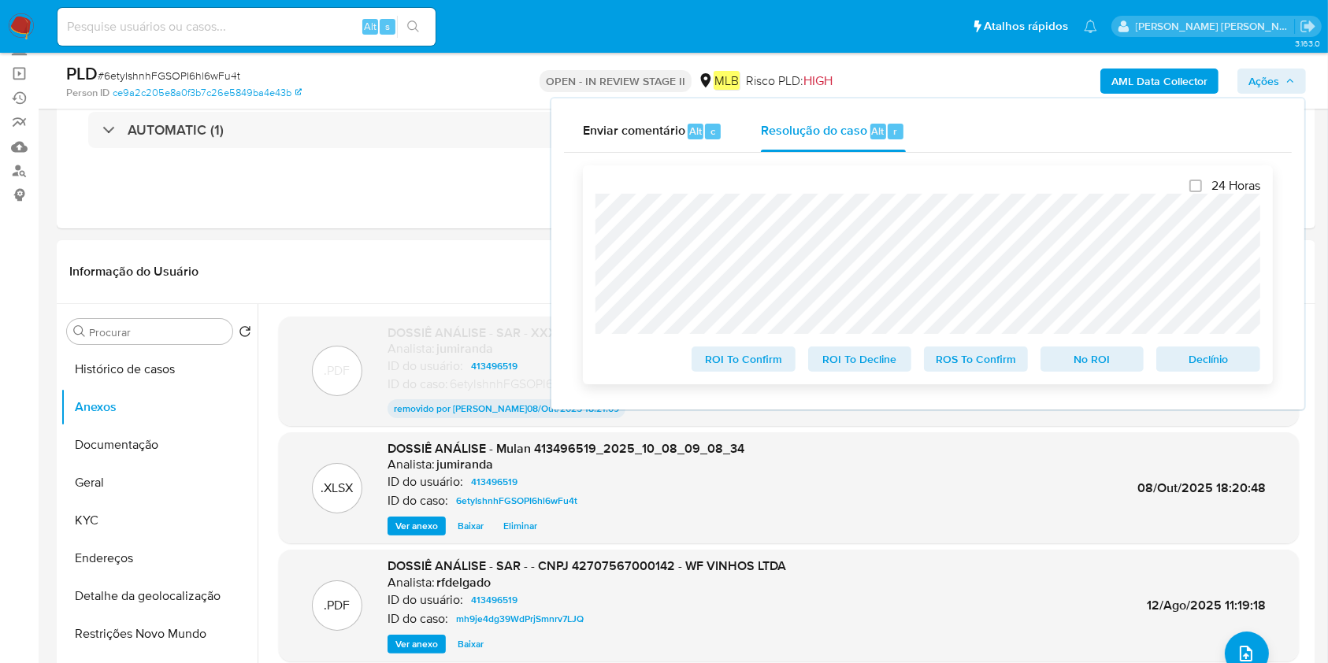
click at [1077, 365] on span "No ROI" at bounding box center [1092, 359] width 82 height 22
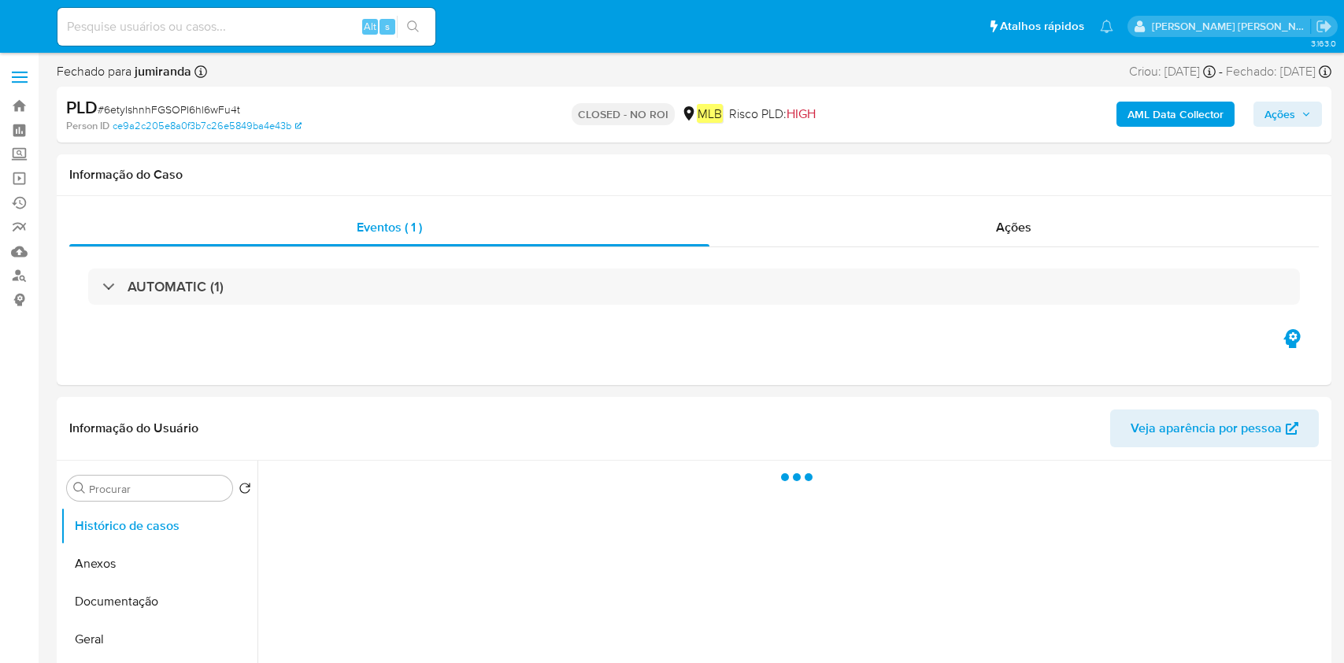
select select "10"
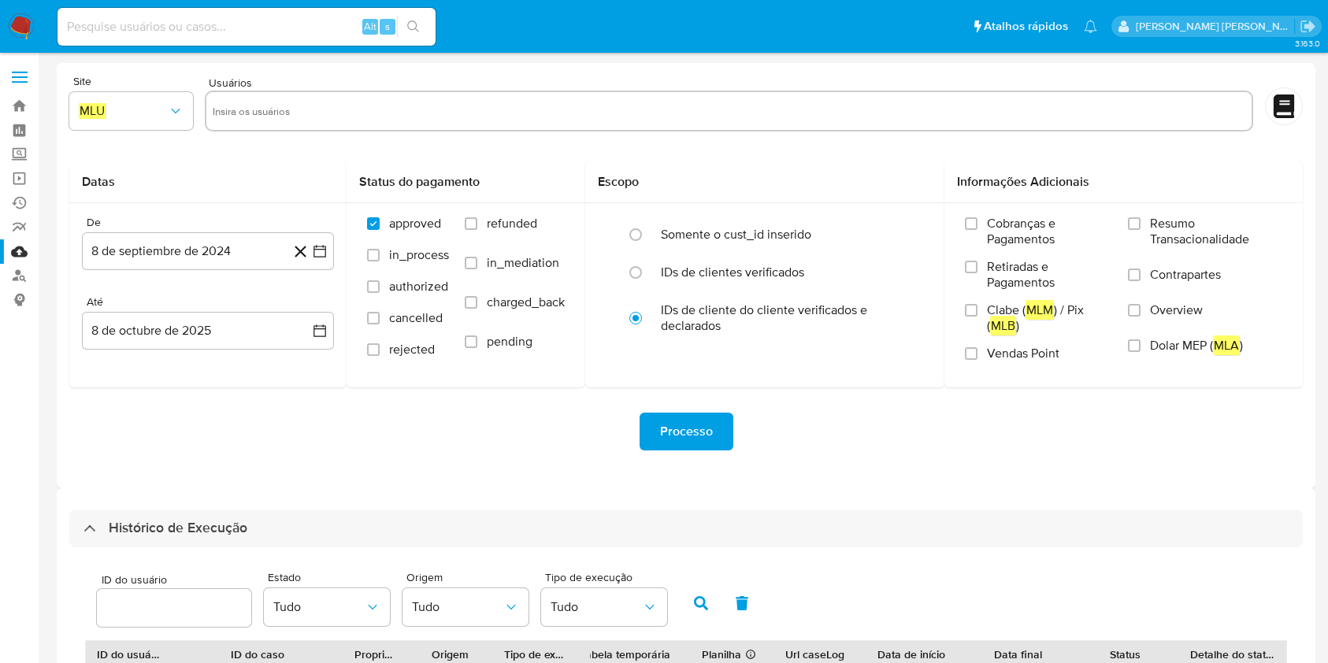
select select "10"
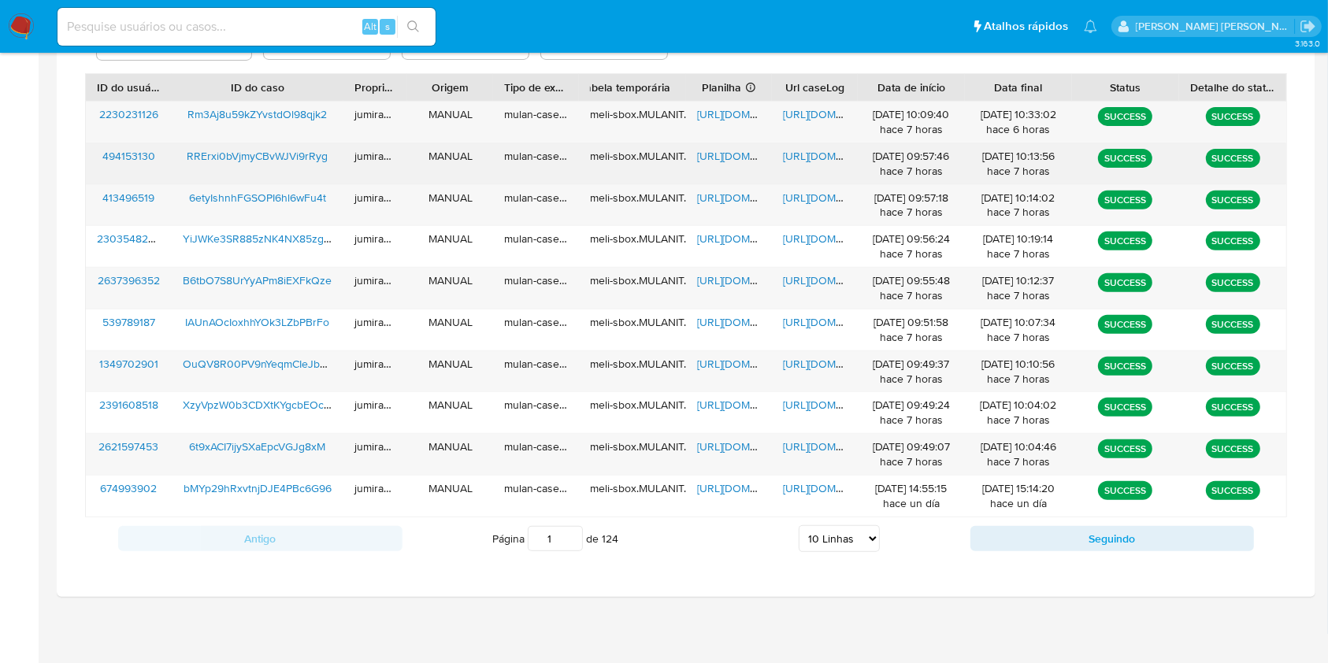
click at [732, 158] on span "[URL][DOMAIN_NAME]" at bounding box center [751, 156] width 109 height 16
click at [800, 155] on span "[URL][DOMAIN_NAME]" at bounding box center [837, 156] width 109 height 16
click at [243, 157] on span "RRErxi0bVjmyCBvWJVi9rRyg" at bounding box center [257, 156] width 141 height 16
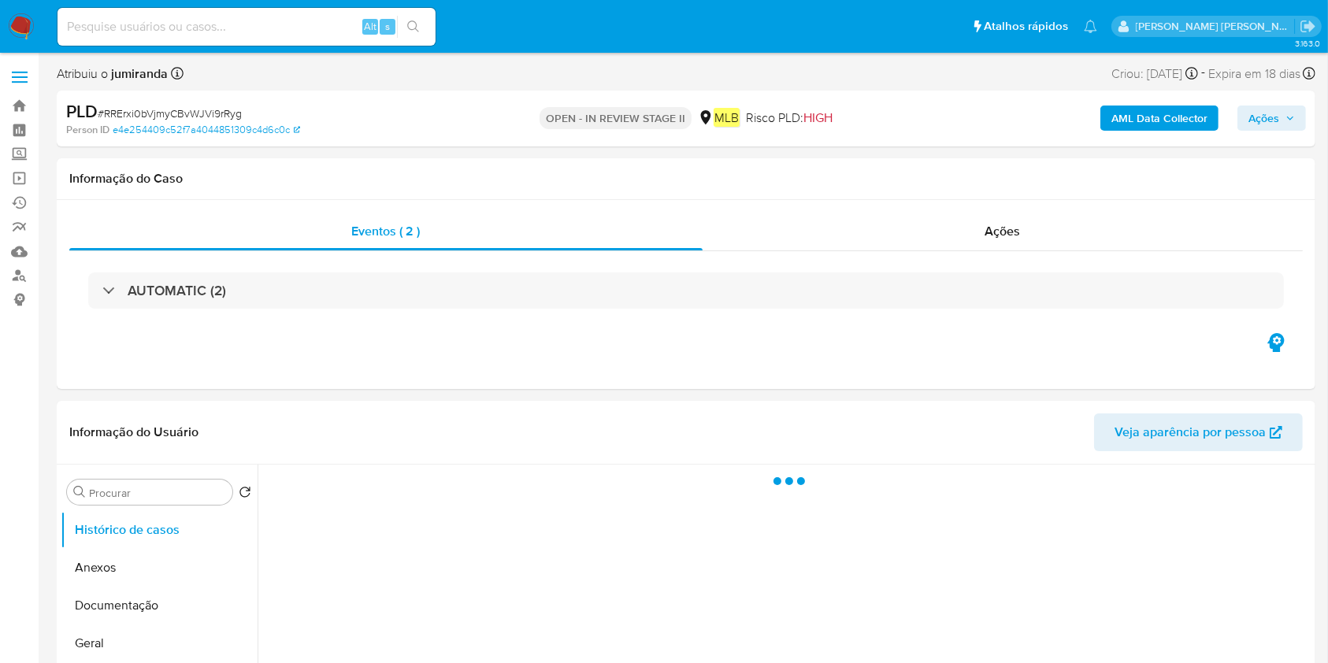
select select "10"
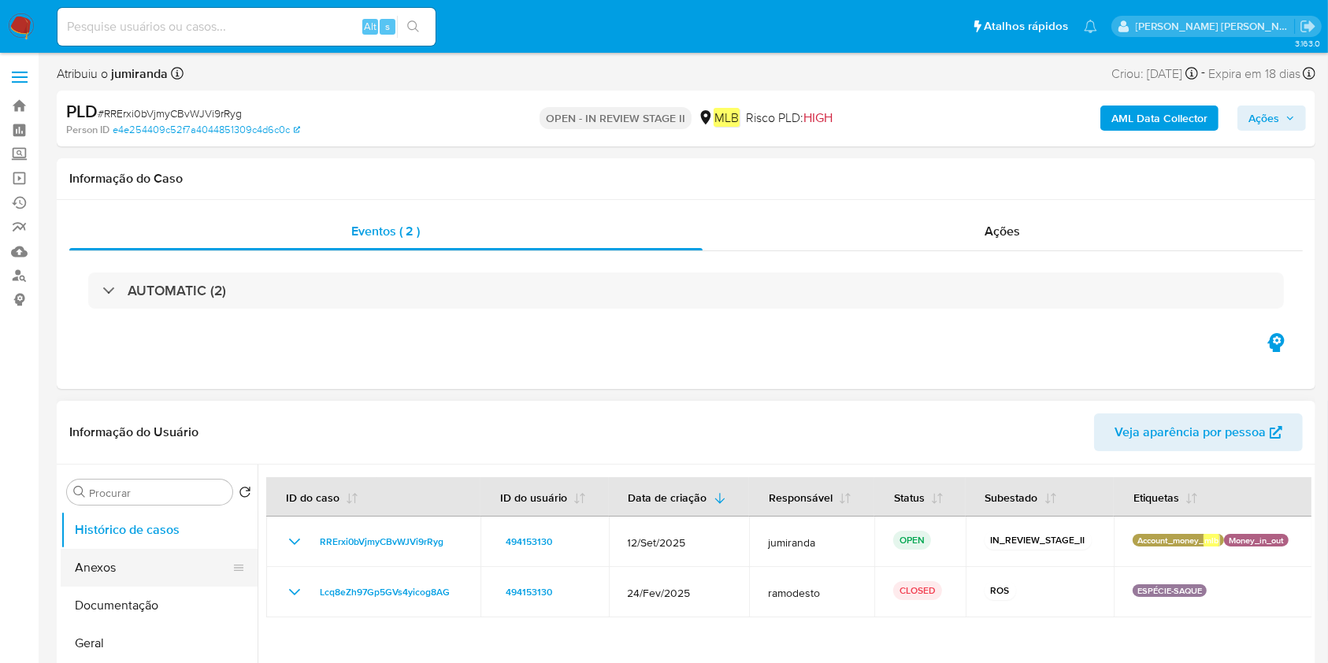
drag, startPoint x: 87, startPoint y: 637, endPoint x: 179, endPoint y: 579, distance: 108.4
click at [87, 639] on button "Geral" at bounding box center [159, 644] width 197 height 38
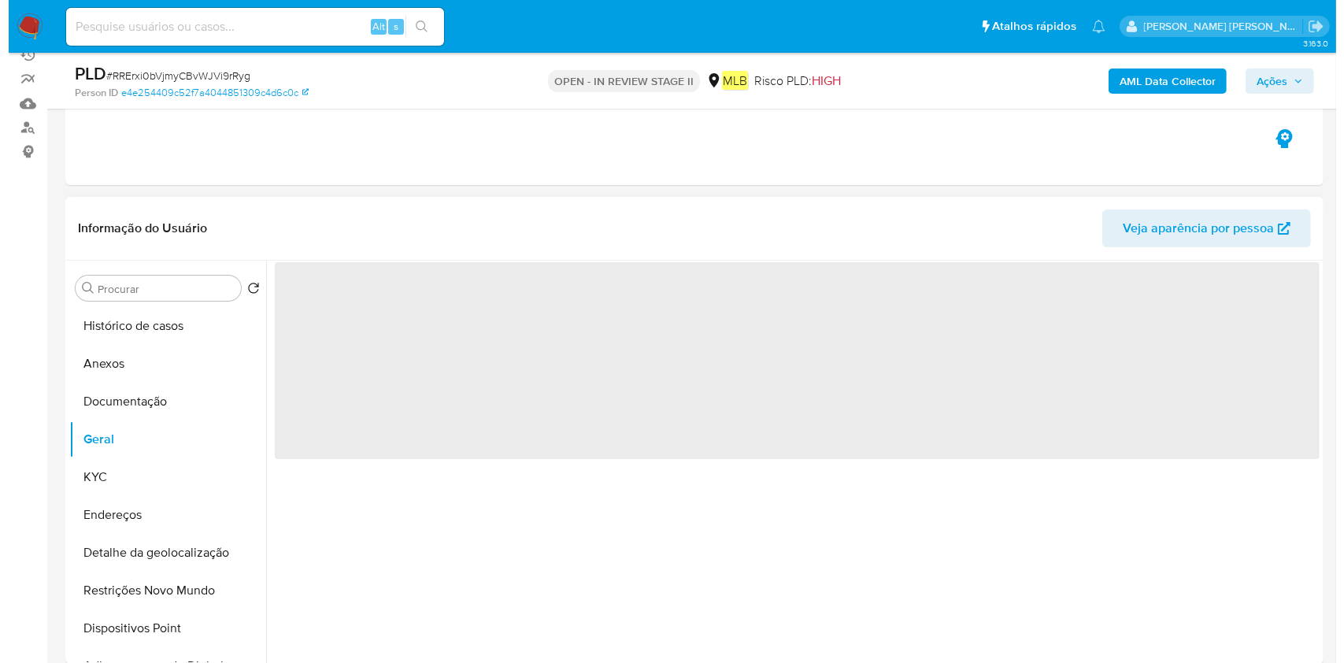
scroll to position [209, 0]
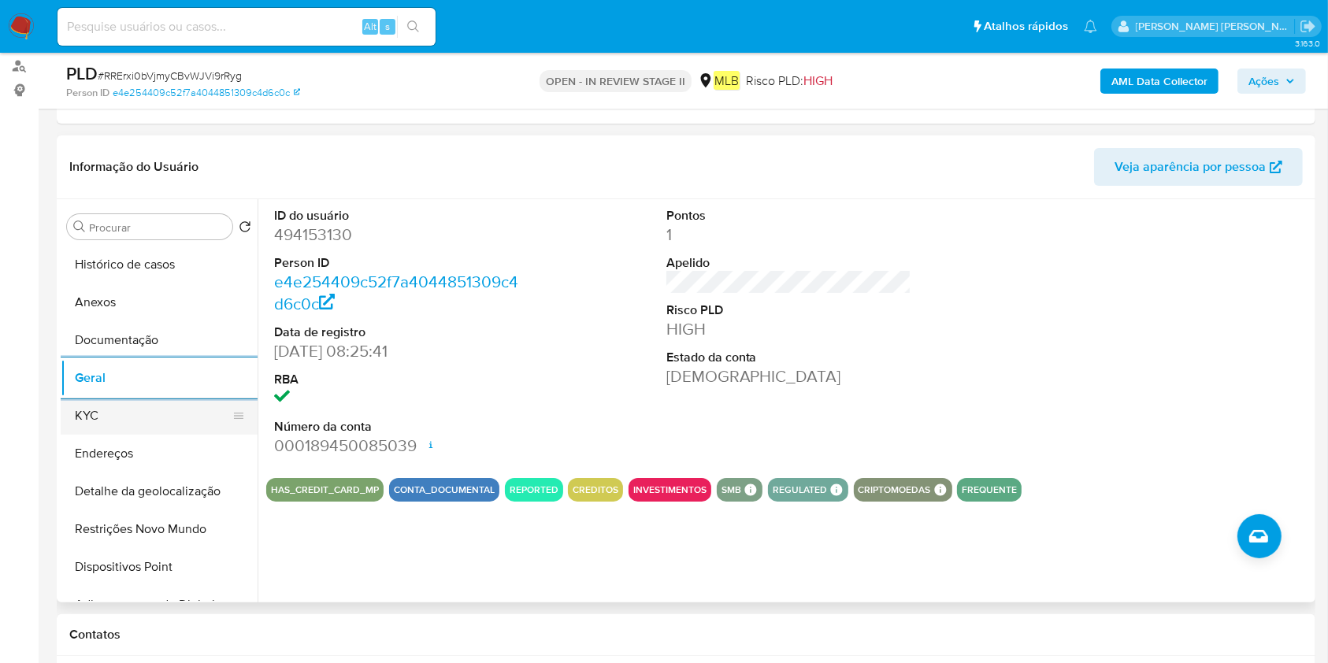
click at [143, 402] on button "KYC" at bounding box center [153, 416] width 184 height 38
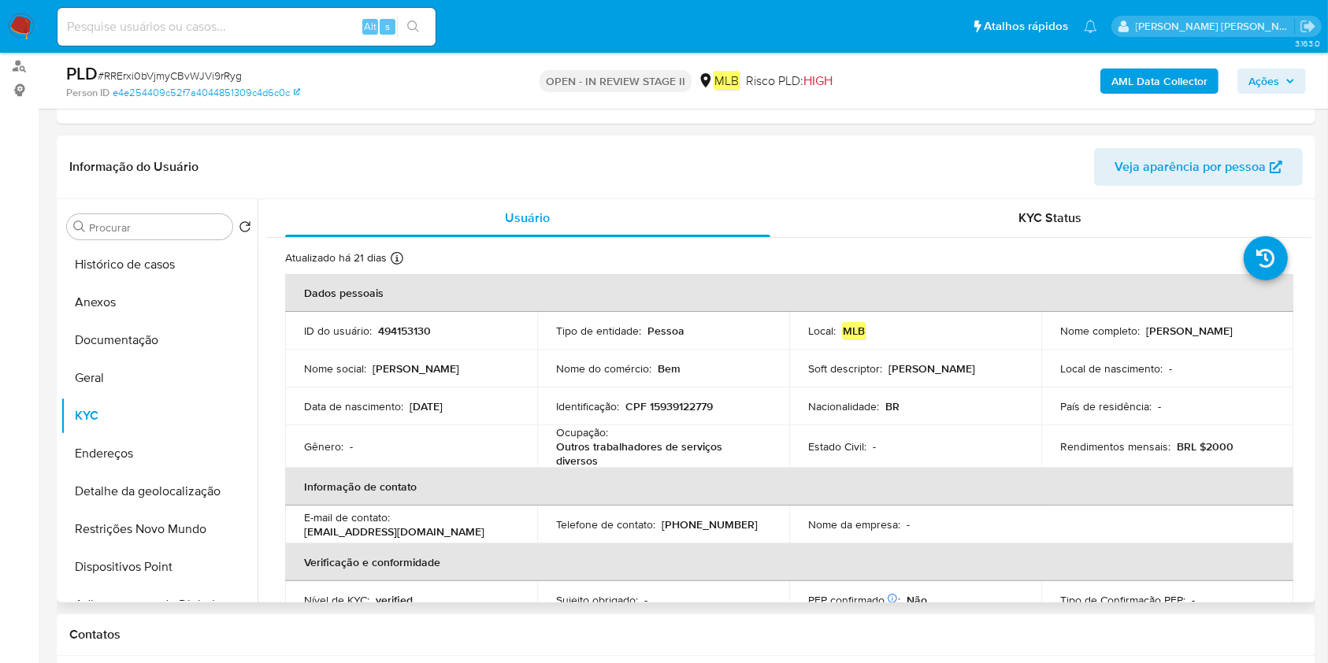
click at [608, 456] on p "Outros trabalhadores de serviços diversos" at bounding box center [660, 453] width 208 height 28
copy div "Ocupação : Outros trabalhadores de serviços diversos"
click at [158, 444] on button "Endereços" at bounding box center [153, 454] width 184 height 38
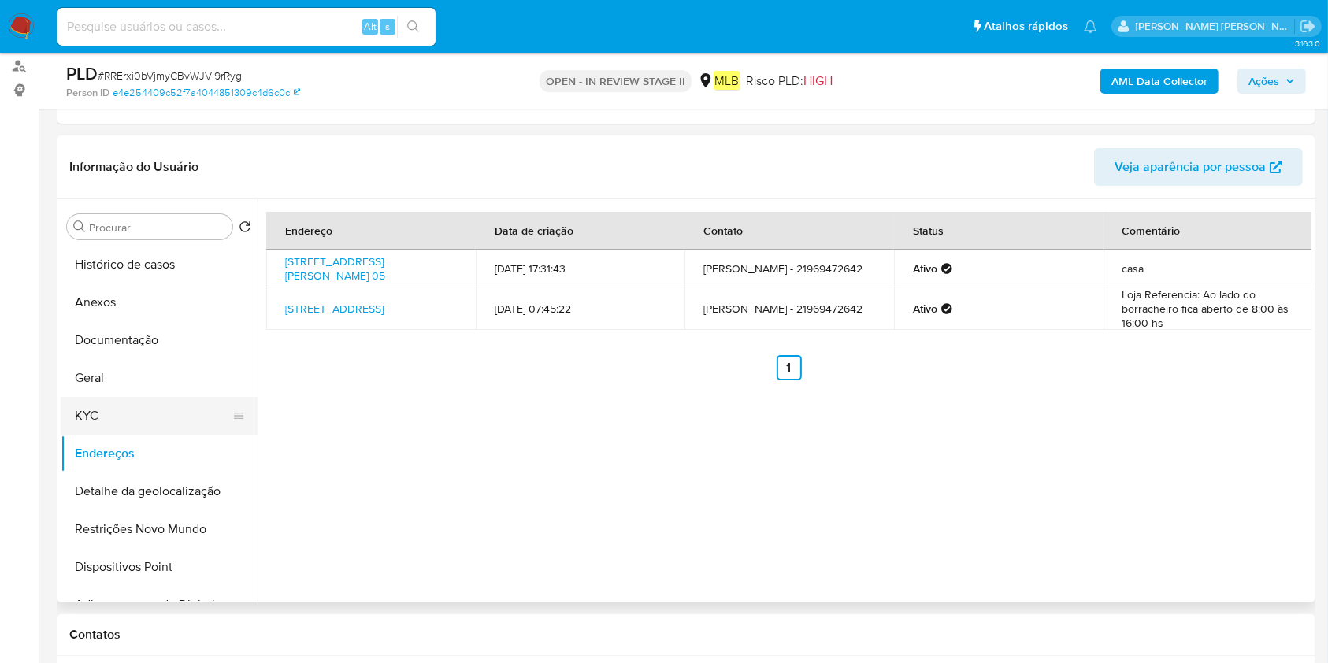
click at [122, 410] on button "KYC" at bounding box center [153, 416] width 184 height 38
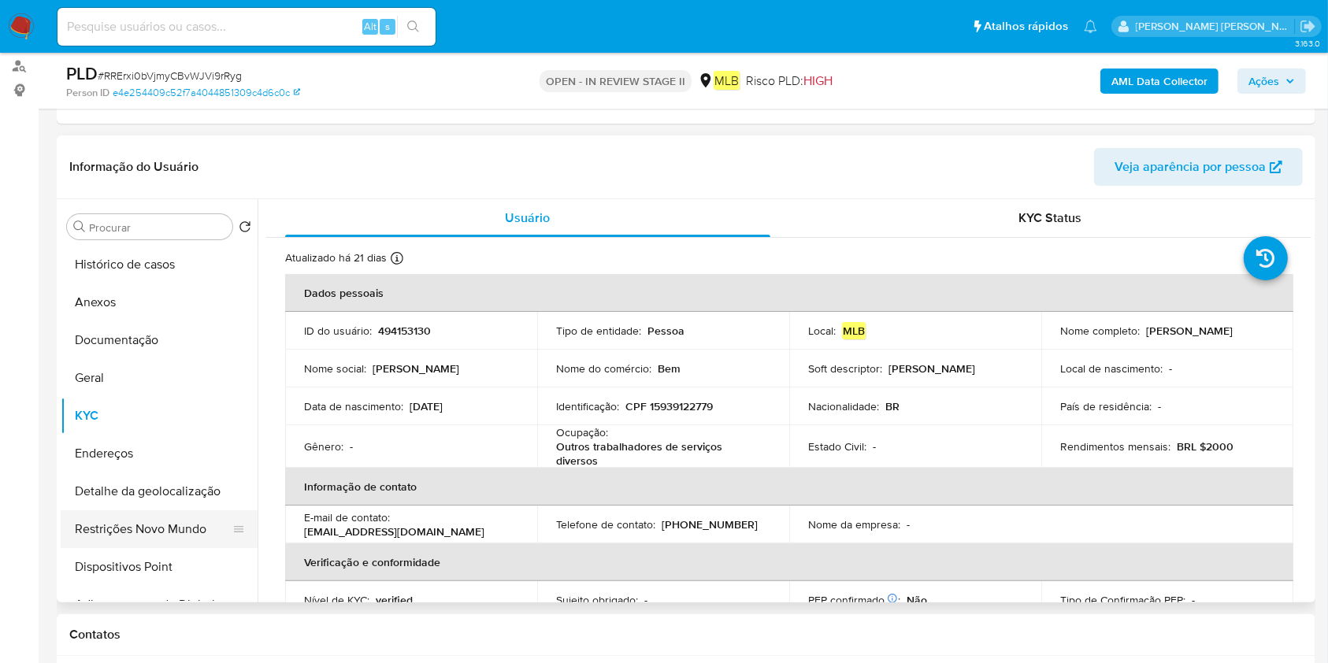
click at [163, 521] on button "Restrições Novo Mundo" at bounding box center [153, 529] width 184 height 38
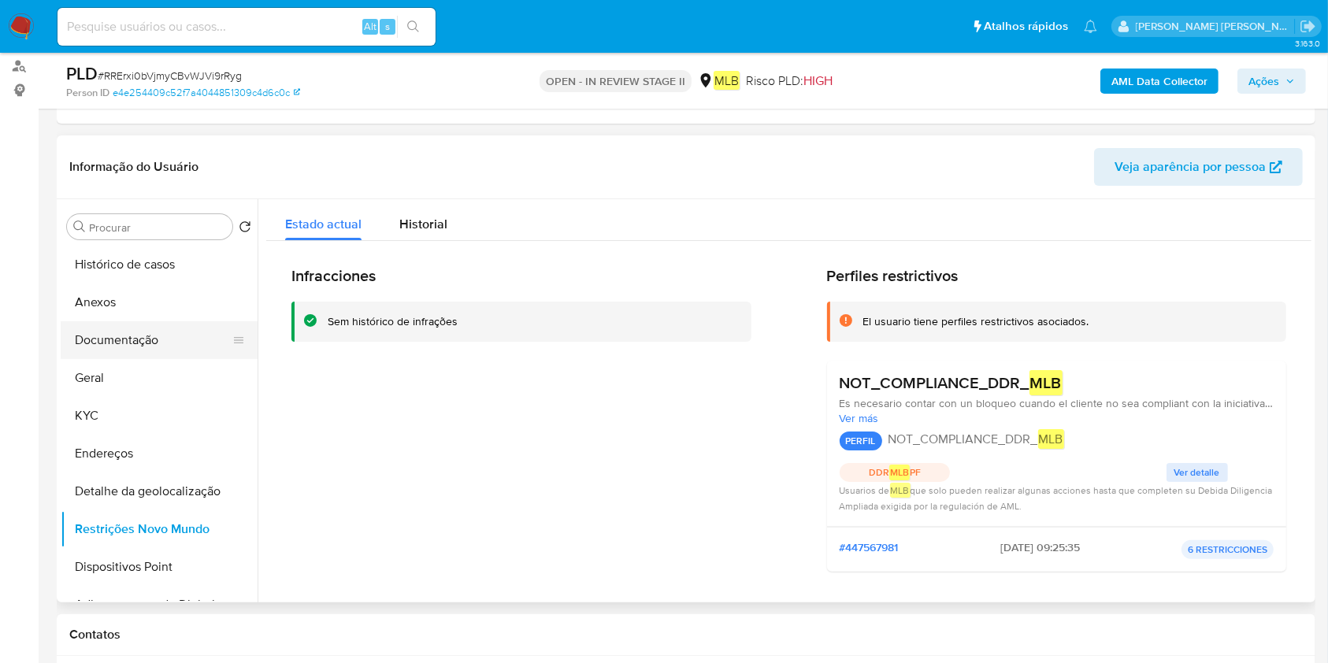
click at [141, 341] on button "Documentação" at bounding box center [153, 340] width 184 height 38
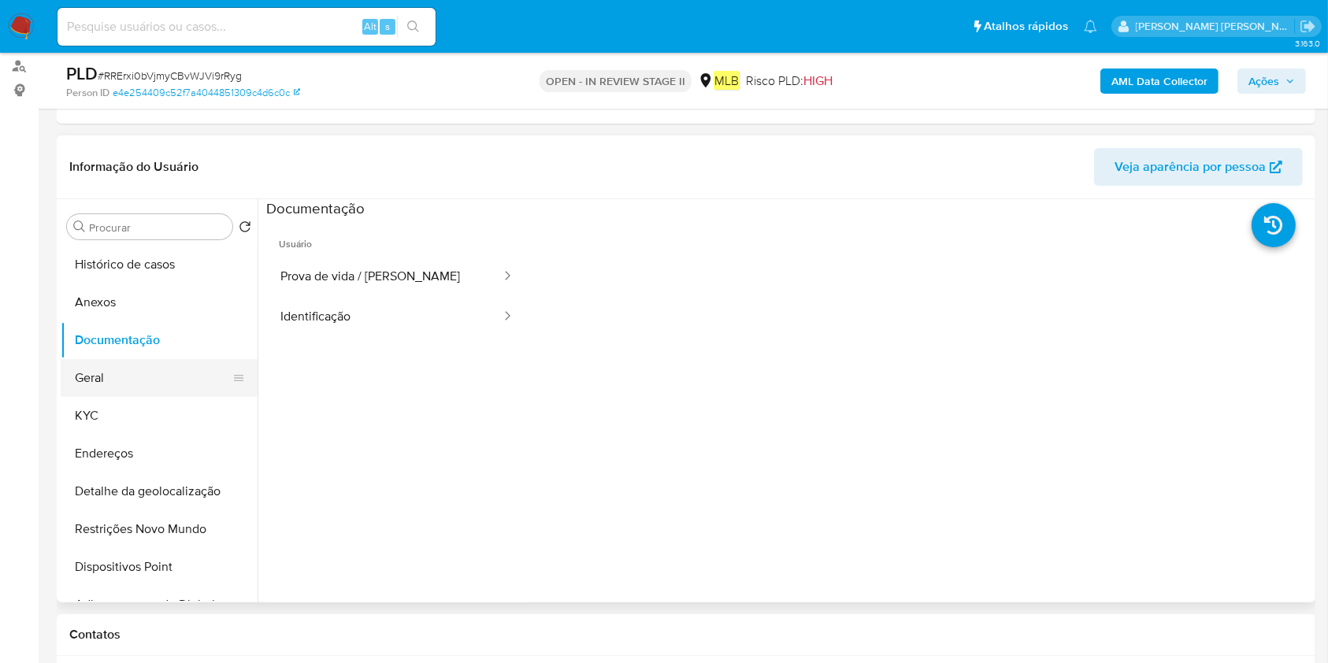
click at [134, 365] on button "Geral" at bounding box center [153, 378] width 184 height 38
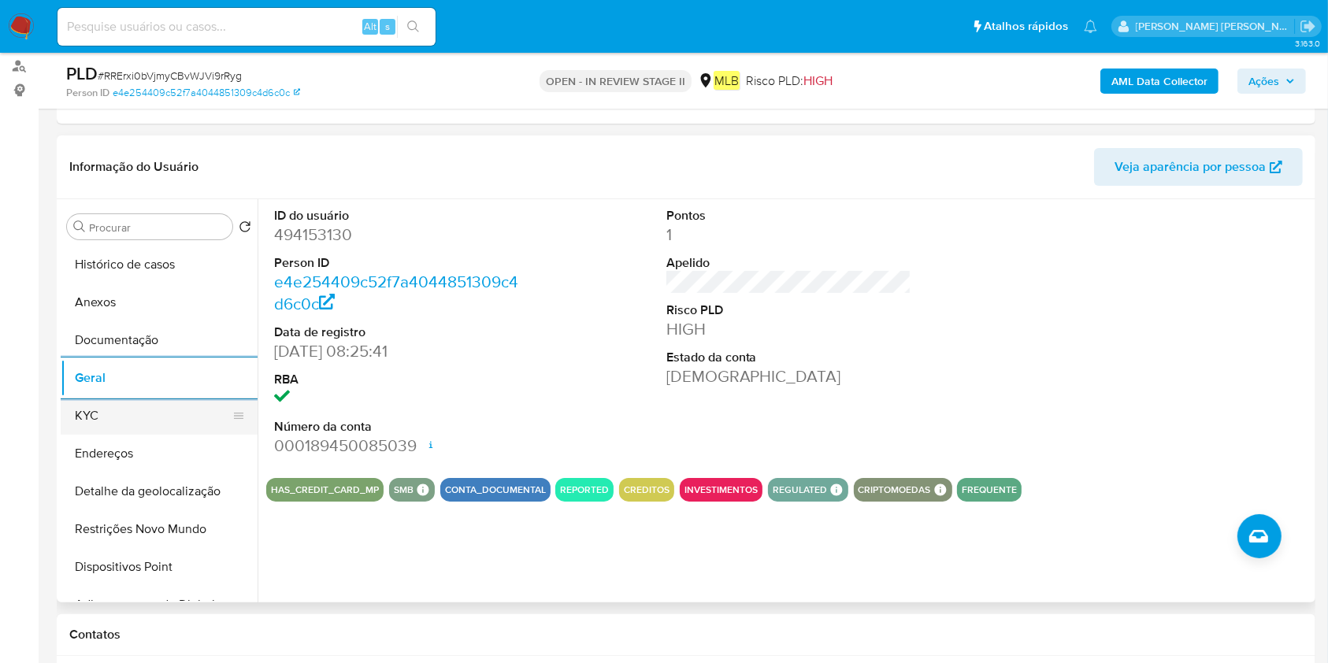
click at [102, 426] on button "KYC" at bounding box center [153, 416] width 184 height 38
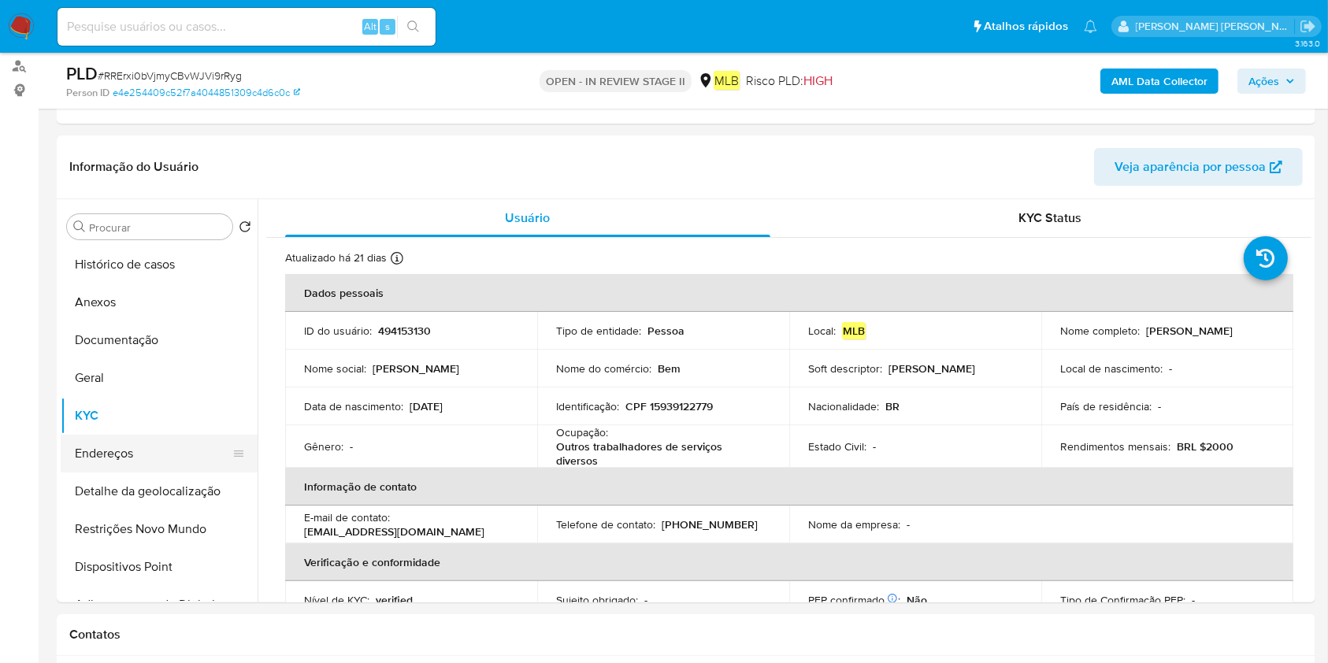
click at [161, 458] on button "Endereços" at bounding box center [153, 454] width 184 height 38
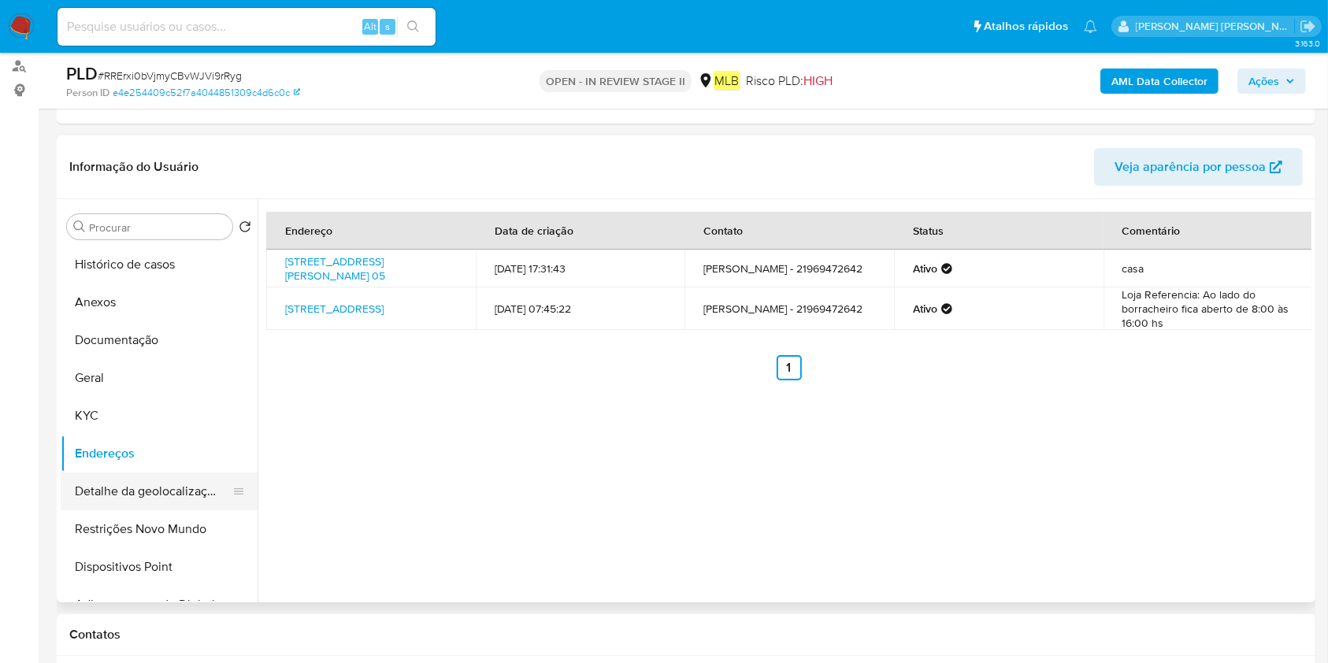
click at [113, 487] on button "Detalhe da geolocalização" at bounding box center [153, 492] width 184 height 38
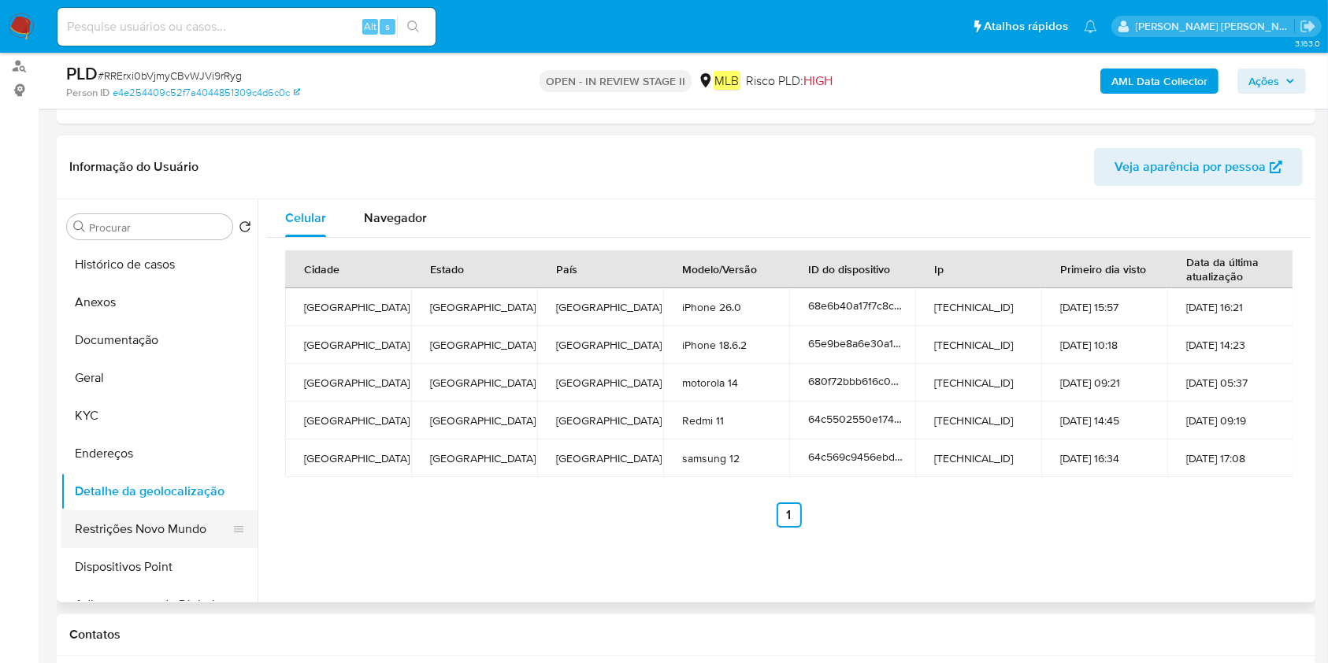
click at [96, 533] on button "Restrições Novo Mundo" at bounding box center [153, 529] width 184 height 38
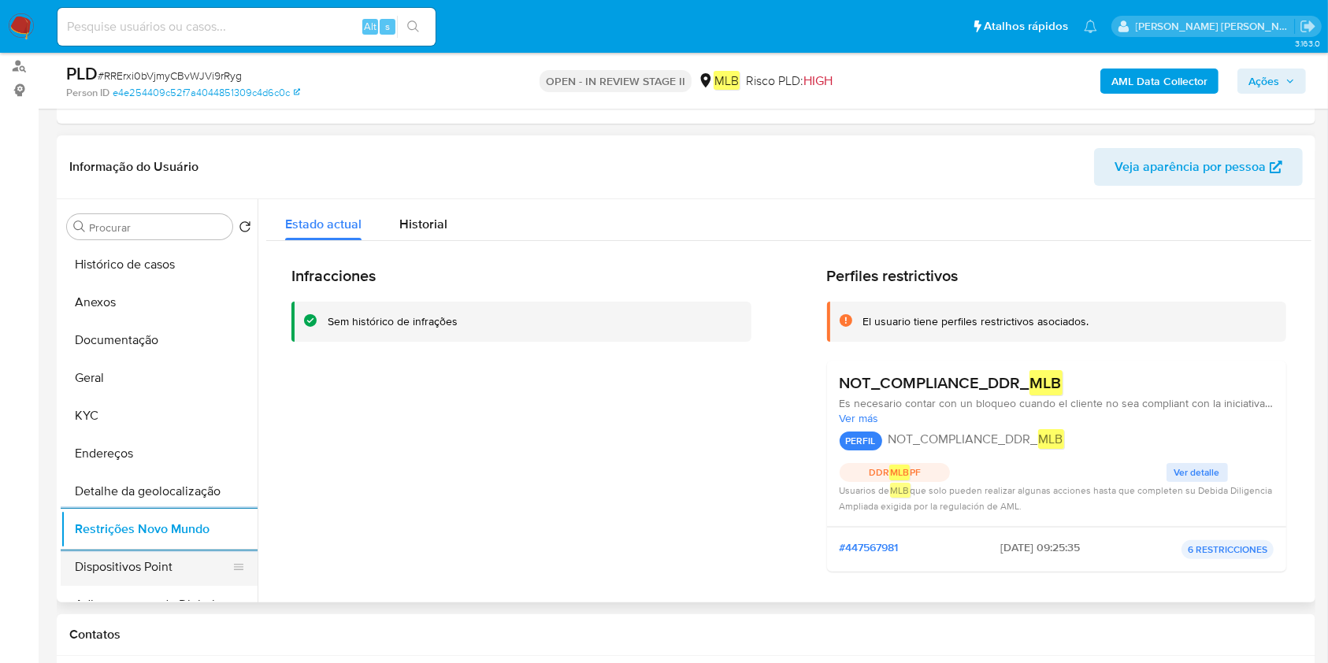
click at [113, 566] on button "Dispositivos Point" at bounding box center [153, 567] width 184 height 38
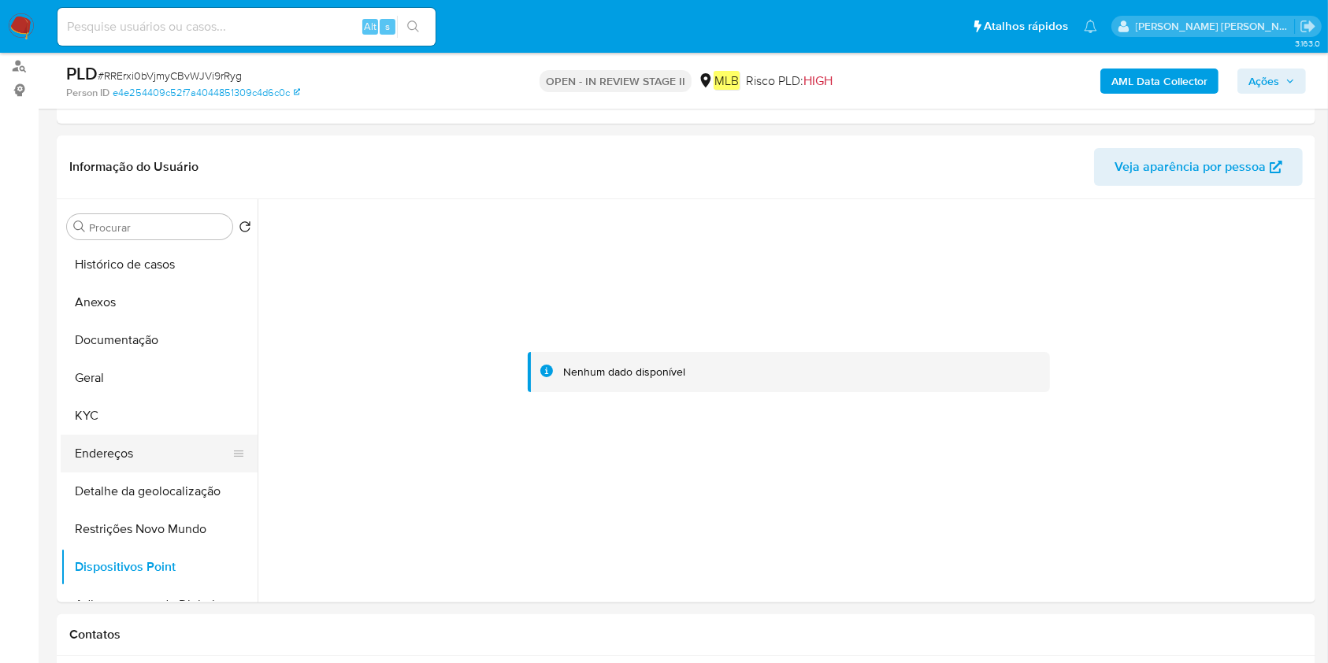
click at [95, 465] on button "Endereços" at bounding box center [153, 454] width 184 height 38
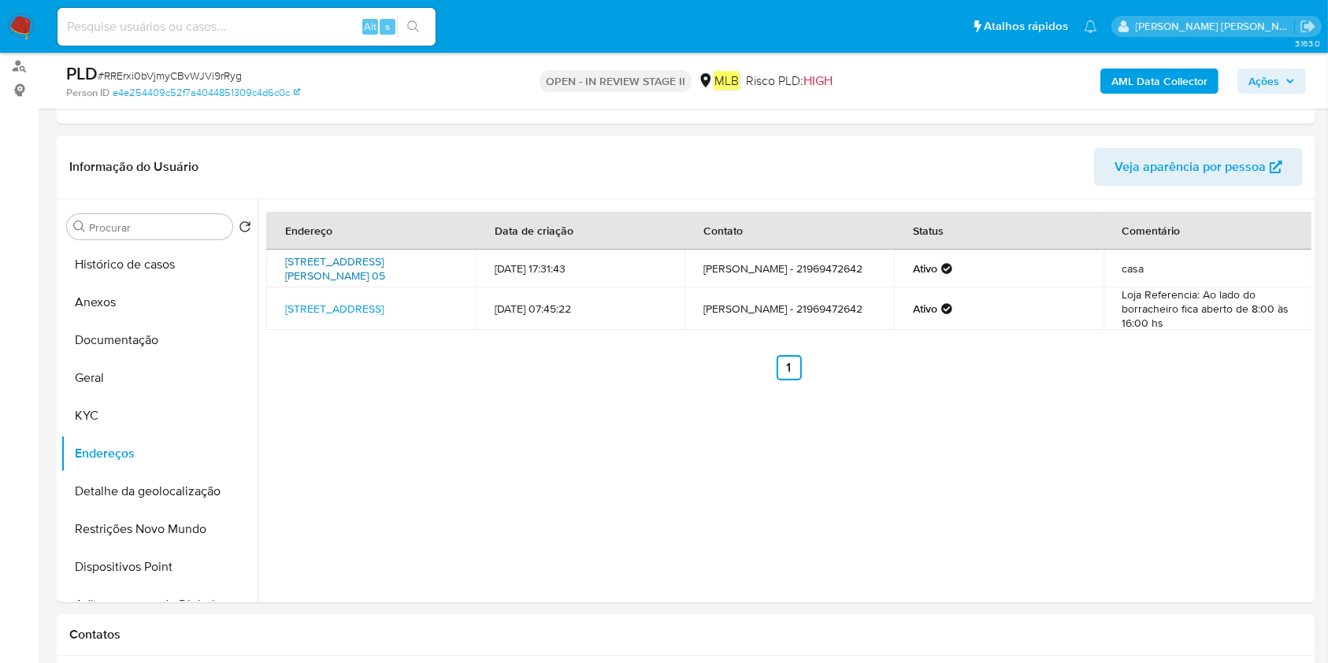
drag, startPoint x: 273, startPoint y: 254, endPoint x: 353, endPoint y: 273, distance: 82.5
click at [353, 273] on td "Praça Perez 05, Rio De Janeiro, Rio De Janeiro, 22772100, Brasil 05" at bounding box center [370, 269] width 209 height 38
copy link "Praça Perez 05, Rio De Janeiro, Rio De Janeiro"
drag, startPoint x: 142, startPoint y: 303, endPoint x: 236, endPoint y: 299, distance: 94.6
click at [142, 303] on button "Anexos" at bounding box center [153, 303] width 184 height 38
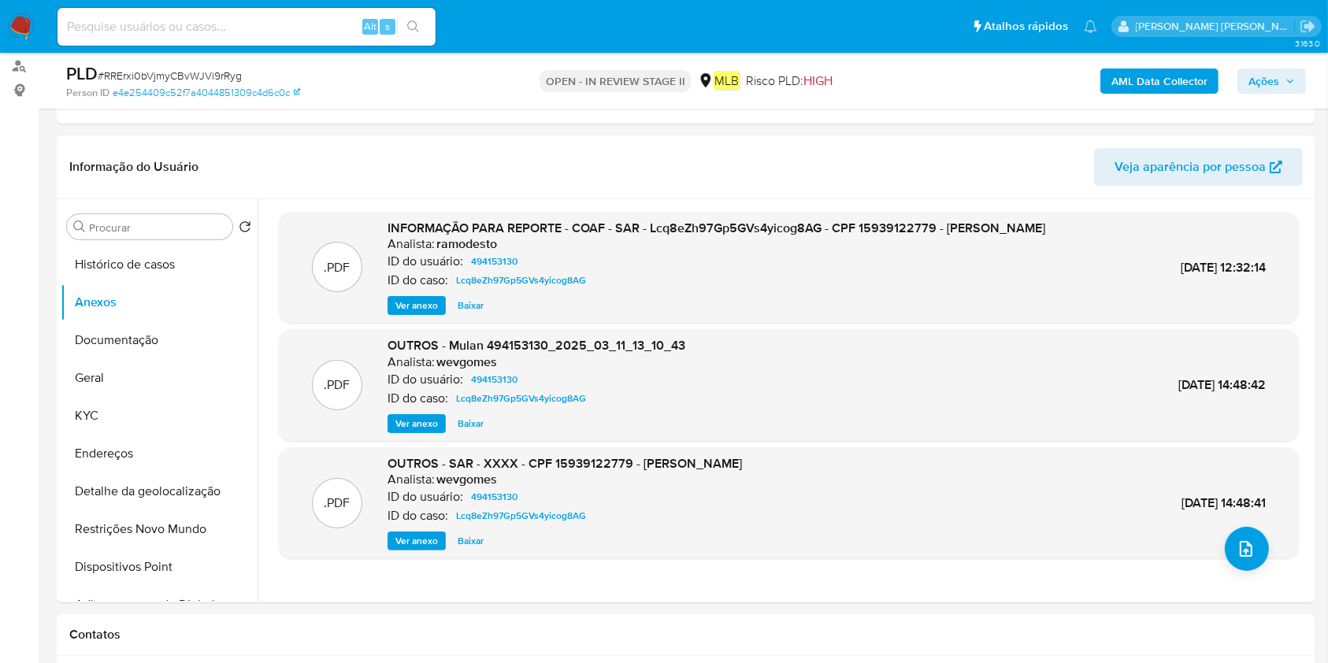
click at [1134, 76] on b "AML Data Collector" at bounding box center [1159, 81] width 96 height 25
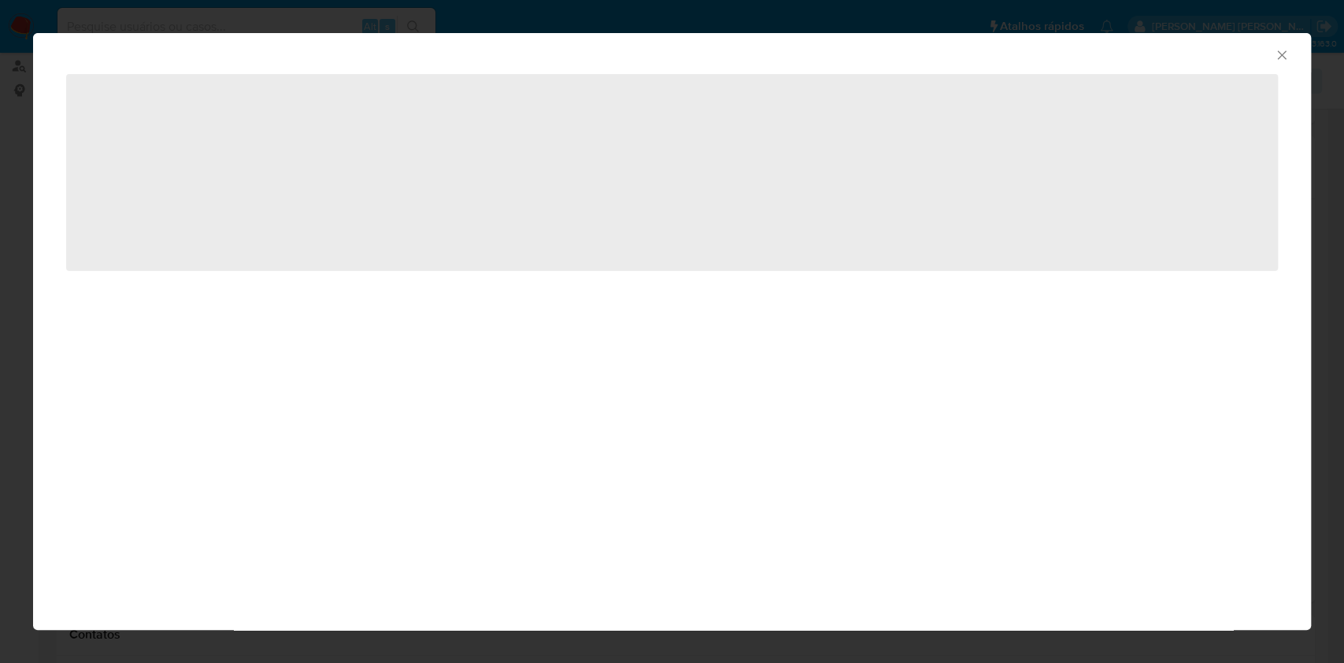
click at [1285, 54] on icon "Fechar a janela" at bounding box center [1282, 55] width 16 height 16
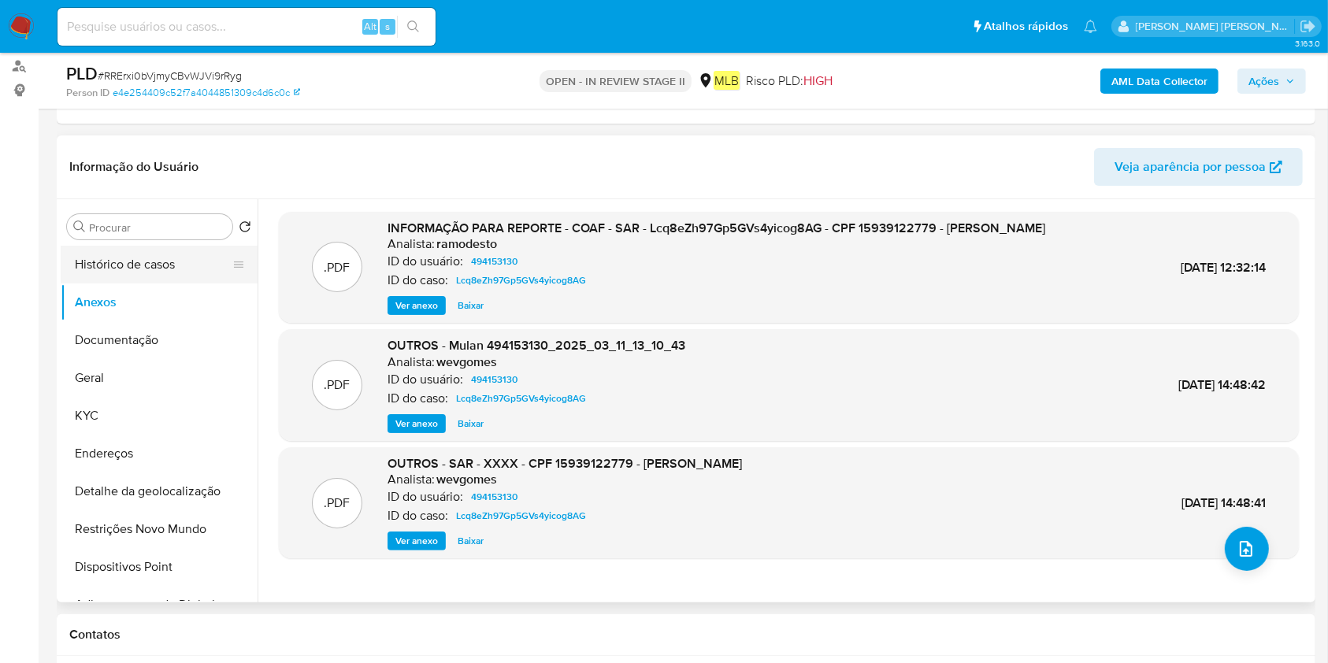
click at [196, 260] on button "Histórico de casos" at bounding box center [153, 265] width 184 height 38
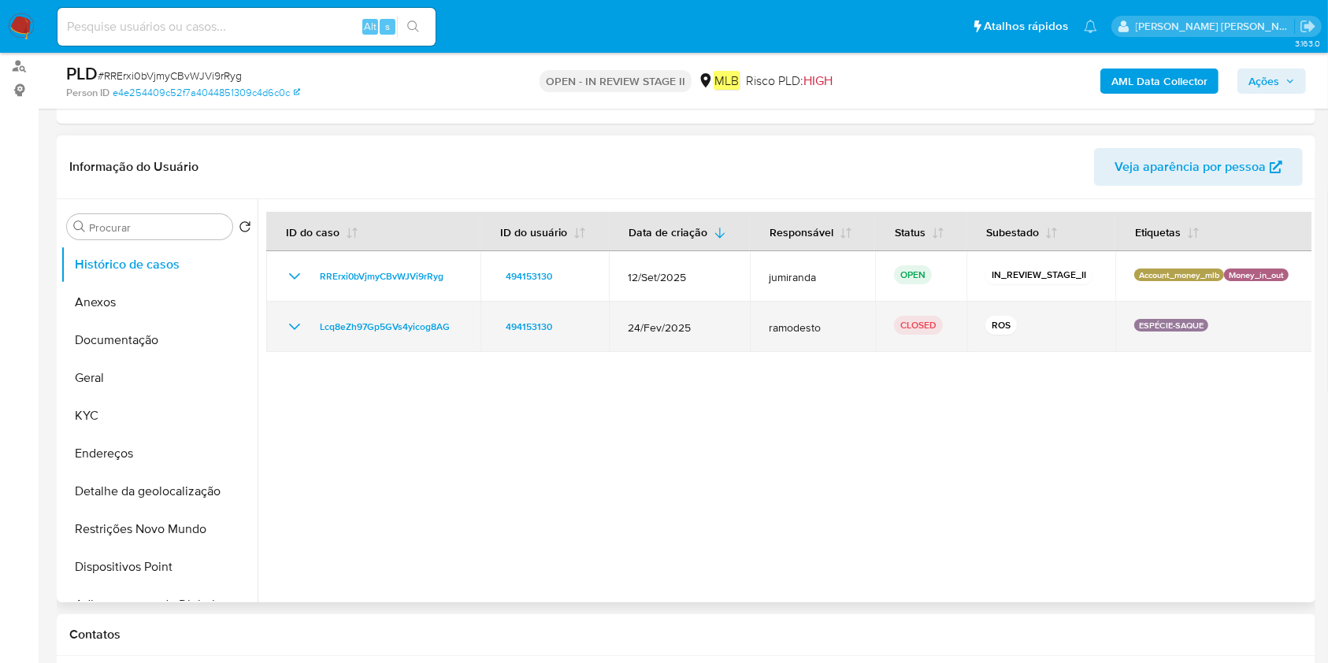
click at [288, 314] on td "Lcq8eZh97Gp5GVs4yicog8AG" at bounding box center [373, 327] width 214 height 50
click at [290, 324] on icon "Mostrar/Ocultar" at bounding box center [294, 326] width 19 height 19
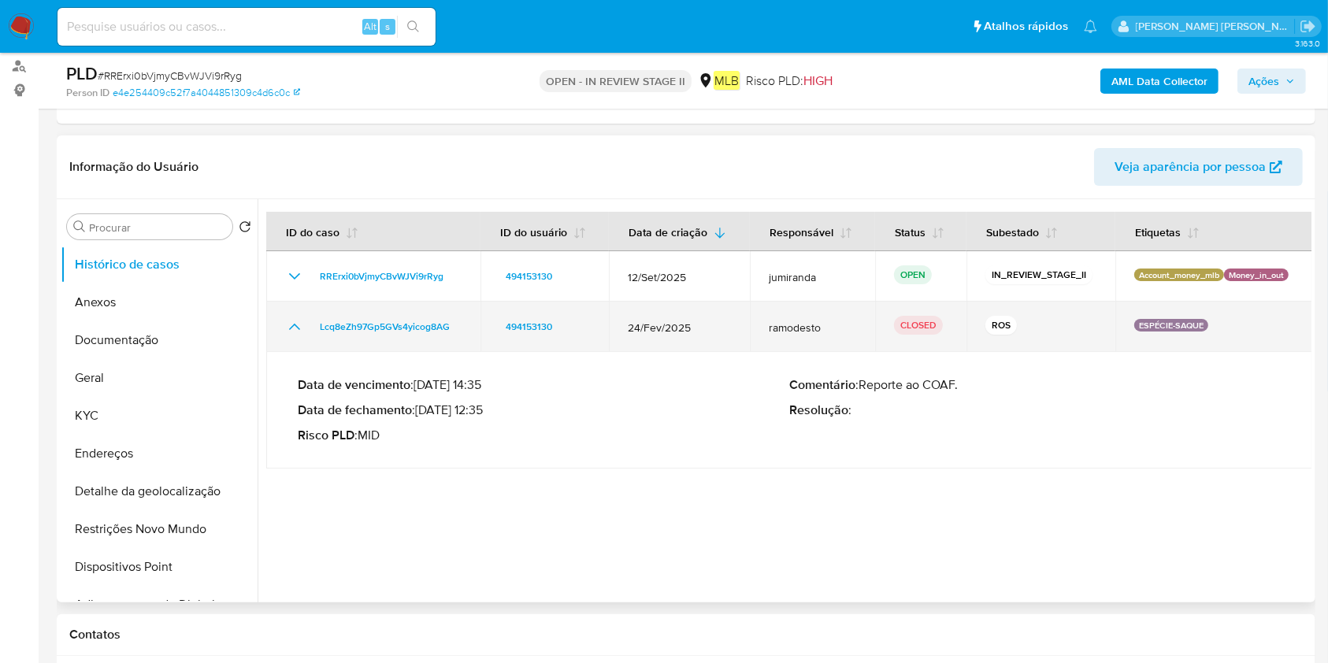
click at [290, 324] on icon "Mostrar/Ocultar" at bounding box center [294, 326] width 19 height 19
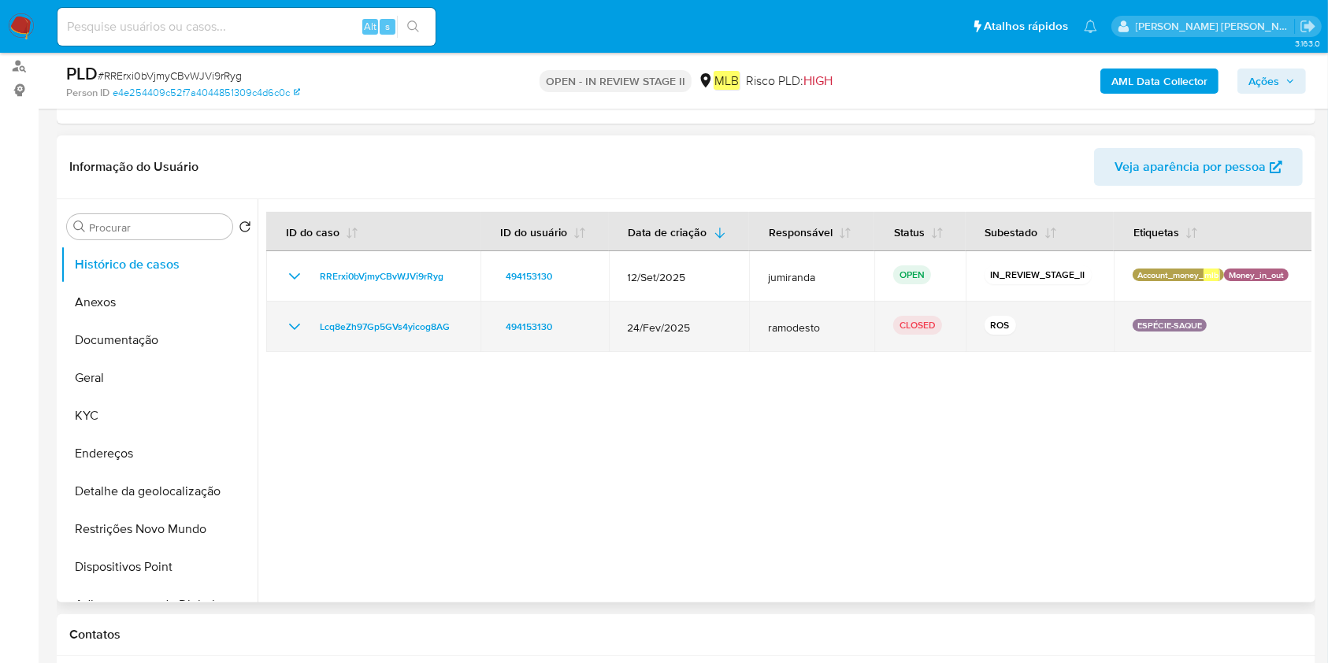
click at [673, 332] on span "24/Fev/2025" at bounding box center [679, 328] width 102 height 14
click at [428, 339] on td "Lcq8eZh97Gp5GVs4yicog8AG" at bounding box center [373, 327] width 214 height 50
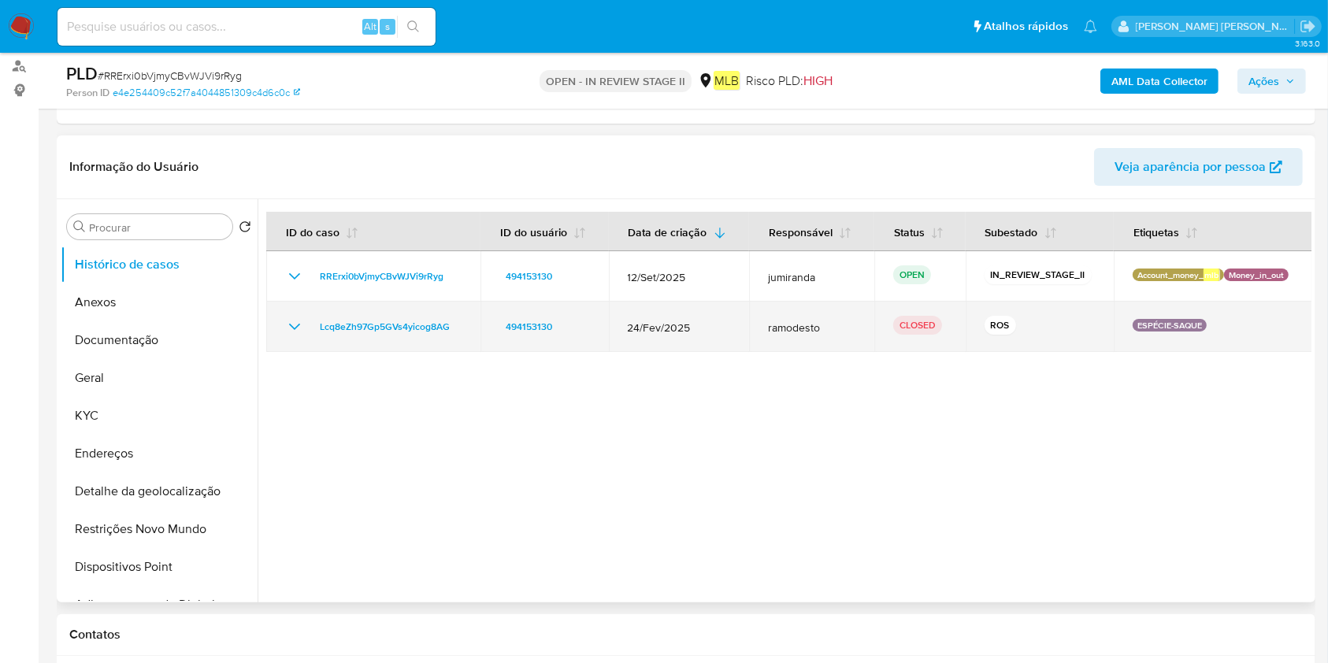
click at [428, 339] on td "Lcq8eZh97Gp5GVs4yicog8AG" at bounding box center [373, 327] width 214 height 50
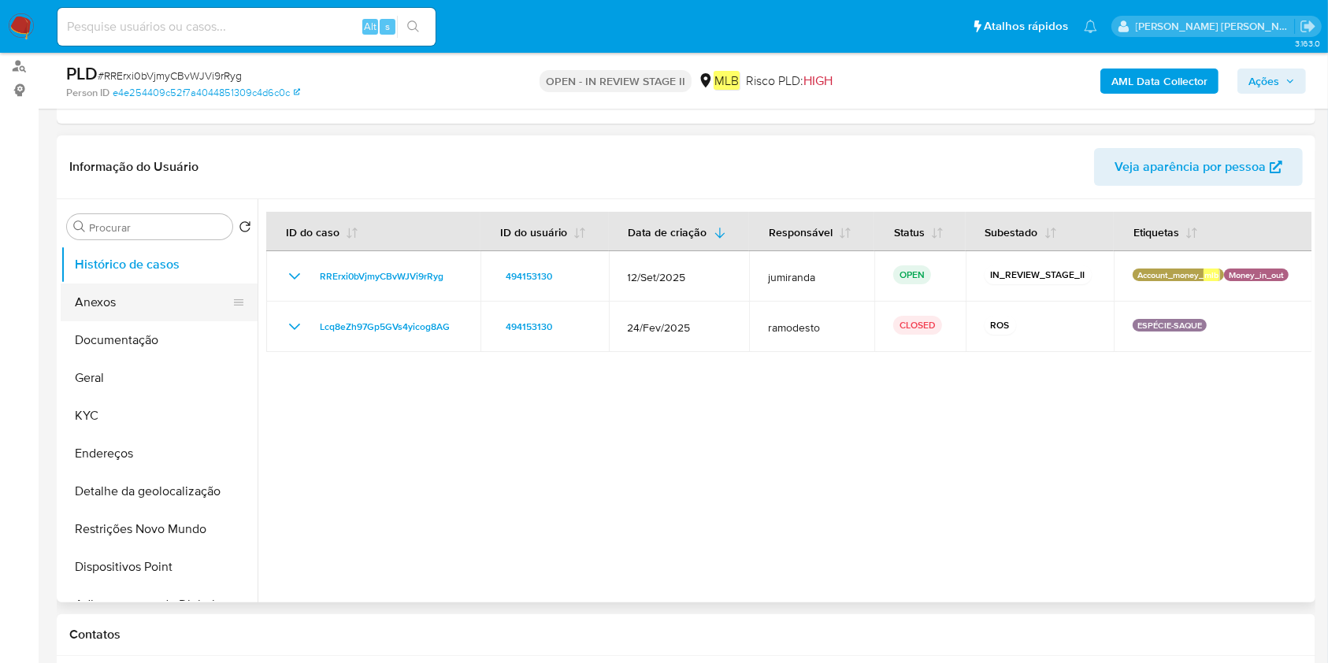
click at [117, 302] on button "Anexos" at bounding box center [153, 303] width 184 height 38
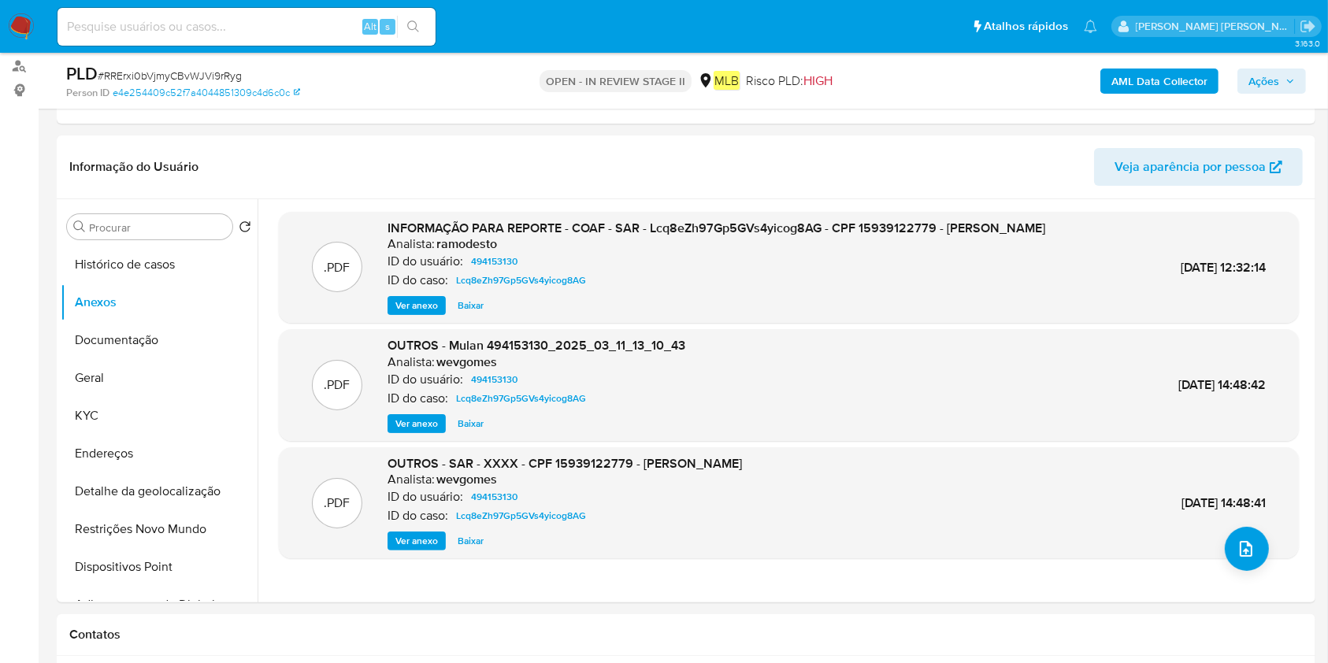
click at [1166, 81] on b "AML Data Collector" at bounding box center [1159, 81] width 96 height 25
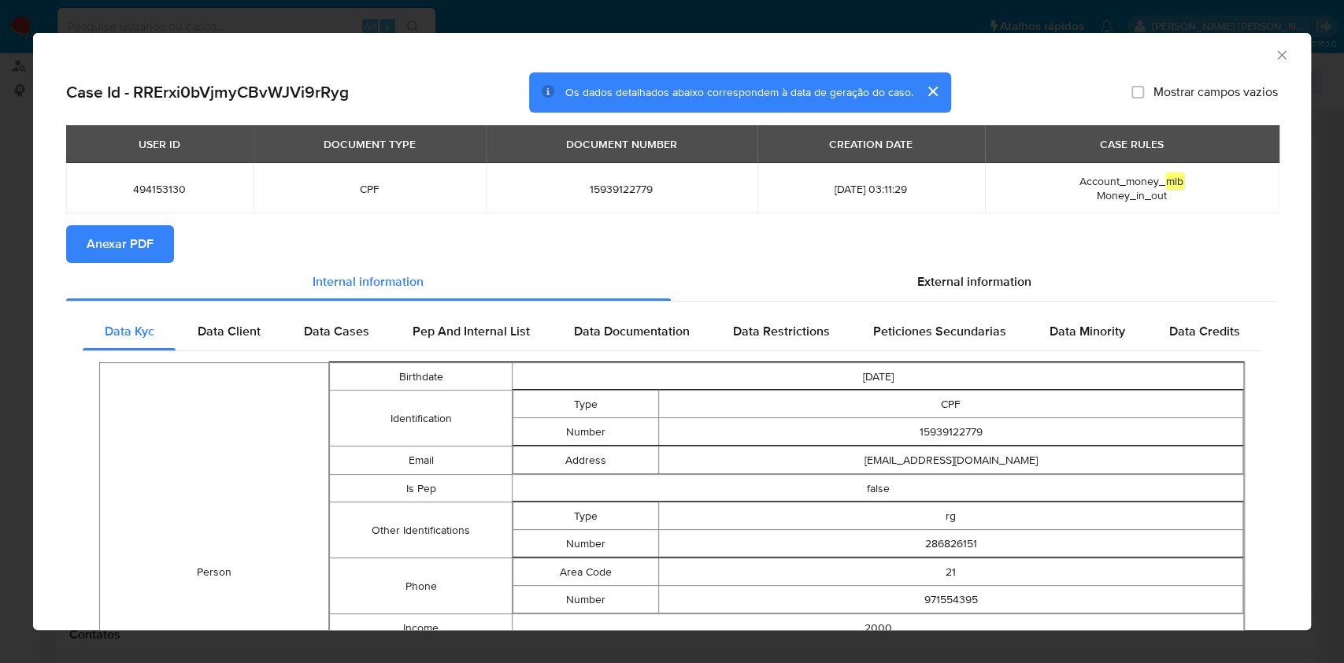
click at [135, 239] on span "Anexar PDF" at bounding box center [120, 244] width 67 height 35
click at [1274, 60] on icon "Fechar a janela" at bounding box center [1282, 55] width 16 height 16
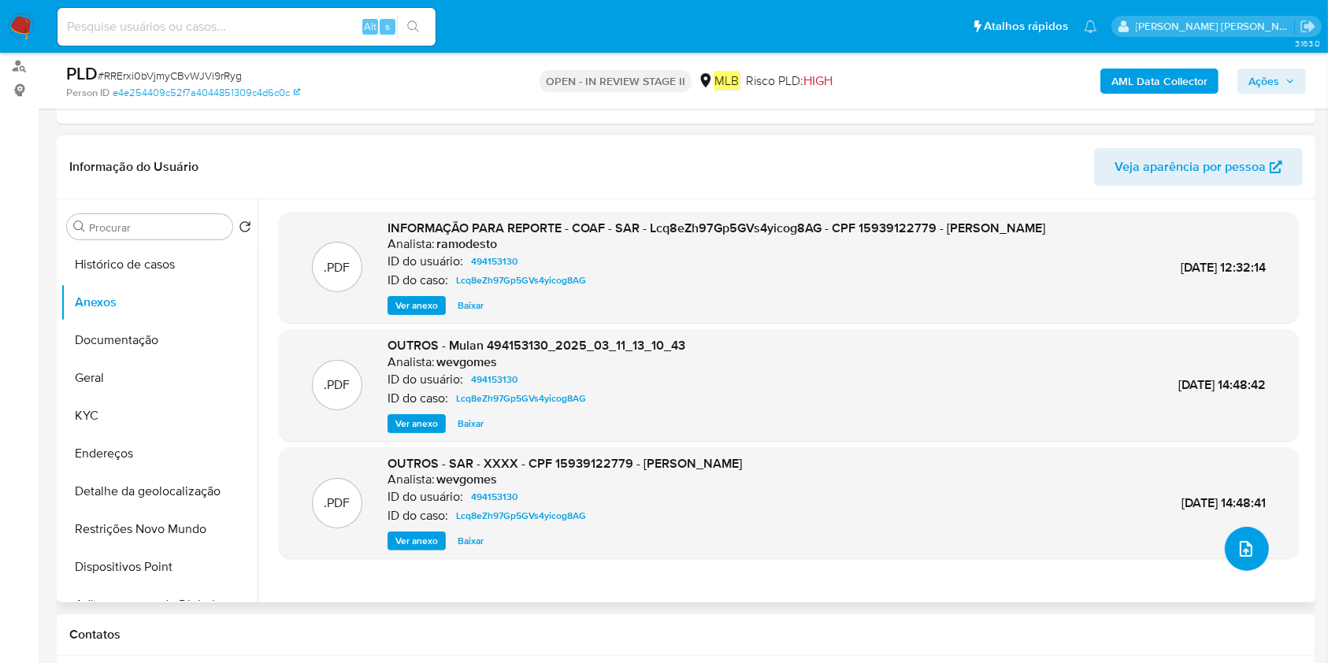
click at [1252, 549] on button "upload-file" at bounding box center [1247, 549] width 44 height 44
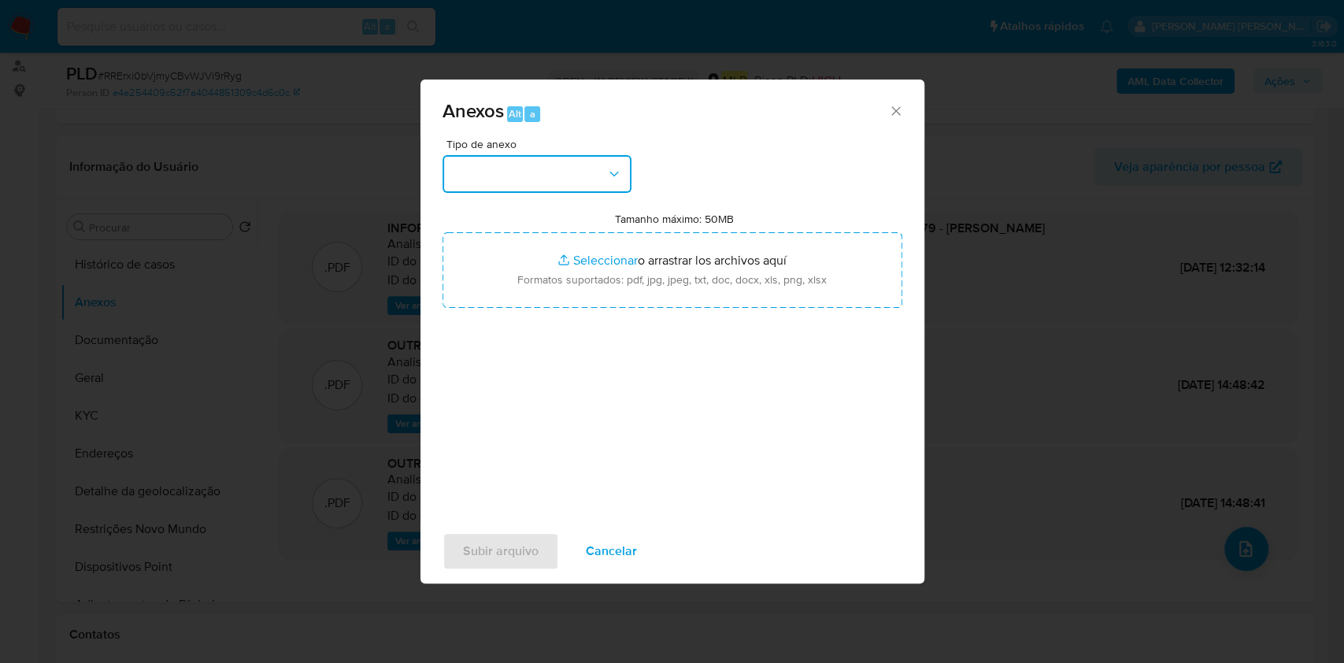
click at [590, 176] on button "button" at bounding box center [537, 174] width 189 height 38
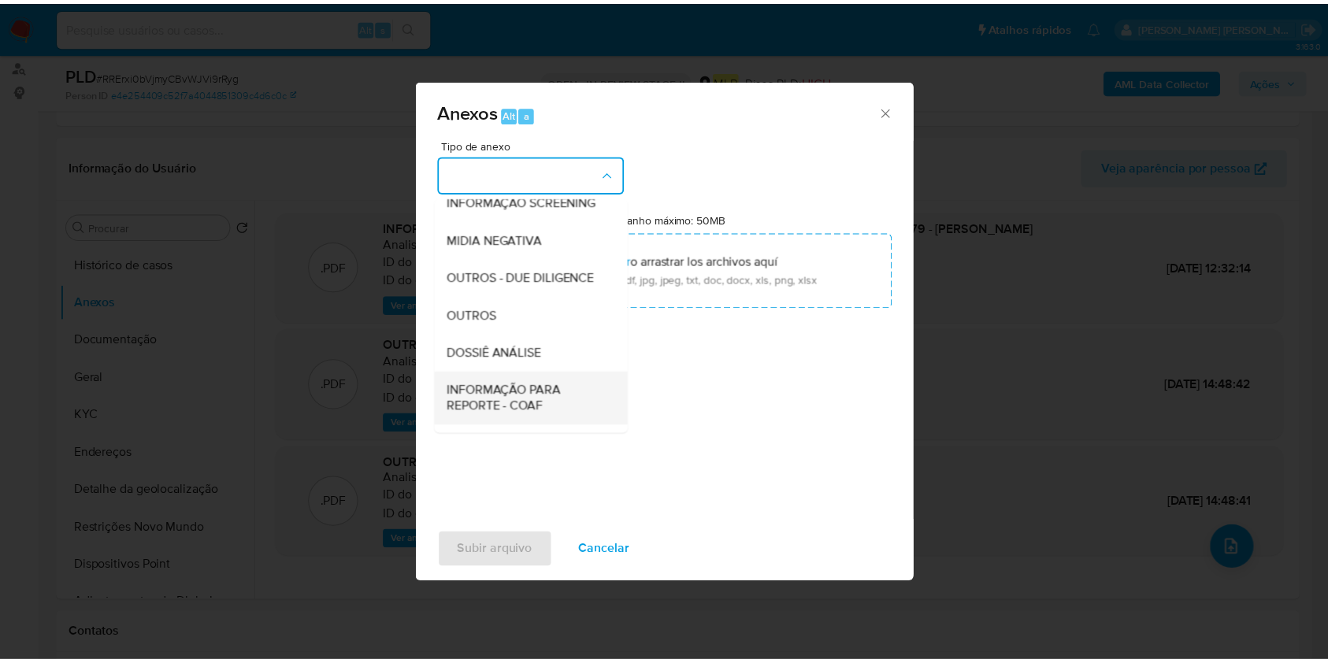
scroll to position [242, 0]
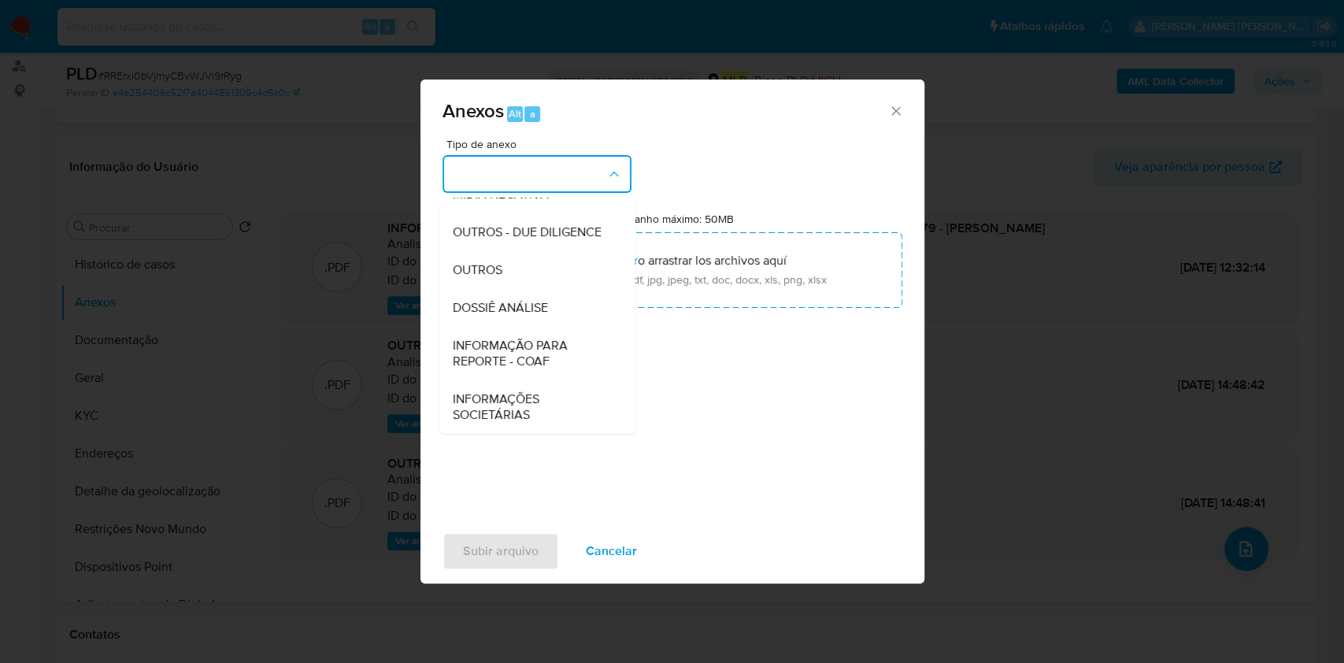
click at [547, 312] on div "DOSSIÊ ANÁLISE" at bounding box center [532, 308] width 161 height 38
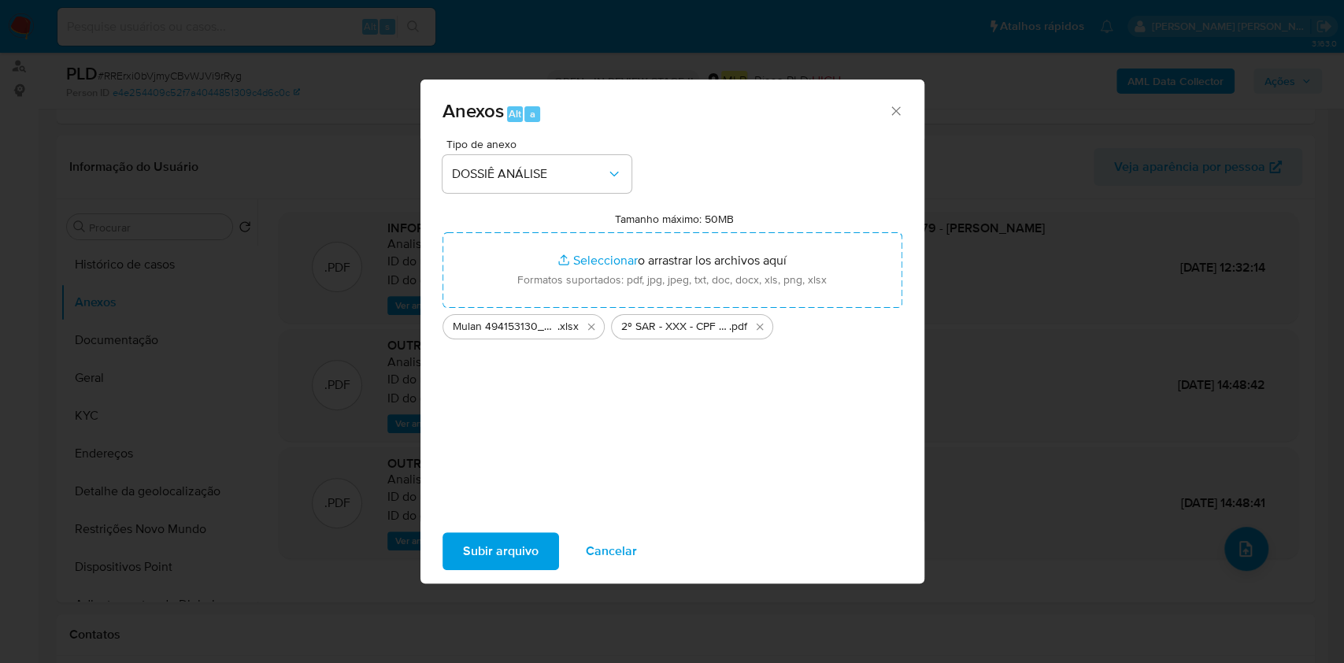
click at [495, 543] on span "Subir arquivo" at bounding box center [501, 551] width 76 height 35
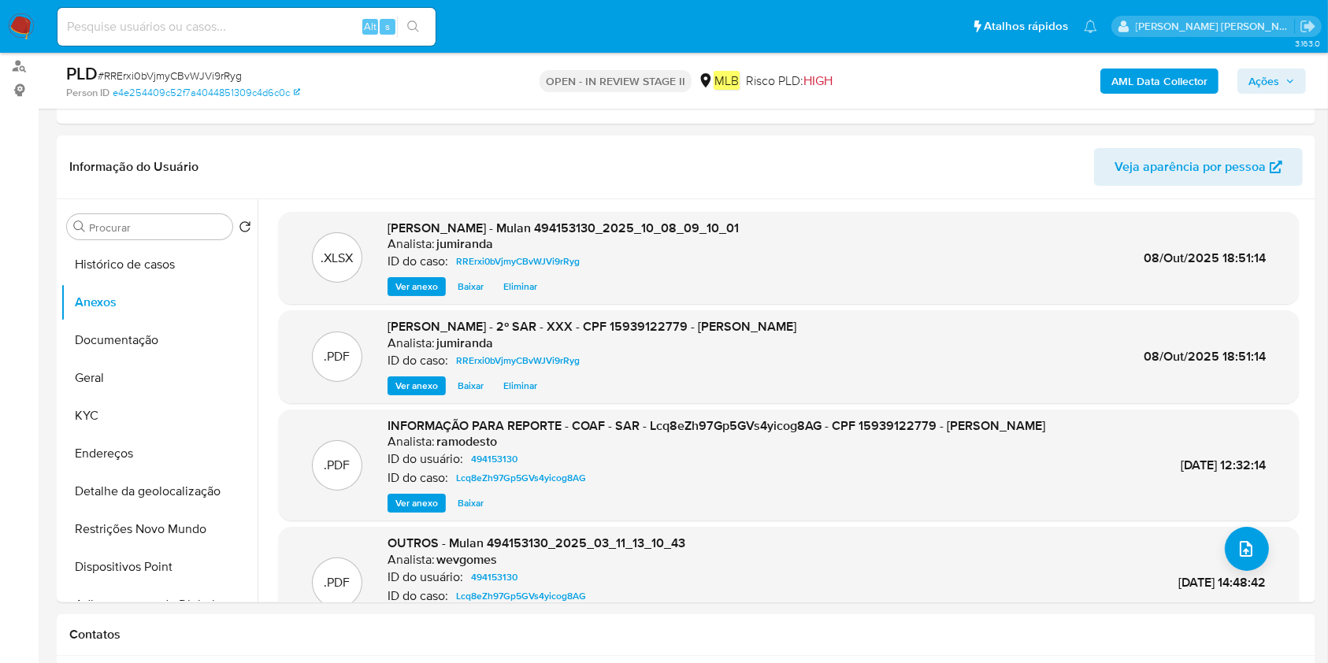
click at [1285, 81] on icon "button" at bounding box center [1289, 80] width 9 height 9
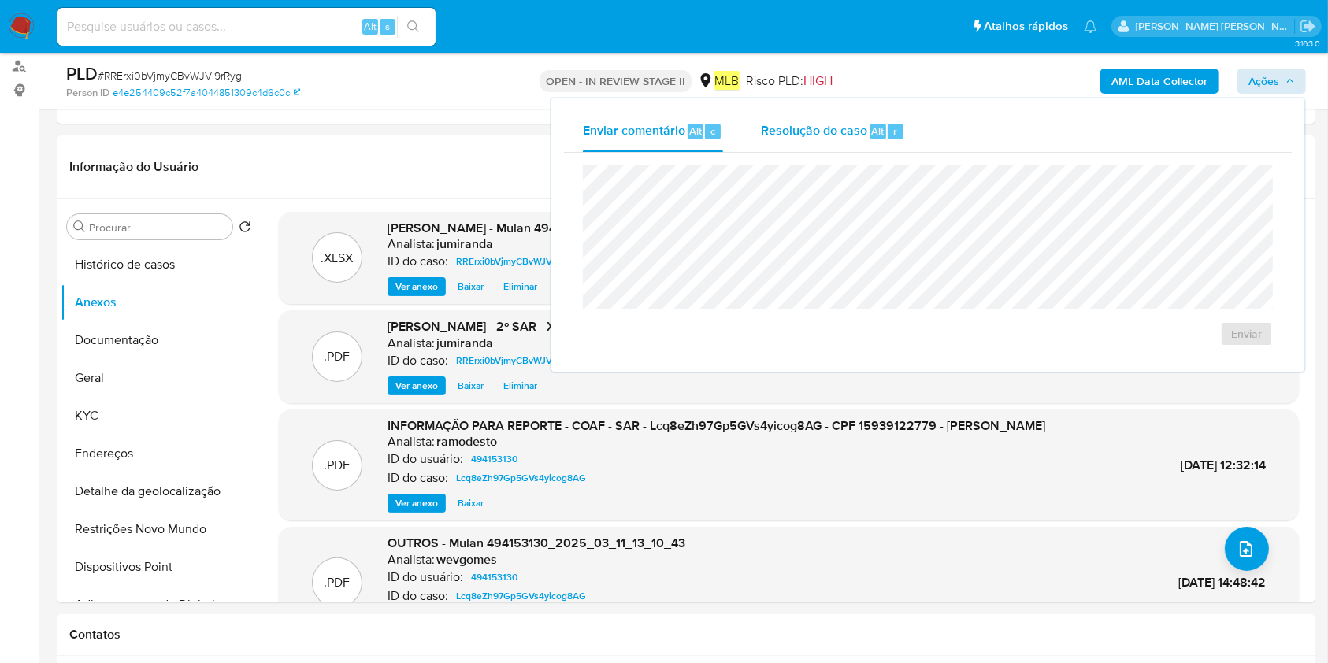
click at [841, 132] on span "Resolução do caso" at bounding box center [814, 130] width 106 height 18
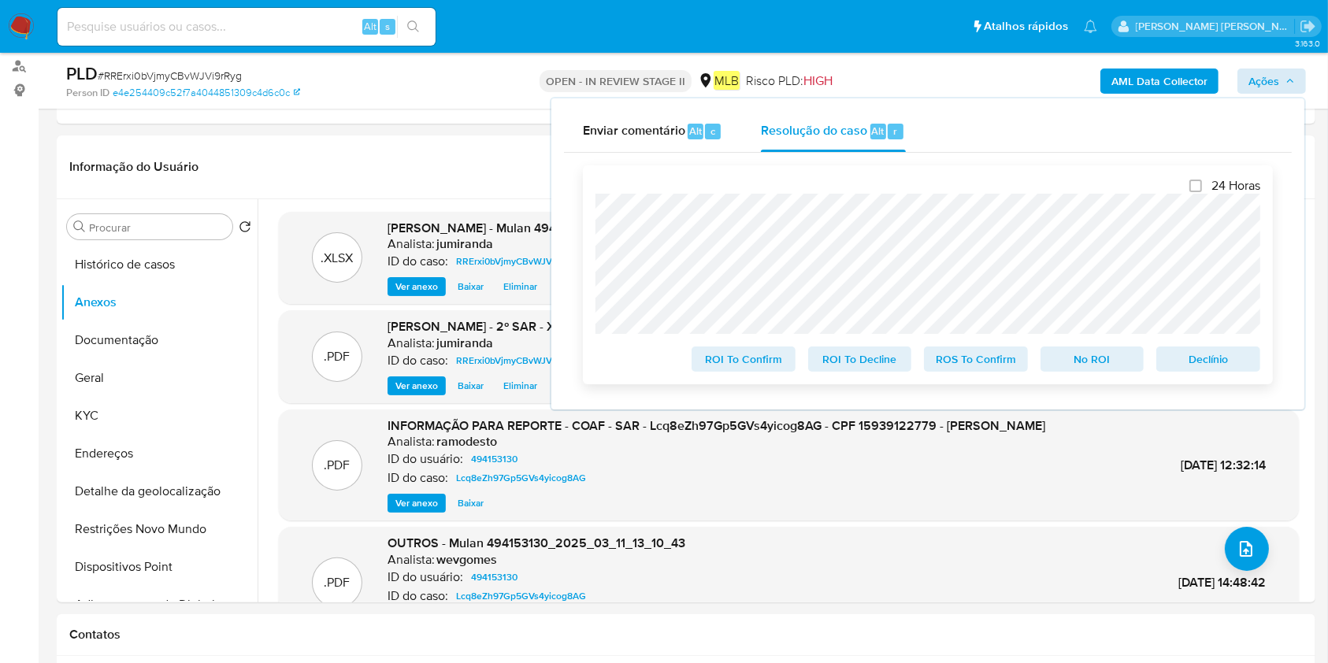
click at [973, 361] on span "ROS To Confirm" at bounding box center [976, 359] width 82 height 22
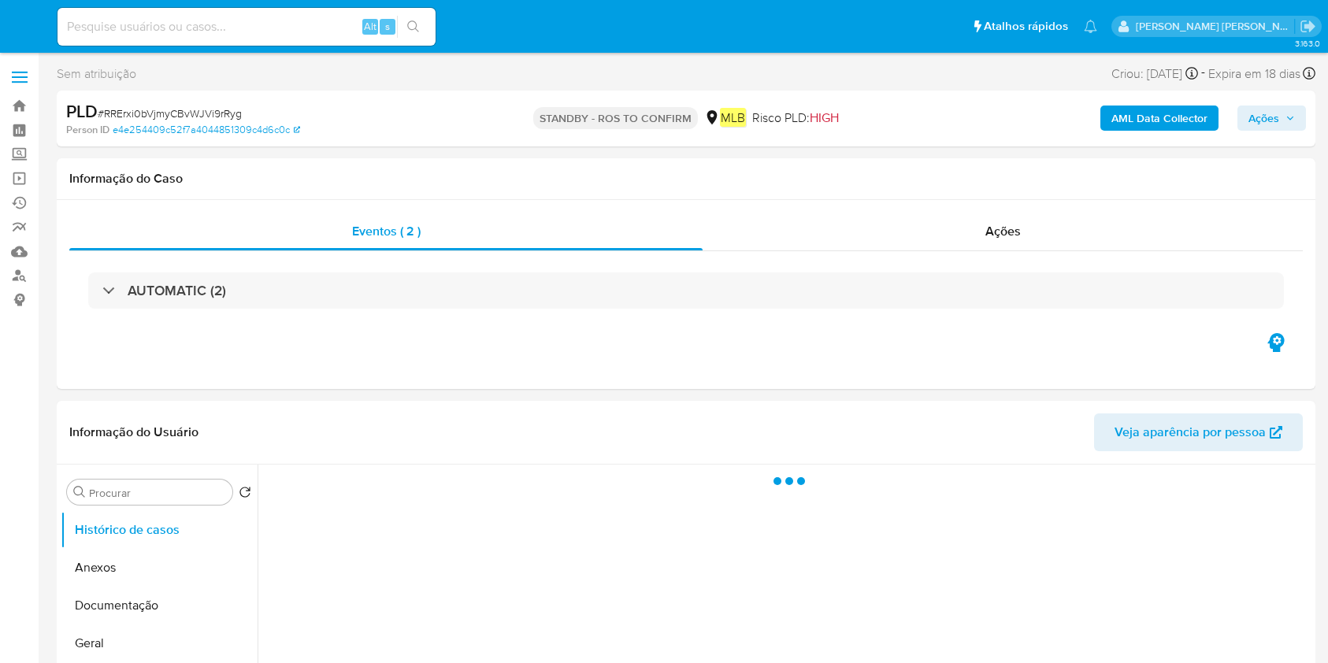
select select "10"
